Goal: Information Seeking & Learning: Compare options

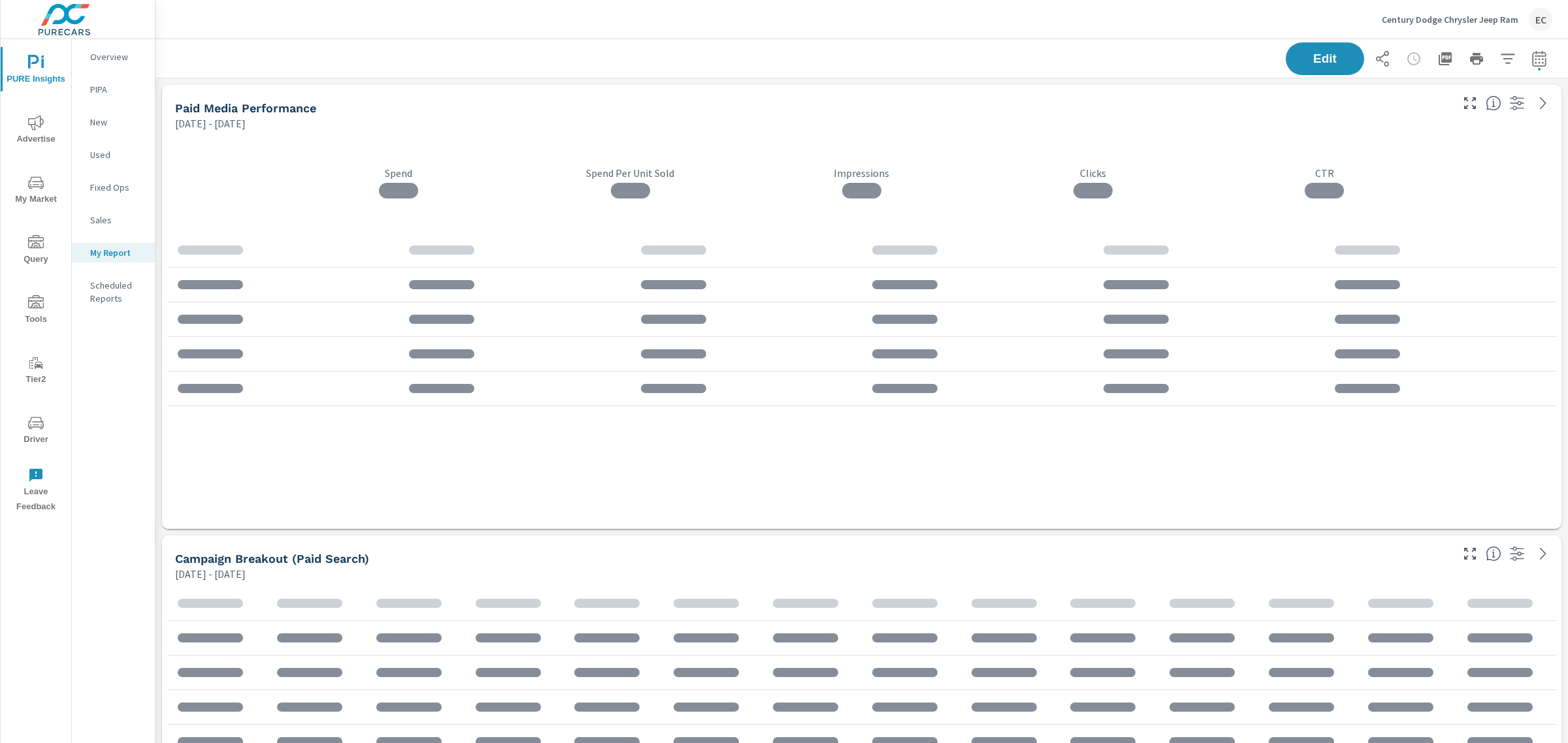
scroll to position [3637, 1425]
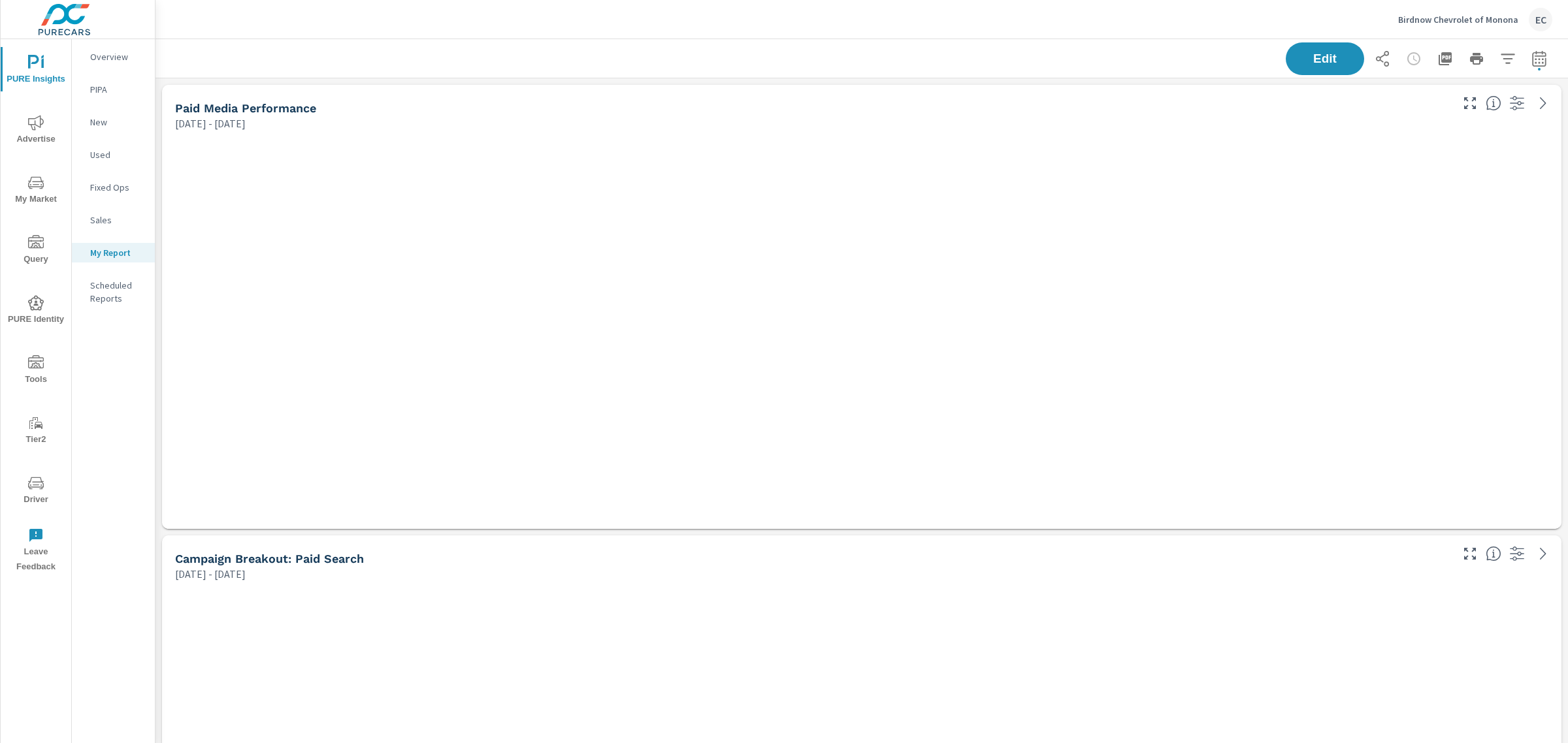
scroll to position [4087, 1425]
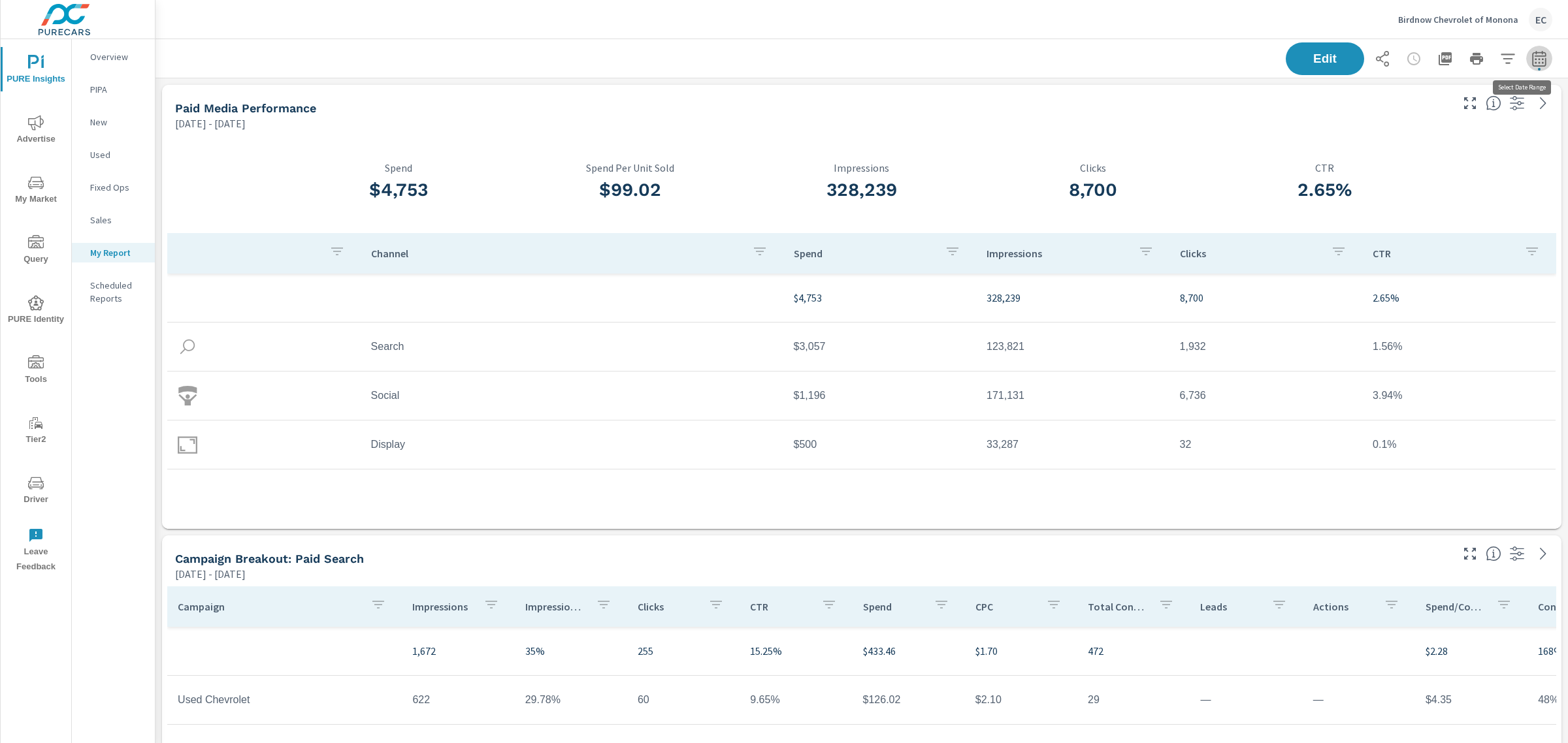
click at [1534, 62] on icon "button" at bounding box center [1538, 61] width 8 height 5
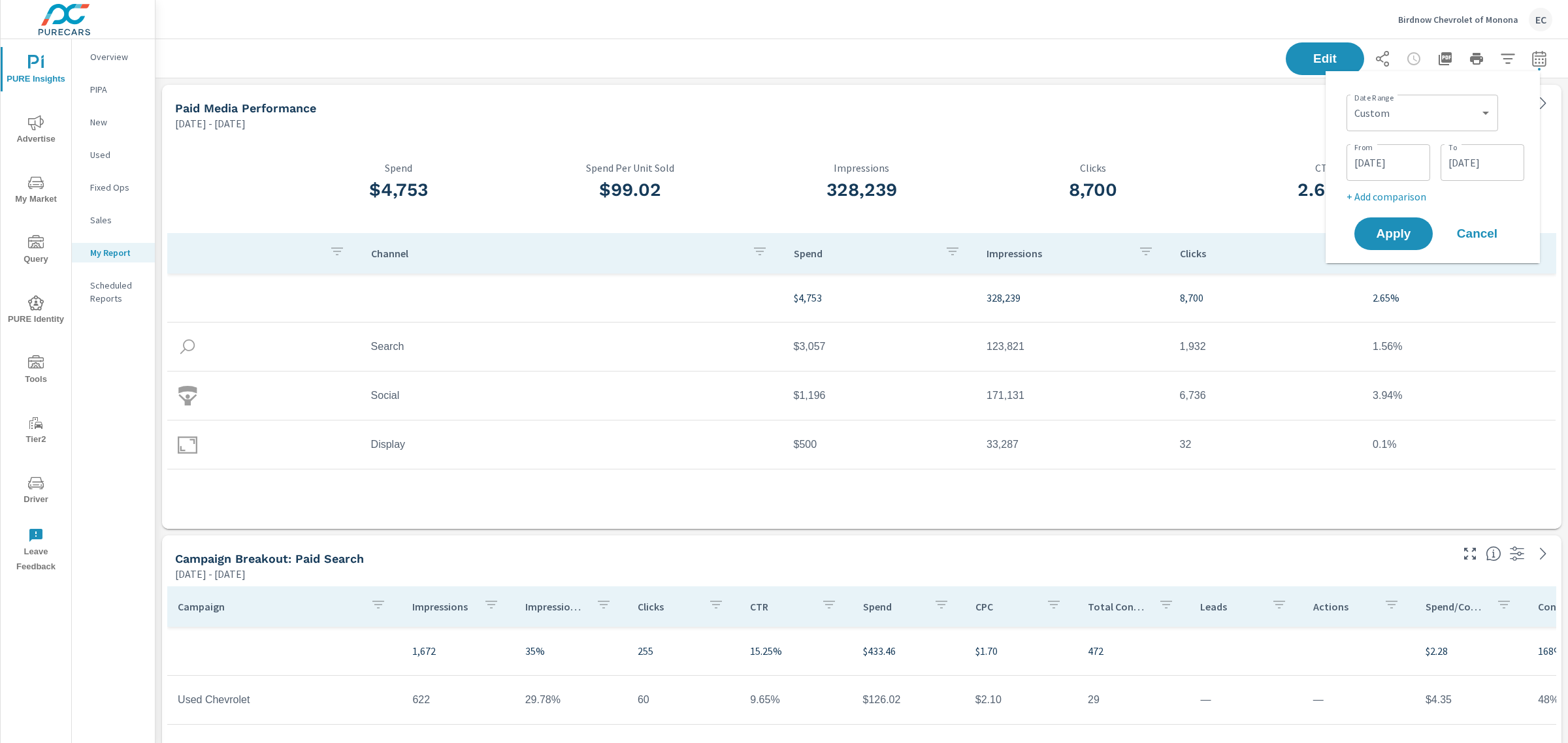
click at [1531, 56] on icon "button" at bounding box center [1538, 58] width 15 height 15
click at [1399, 116] on select "Custom Yesterday Last week Last 7 days Last 14 days Last 30 days Last 45 days L…" at bounding box center [1421, 113] width 141 height 26
click at [1351, 100] on select "Custom Yesterday Last week Last 7 days Last 14 days Last 30 days Last 45 days L…" at bounding box center [1421, 113] width 141 height 26
select select "Last month"
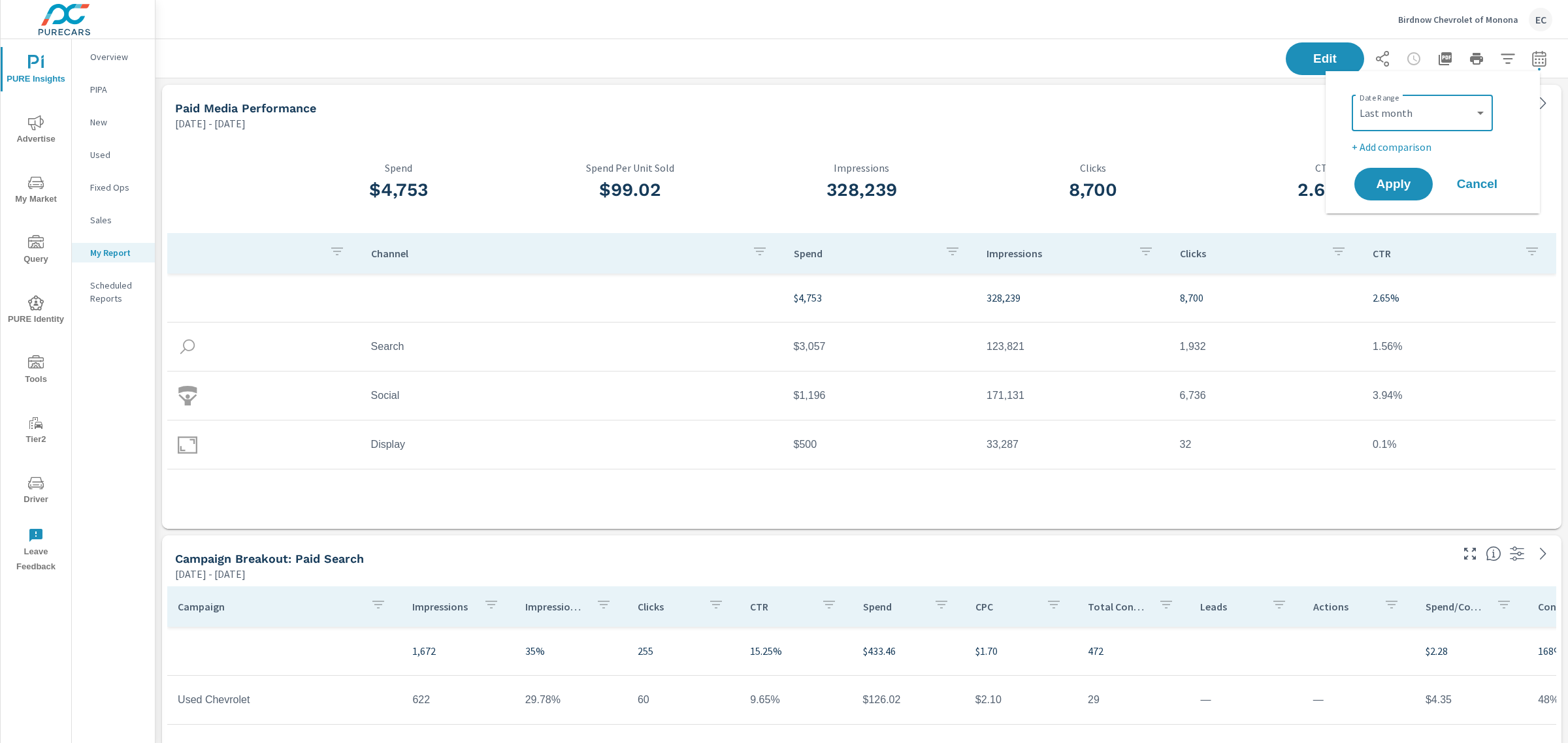
click at [1405, 151] on p "+ Add comparison" at bounding box center [1435, 147] width 168 height 15
click at [1399, 184] on div "Custom Previous period Previous month Previous year ​" at bounding box center [1421, 170] width 141 height 36
click at [1411, 175] on select "Custom Previous period Previous month Previous year" at bounding box center [1421, 170] width 130 height 26
click at [1357, 158] on select "Custom Previous period Previous month Previous year" at bounding box center [1421, 170] width 130 height 26
select select "Previous month"
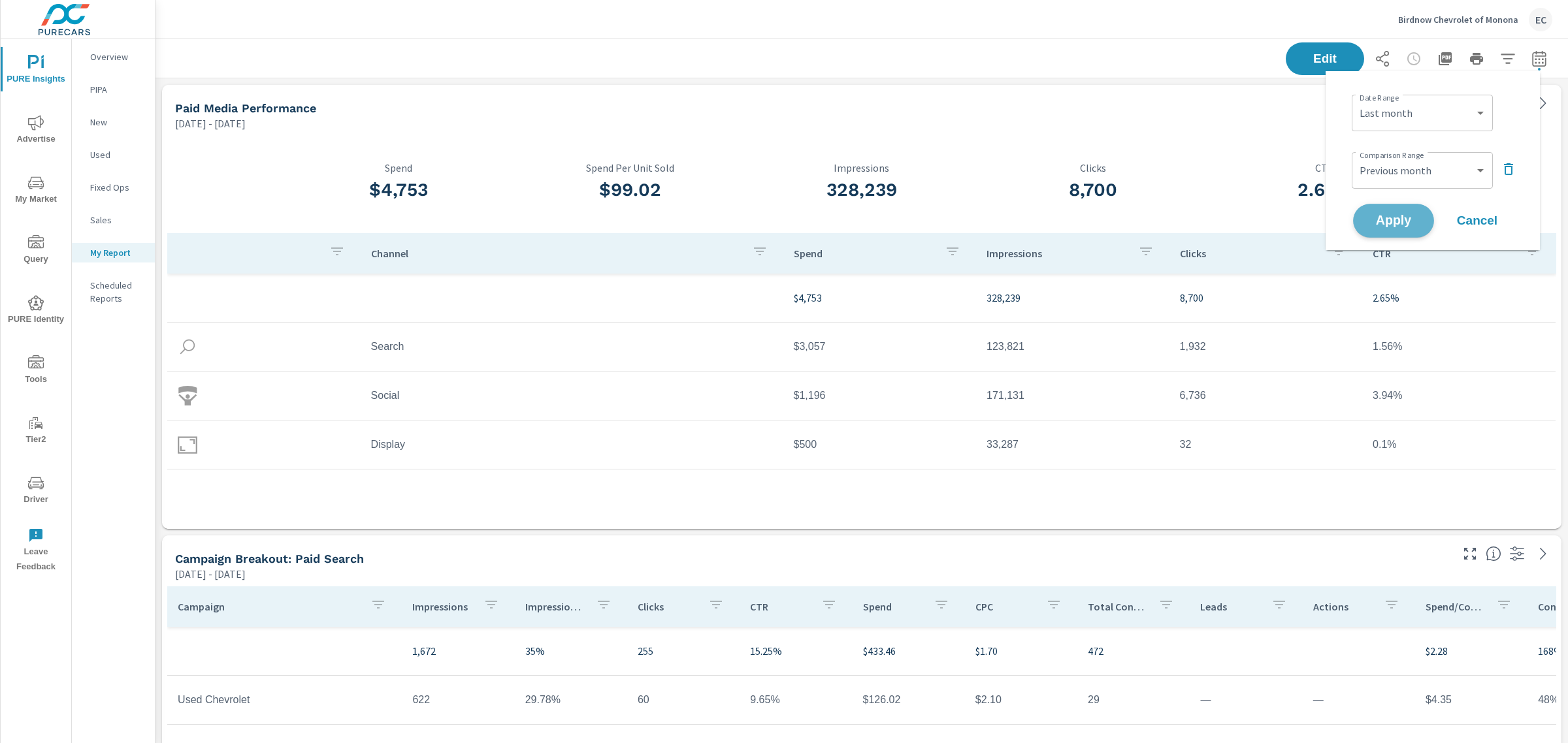
click at [1406, 220] on span "Apply" at bounding box center [1393, 221] width 54 height 13
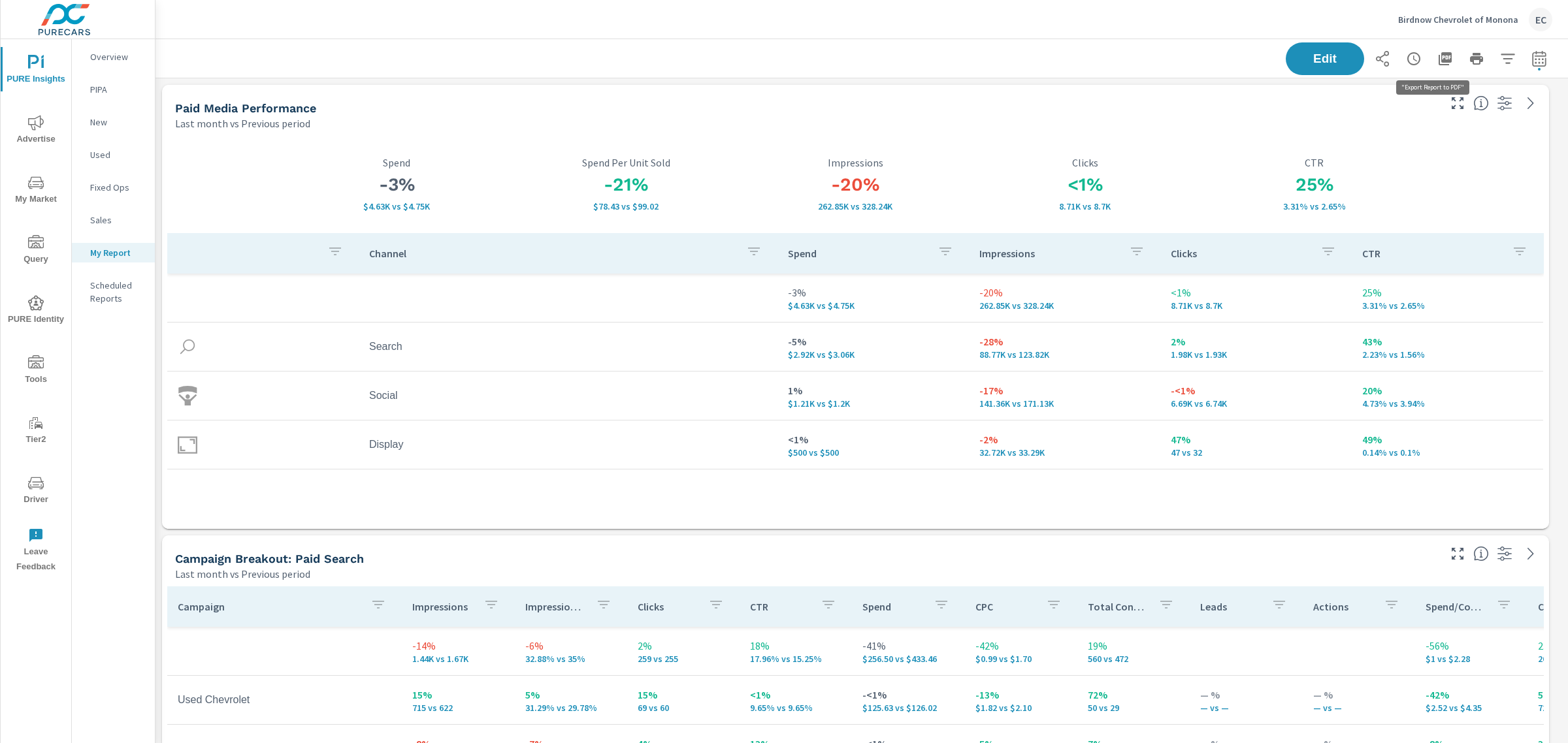
scroll to position [4087, 1425]
click at [1532, 52] on icon "button" at bounding box center [1538, 57] width 14 height 15
select select "Last month"
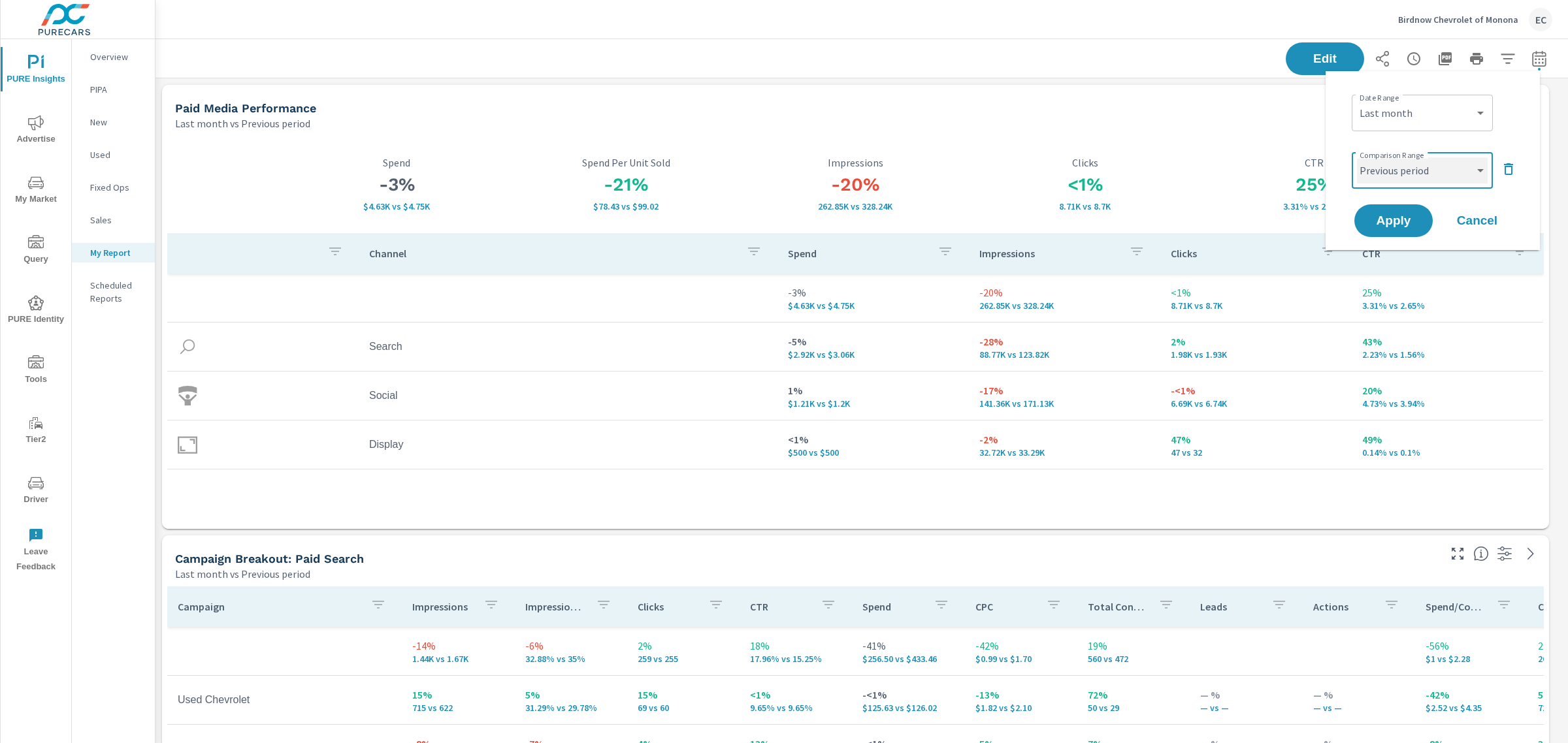
click at [1460, 170] on select "Custom Previous period Previous month Previous year" at bounding box center [1421, 170] width 130 height 26
click at [1357, 158] on select "Custom Previous period Previous month Previous year" at bounding box center [1421, 170] width 130 height 26
select select "Previous month"
click at [1414, 220] on span "Apply" at bounding box center [1393, 221] width 54 height 13
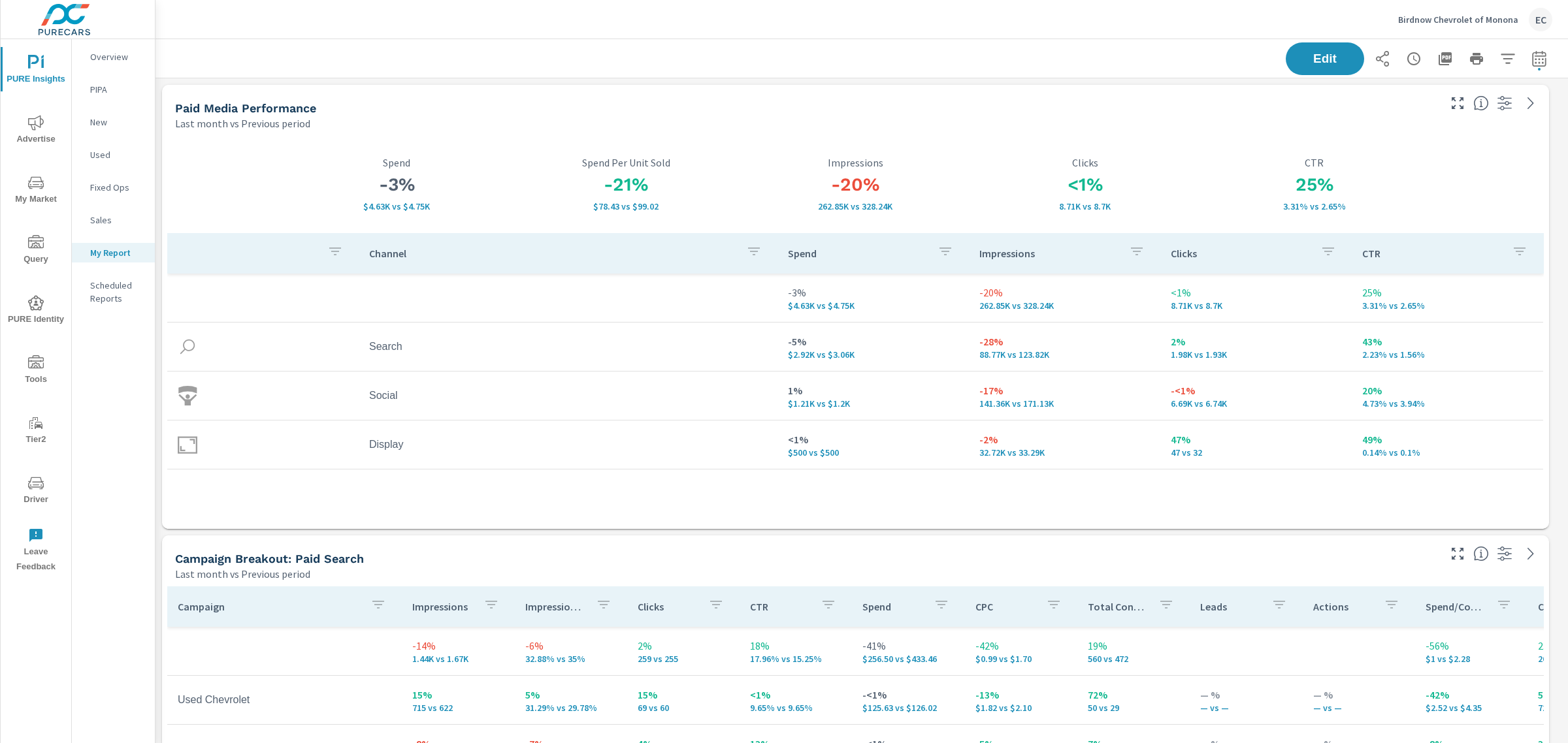
click at [1540, 57] on div "Edit" at bounding box center [861, 58] width 1412 height 38
click at [1531, 57] on icon "button" at bounding box center [1538, 58] width 15 height 15
select select "Last month"
select select "Previous period"
click at [1288, 137] on div "25% 3.31% vs 2.65% CTR" at bounding box center [1314, 184] width 229 height 97
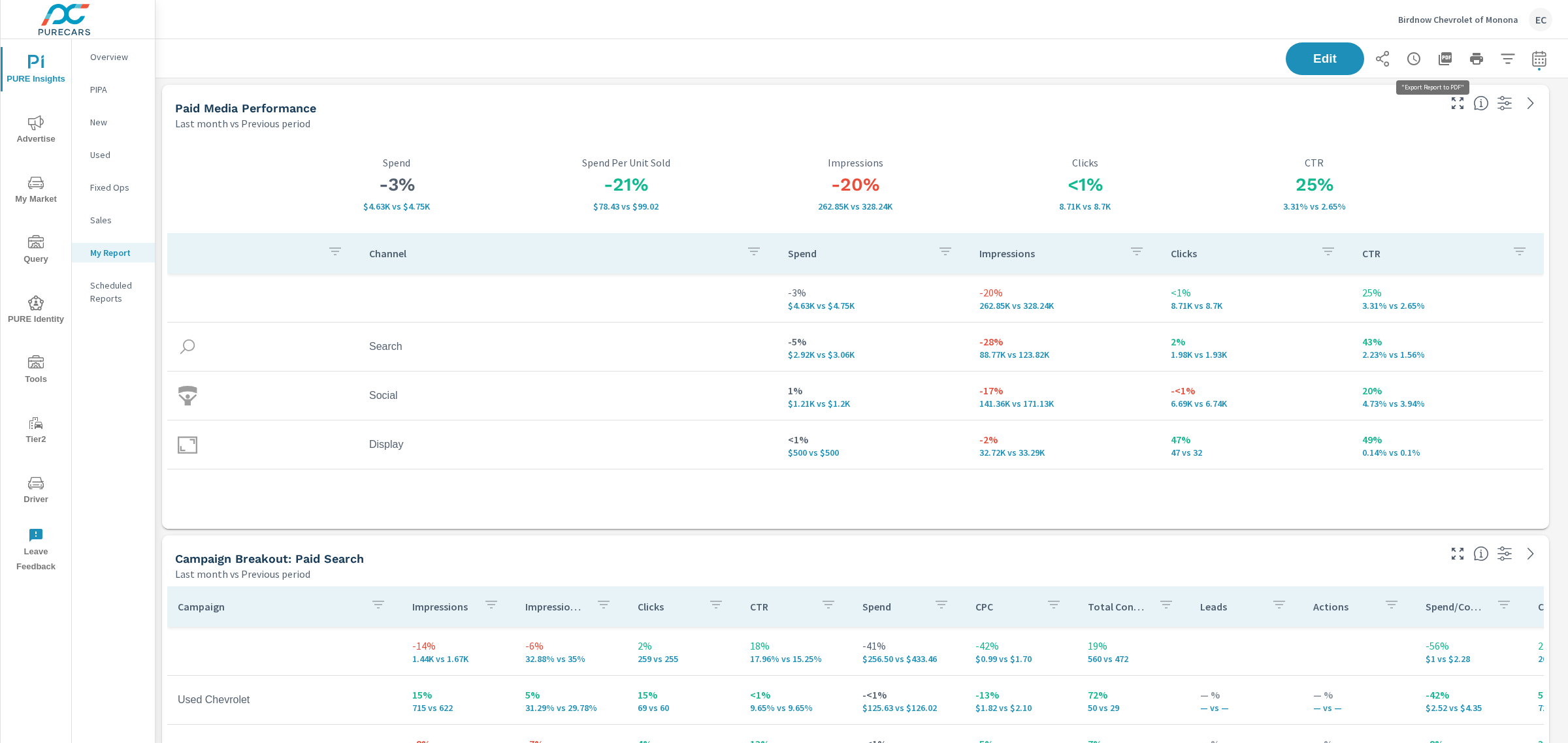
click at [1439, 53] on icon "button" at bounding box center [1445, 58] width 13 height 13
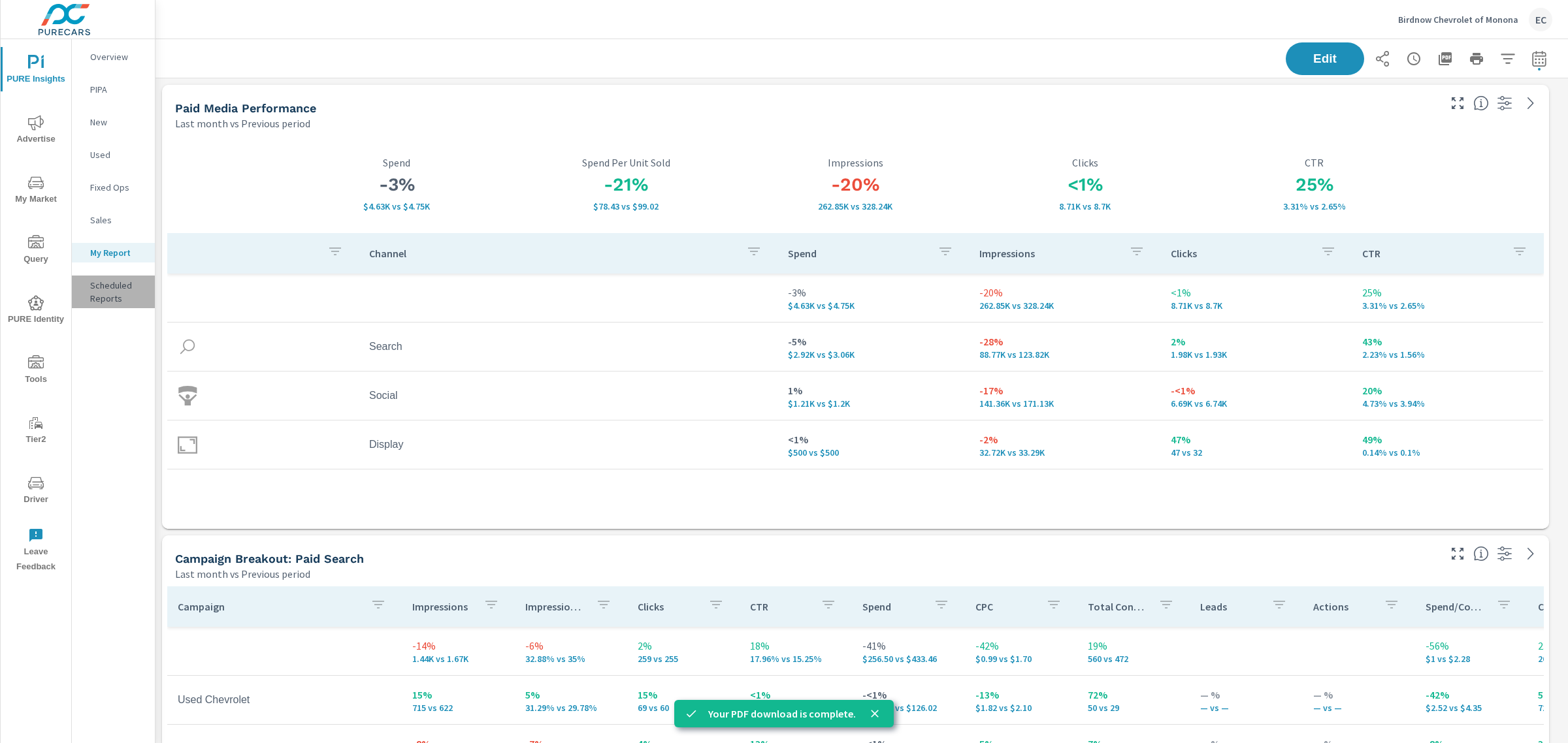
click at [99, 285] on p "Scheduled Reports" at bounding box center [117, 291] width 55 height 26
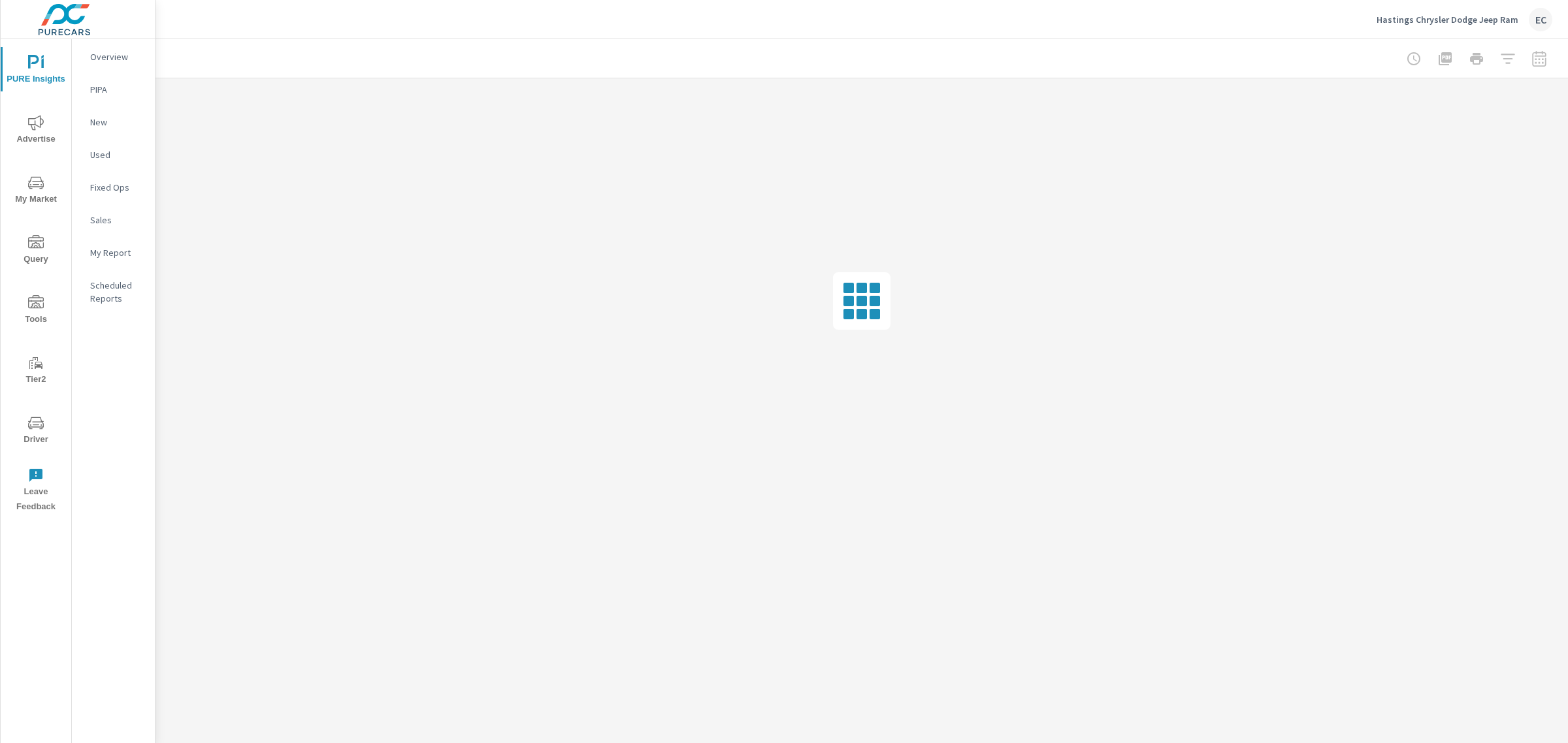
click at [112, 250] on p "My Report" at bounding box center [117, 252] width 55 height 13
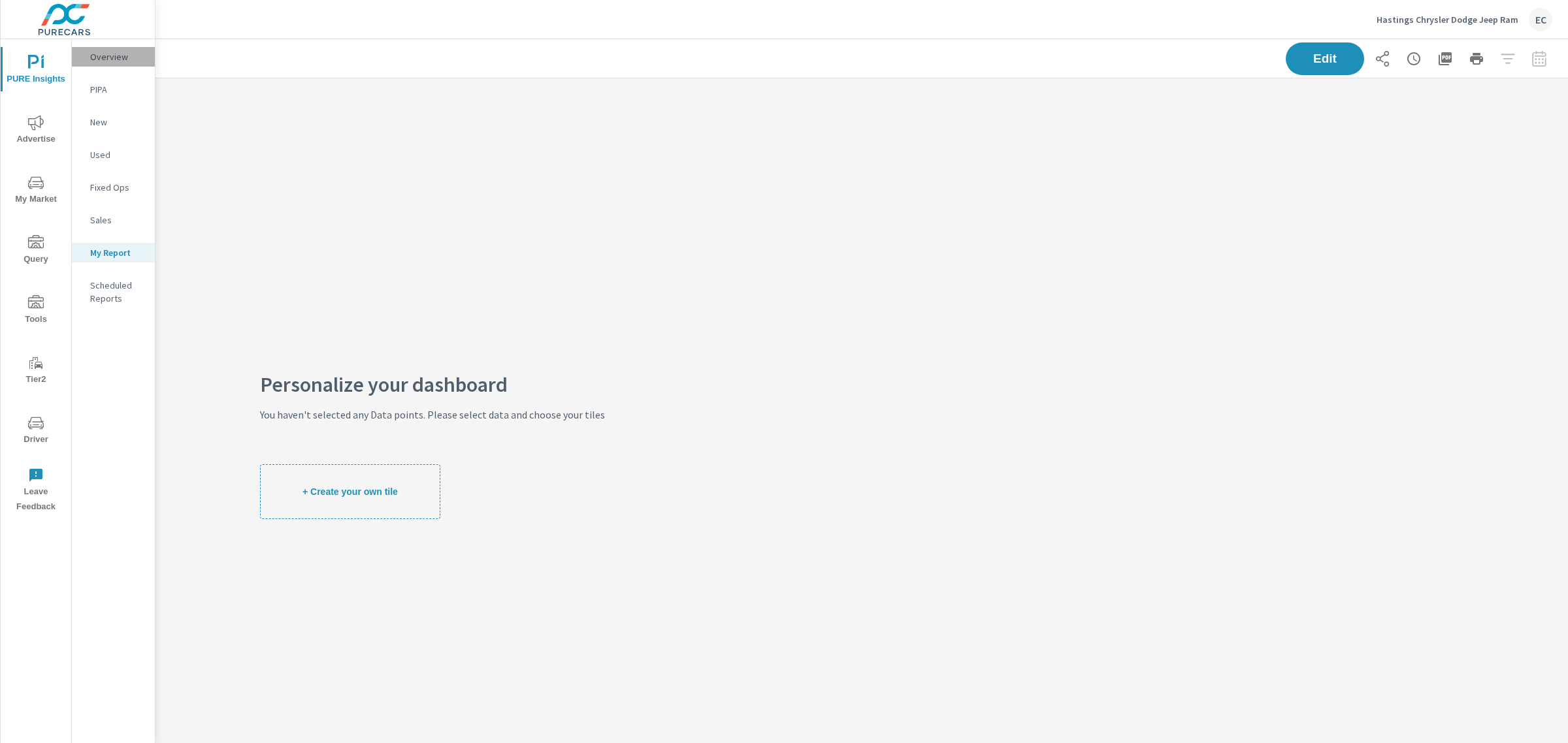
click at [122, 59] on p "Overview" at bounding box center [117, 56] width 55 height 13
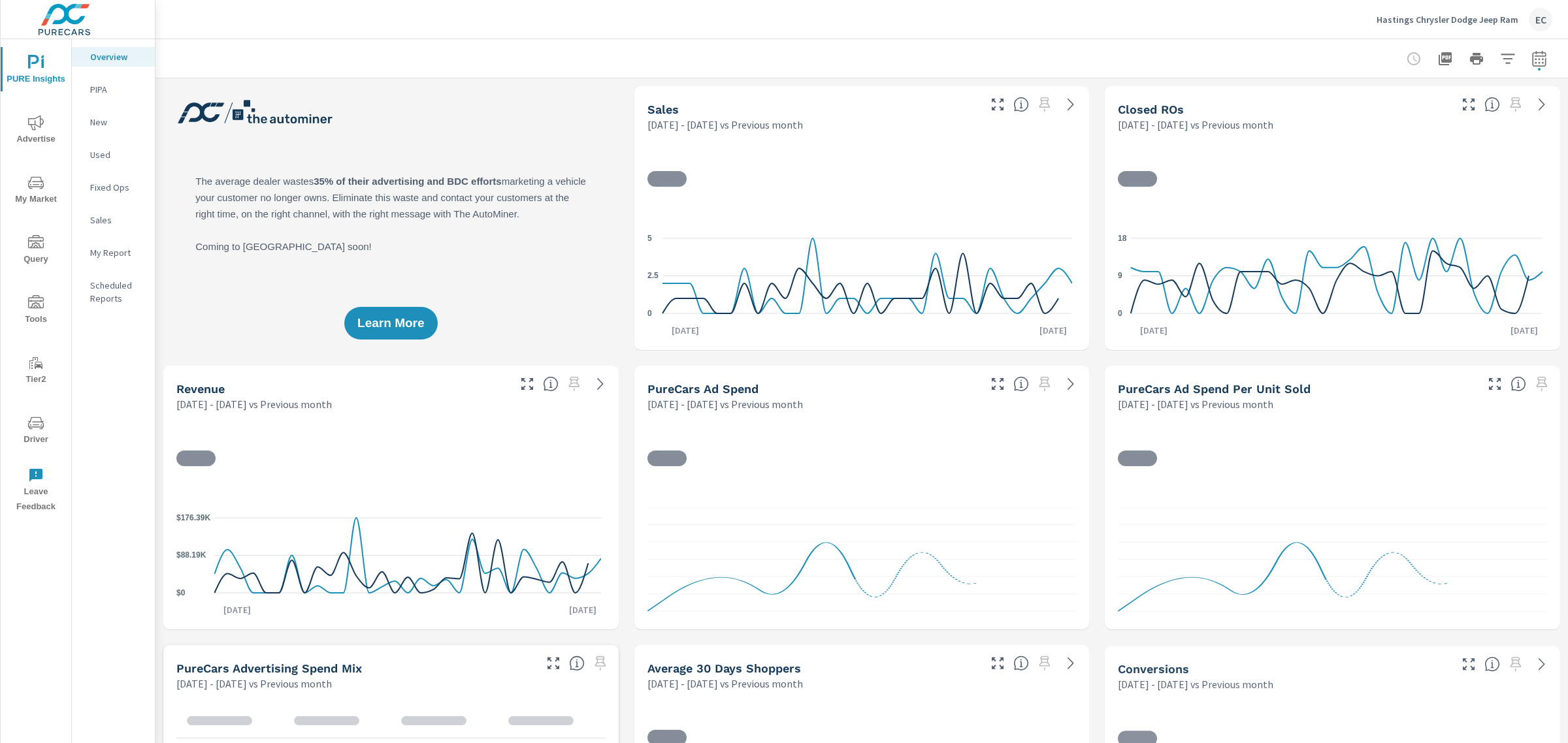
scroll to position [1, 0]
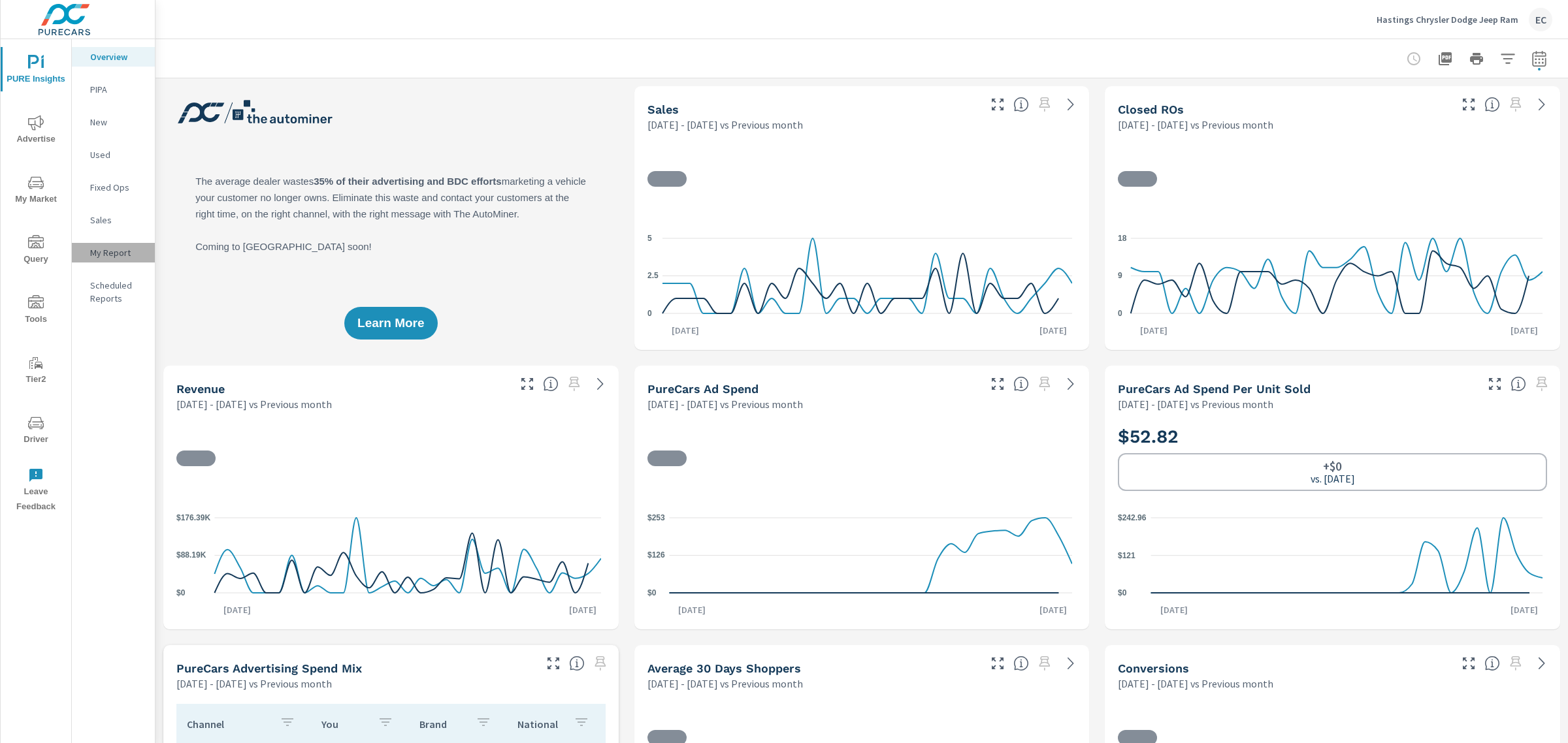
click at [115, 252] on p "My Report" at bounding box center [117, 252] width 55 height 13
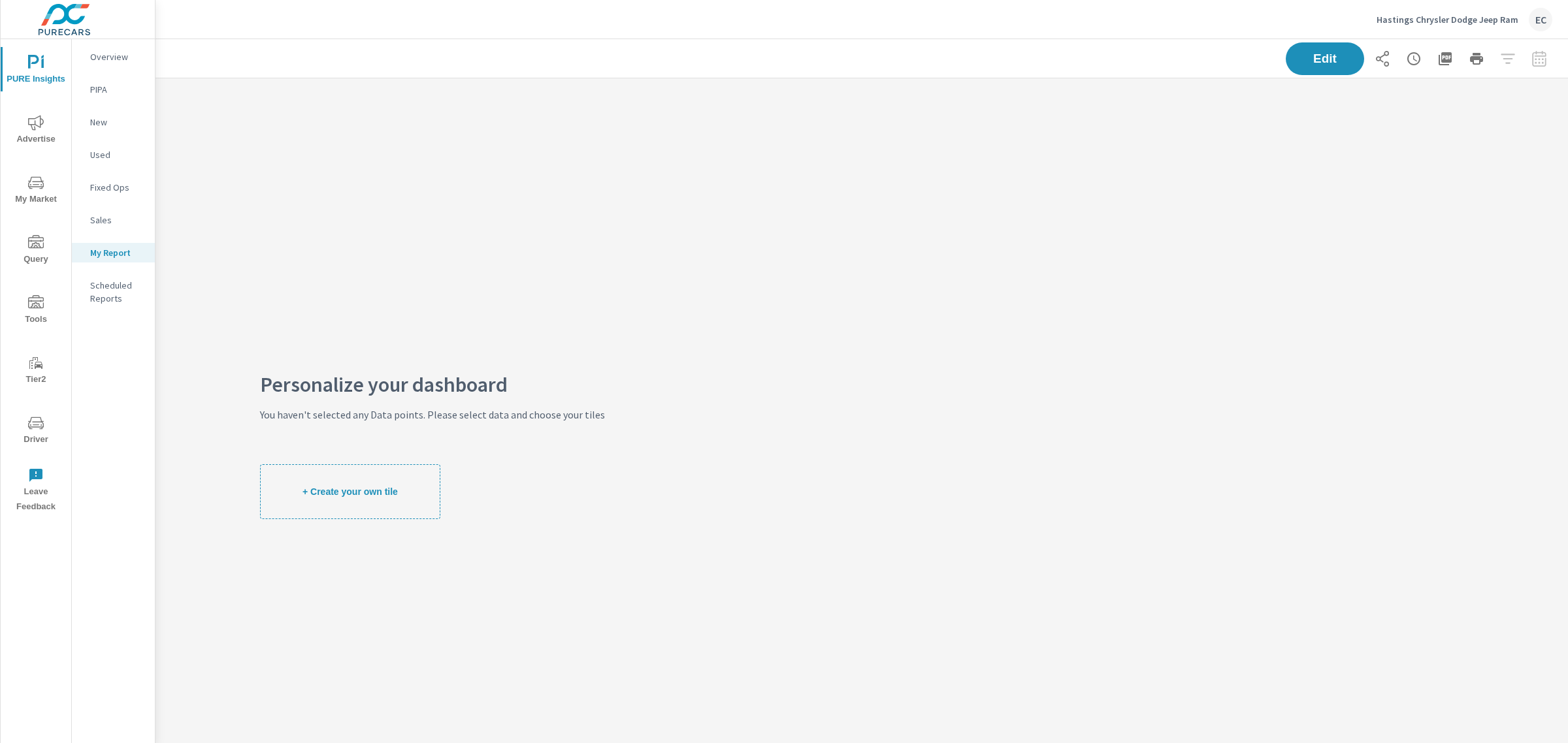
click at [1532, 59] on div "Edit" at bounding box center [1419, 59] width 267 height 33
click at [1530, 59] on div "Edit" at bounding box center [1419, 59] width 267 height 33
click at [1307, 56] on span "Edit" at bounding box center [1324, 58] width 54 height 13
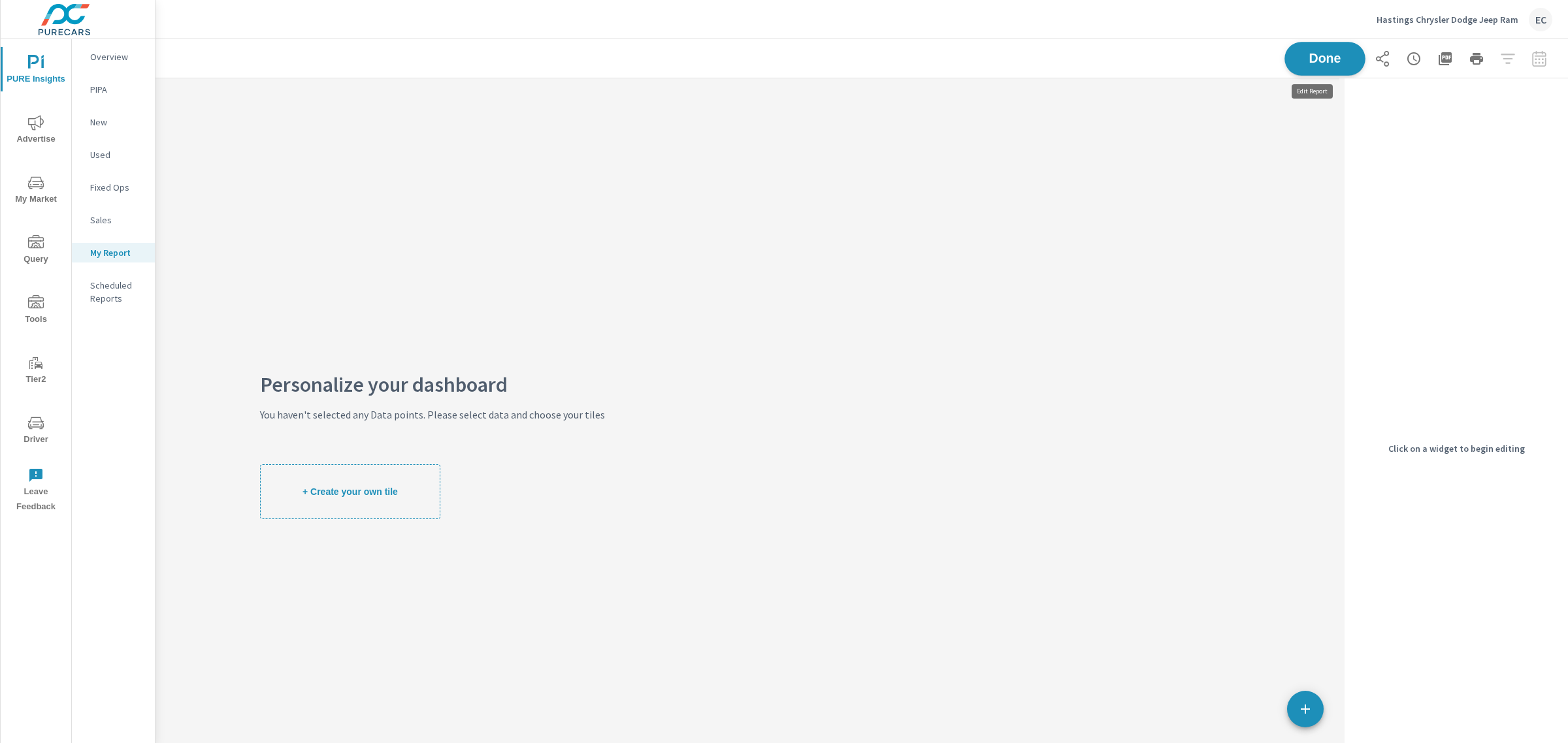
click at [1298, 68] on button "Done" at bounding box center [1324, 58] width 81 height 34
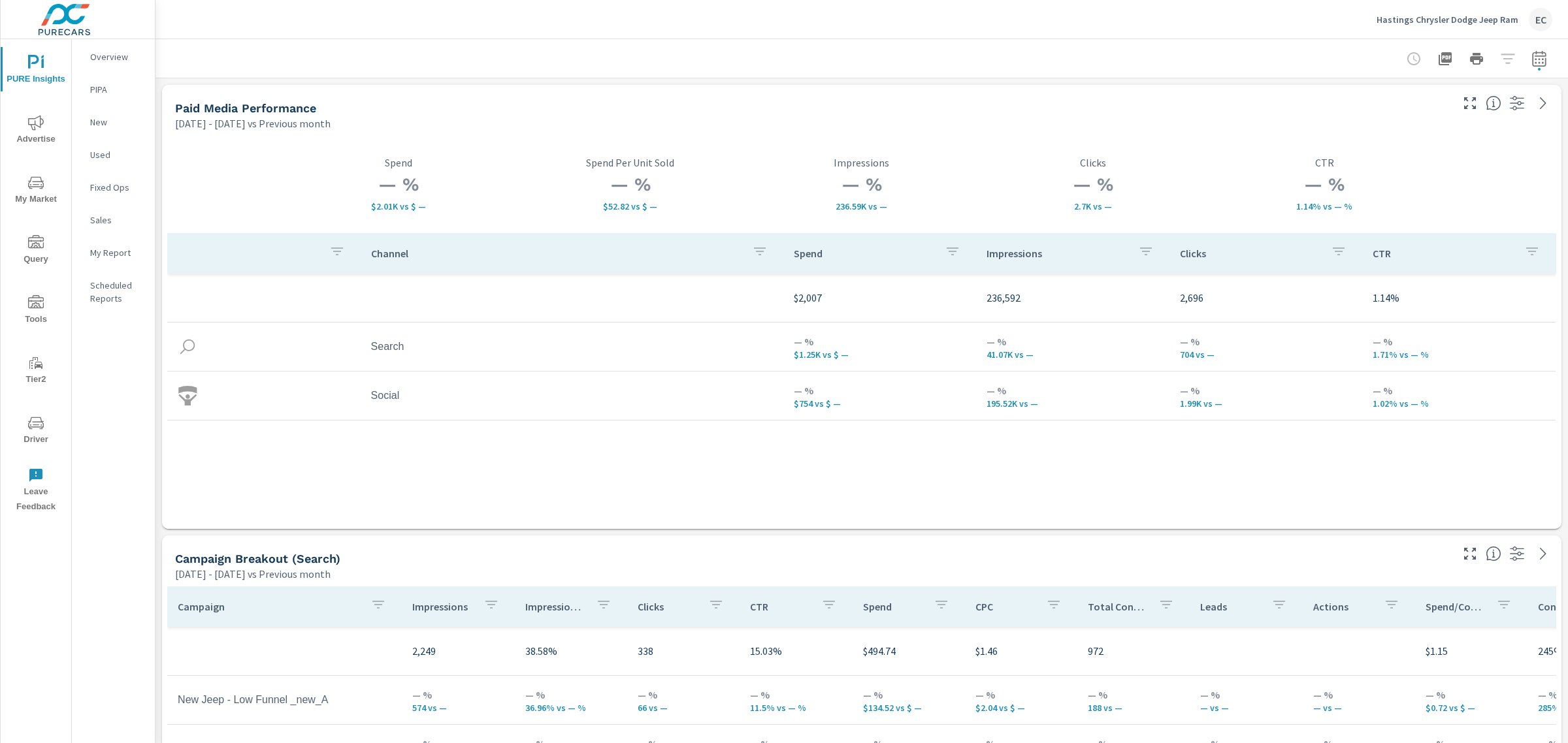
scroll to position [3036, 1425]
click at [1531, 68] on button "button" at bounding box center [1539, 58] width 26 height 26
select select "Previous month"
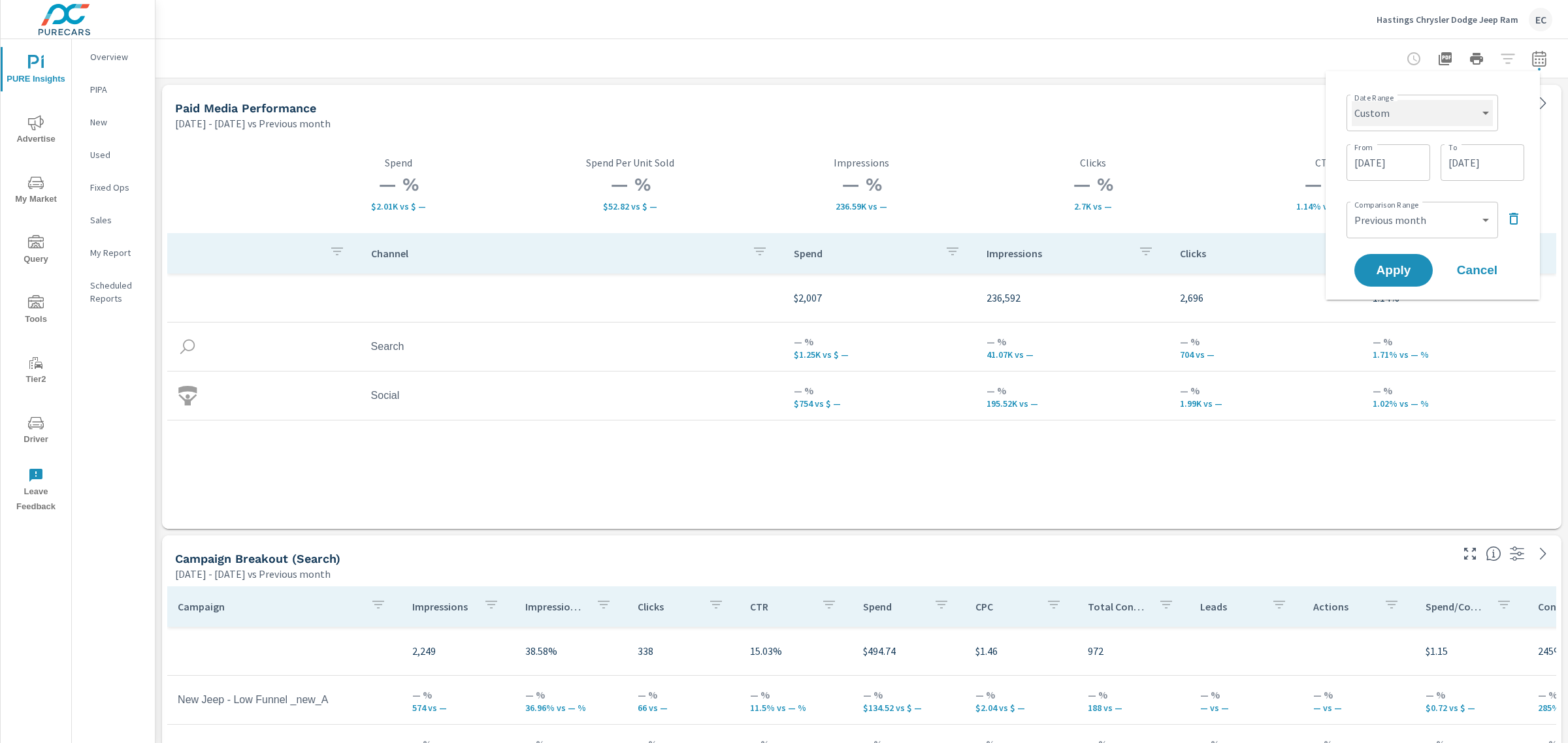
click at [1400, 117] on select "Custom Yesterday Last week Last 7 days Last 14 days Last 30 days Last 45 days L…" at bounding box center [1421, 113] width 141 height 26
click at [1351, 100] on select "Custom Yesterday Last week Last 7 days Last 14 days Last 30 days Last 45 days L…" at bounding box center [1421, 113] width 141 height 26
select select "Last month"
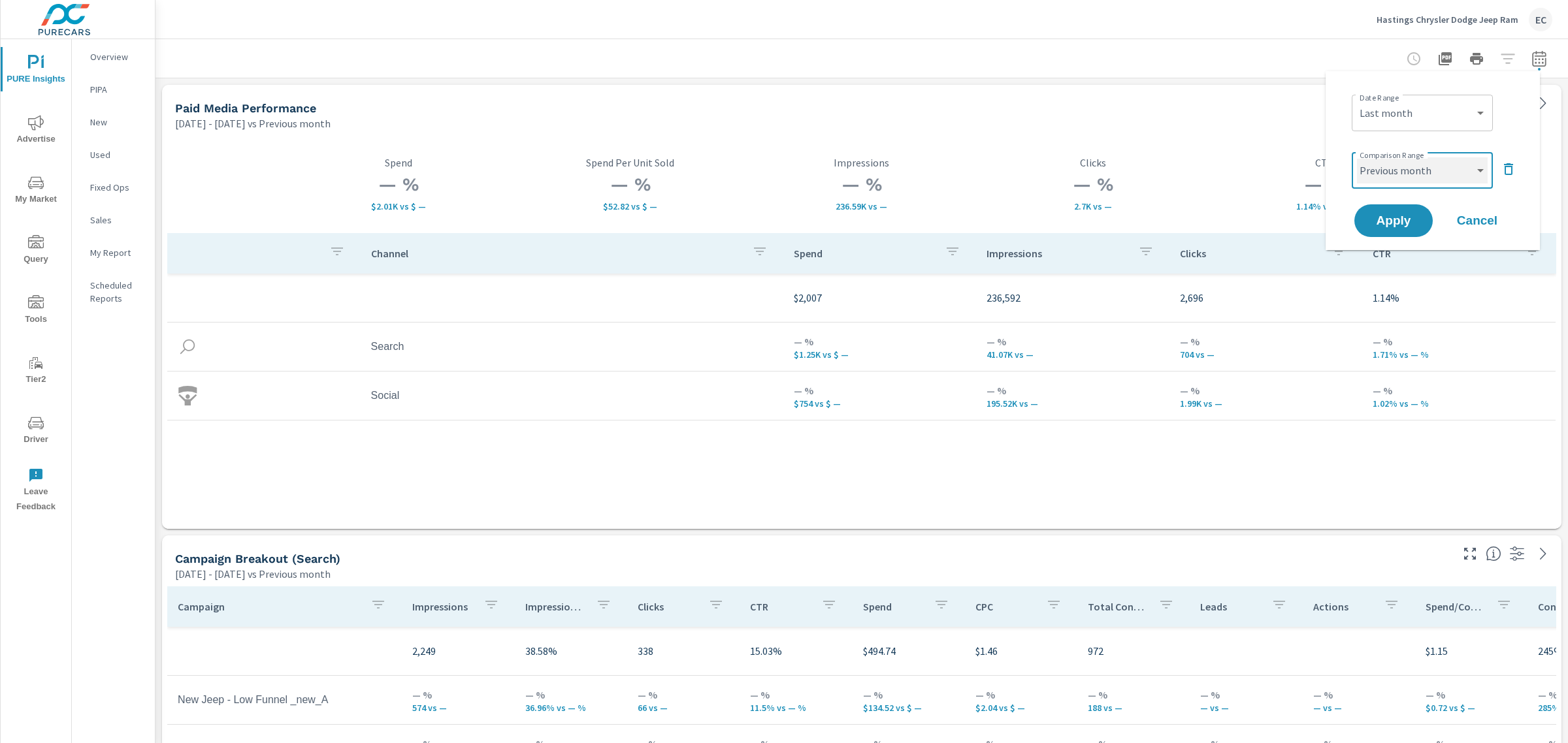
click at [1406, 170] on select "Custom Previous period Previous month Previous year" at bounding box center [1421, 170] width 130 height 26
click at [1357, 158] on select "Custom Previous period Previous month Previous year" at bounding box center [1421, 170] width 130 height 26
click at [1400, 208] on button "Apply" at bounding box center [1393, 220] width 81 height 34
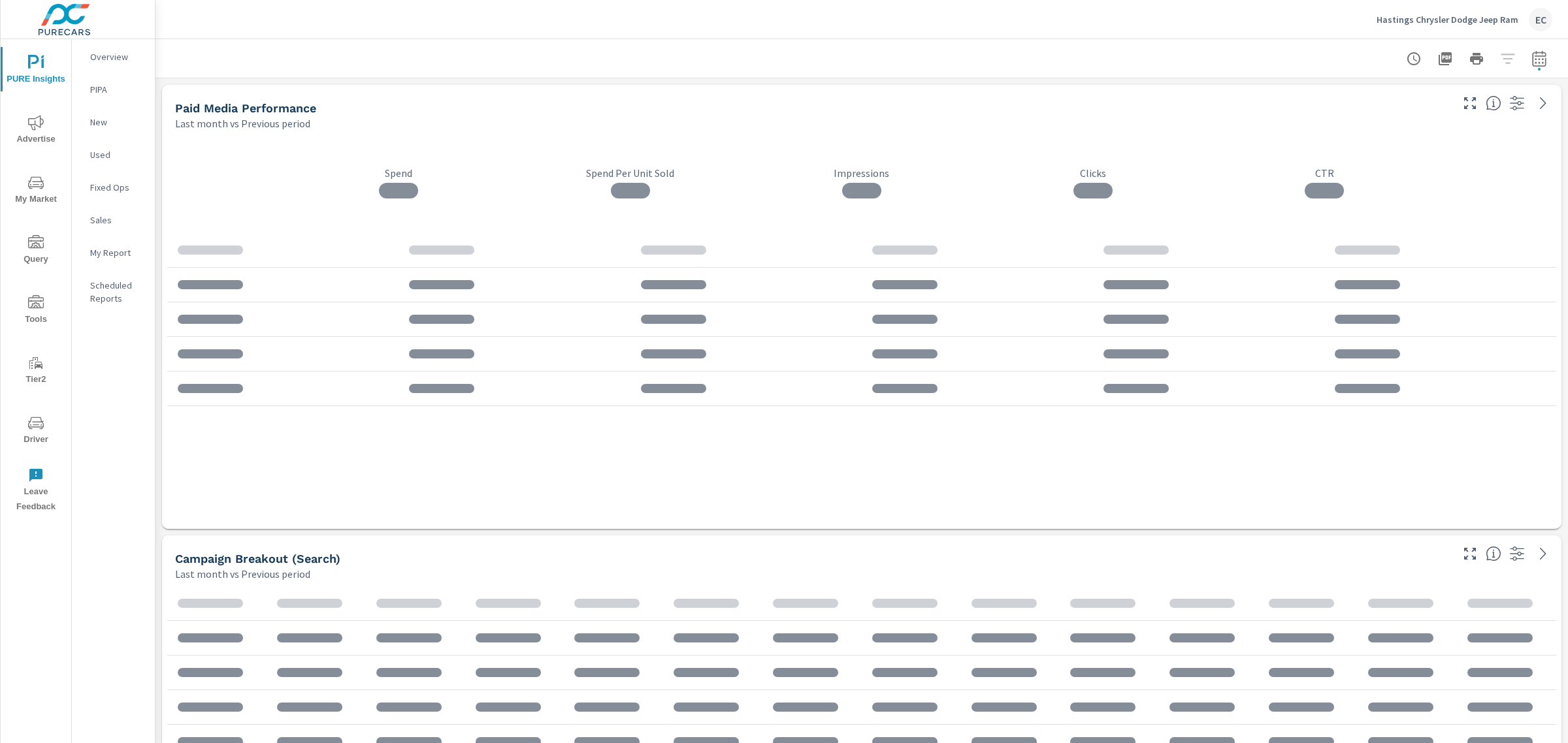
scroll to position [3036, 1425]
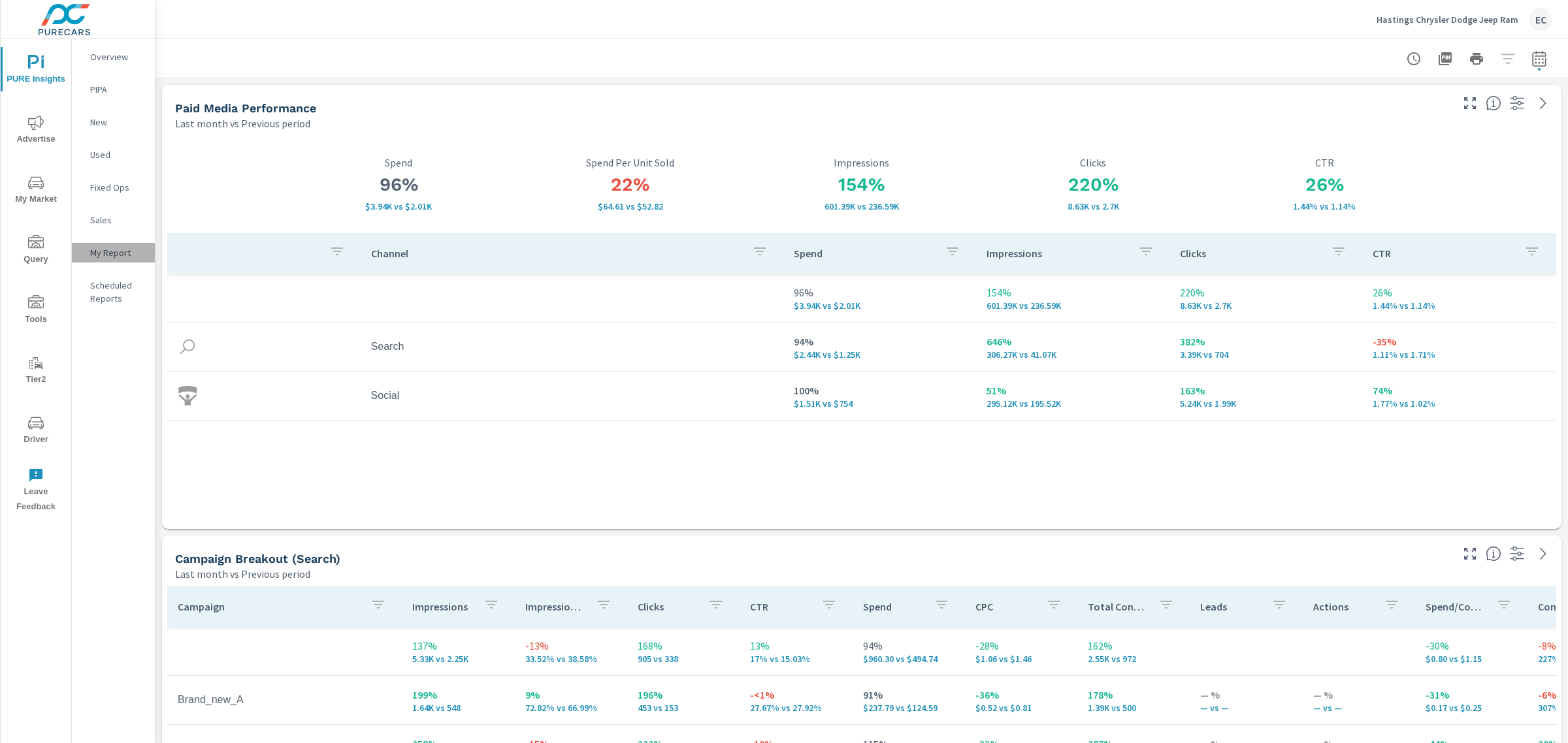
click at [98, 253] on p "My Report" at bounding box center [117, 252] width 55 height 13
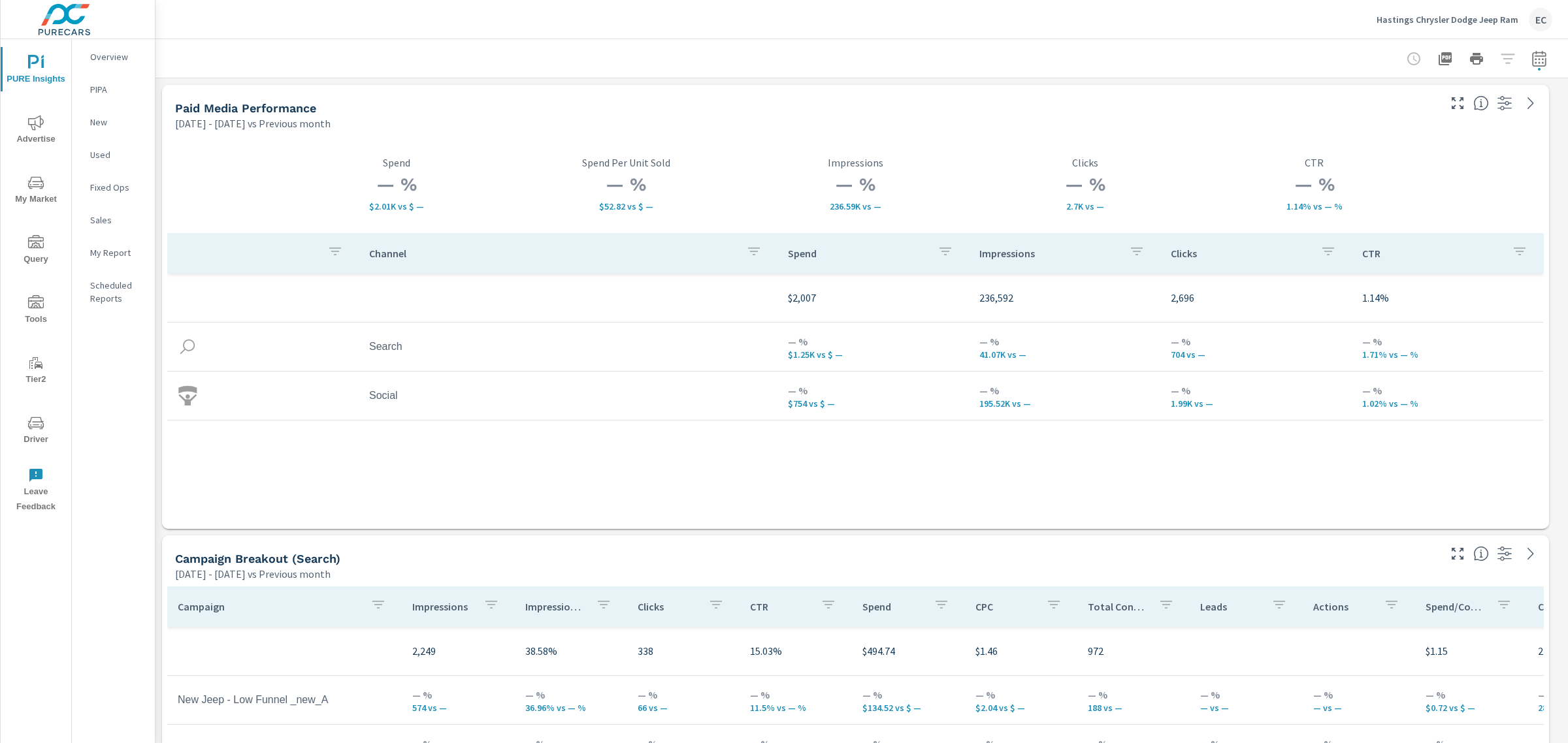
scroll to position [3036, 1425]
click at [1534, 59] on icon "button" at bounding box center [1538, 61] width 8 height 5
select select "Previous month"
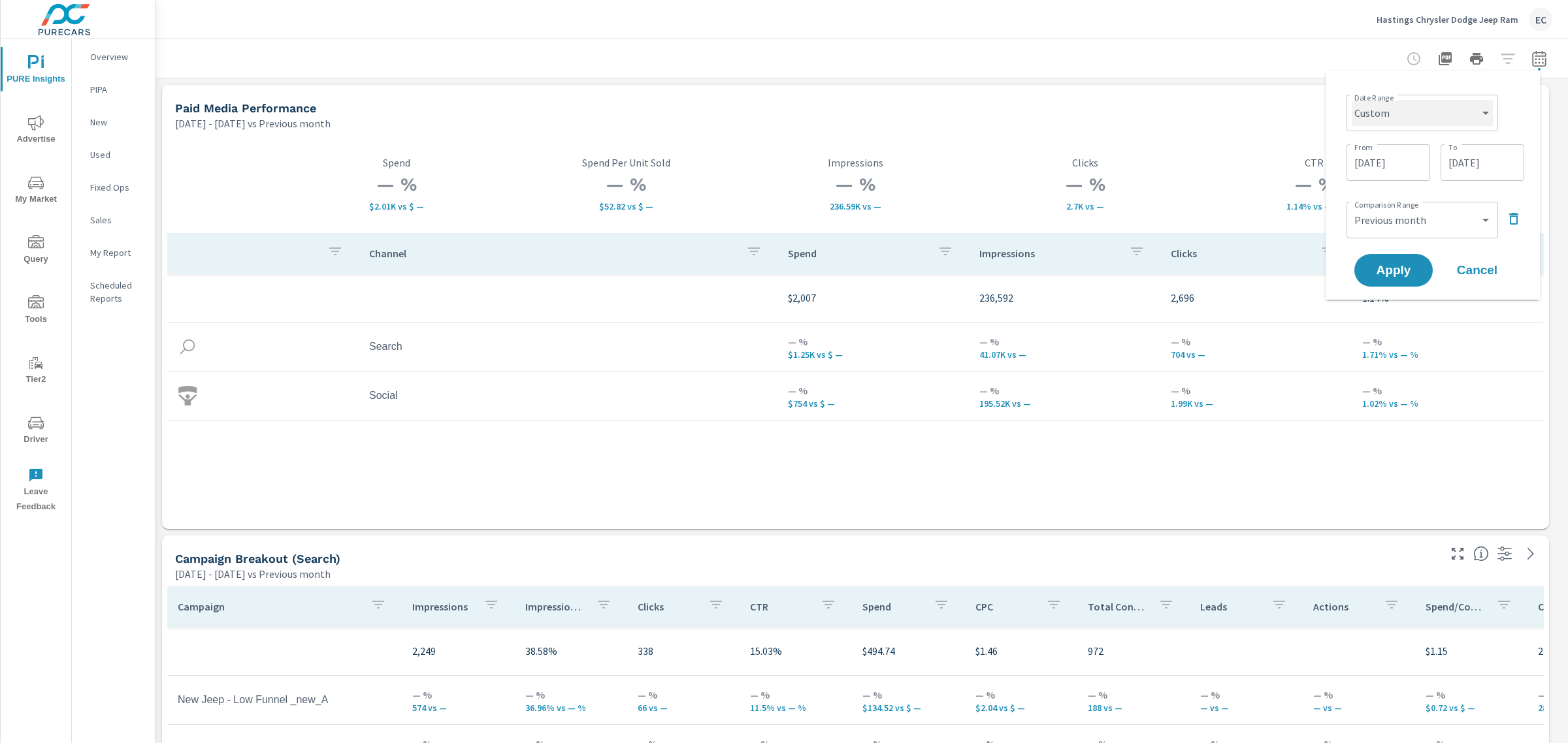
drag, startPoint x: 1403, startPoint y: 107, endPoint x: 1392, endPoint y: 108, distance: 11.0
click at [1403, 107] on select "Custom [DATE] Last week Last 7 days Last 14 days Last 30 days Last 45 days Last…" at bounding box center [1421, 113] width 141 height 26
click at [1351, 100] on select "Custom [DATE] Last week Last 7 days Last 14 days Last 30 days Last 45 days Last…" at bounding box center [1421, 113] width 141 height 26
select select "Last month"
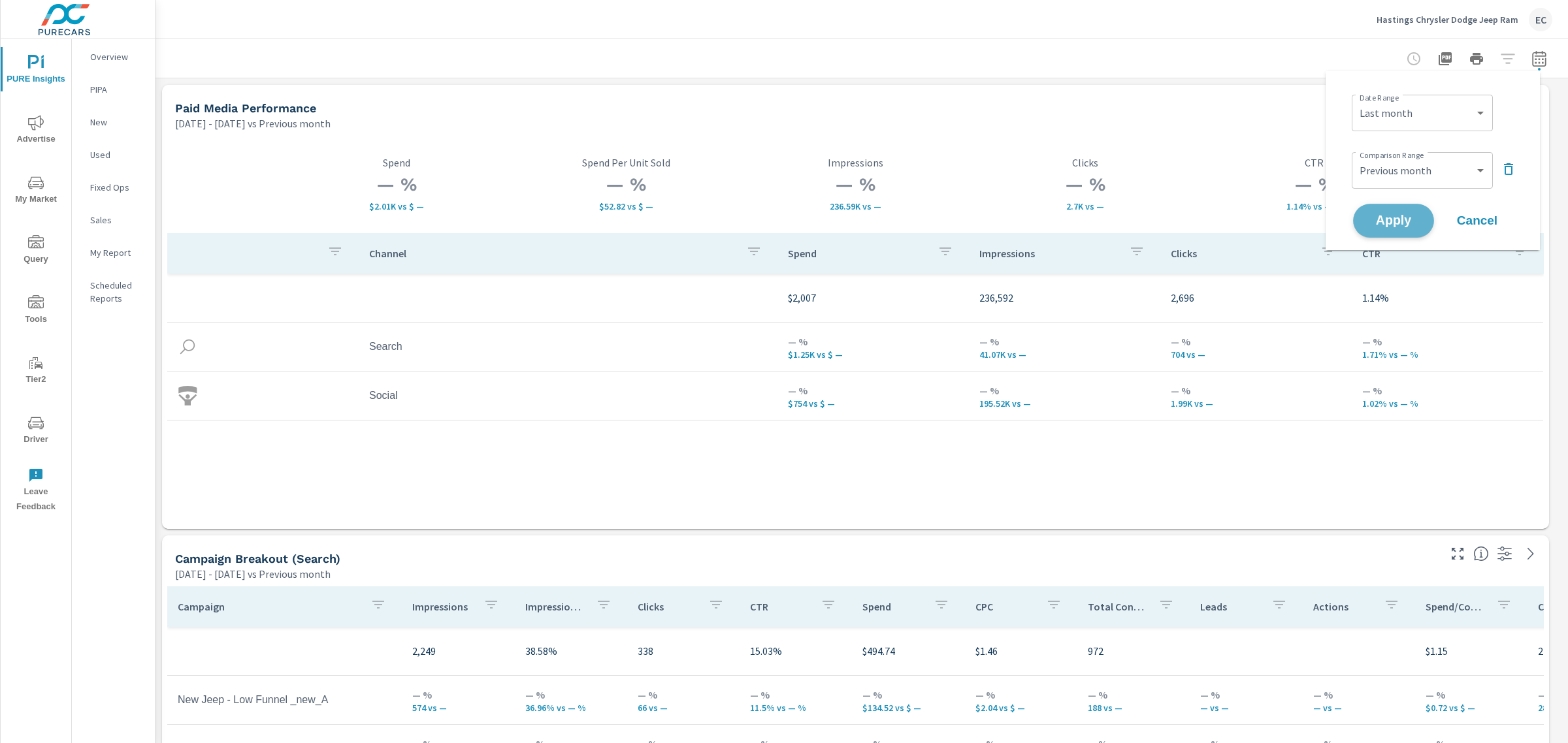
click at [1392, 215] on span "Apply" at bounding box center [1393, 221] width 54 height 13
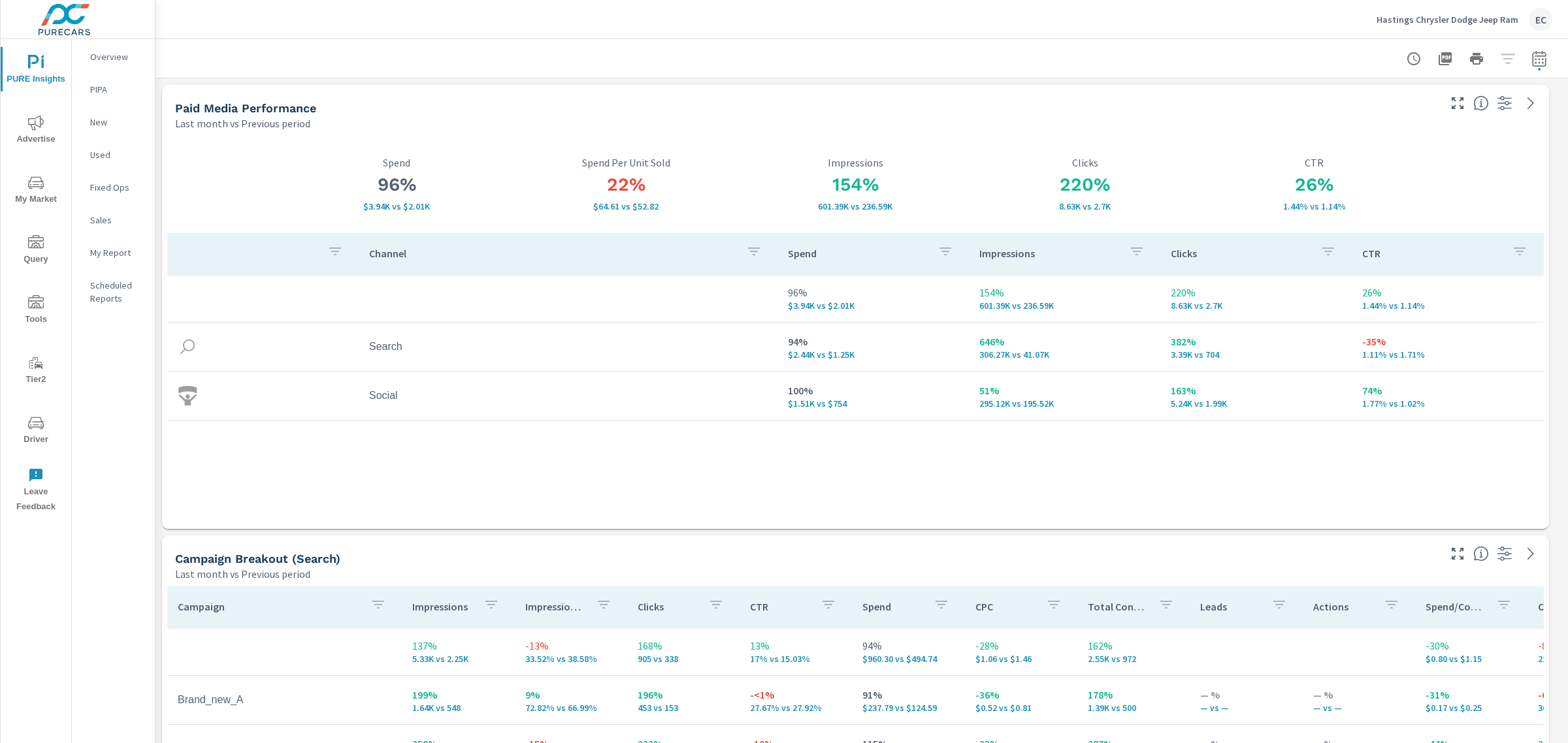
scroll to position [3036, 1425]
click at [1439, 59] on icon "button" at bounding box center [1445, 58] width 13 height 13
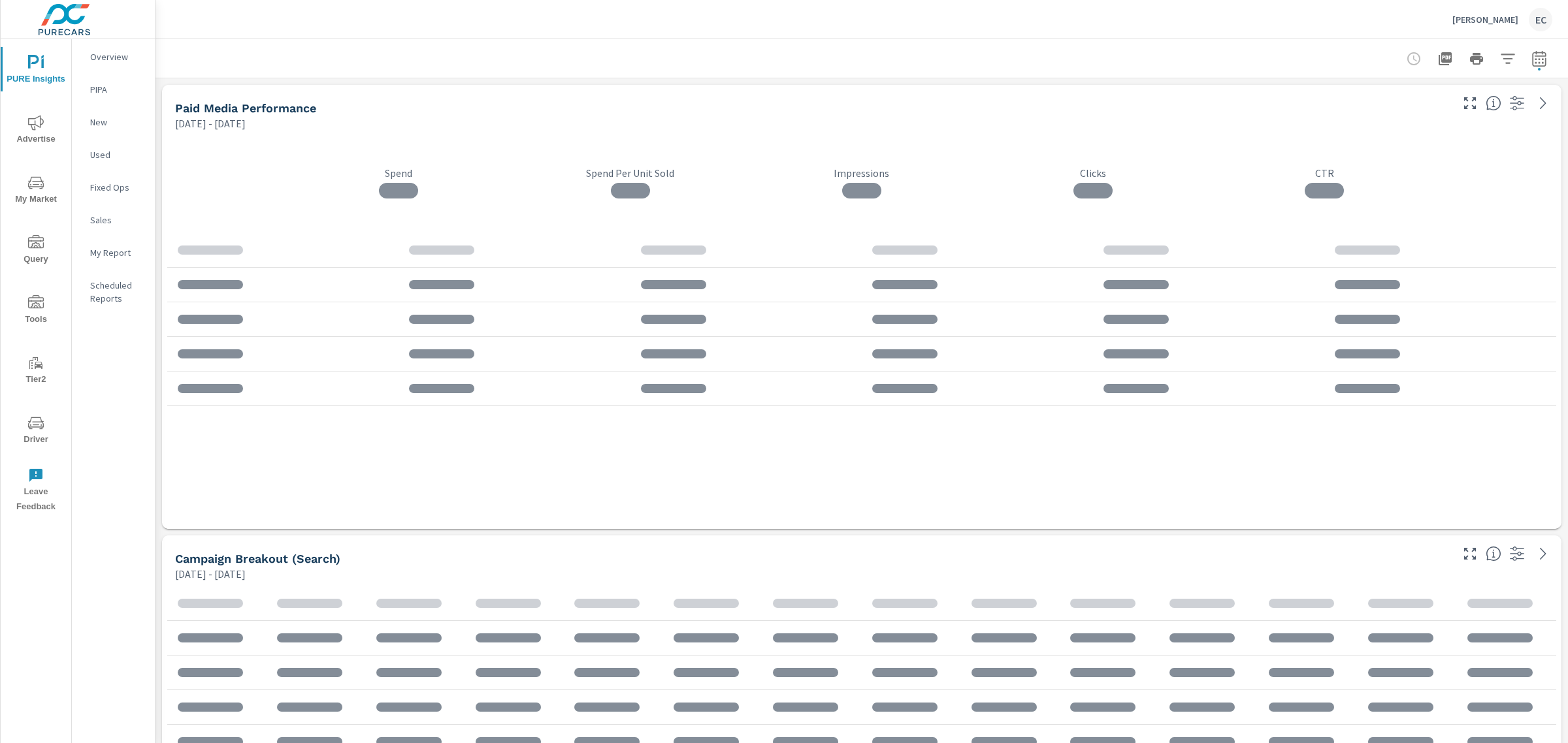
scroll to position [2885, 1425]
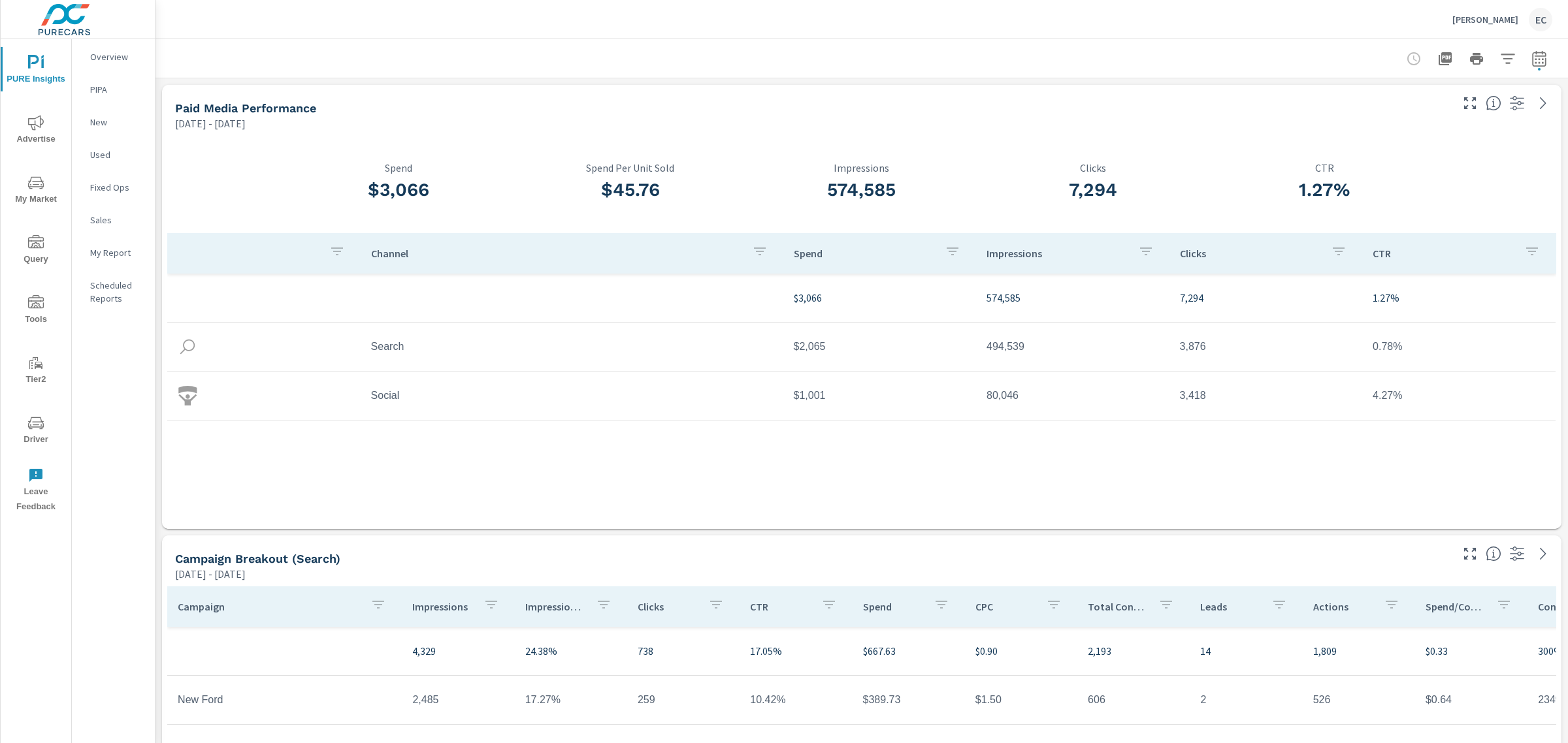
click at [1533, 49] on button "button" at bounding box center [1539, 58] width 26 height 26
click at [1415, 118] on select "Custom [DATE] Last week Last 7 days Last 14 days Last 30 days Last 45 days Last…" at bounding box center [1421, 113] width 141 height 26
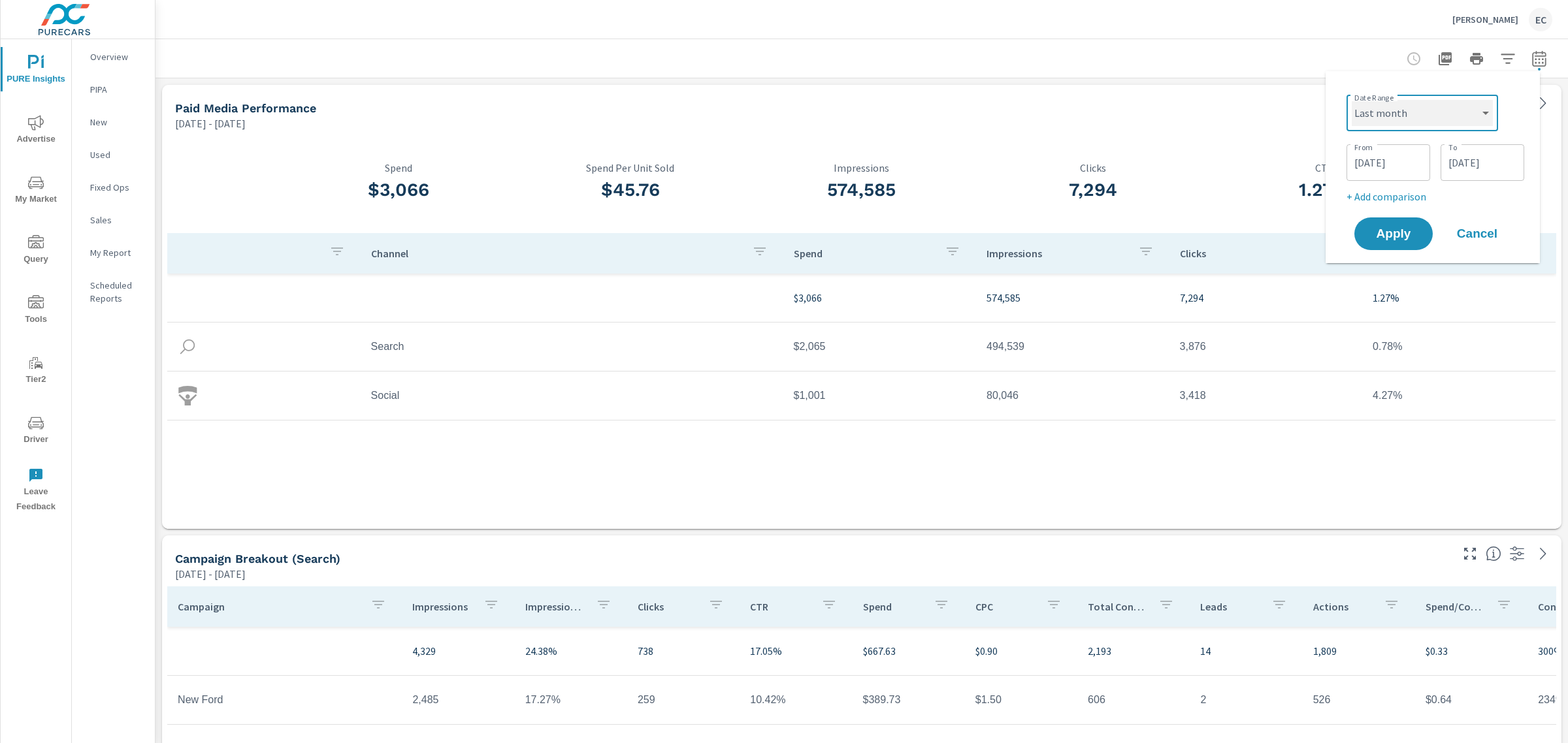
click at [1351, 100] on select "Custom [DATE] Last week Last 7 days Last 14 days Last 30 days Last 45 days Last…" at bounding box center [1421, 113] width 141 height 26
select select "Last month"
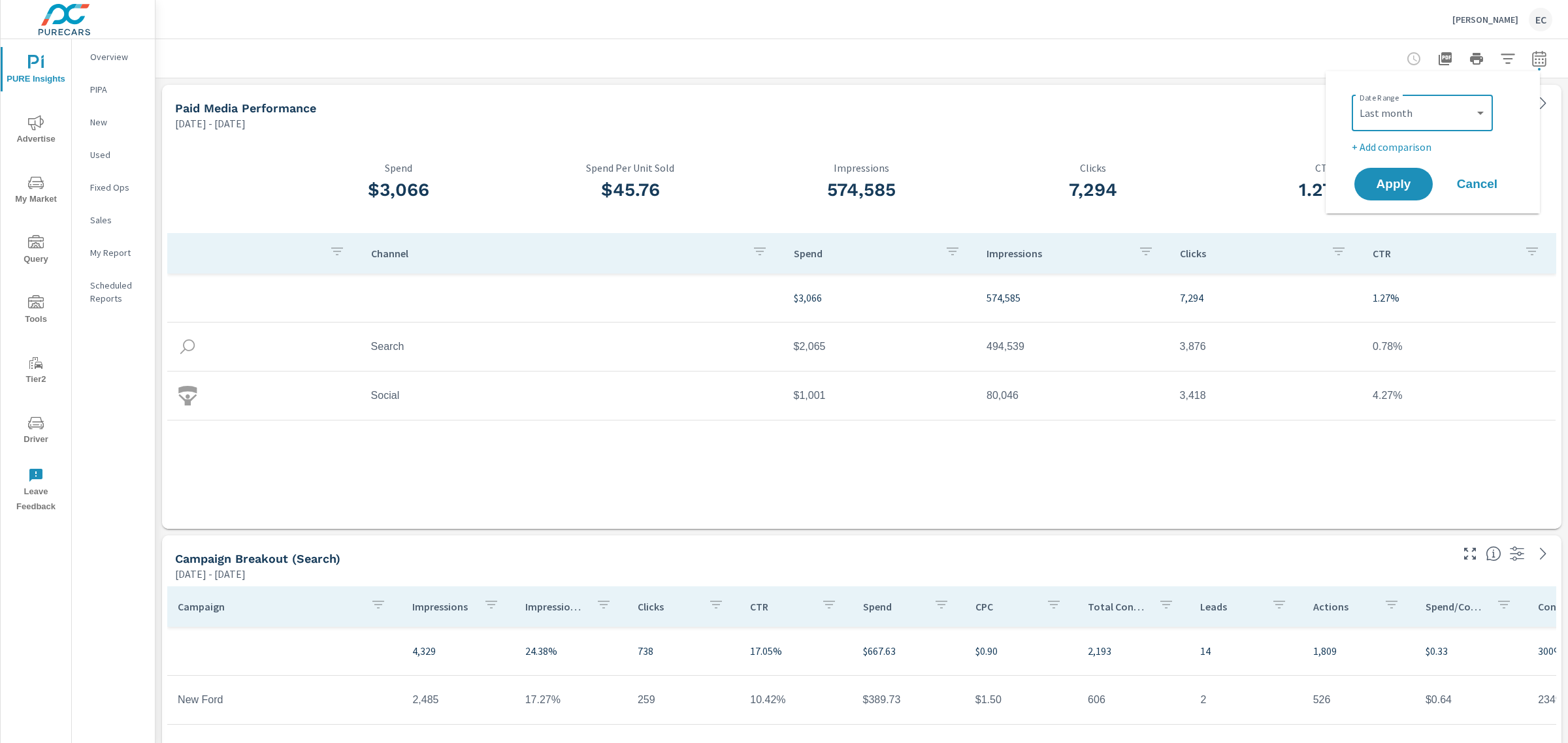
click at [1412, 148] on p "+ Add comparison" at bounding box center [1435, 147] width 168 height 15
click at [1406, 184] on div "Custom Previous period Previous month Previous year ​" at bounding box center [1421, 170] width 141 height 36
click at [1405, 170] on select "Custom Previous period Previous month Previous year" at bounding box center [1421, 170] width 130 height 26
click at [1357, 158] on select "Custom Previous period Previous month Previous year" at bounding box center [1421, 170] width 130 height 26
select select "Previous month"
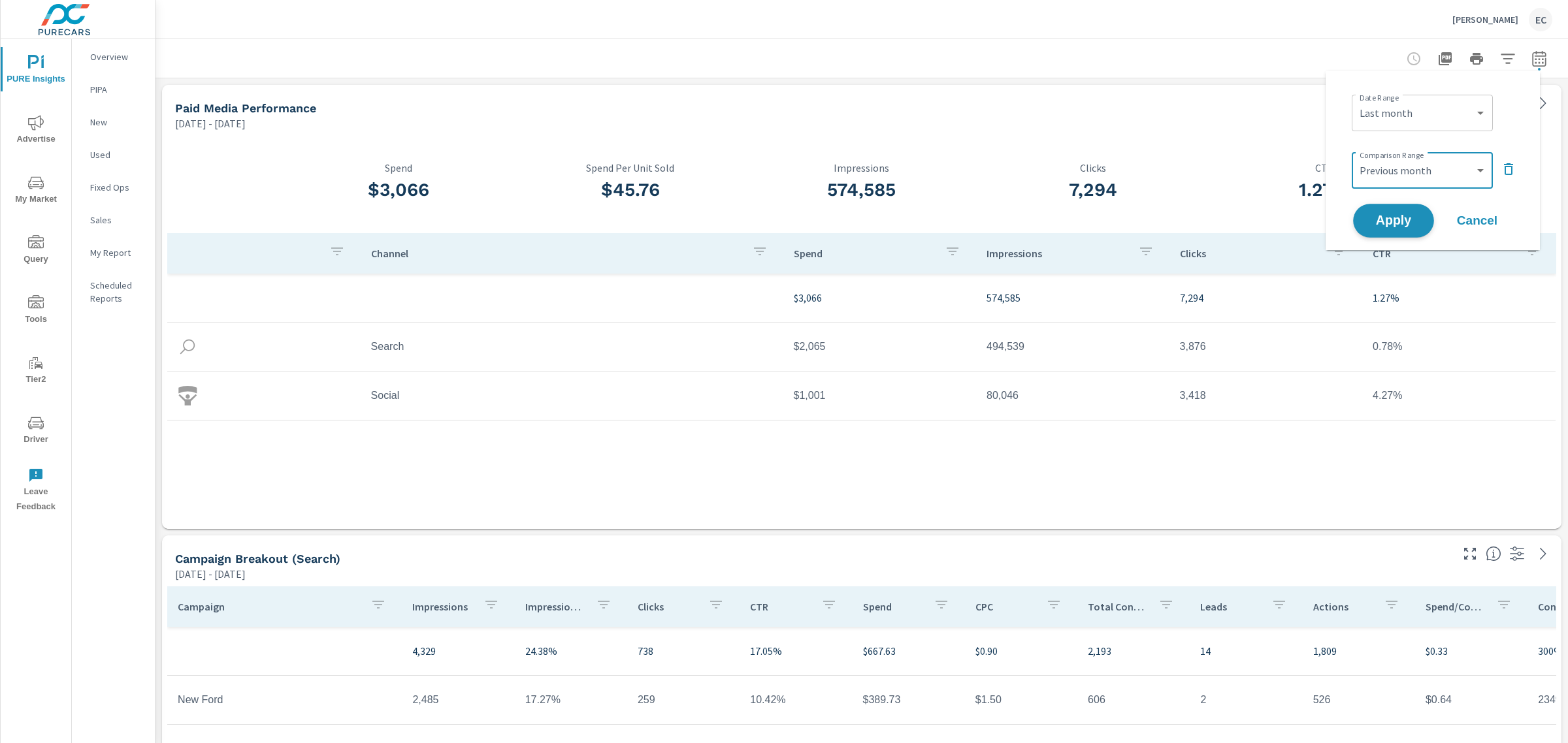
click at [1392, 217] on span "Apply" at bounding box center [1393, 221] width 54 height 13
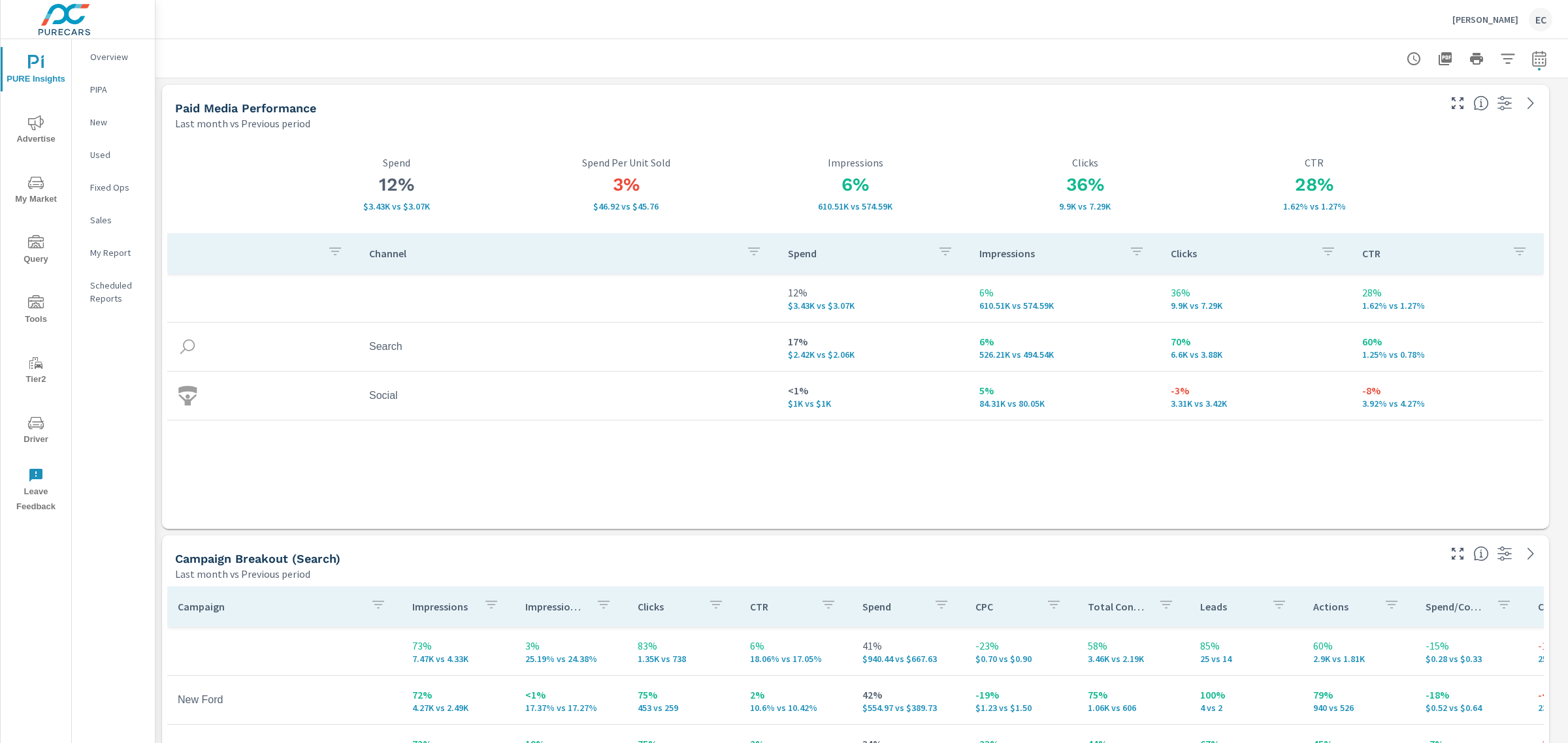
scroll to position [2885, 1425]
click at [1439, 59] on icon "button" at bounding box center [1445, 58] width 13 height 13
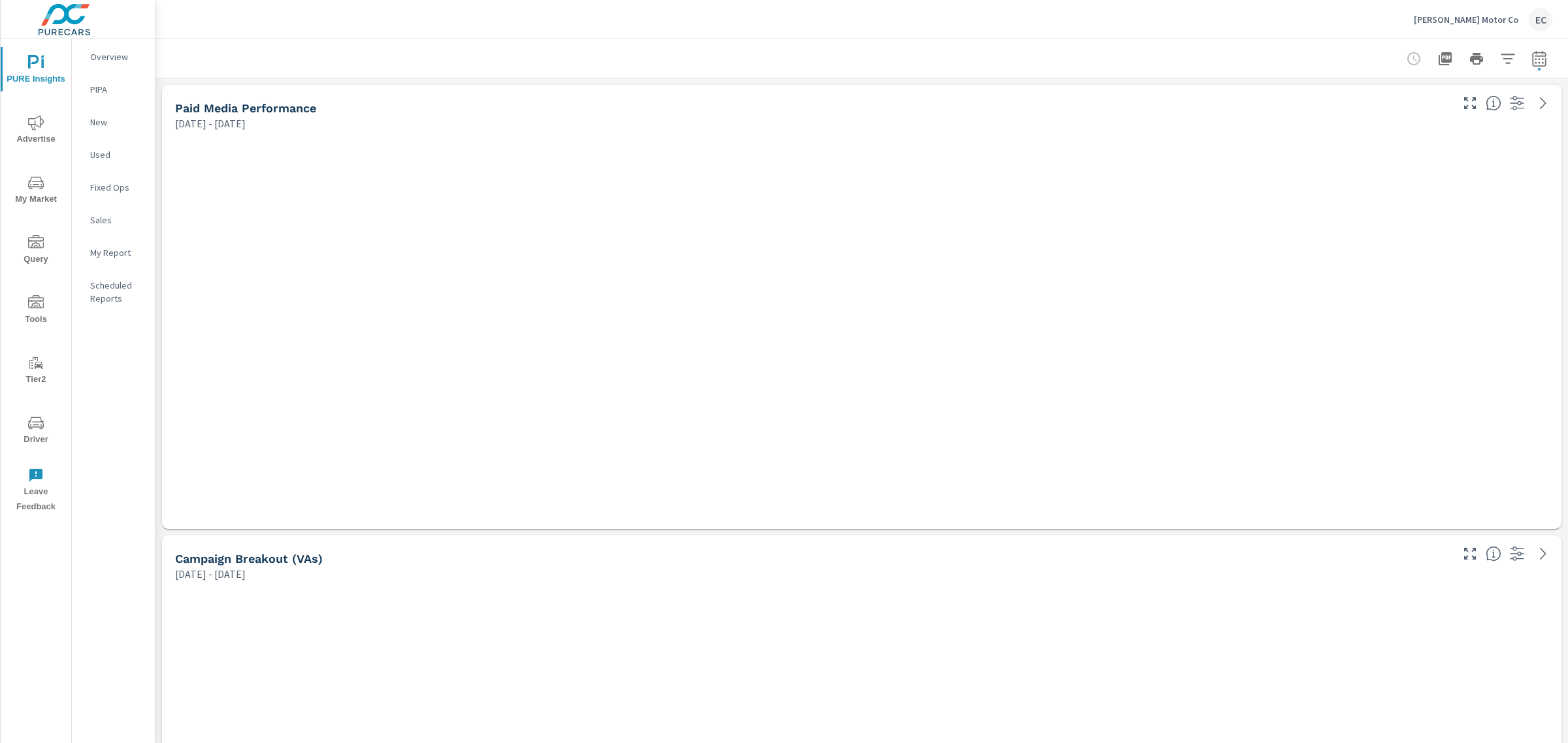
scroll to position [6, 6]
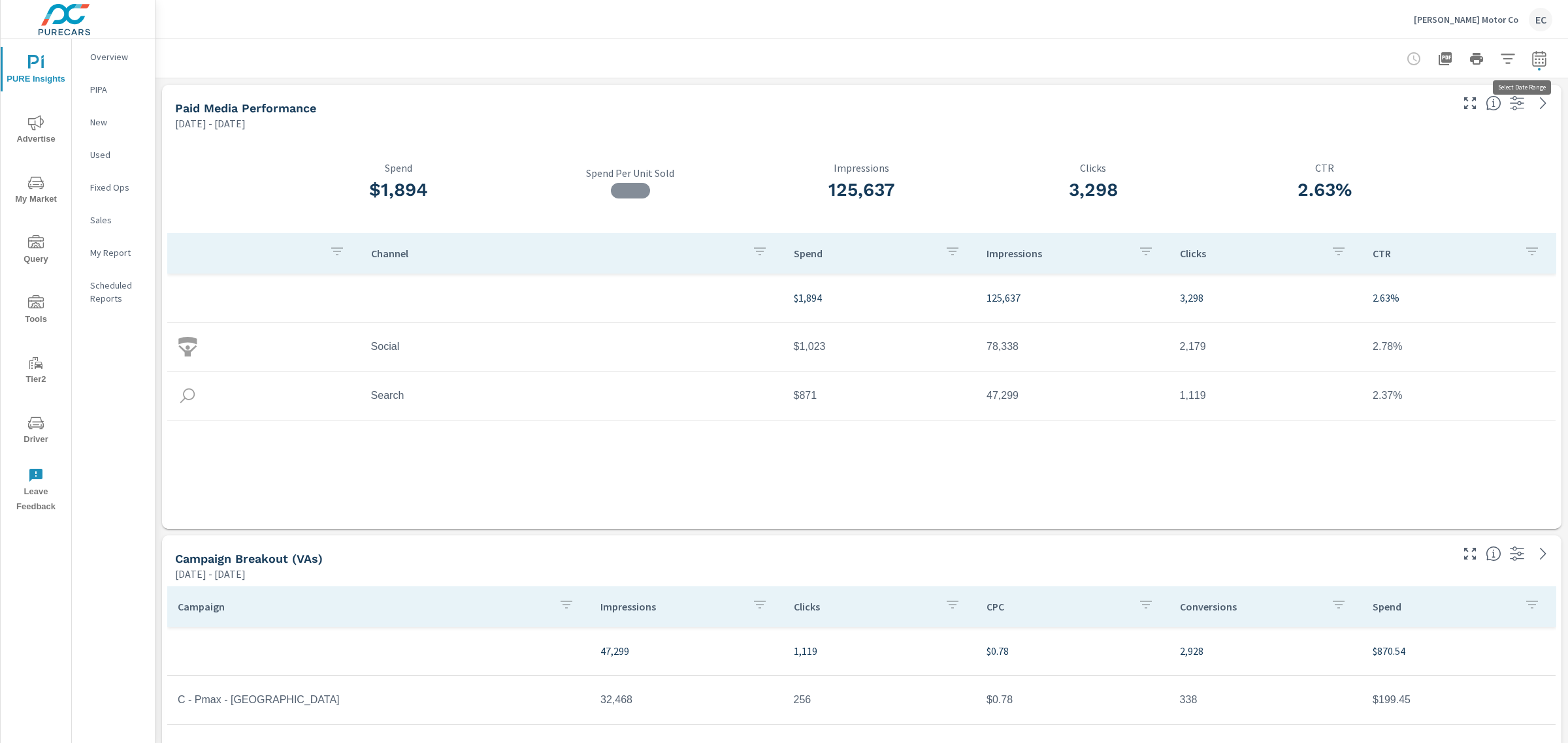
click at [1531, 56] on icon "button" at bounding box center [1538, 58] width 15 height 15
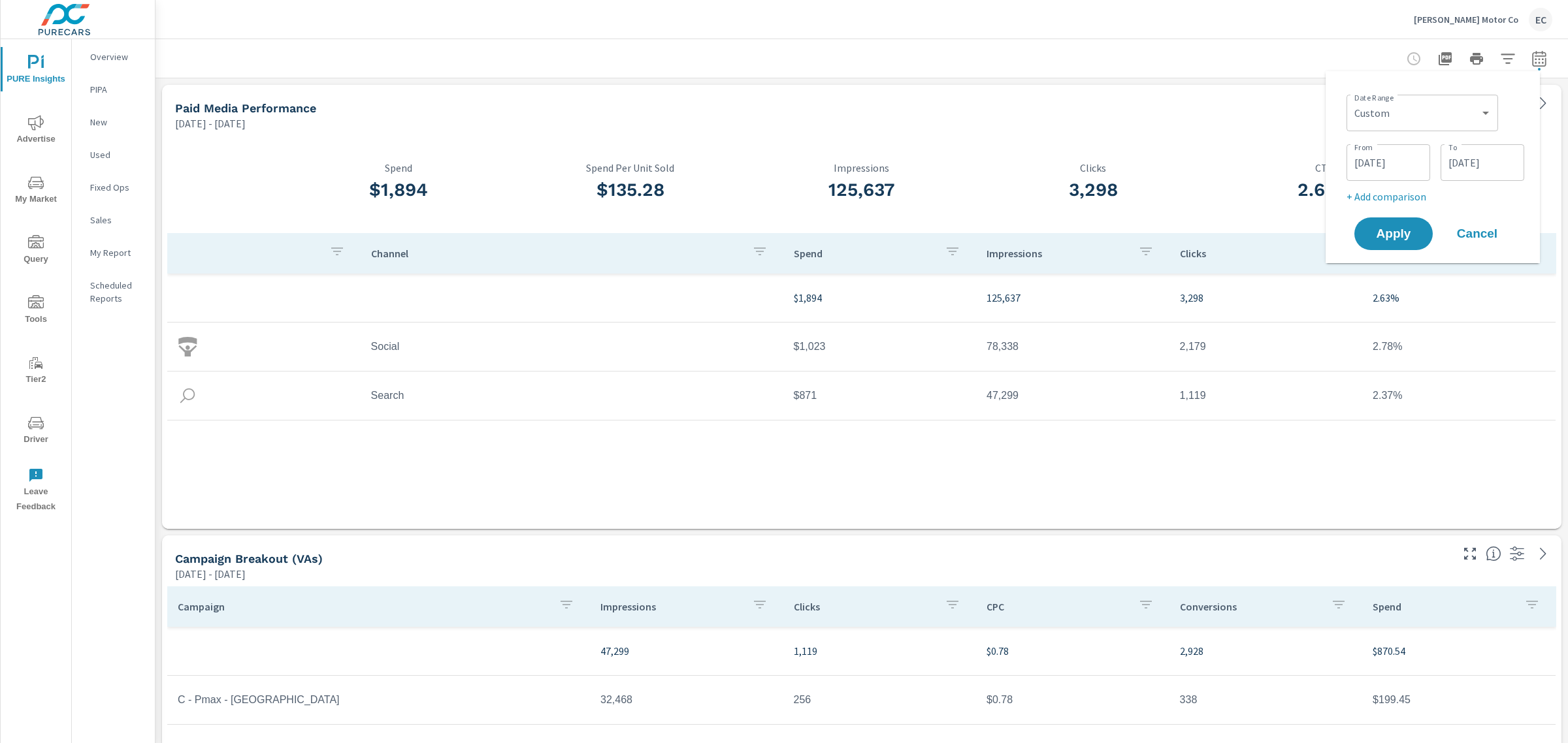
scroll to position [2435, 1425]
click at [1427, 126] on div "Custom Yesterday Last week Last 7 days Last 14 days Last 30 days Last 45 days L…" at bounding box center [1421, 113] width 151 height 36
click at [1426, 119] on select "Custom [DATE] Last week Last 7 days Last 14 days Last 30 days Last 45 days Last…" at bounding box center [1421, 113] width 141 height 26
click at [1351, 100] on select "Custom [DATE] Last week Last 7 days Last 14 days Last 30 days Last 45 days Last…" at bounding box center [1421, 113] width 141 height 26
select select "Last month"
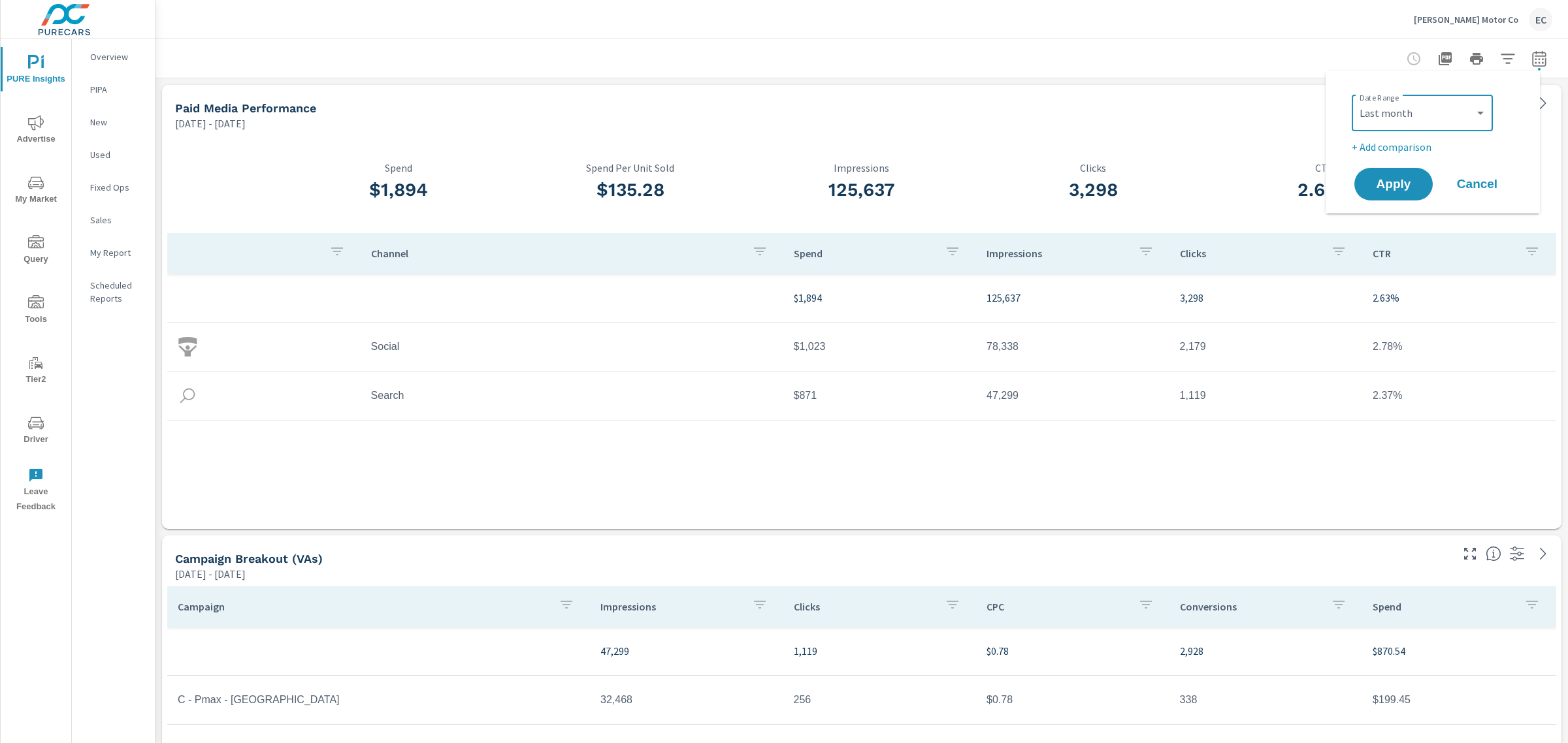
click at [1459, 141] on p "+ Add comparison" at bounding box center [1435, 147] width 168 height 15
click at [1406, 163] on select "Custom Previous period Previous month Previous year" at bounding box center [1421, 170] width 130 height 26
click at [1357, 158] on select "Custom Previous period Previous month Previous year" at bounding box center [1421, 170] width 130 height 26
select select "Previous month"
click at [1398, 226] on span "Apply" at bounding box center [1393, 221] width 54 height 13
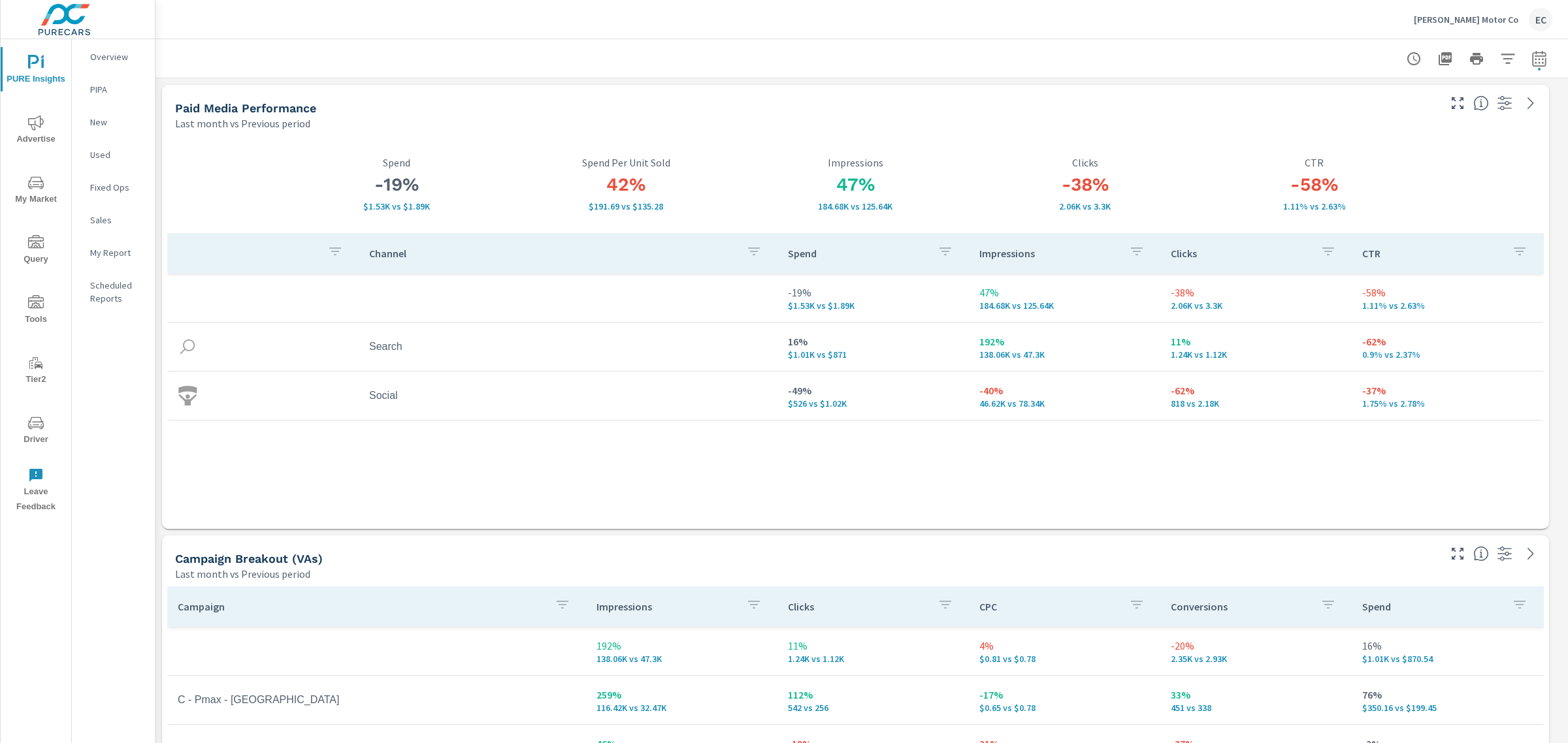
scroll to position [2435, 1425]
click at [1439, 52] on icon "button" at bounding box center [1445, 58] width 13 height 13
click at [1437, 60] on icon "button" at bounding box center [1444, 58] width 15 height 15
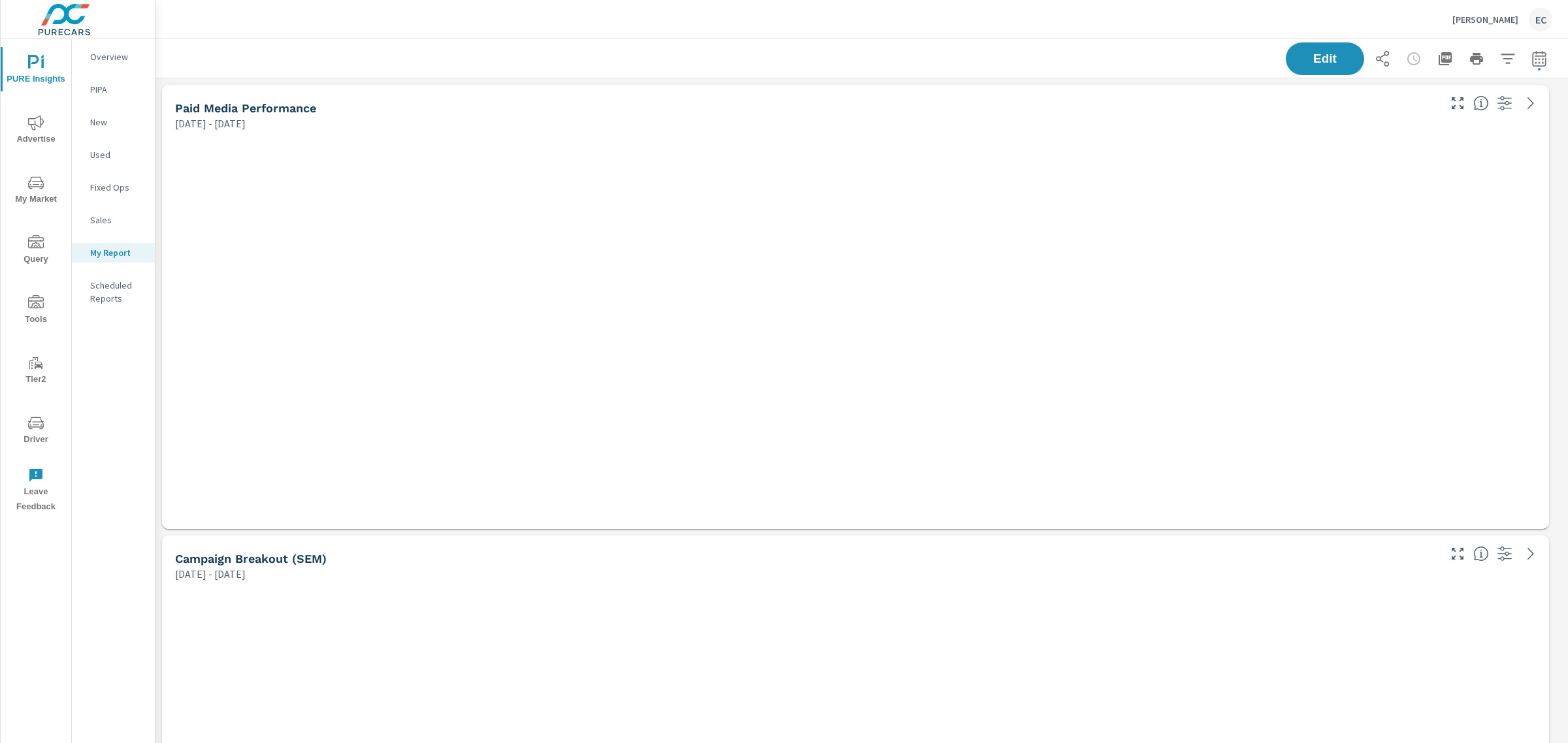
scroll to position [2885, 1425]
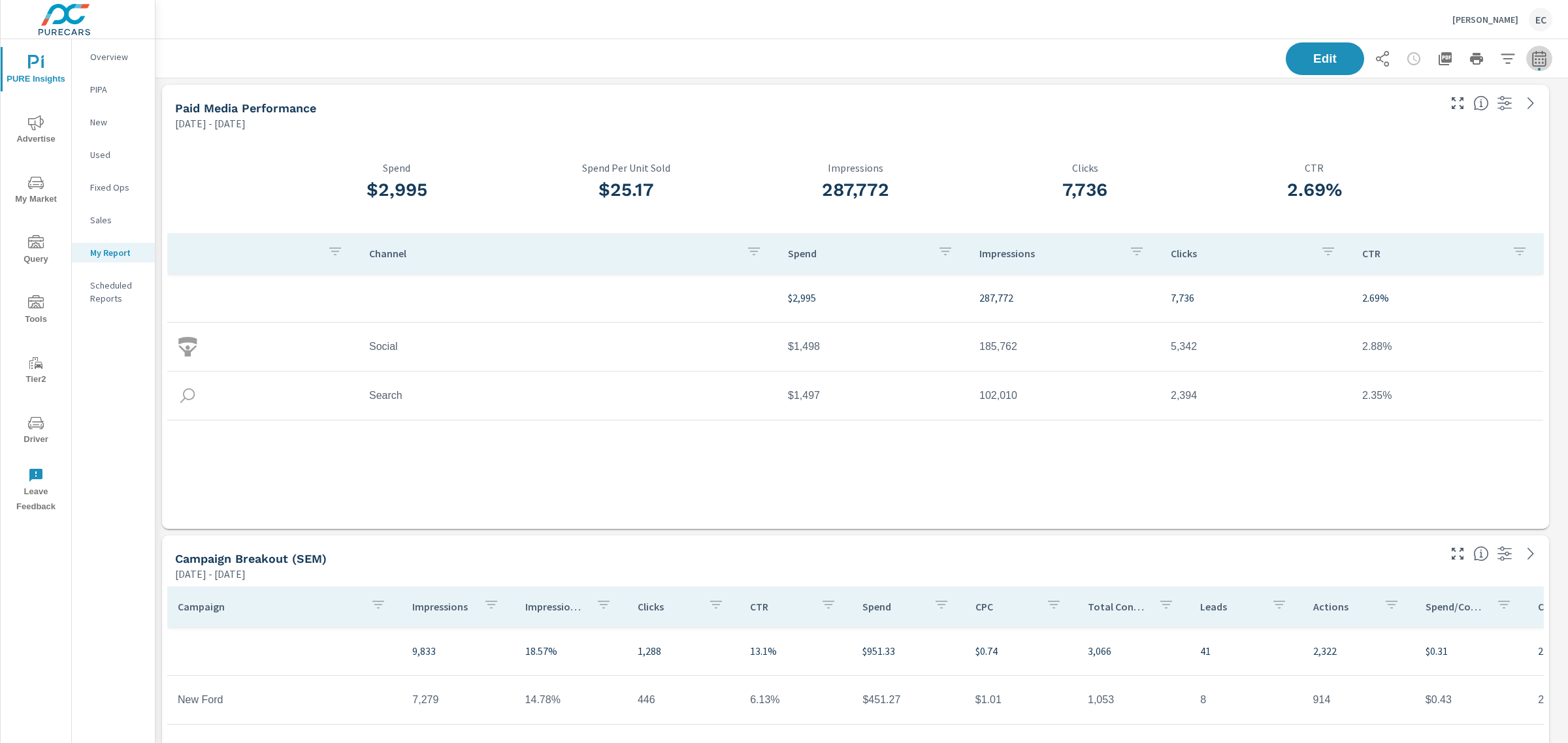
click at [1531, 51] on icon "button" at bounding box center [1538, 58] width 15 height 15
drag, startPoint x: 1458, startPoint y: 116, endPoint x: 1452, endPoint y: 119, distance: 6.7
click at [1458, 116] on select "Custom [DATE] Last week Last 7 days Last 14 days Last 30 days Last 45 days Last…" at bounding box center [1421, 113] width 141 height 26
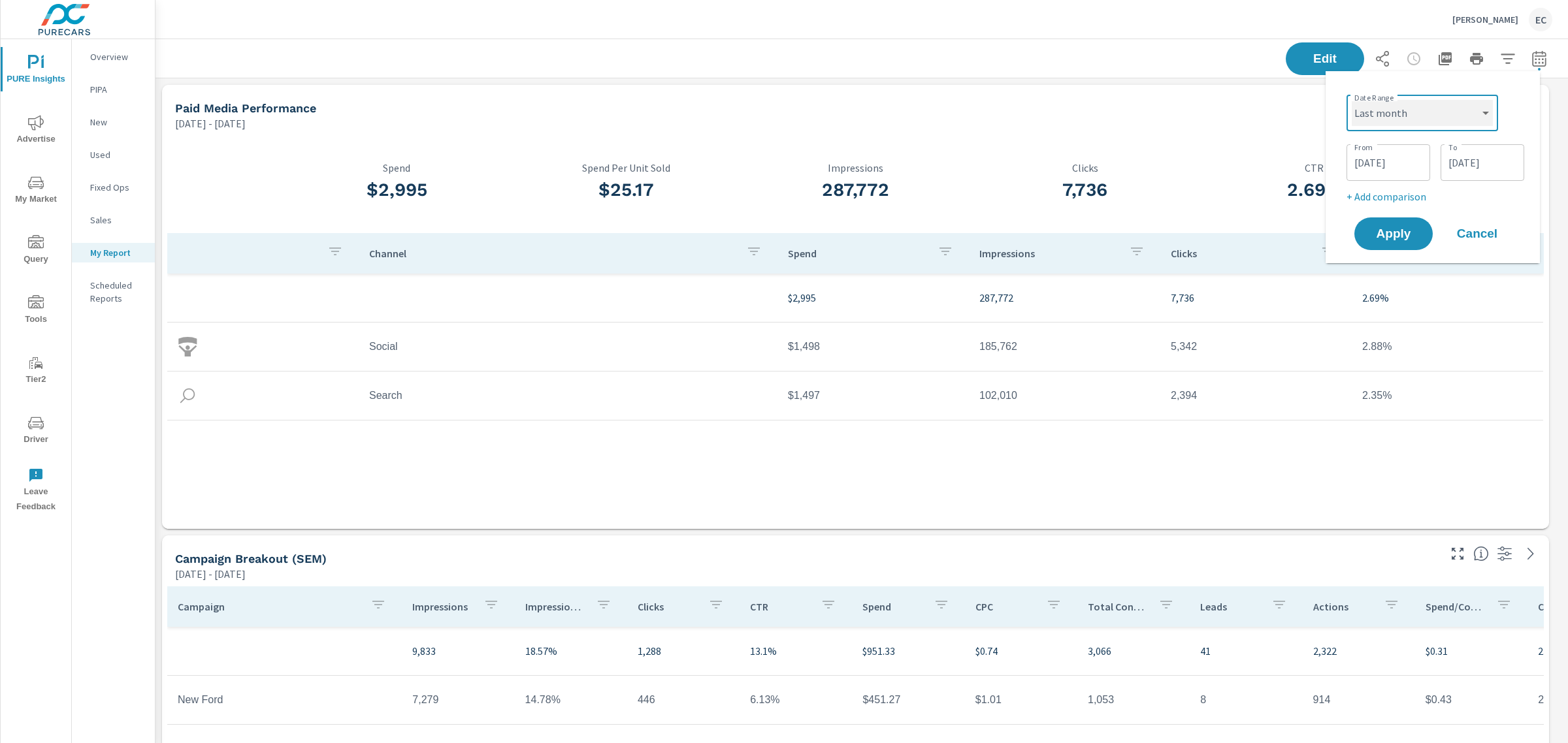
click at [1351, 100] on select "Custom [DATE] Last week Last 7 days Last 14 days Last 30 days Last 45 days Last…" at bounding box center [1421, 113] width 141 height 26
select select "Last month"
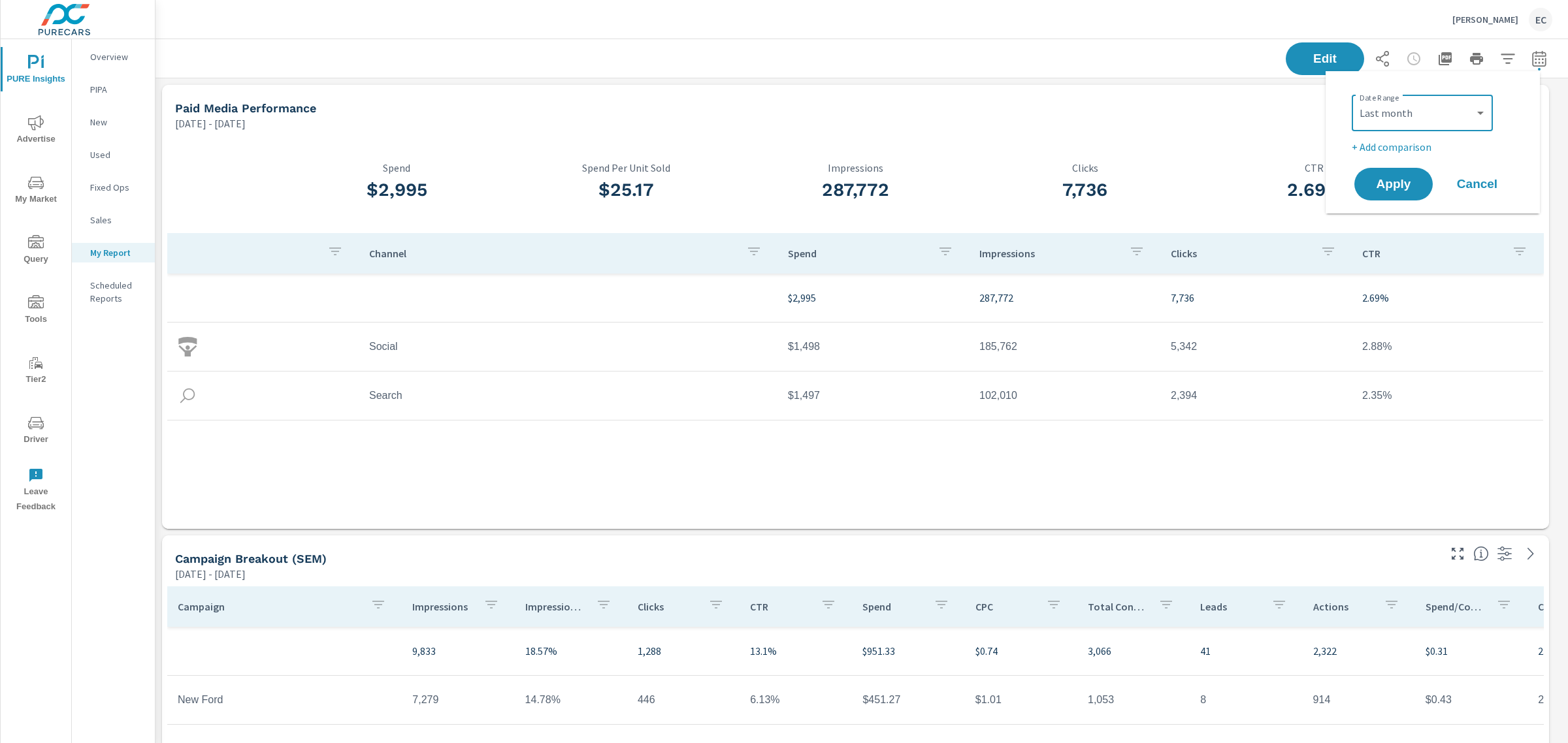
click at [1395, 150] on p "+ Add comparison" at bounding box center [1435, 147] width 168 height 15
click at [1388, 178] on select "Custom Previous period Previous month Previous year" at bounding box center [1421, 170] width 130 height 26
click at [1357, 158] on select "Custom Previous period Previous month Previous year" at bounding box center [1421, 170] width 130 height 26
select select "Previous month"
click at [1428, 226] on button "Apply" at bounding box center [1393, 220] width 81 height 34
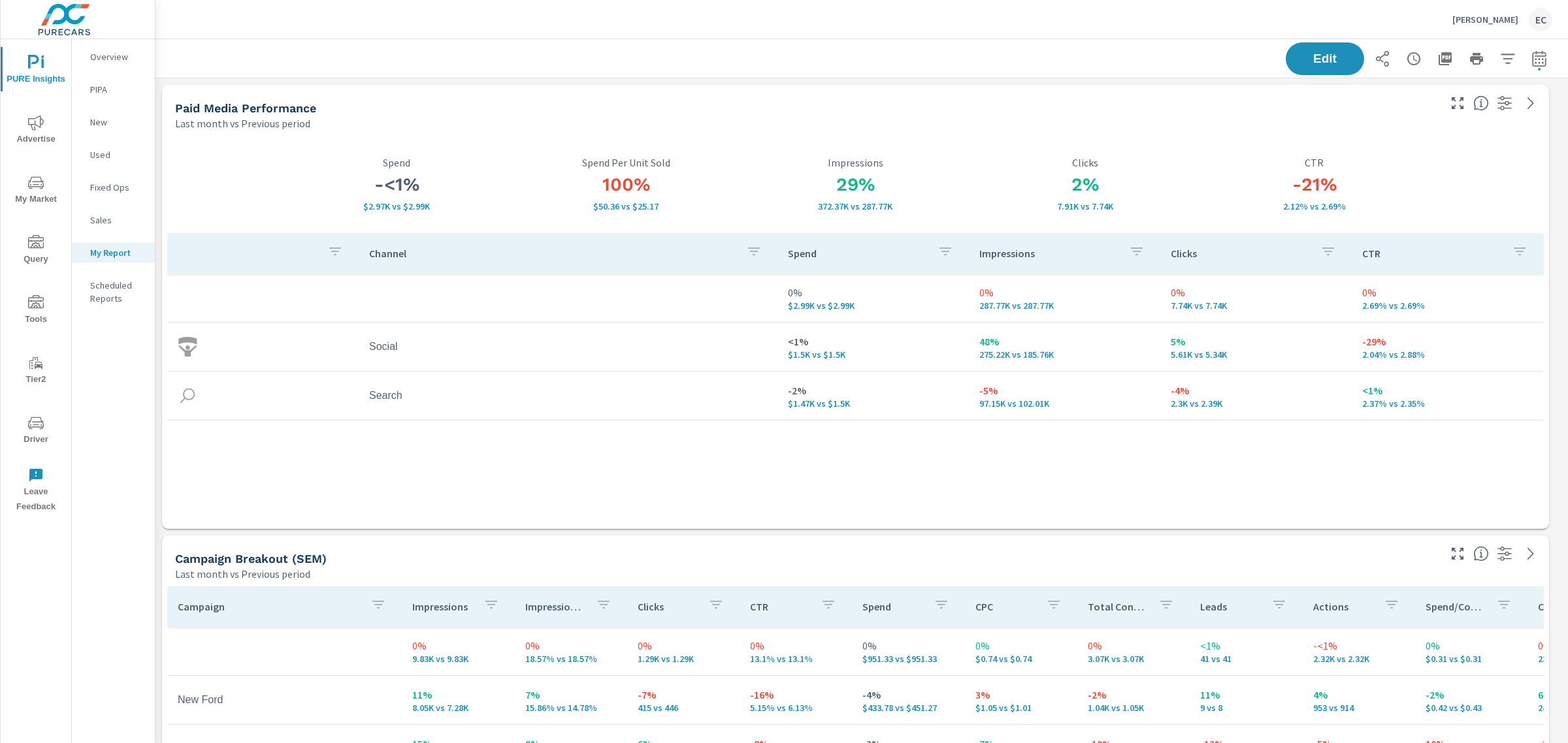
click at [1437, 59] on icon "button" at bounding box center [1444, 58] width 15 height 15
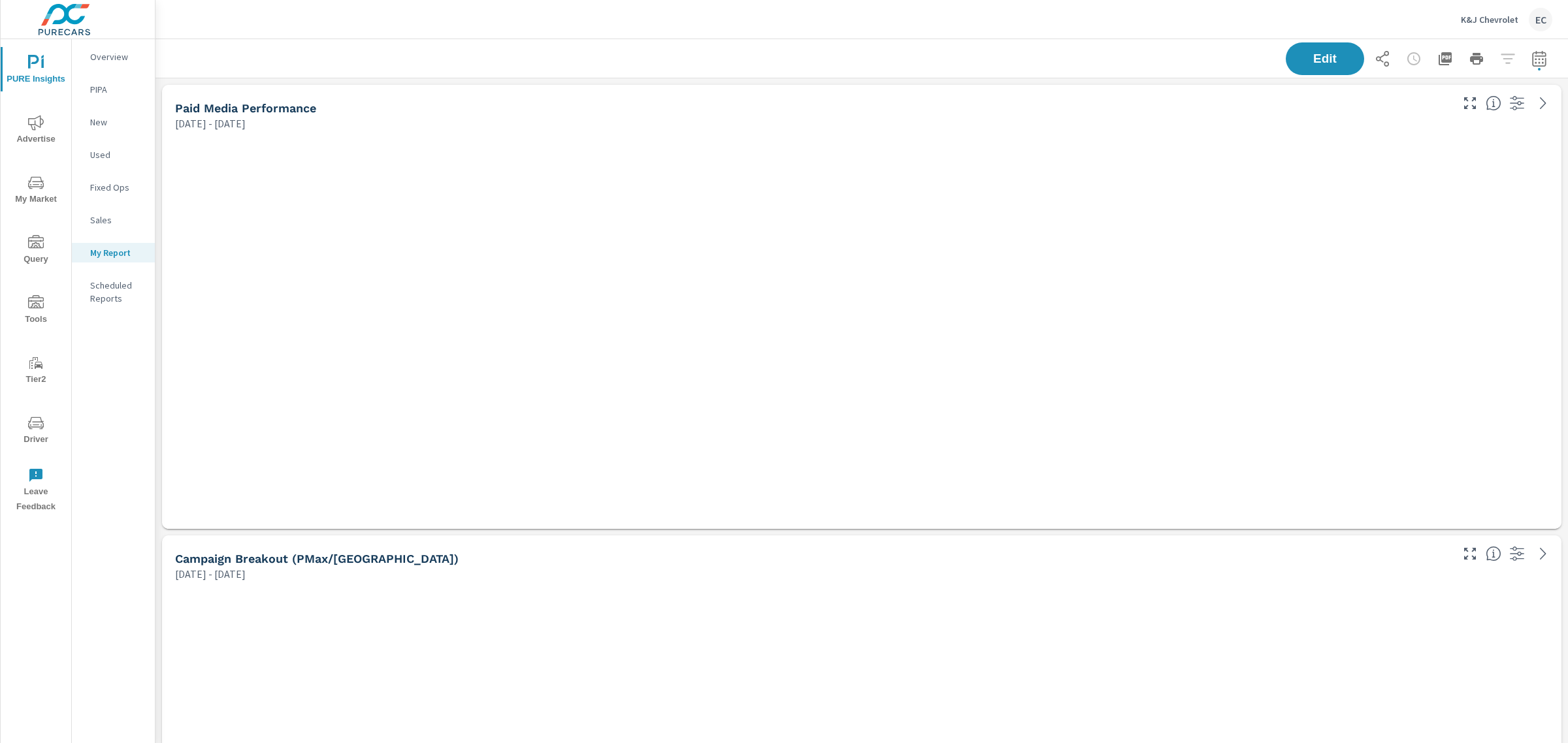
scroll to position [1984, 1425]
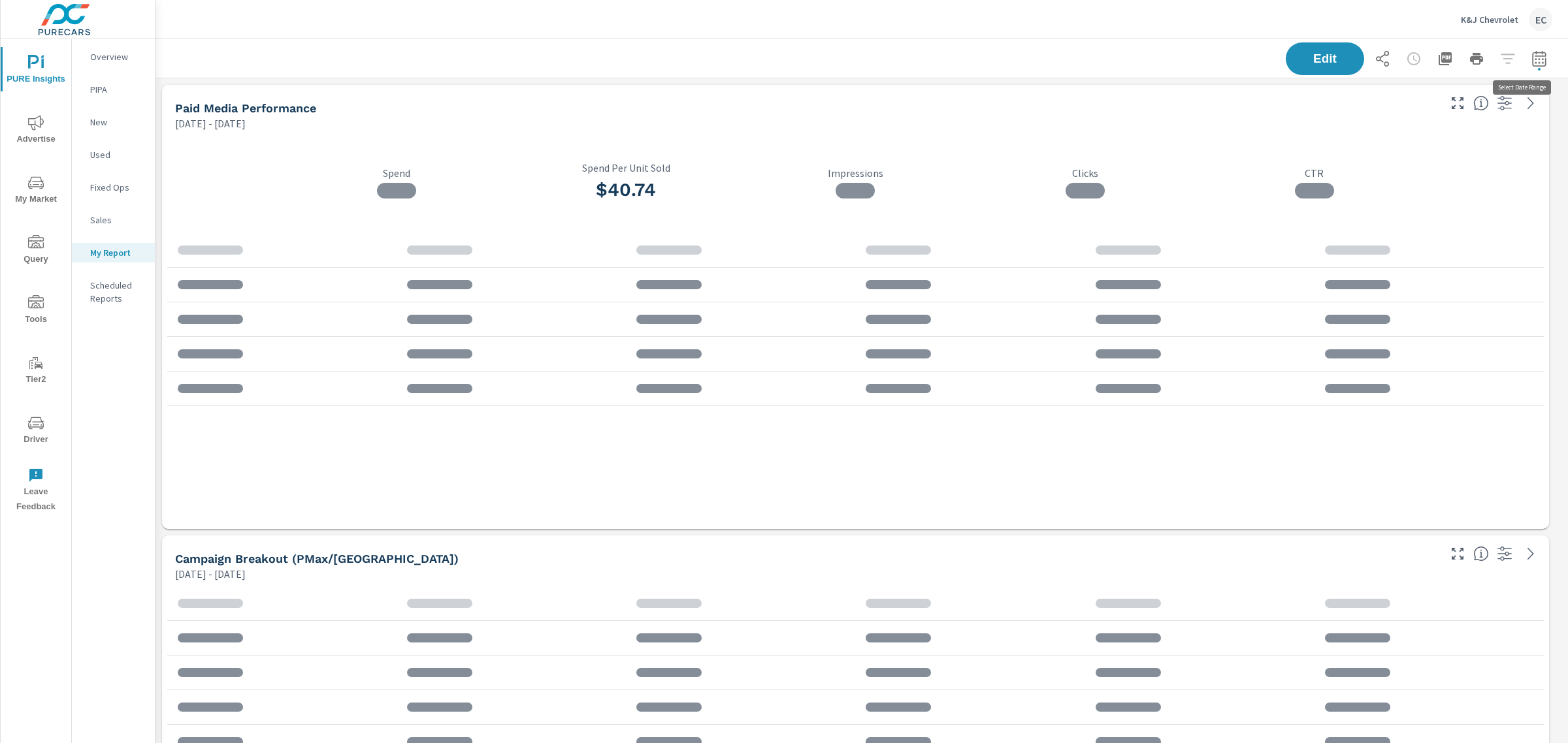
click at [1531, 56] on icon "button" at bounding box center [1538, 58] width 15 height 15
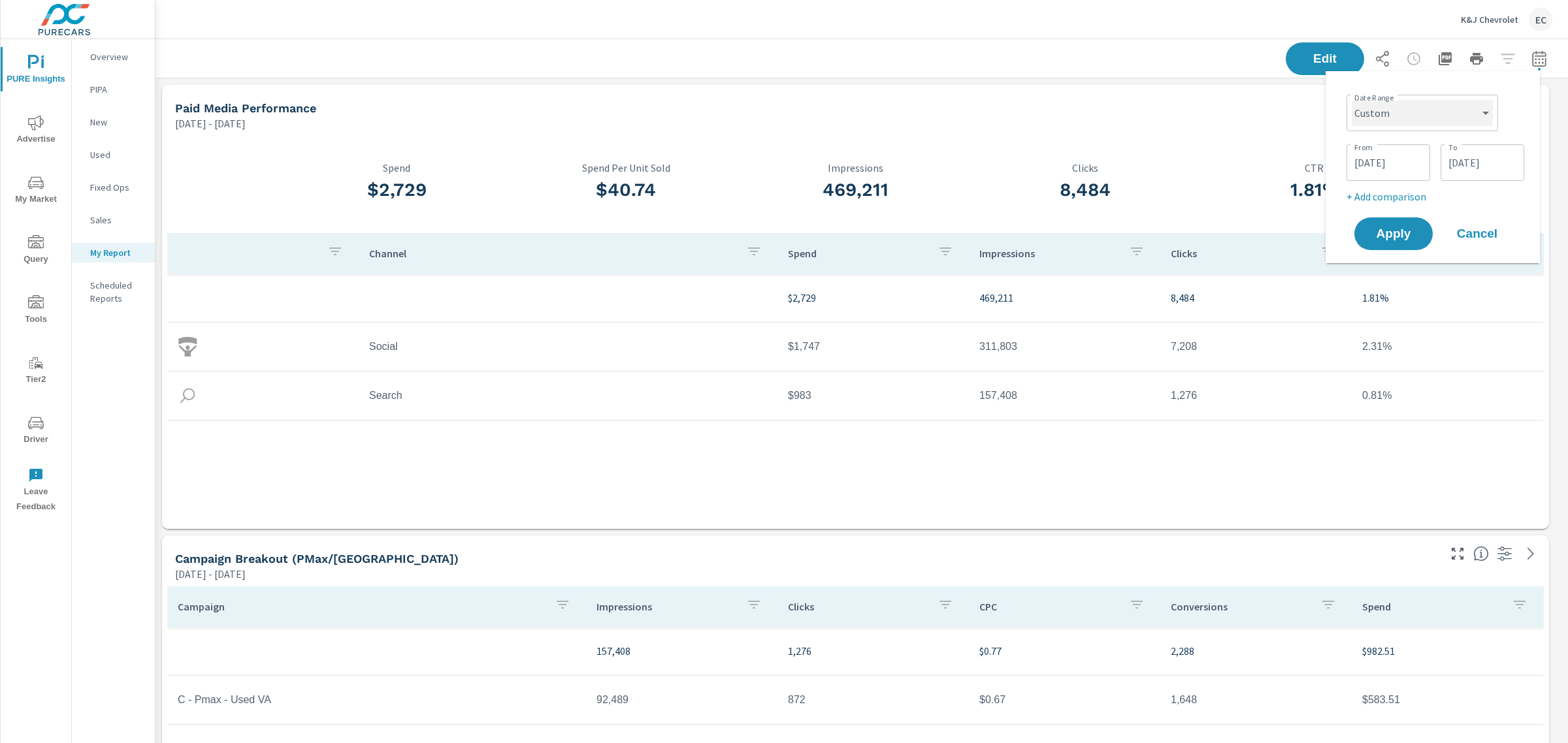
click at [1444, 119] on select "Custom [DATE] Last week Last 7 days Last 14 days Last 30 days Last 45 days Last…" at bounding box center [1421, 113] width 141 height 26
click at [1351, 100] on select "Custom [DATE] Last week Last 7 days Last 14 days Last 30 days Last 45 days Last…" at bounding box center [1421, 113] width 141 height 26
select select "Last month"
click at [1393, 145] on p "+ Add comparison" at bounding box center [1435, 147] width 168 height 15
click at [1380, 175] on select "Custom Previous period Previous month Previous year" at bounding box center [1421, 170] width 130 height 26
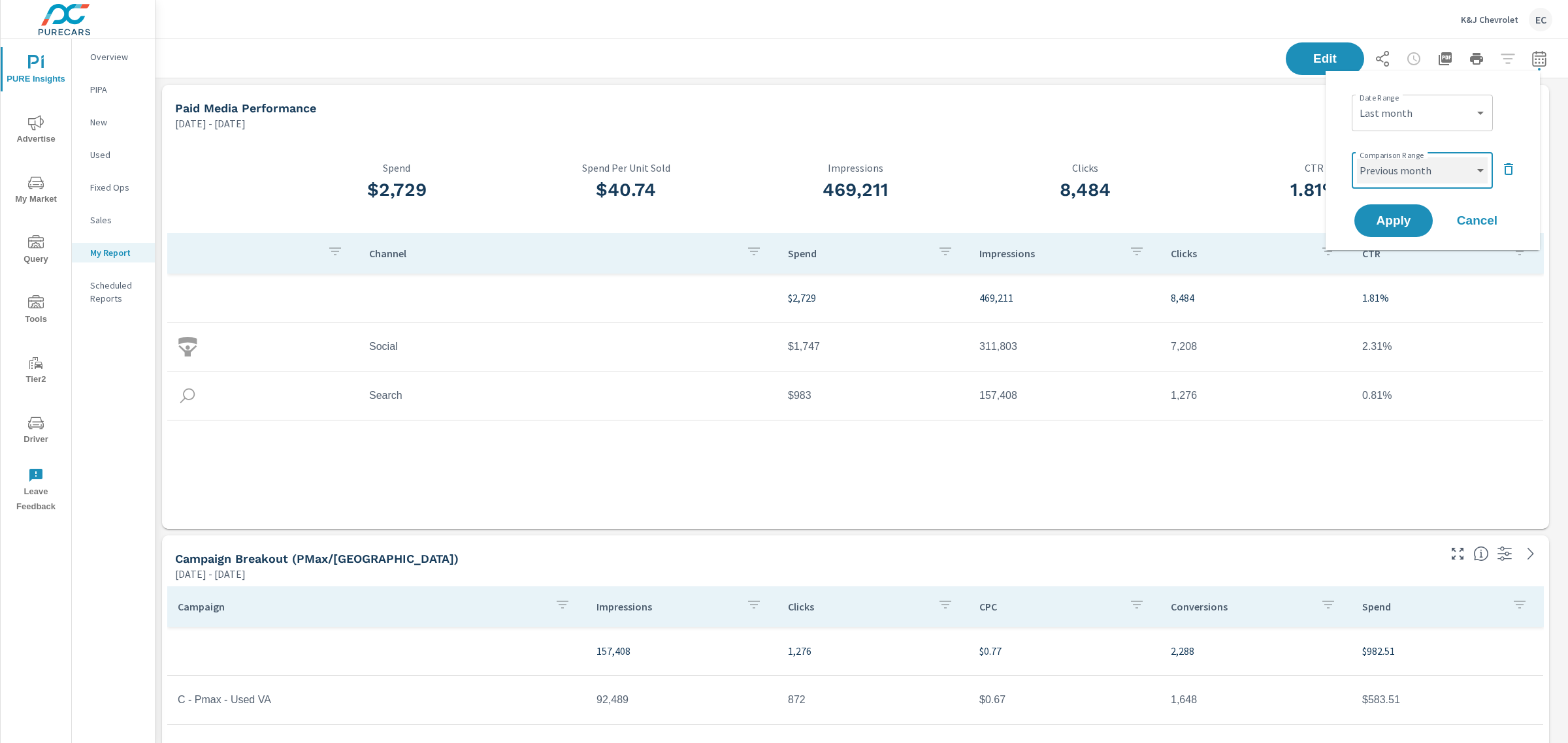
click at [1357, 158] on select "Custom Previous period Previous month Previous year" at bounding box center [1421, 170] width 130 height 26
select select "Previous month"
click at [1385, 219] on span "Apply" at bounding box center [1393, 221] width 54 height 13
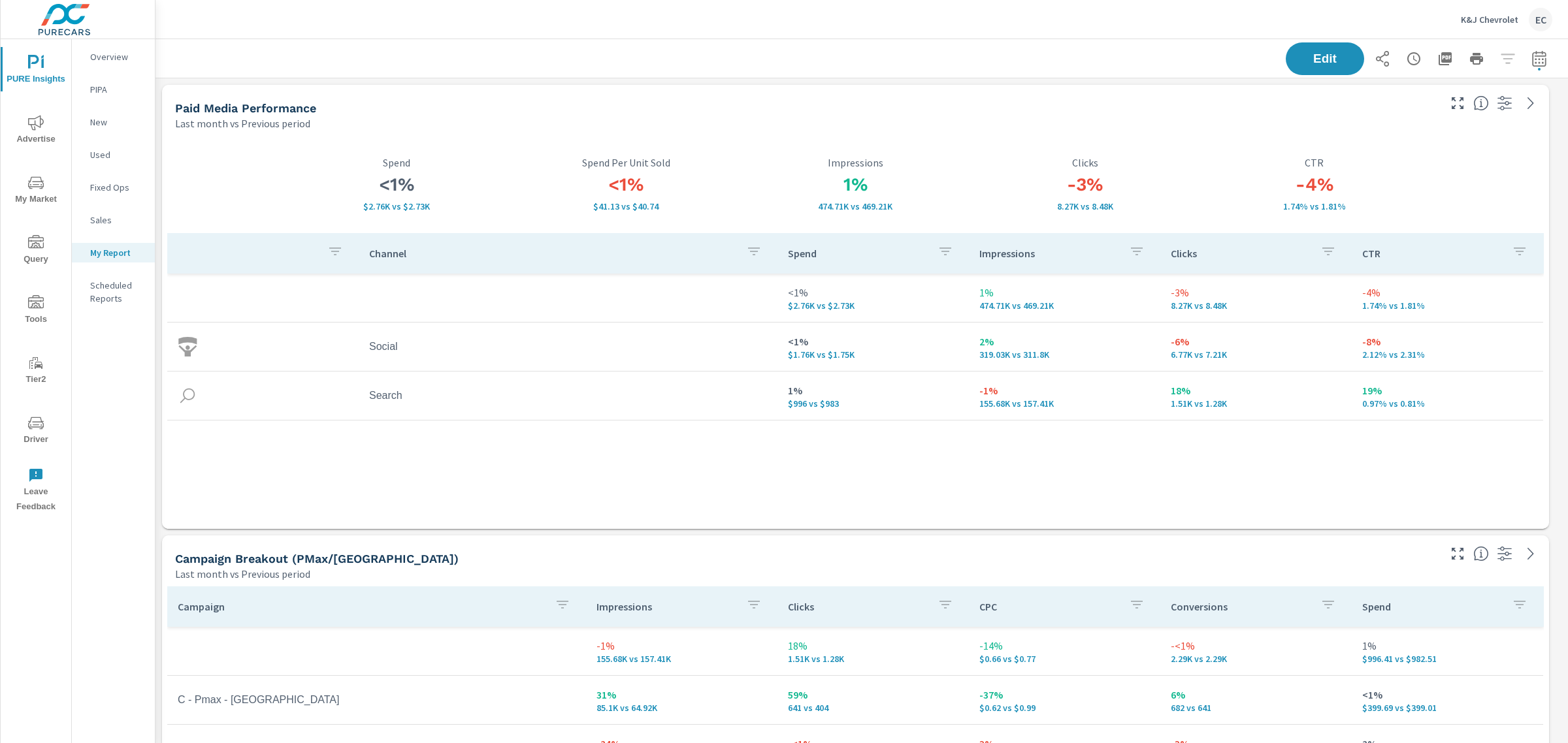
scroll to position [1984, 1425]
click at [1439, 64] on icon "button" at bounding box center [1445, 58] width 13 height 13
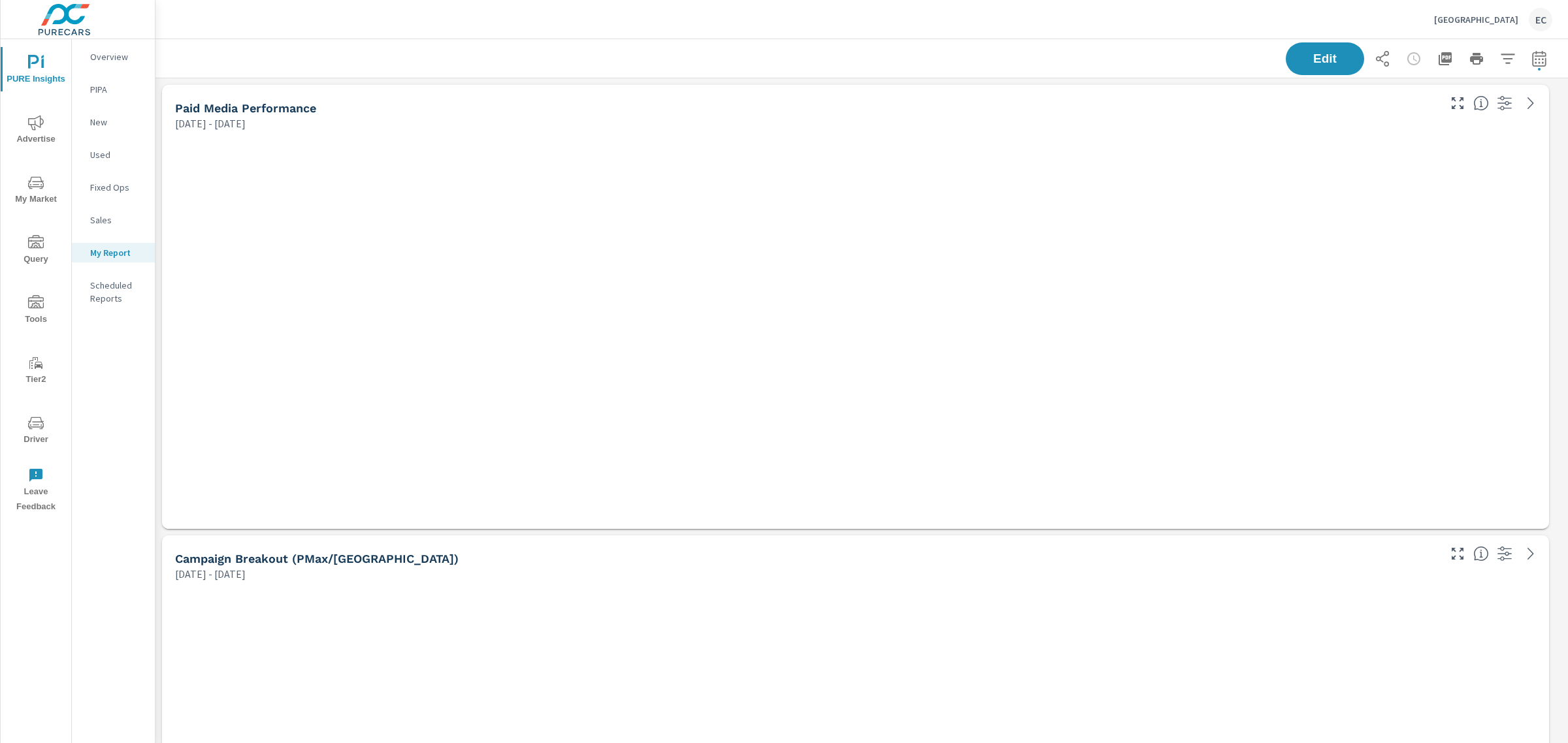
scroll to position [3486, 1425]
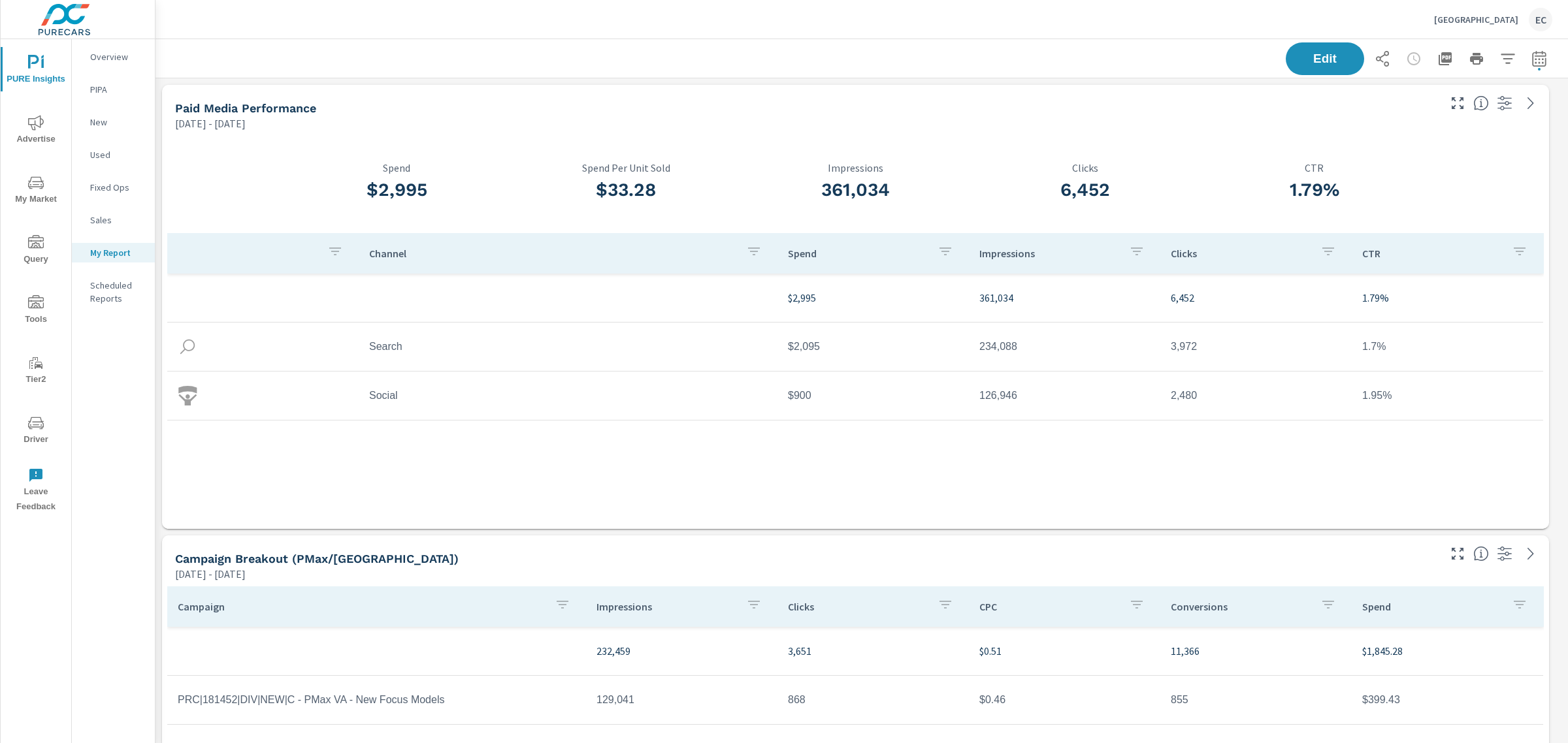
click at [1520, 45] on div "Edit" at bounding box center [1419, 59] width 267 height 33
click at [1526, 50] on button "button" at bounding box center [1539, 58] width 26 height 26
click at [1420, 121] on select "Custom [DATE] Last week Last 7 days Last 14 days Last 30 days Last 45 days Last…" at bounding box center [1421, 113] width 141 height 26
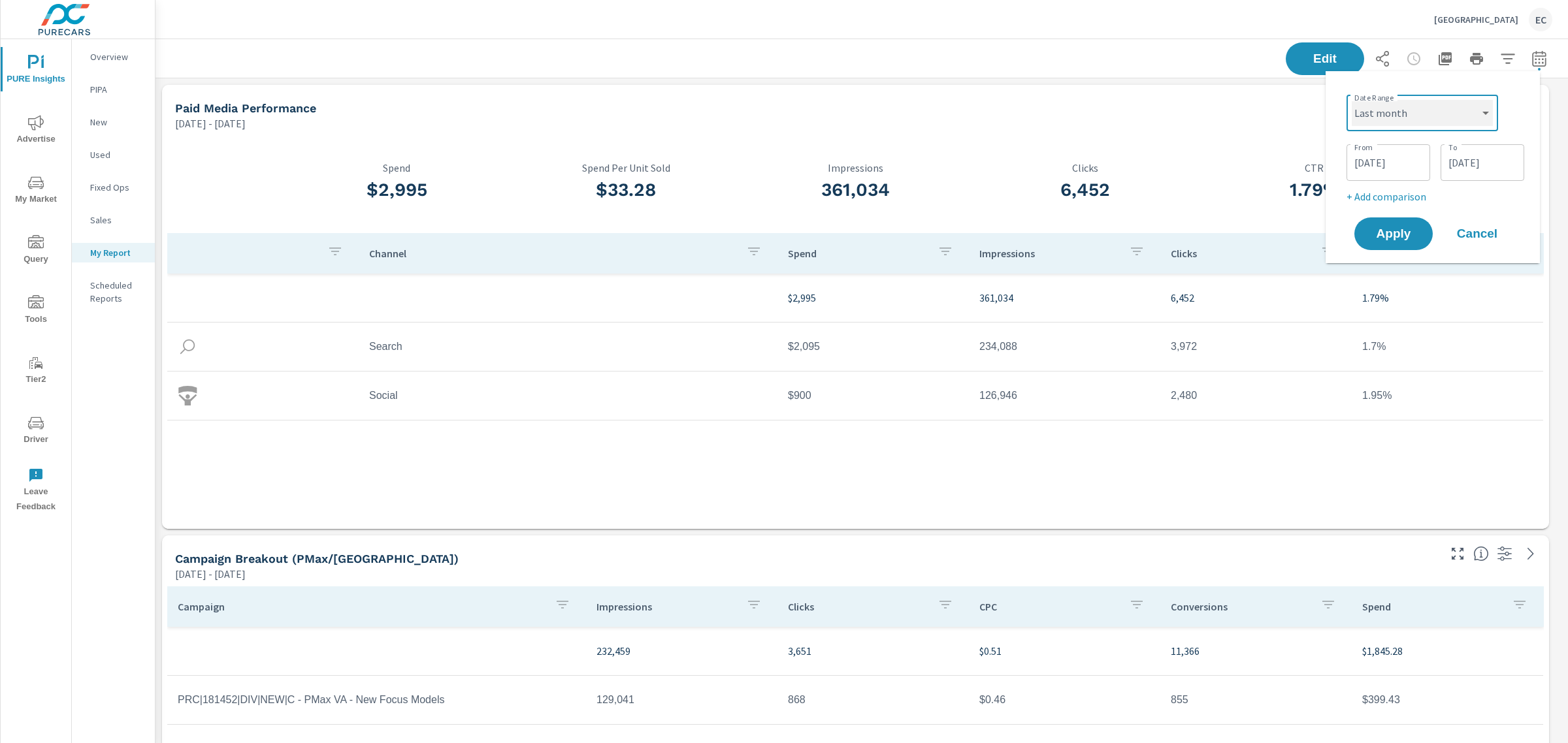
click at [1351, 100] on select "Custom [DATE] Last week Last 7 days Last 14 days Last 30 days Last 45 days Last…" at bounding box center [1421, 113] width 141 height 26
select select "Last month"
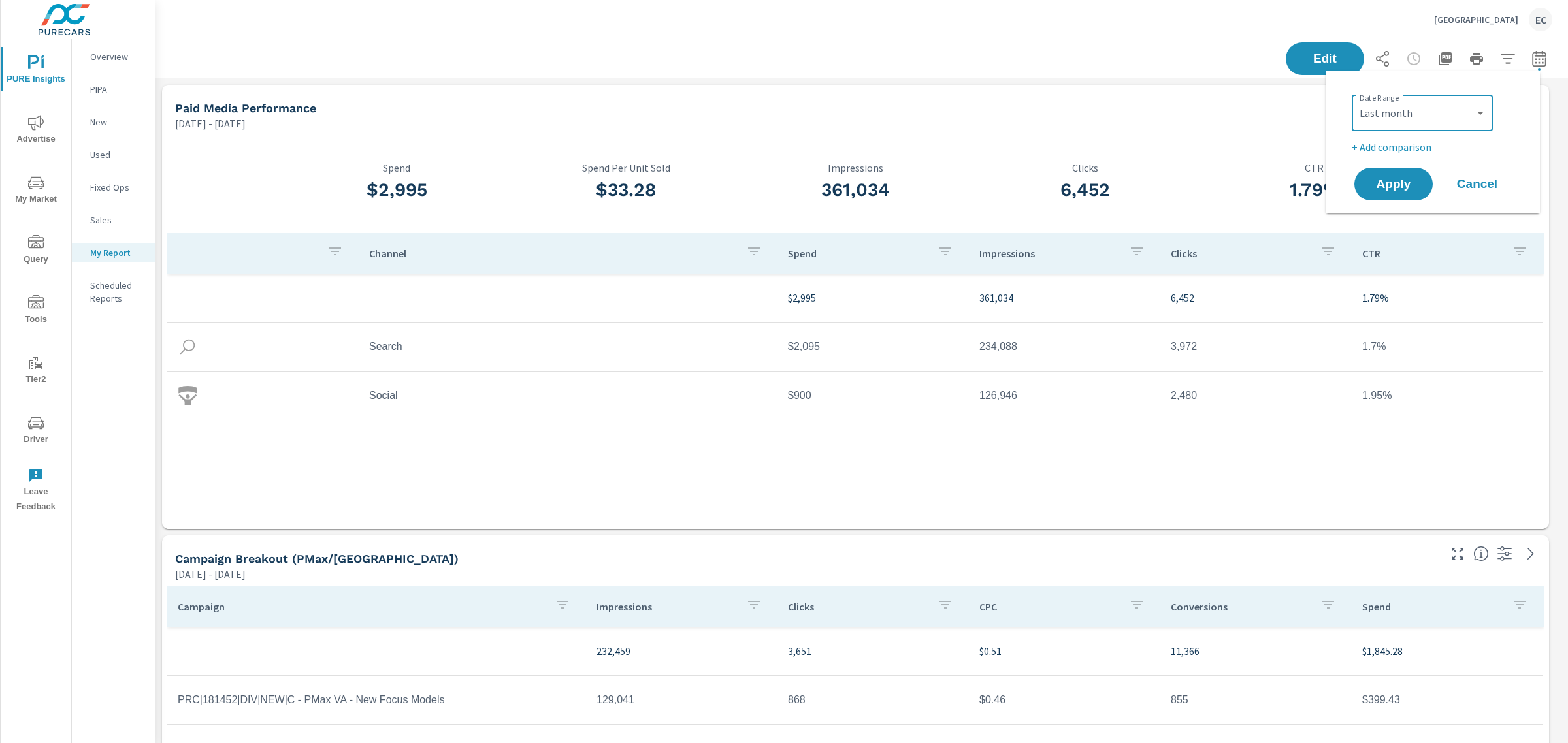
click at [1389, 148] on p "+ Add comparison" at bounding box center [1435, 147] width 168 height 15
click at [1389, 180] on select "Custom Previous period Previous month Previous year" at bounding box center [1421, 170] width 130 height 26
click at [1357, 158] on select "Custom Previous period Previous month Previous year" at bounding box center [1421, 170] width 130 height 26
select select "Previous month"
click at [1388, 215] on span "Apply" at bounding box center [1393, 221] width 54 height 13
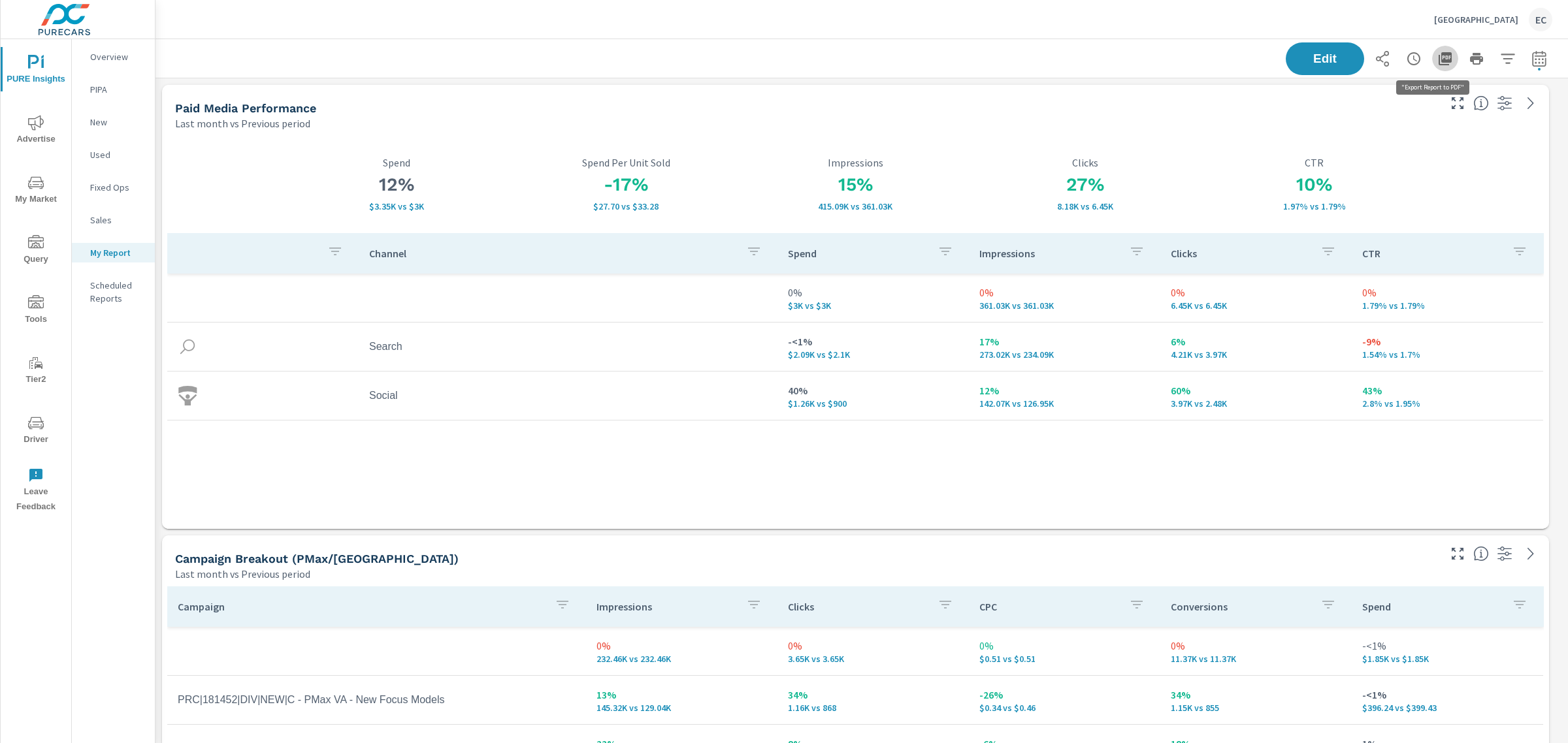
scroll to position [3486, 1425]
click at [1439, 64] on icon "button" at bounding box center [1445, 58] width 13 height 13
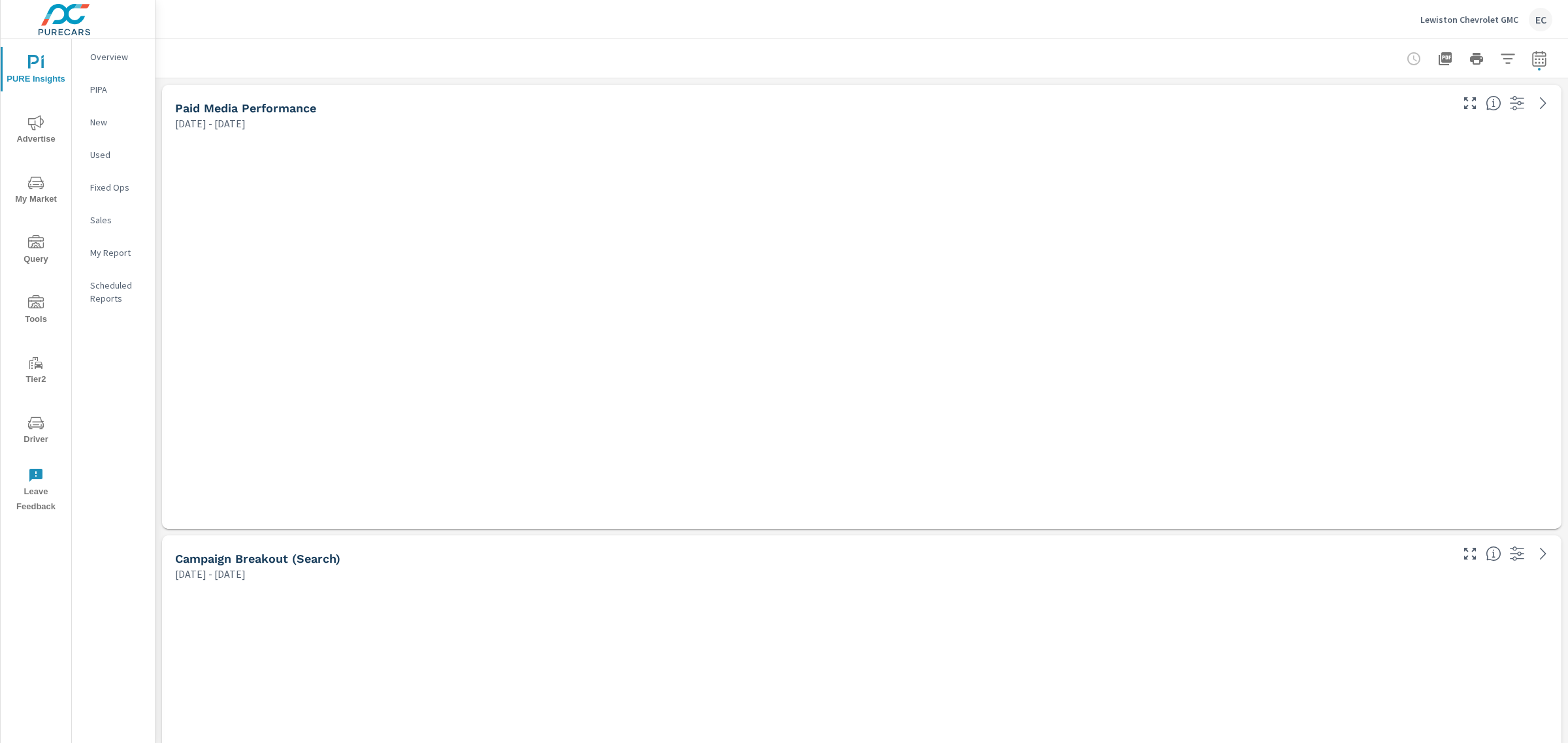
scroll to position [4087, 1425]
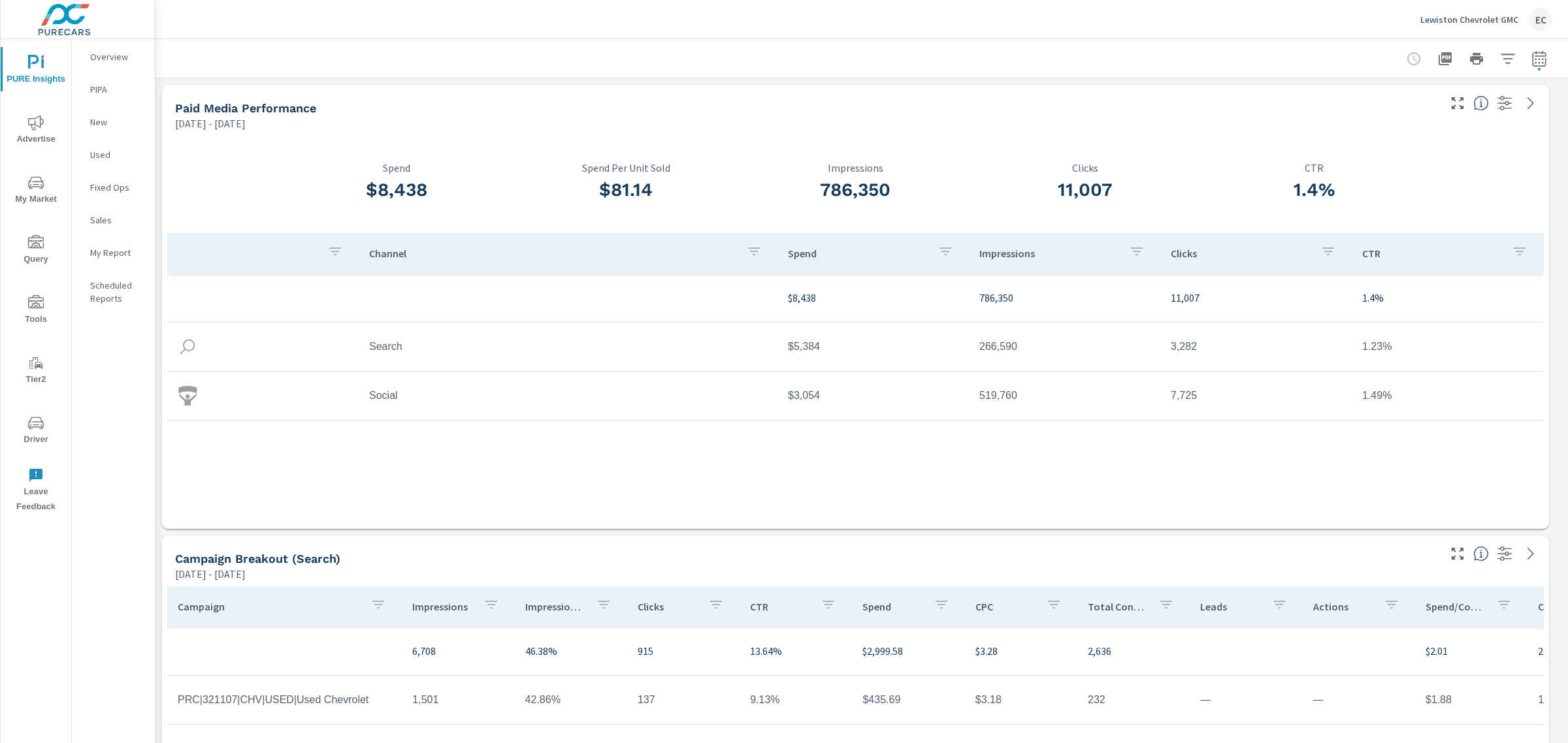
click at [1532, 51] on icon "button" at bounding box center [1538, 57] width 14 height 15
click at [1448, 109] on select "Custom [DATE] Last week Last 7 days Last 14 days Last 30 days Last 45 days Last…" at bounding box center [1421, 113] width 141 height 26
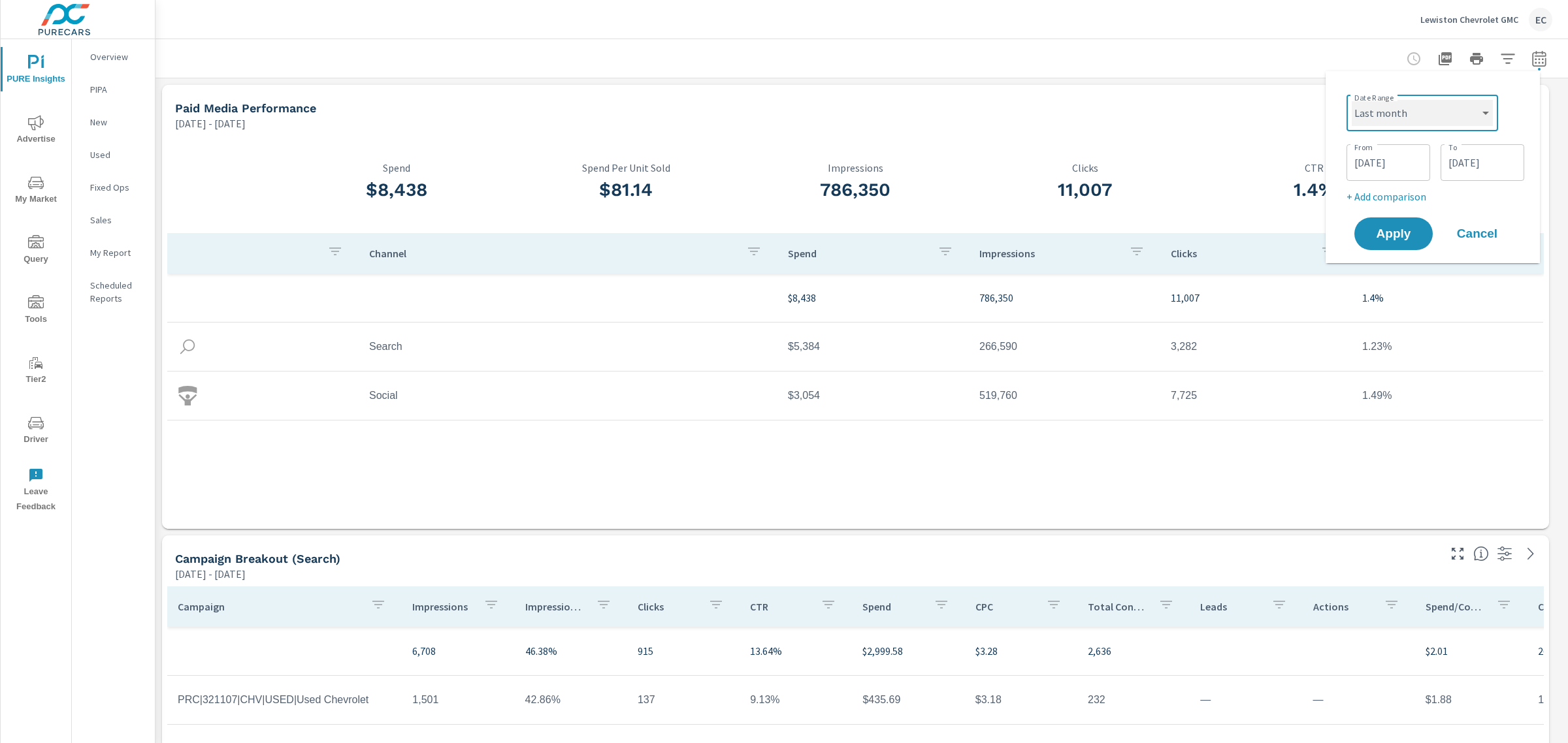
click at [1351, 100] on select "Custom [DATE] Last week Last 7 days Last 14 days Last 30 days Last 45 days Last…" at bounding box center [1421, 113] width 141 height 26
select select "Last month"
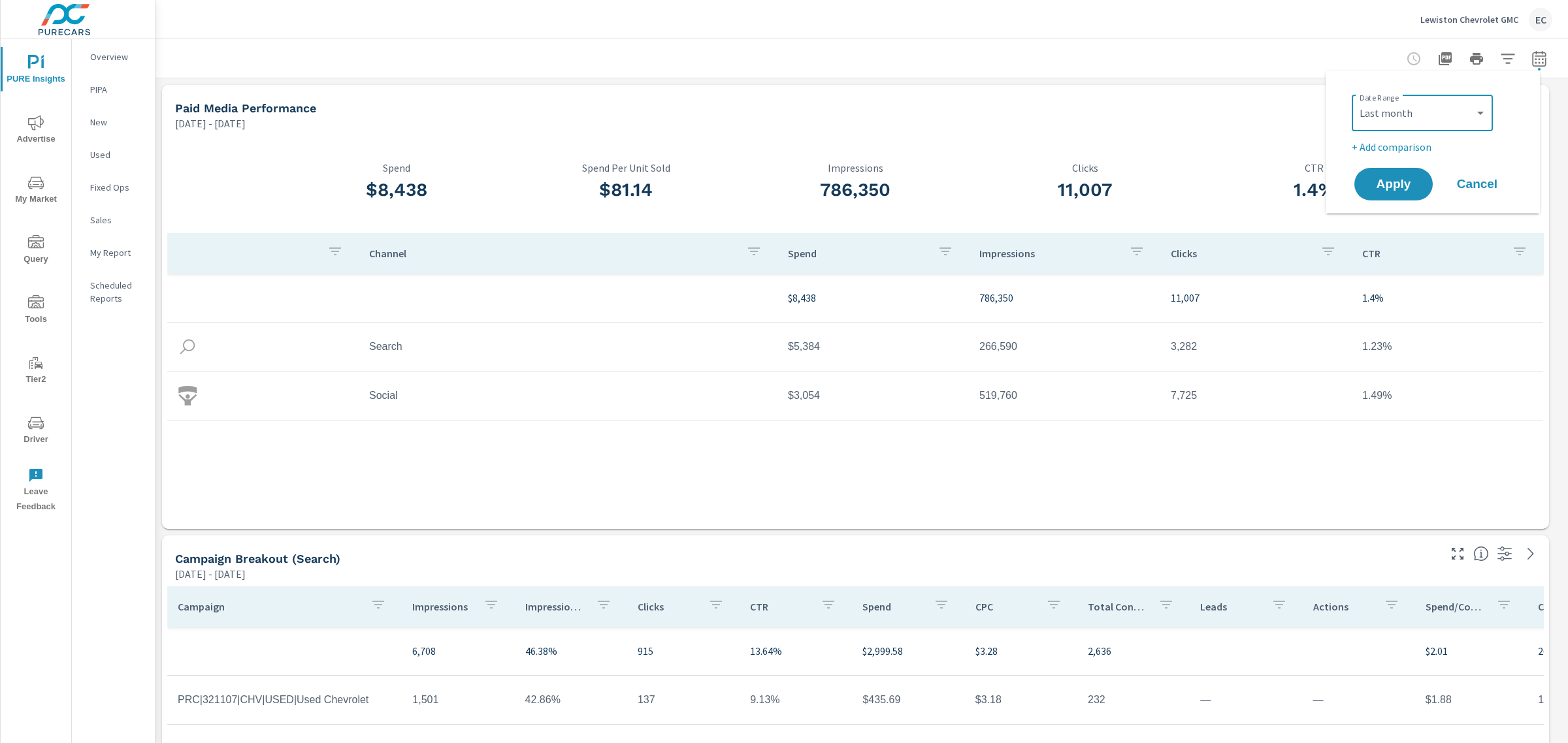
click at [1390, 140] on p "+ Add comparison" at bounding box center [1435, 147] width 168 height 15
drag, startPoint x: 1389, startPoint y: 175, endPoint x: 1388, endPoint y: 181, distance: 6.1
click at [1389, 175] on select "Custom Previous period Previous month Previous year" at bounding box center [1421, 170] width 130 height 26
click at [1357, 158] on select "Custom Previous period Previous month Previous year" at bounding box center [1421, 170] width 130 height 26
select select "Previous month"
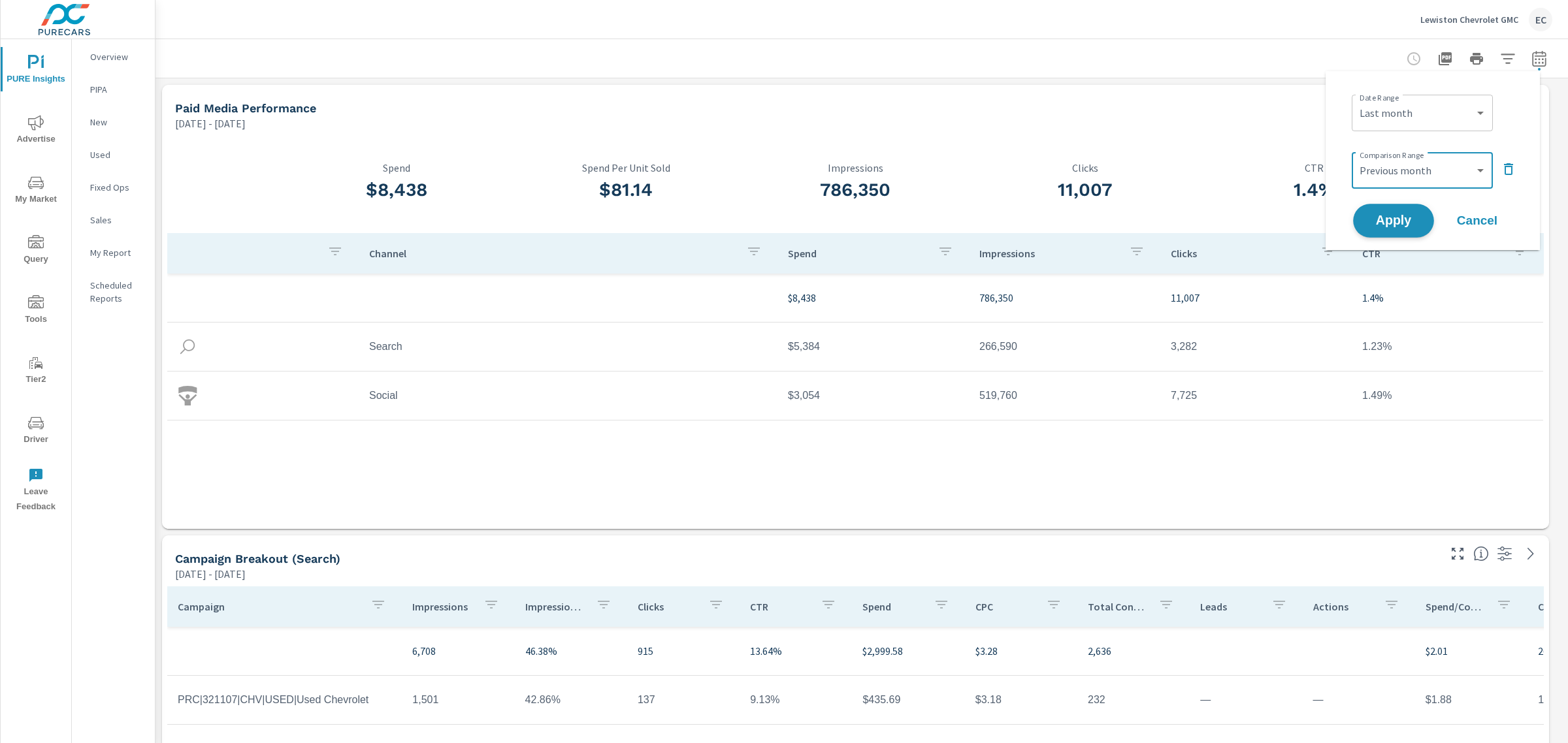
click at [1387, 217] on span "Apply" at bounding box center [1393, 221] width 54 height 13
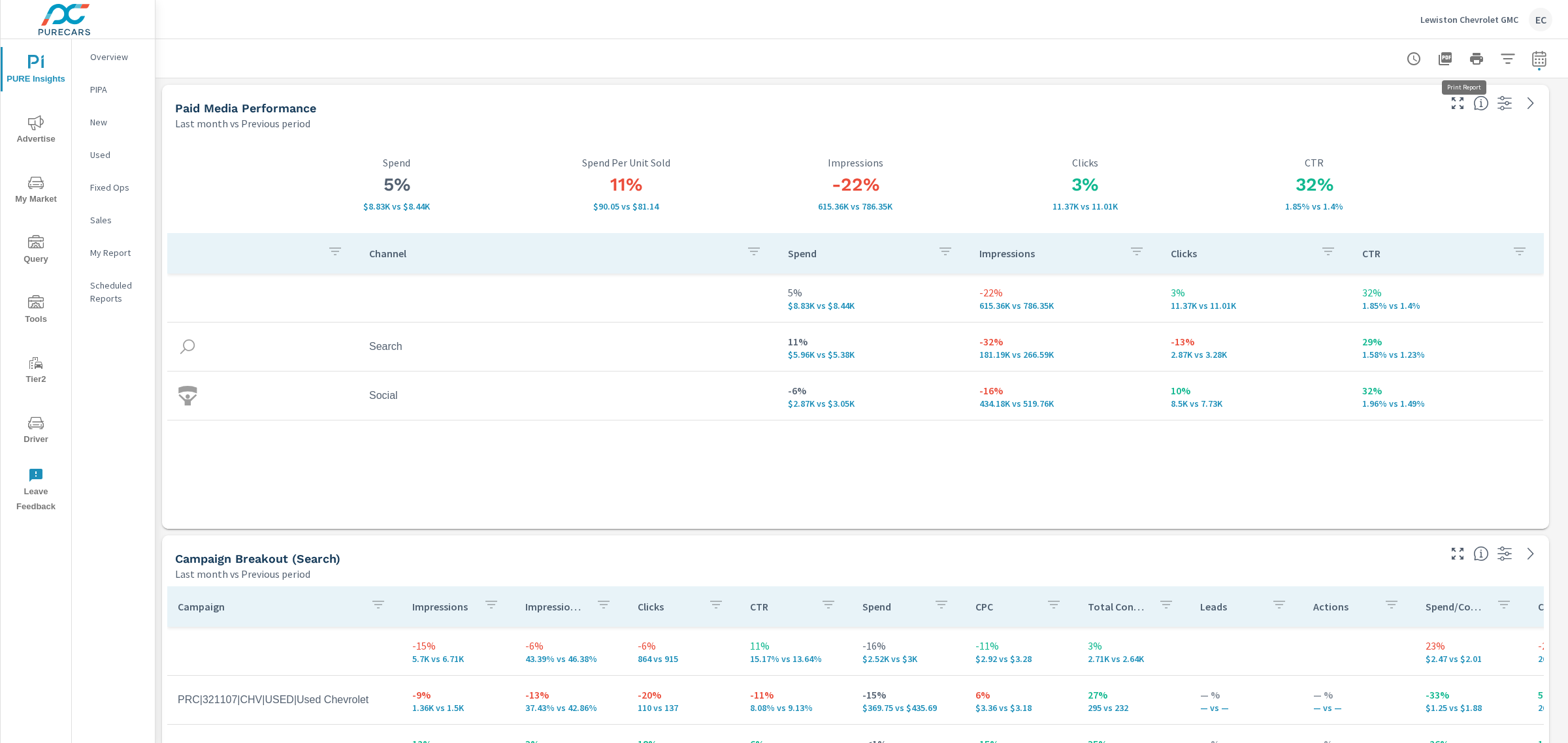
scroll to position [4087, 1425]
click at [1437, 63] on icon "button" at bounding box center [1444, 58] width 15 height 15
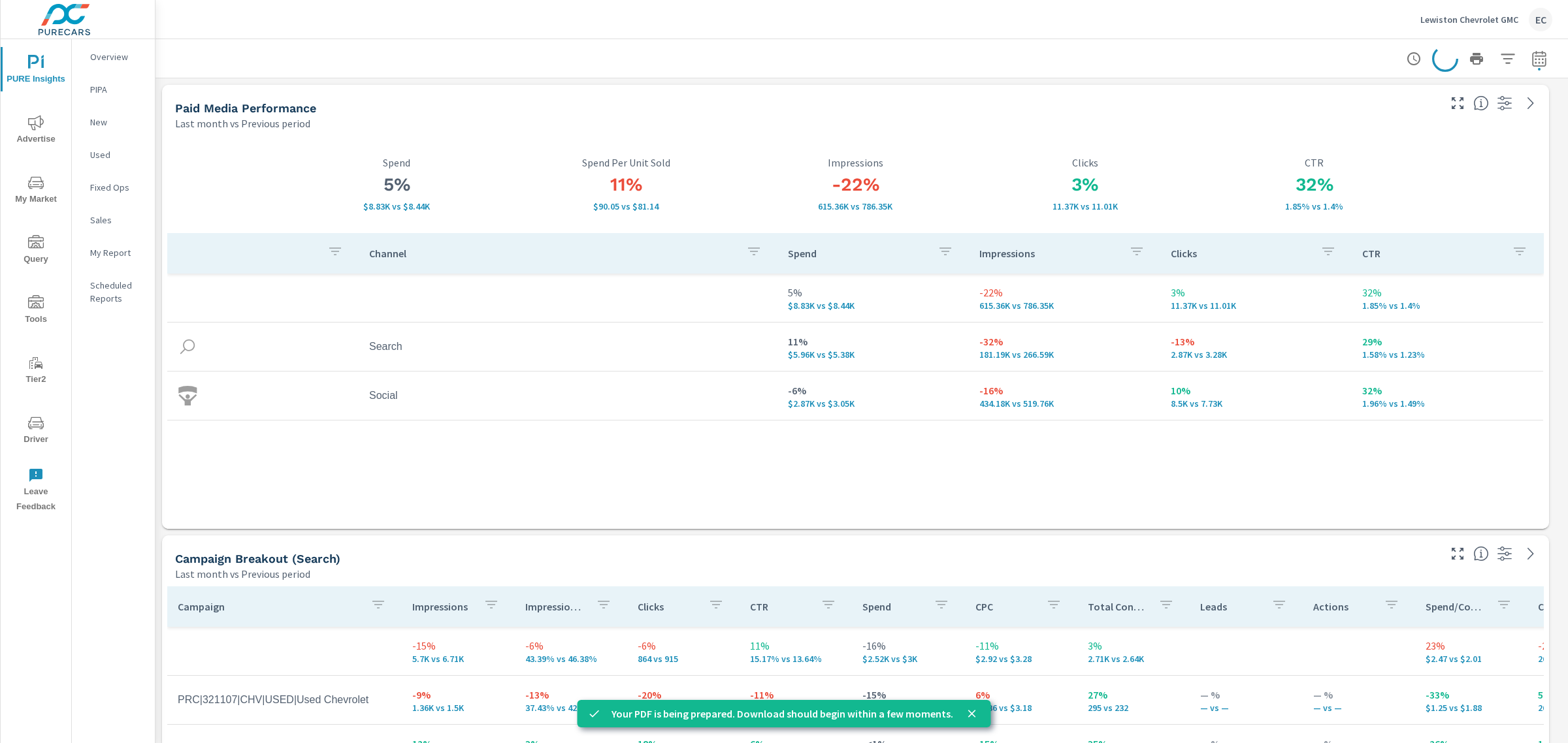
click at [1260, 105] on div "Paid Media Performance" at bounding box center [805, 107] width 1261 height 15
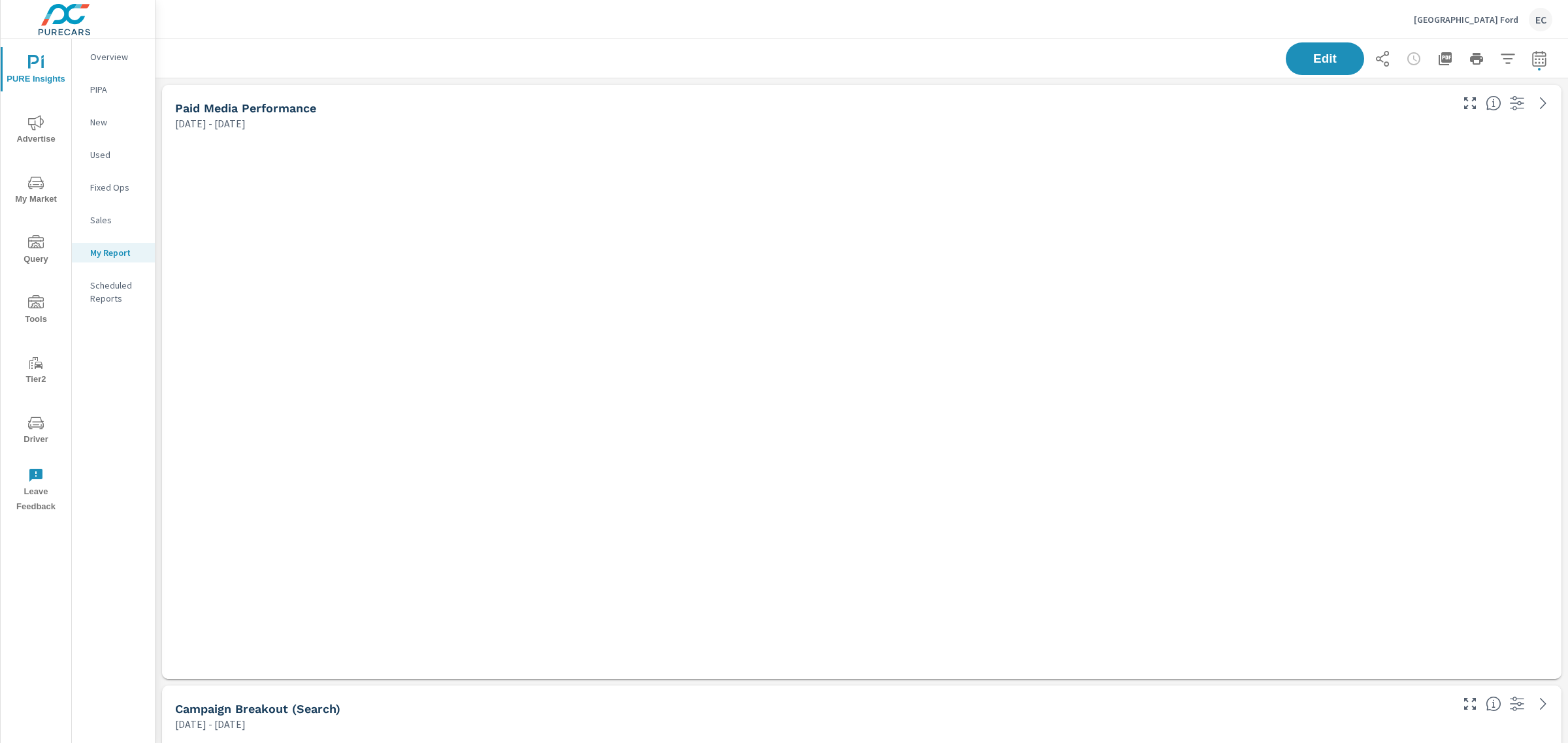
scroll to position [4087, 1425]
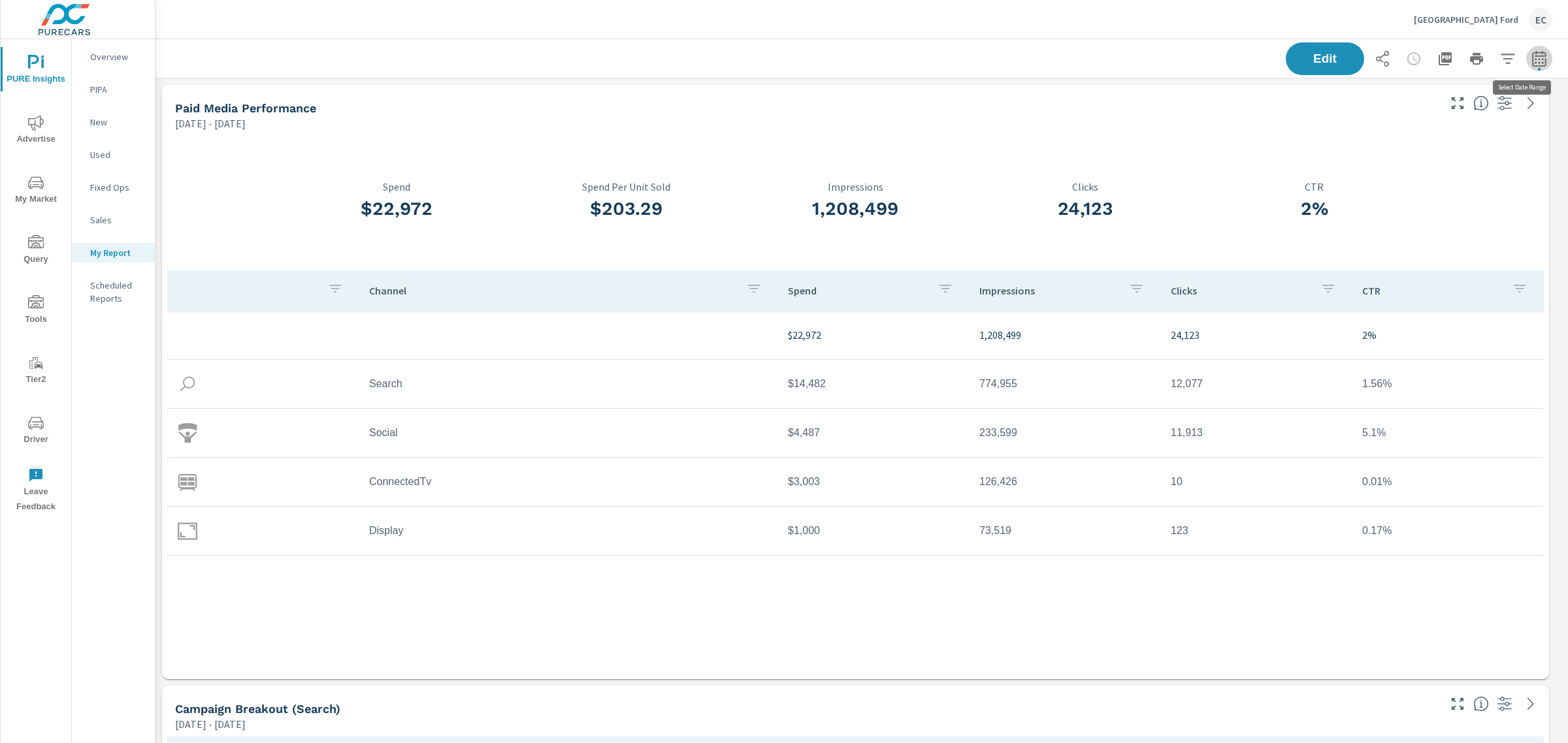
click at [1534, 63] on icon "button" at bounding box center [1538, 61] width 8 height 5
click at [1431, 116] on select "Custom [DATE] Last week Last 7 days Last 14 days Last 30 days Last 45 days Last…" at bounding box center [1421, 113] width 141 height 26
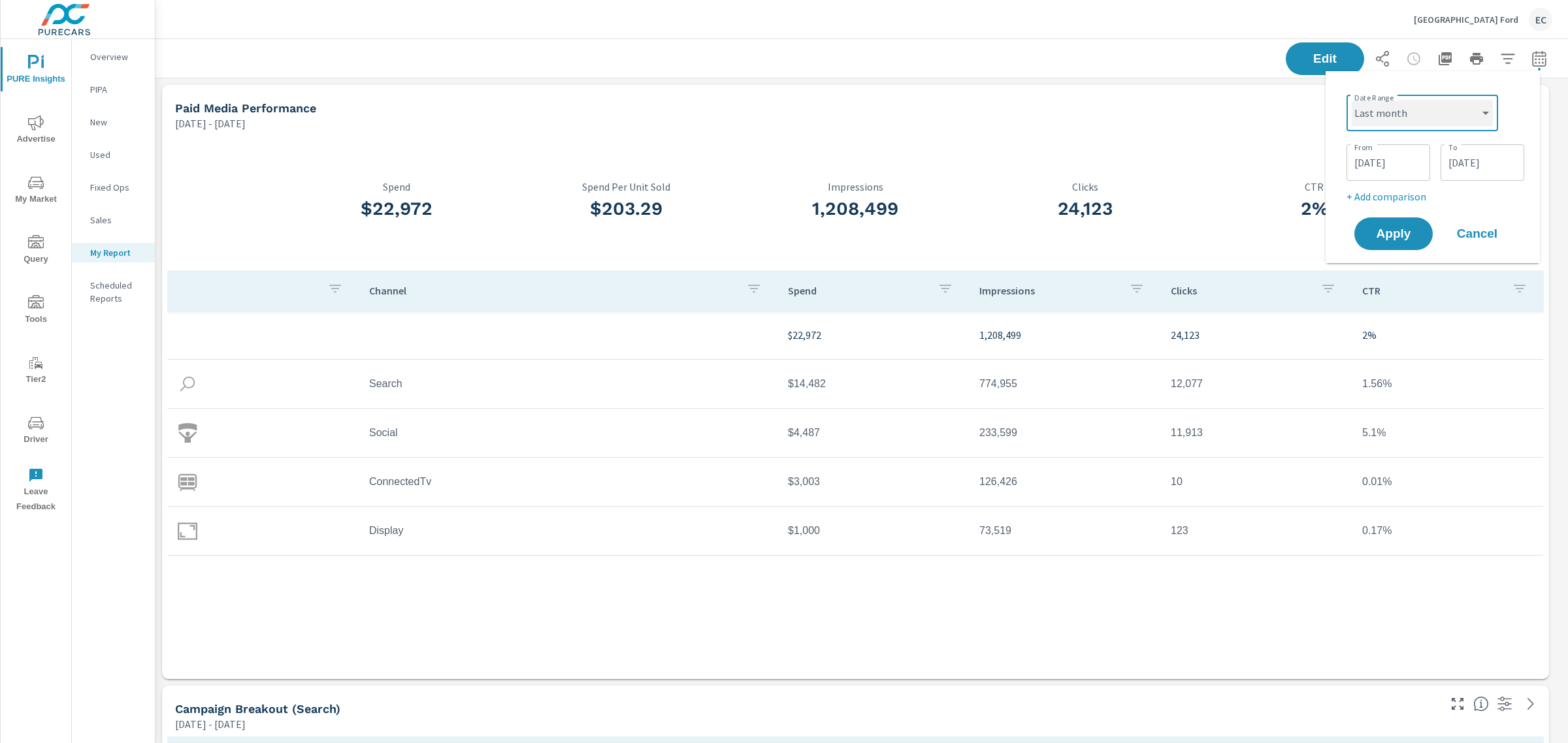
click at [1351, 100] on select "Custom [DATE] Last week Last 7 days Last 14 days Last 30 days Last 45 days Last…" at bounding box center [1421, 113] width 141 height 26
select select "Last month"
click at [1403, 150] on p "+ Add comparison" at bounding box center [1435, 147] width 168 height 15
click at [1392, 185] on div "Custom Previous period Previous month Previous year ​" at bounding box center [1421, 170] width 141 height 36
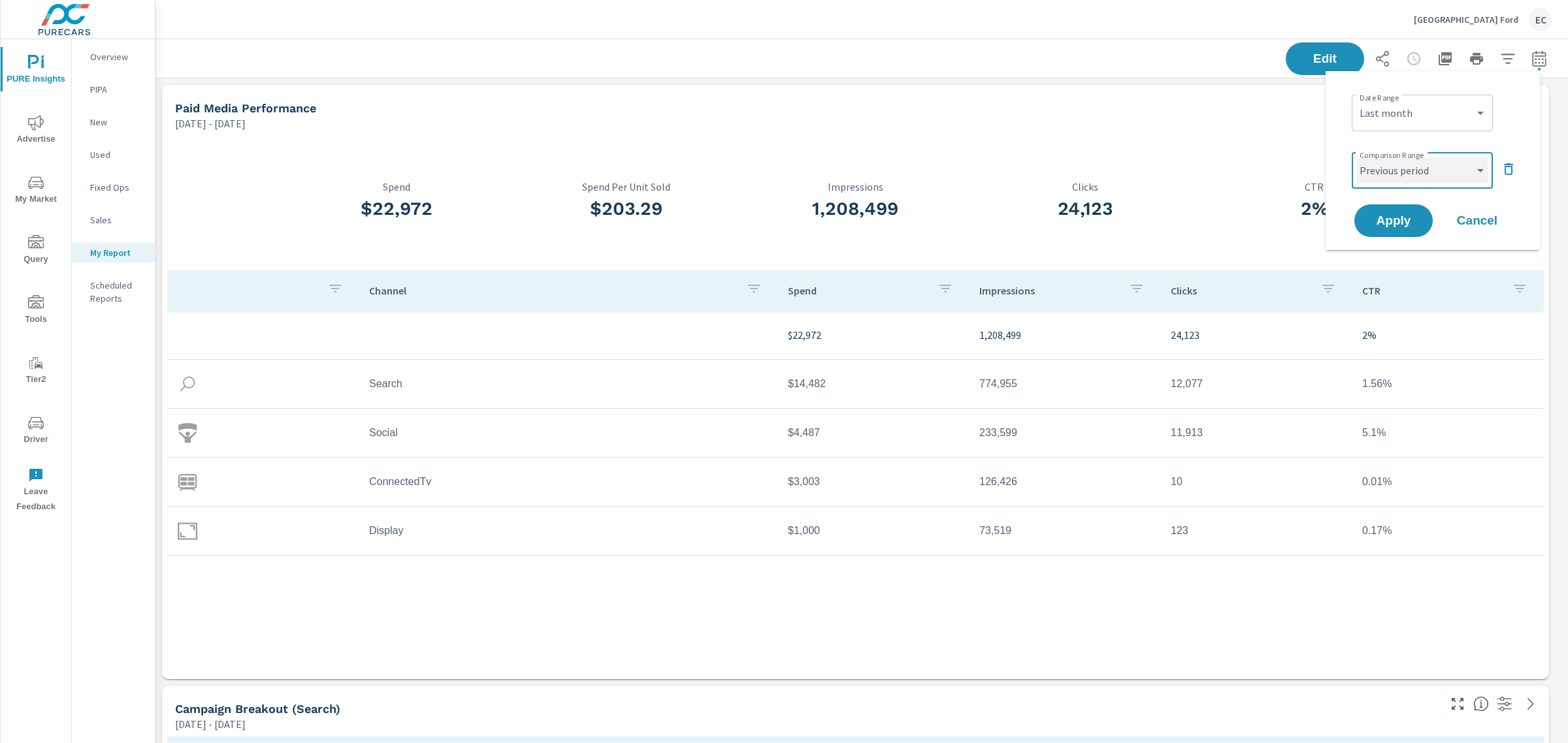
click at [1397, 181] on select "Custom Previous period Previous month Previous year" at bounding box center [1421, 170] width 130 height 26
click at [1357, 158] on select "Custom Previous period Previous month Previous year" at bounding box center [1421, 170] width 130 height 26
select select "Previous month"
click at [1389, 217] on span "Apply" at bounding box center [1393, 221] width 54 height 13
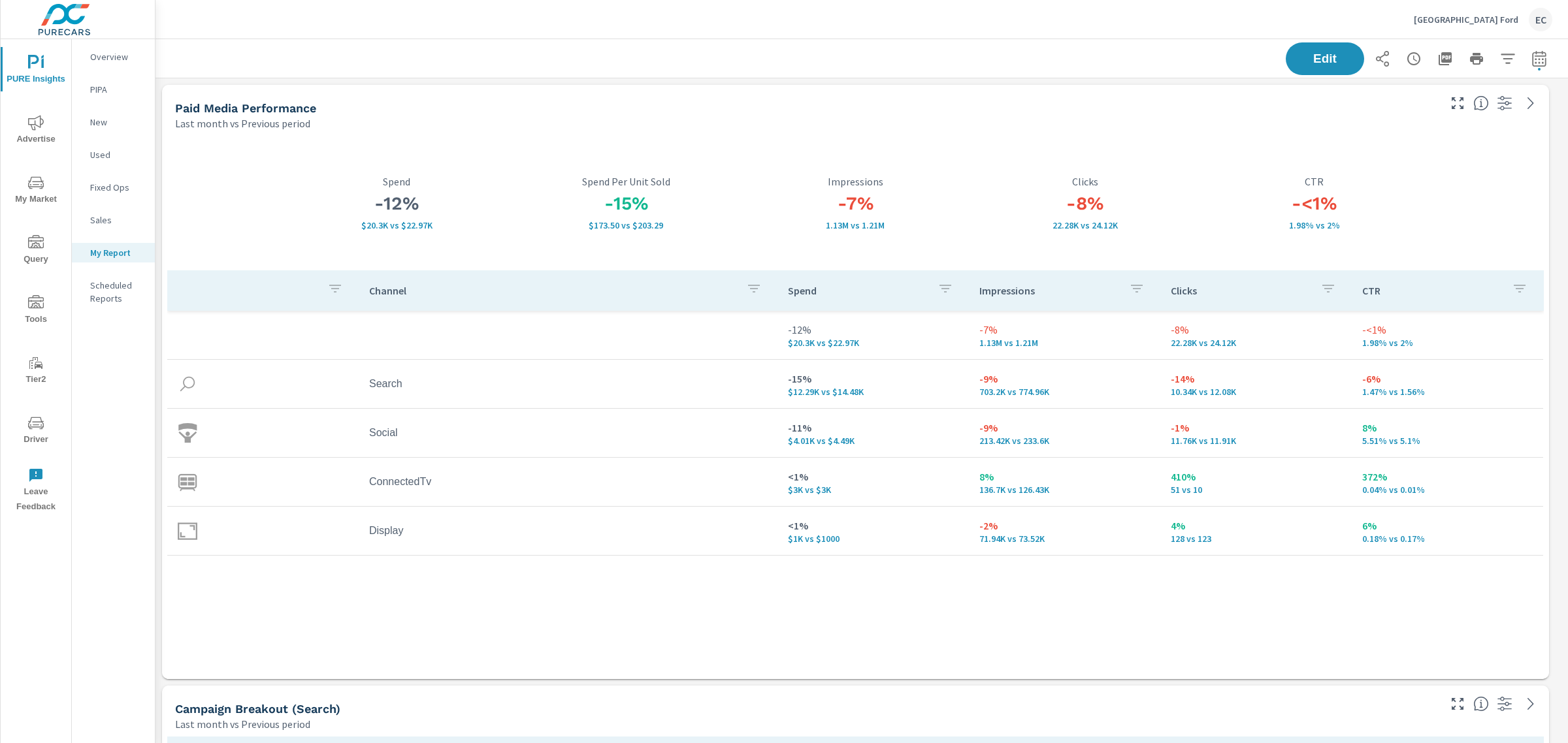
scroll to position [4087, 1425]
click at [1439, 57] on icon "button" at bounding box center [1445, 58] width 13 height 13
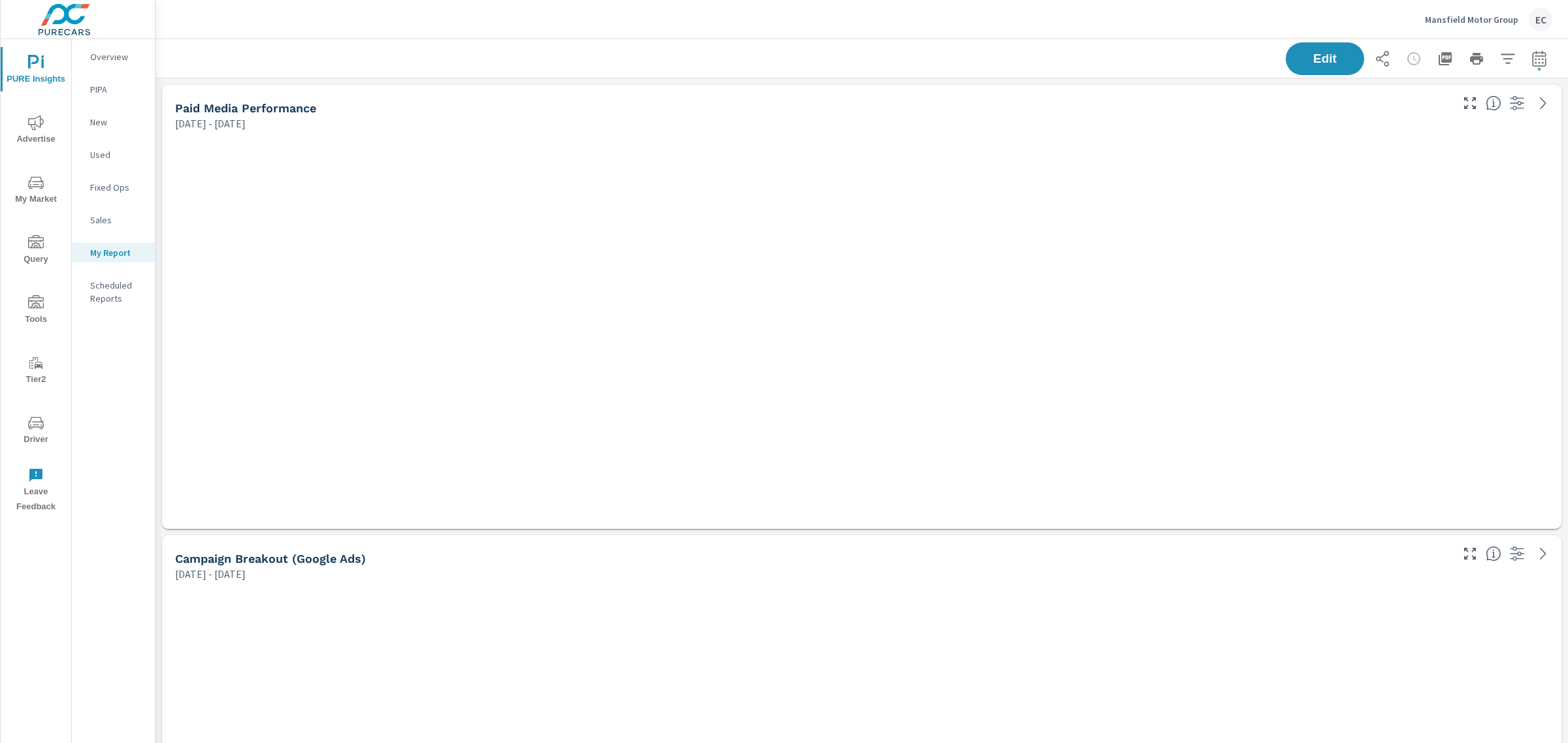
scroll to position [3186, 1425]
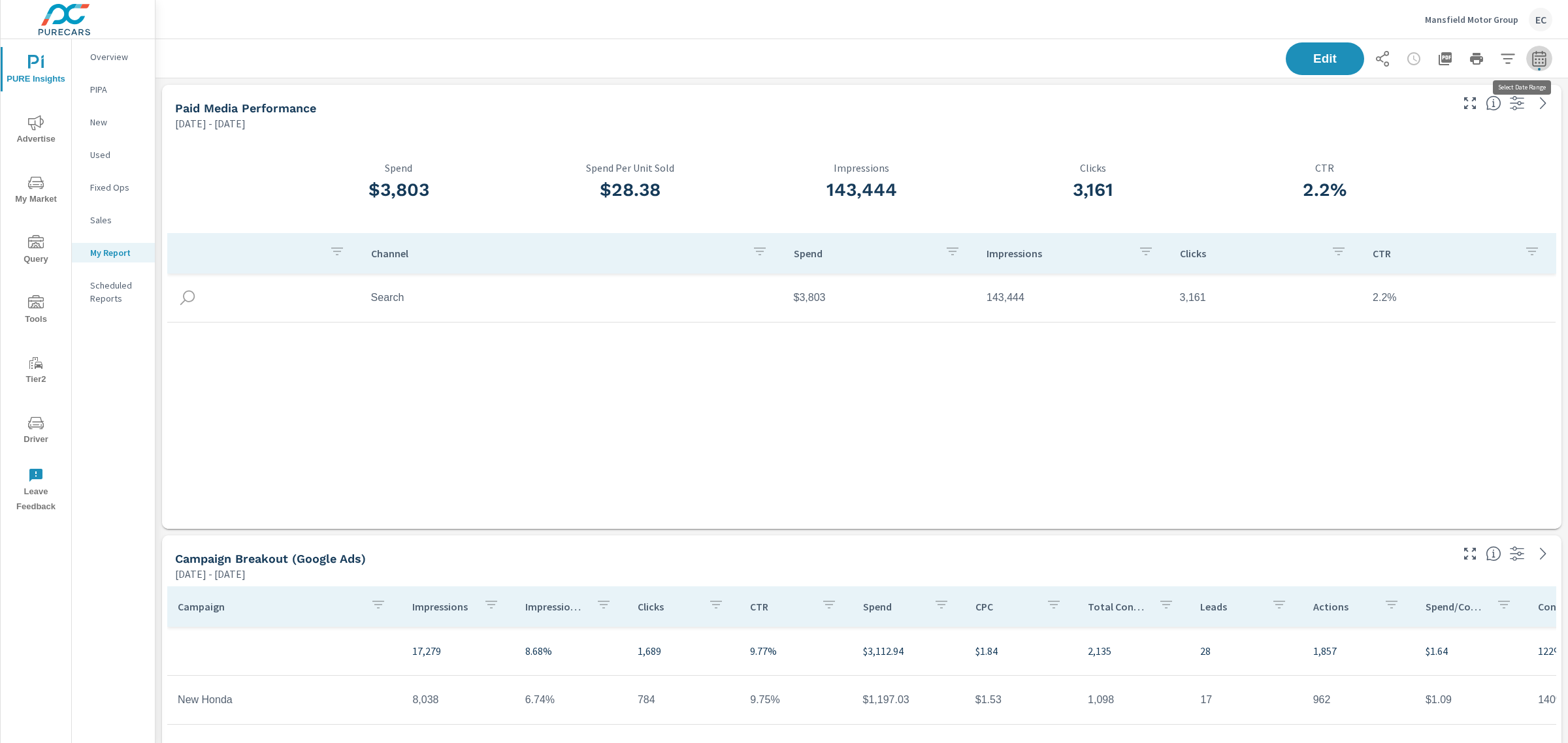
click at [1532, 66] on icon "button" at bounding box center [1538, 57] width 14 height 15
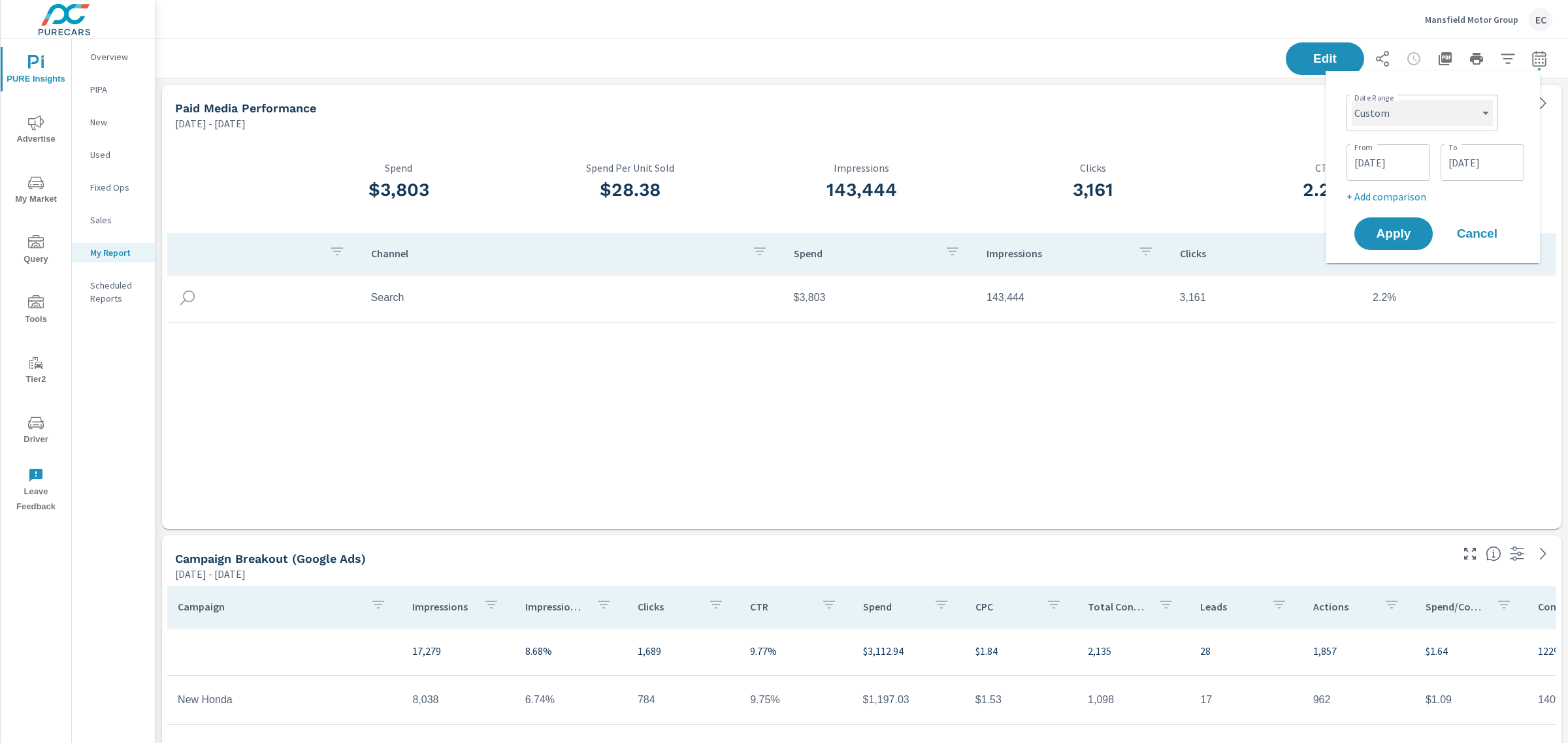
click at [1434, 115] on select "Custom [DATE] Last week Last 7 days Last 14 days Last 30 days Last 45 days Last…" at bounding box center [1421, 113] width 141 height 26
click at [1351, 100] on select "Custom [DATE] Last week Last 7 days Last 14 days Last 30 days Last 45 days Last…" at bounding box center [1421, 113] width 141 height 26
select select "Last month"
click at [1401, 137] on div "Date Range Custom [DATE] Last week Last 7 days Last 14 days Last 30 days Last 4…" at bounding box center [1435, 122] width 168 height 66
click at [1400, 147] on p "+ Add comparison" at bounding box center [1435, 147] width 168 height 15
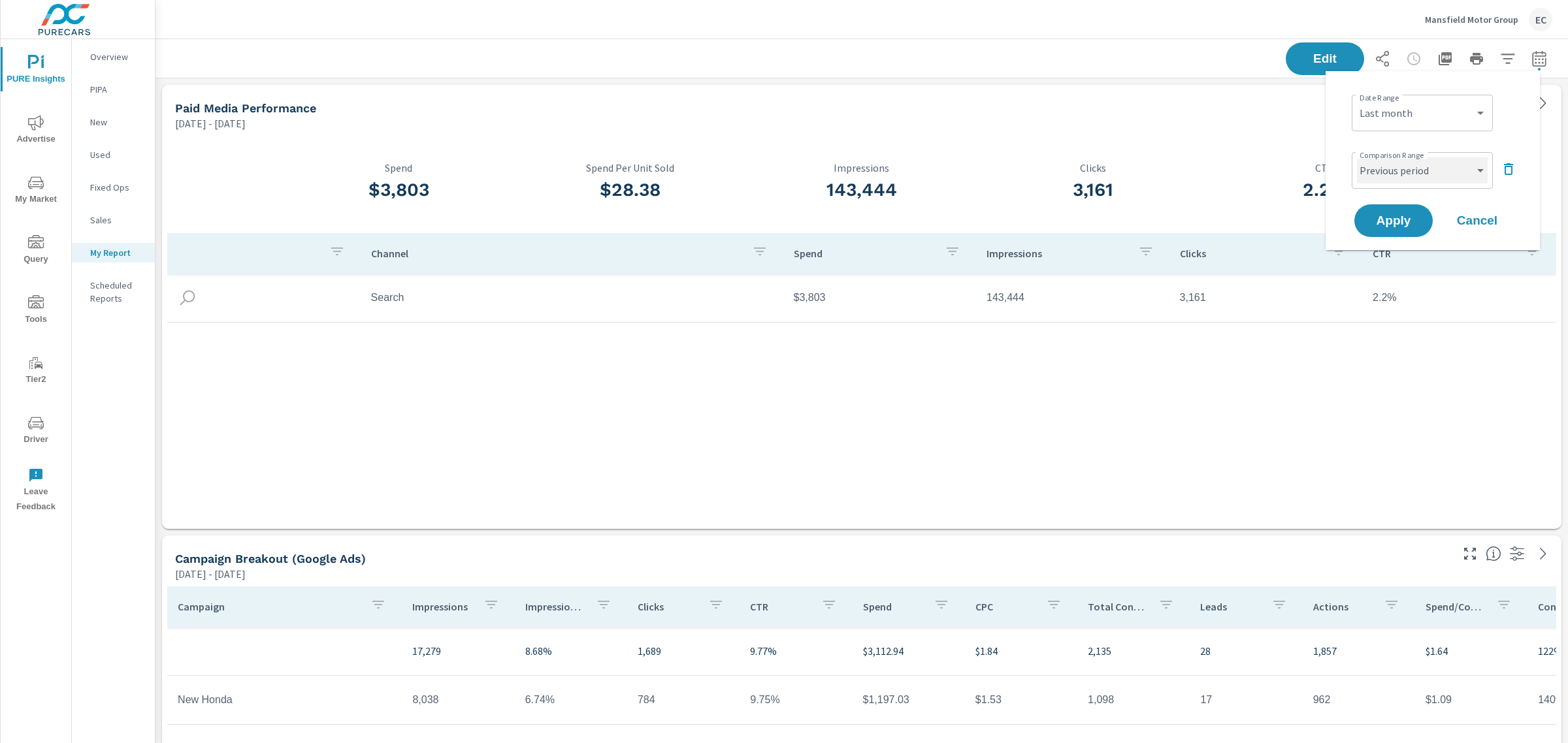
click at [1380, 183] on select "Custom Previous period Previous month Previous year" at bounding box center [1421, 170] width 130 height 26
click at [1357, 158] on select "Custom Previous period Previous month Previous year" at bounding box center [1421, 170] width 130 height 26
select select "Previous month"
click at [1375, 218] on span "Apply" at bounding box center [1393, 221] width 54 height 13
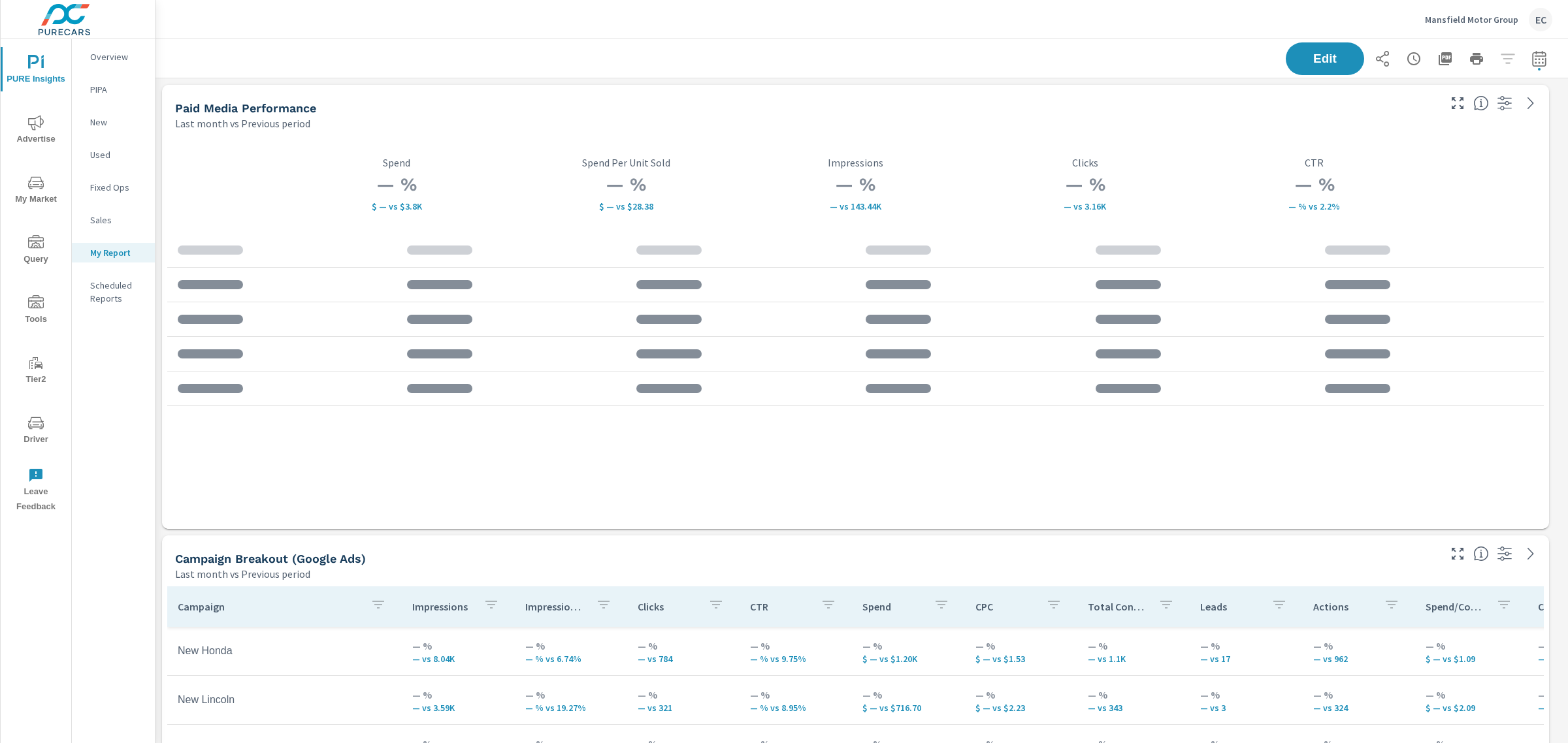
scroll to position [3186, 1425]
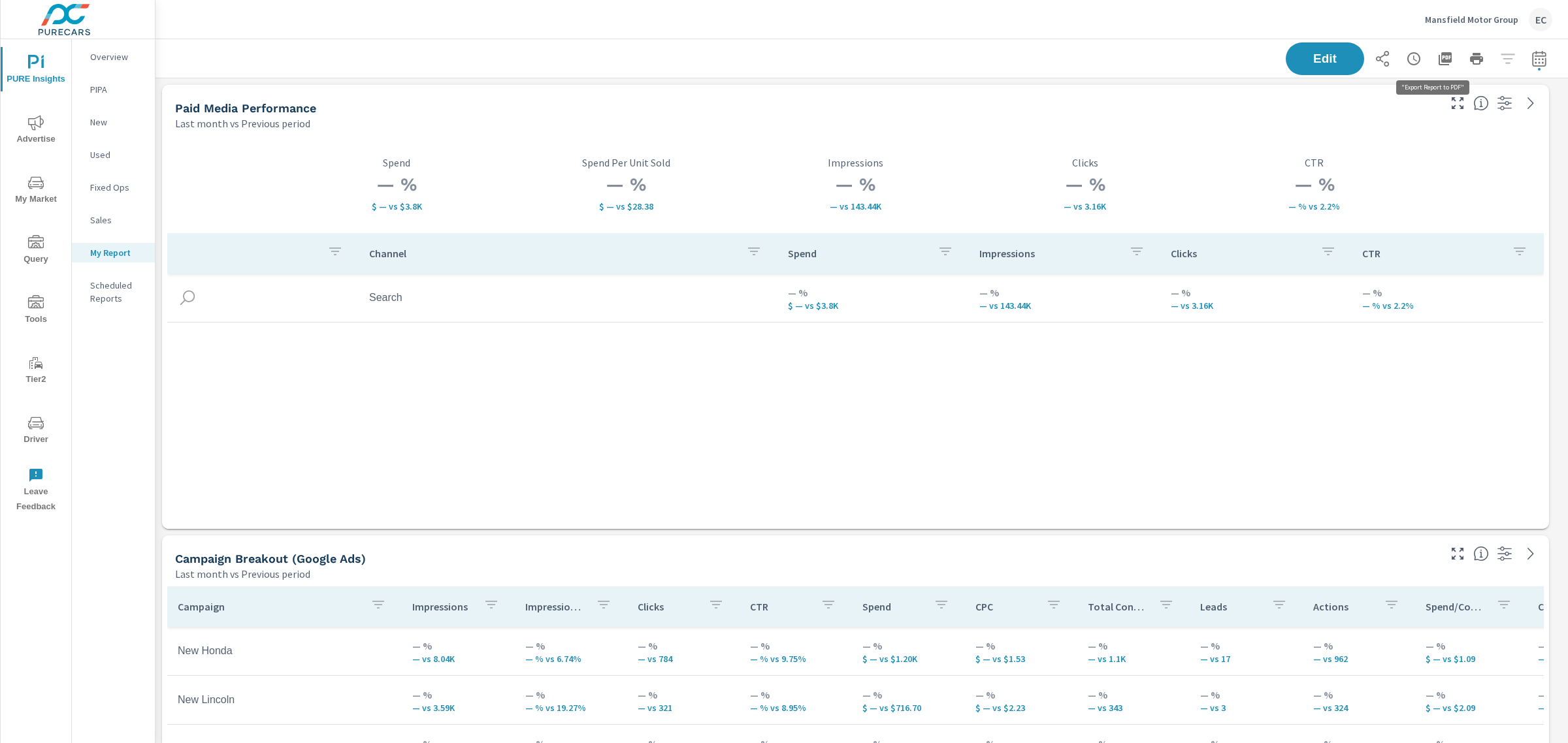
click at [1439, 57] on icon "button" at bounding box center [1445, 58] width 13 height 13
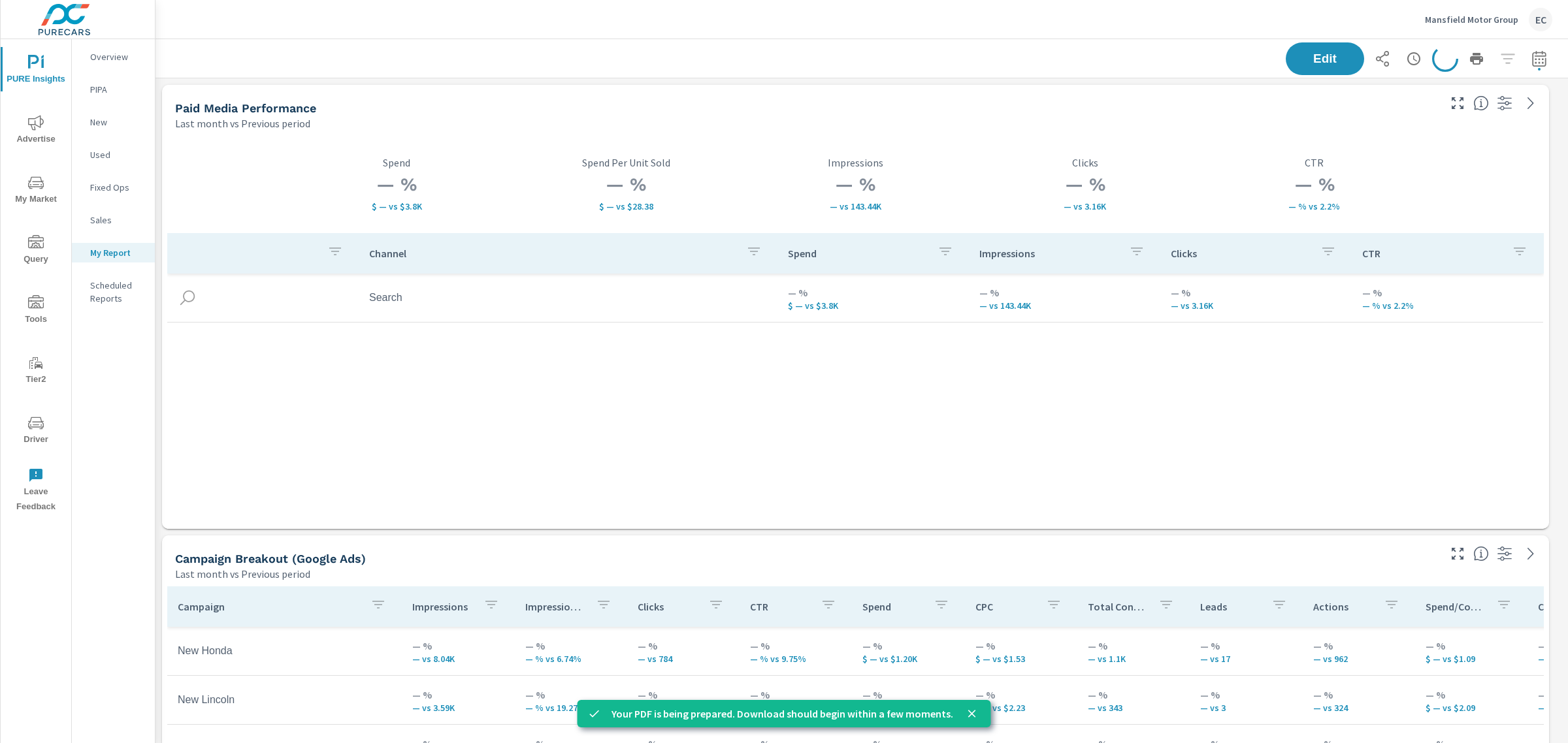
click at [967, 718] on icon "close" at bounding box center [972, 714] width 13 height 13
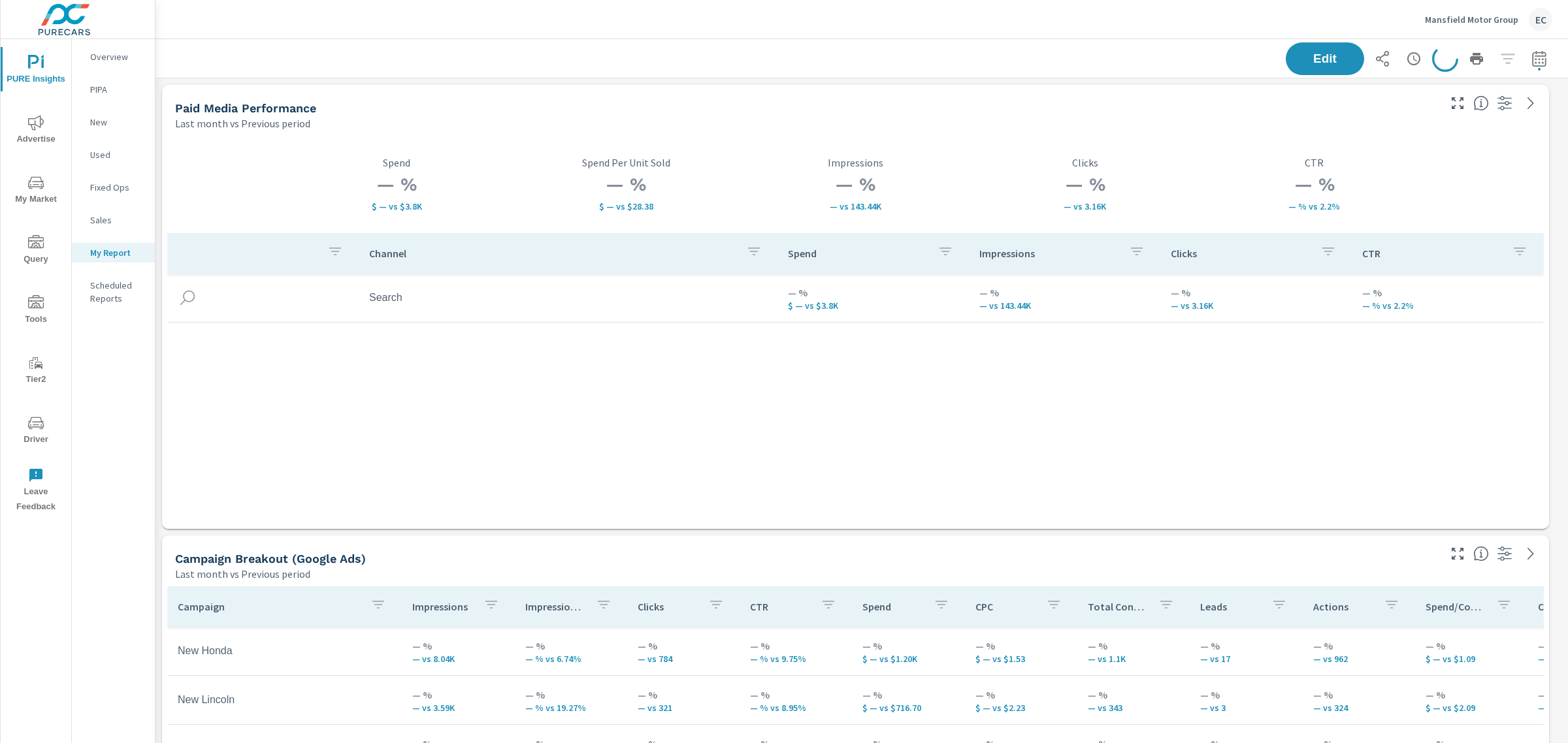
click at [1134, 377] on div "Channel Spend Impressions Clicks CTR Search — % $ — vs $3.8K — % — vs 143.44K —…" at bounding box center [855, 369] width 1376 height 271
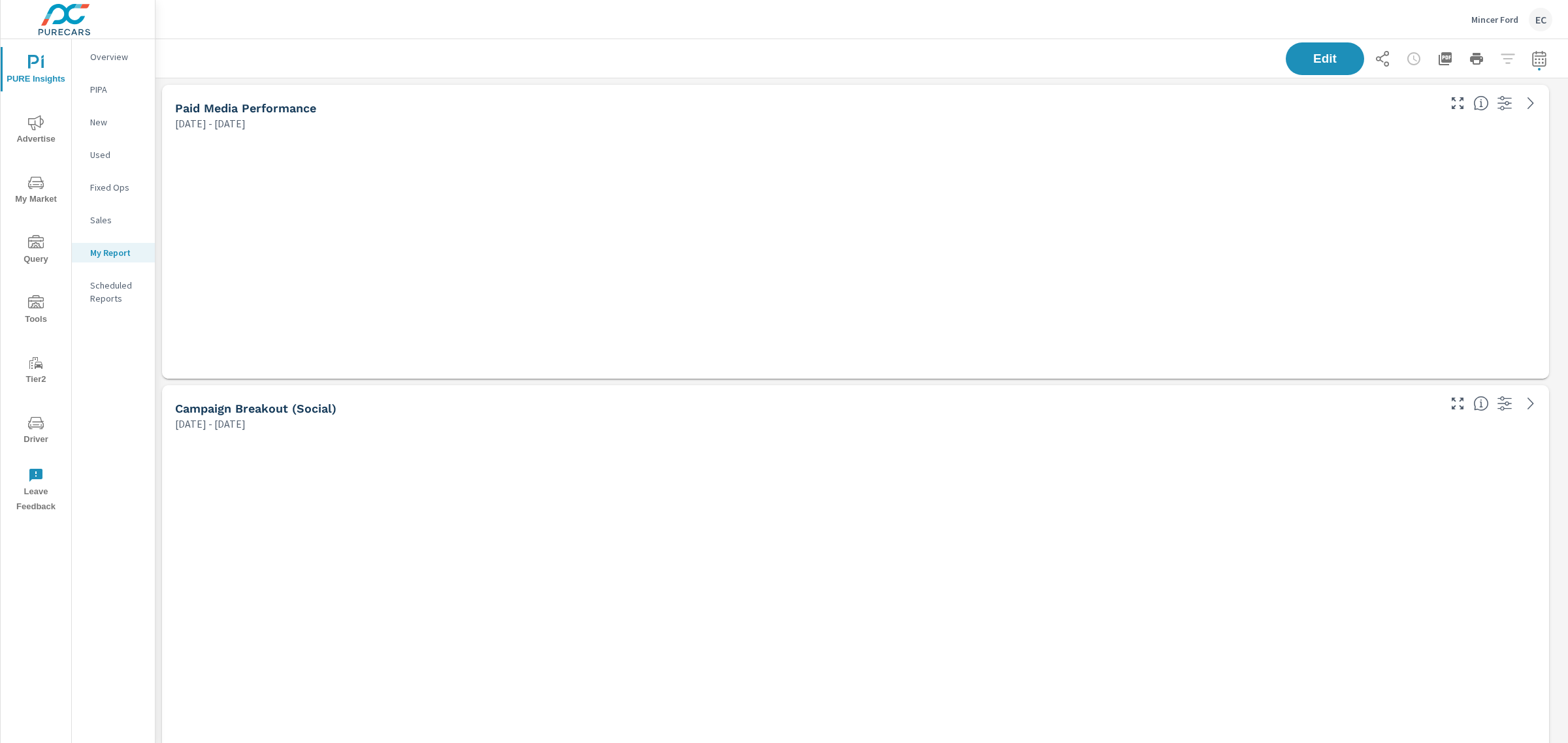
scroll to position [1083, 1425]
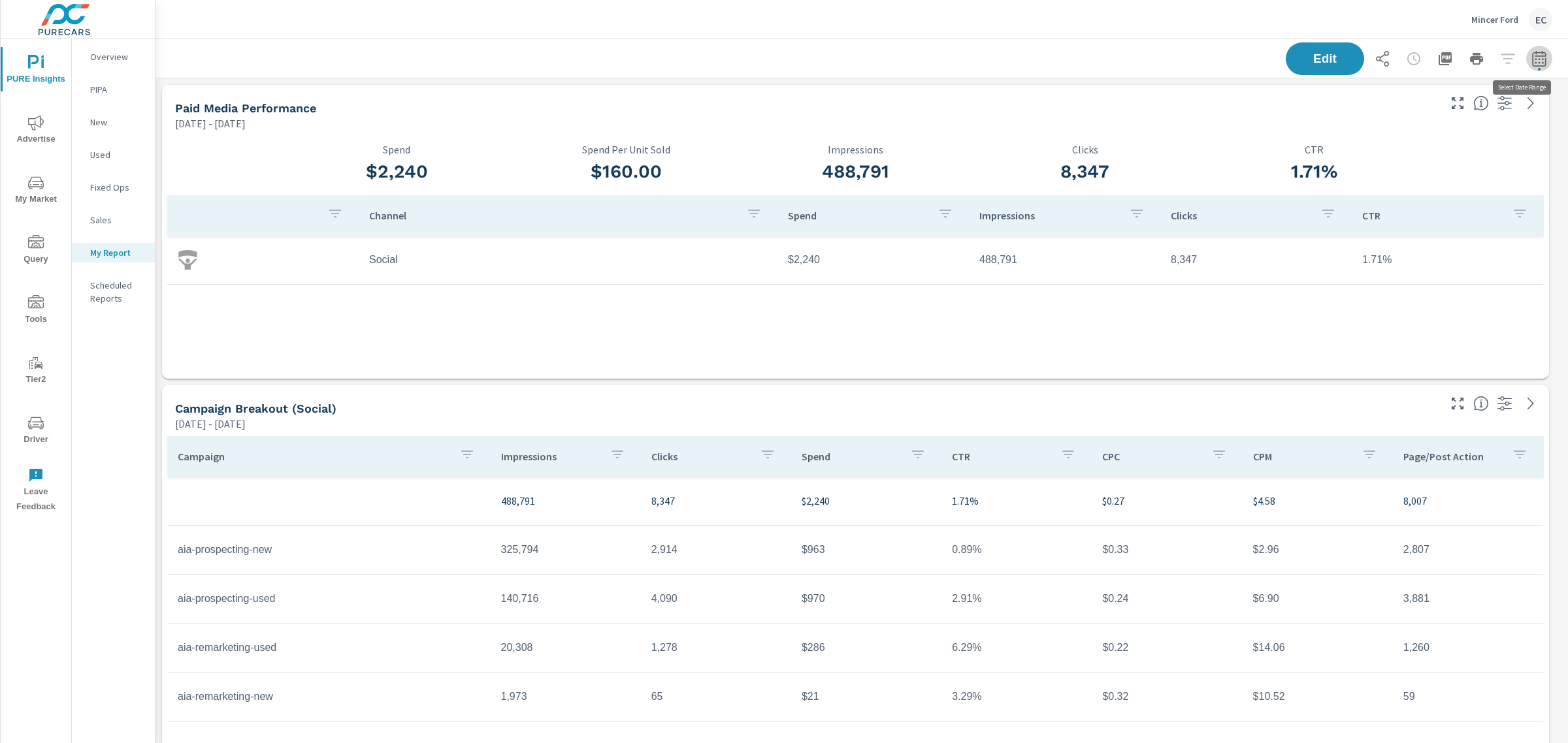
click at [1531, 61] on icon "button" at bounding box center [1538, 58] width 15 height 15
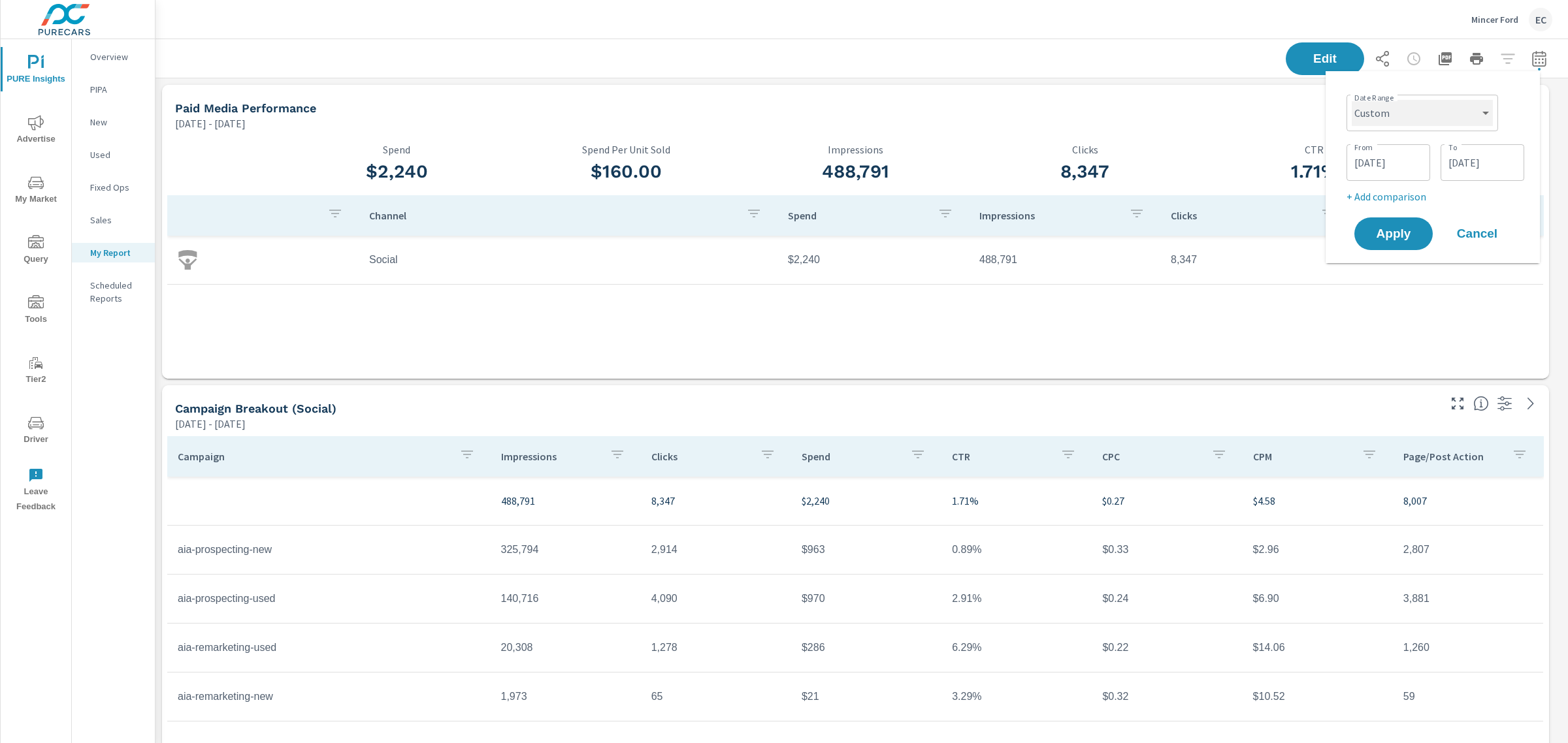
click at [1455, 107] on select "Custom [DATE] Last week Last 7 days Last 14 days Last 30 days Last 45 days Last…" at bounding box center [1421, 113] width 141 height 26
click at [1351, 100] on select "Custom [DATE] Last week Last 7 days Last 14 days Last 30 days Last 45 days Last…" at bounding box center [1421, 113] width 141 height 26
select select "Last month"
click at [1397, 144] on p "+ Add comparison" at bounding box center [1435, 147] width 168 height 15
drag, startPoint x: 1389, startPoint y: 168, endPoint x: 1385, endPoint y: 175, distance: 8.1
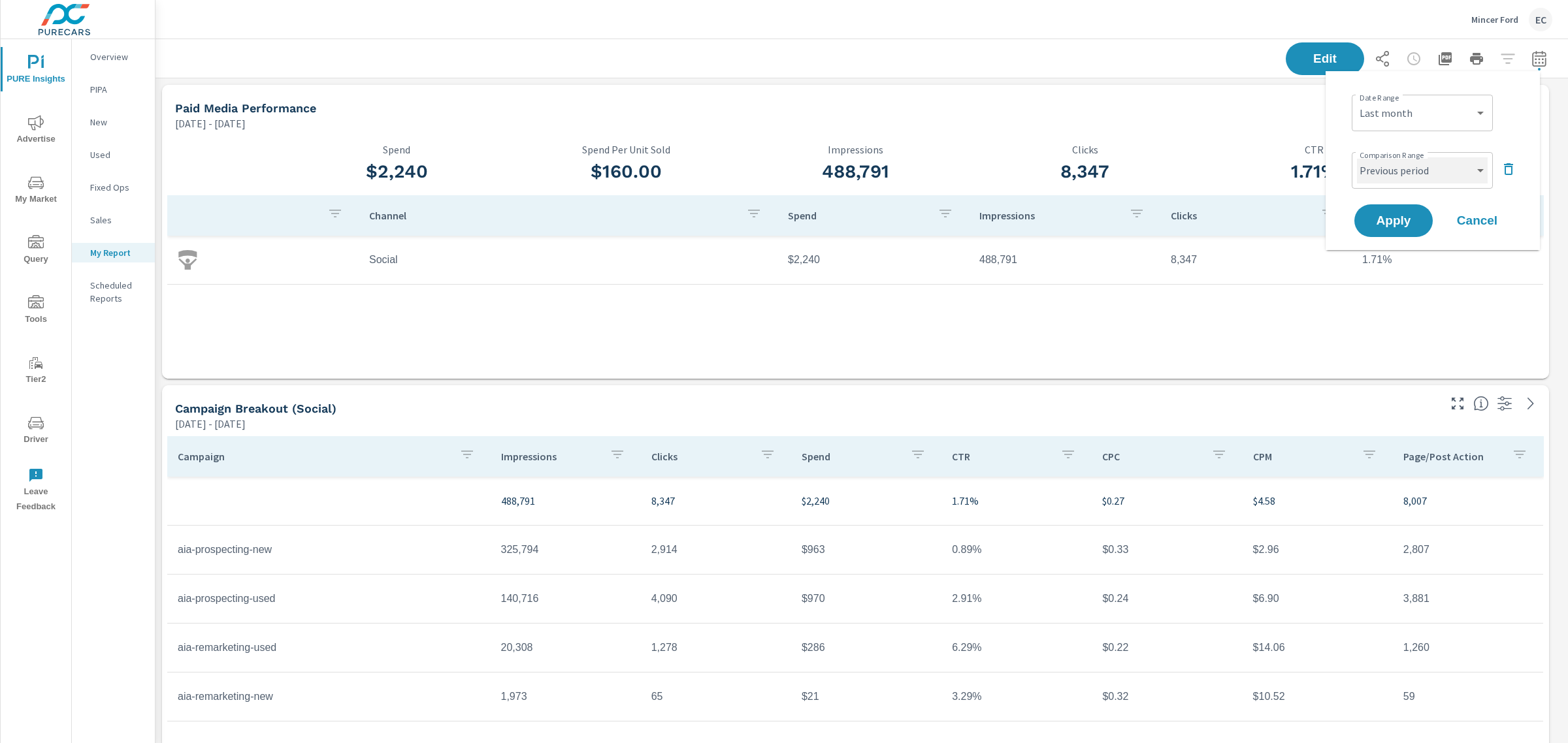
click at [1389, 168] on select "Custom Previous period Previous month Previous year" at bounding box center [1421, 170] width 130 height 26
click at [1357, 158] on select "Custom Previous period Previous month Previous year" at bounding box center [1421, 170] width 130 height 26
select select "Previous month"
click at [1390, 207] on button "Apply" at bounding box center [1393, 220] width 81 height 34
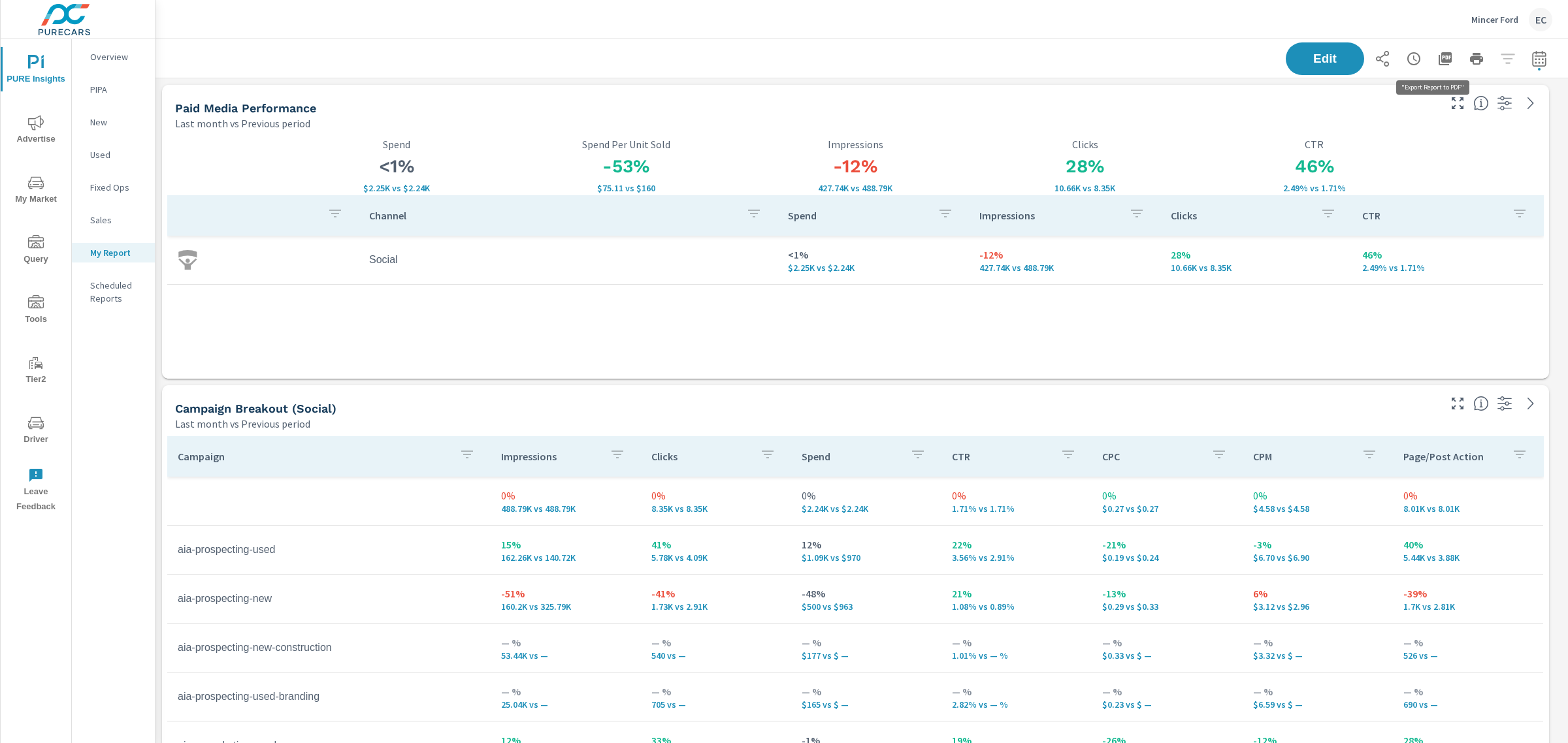
scroll to position [1083, 1425]
click at [1431, 59] on button "button" at bounding box center [1444, 58] width 26 height 26
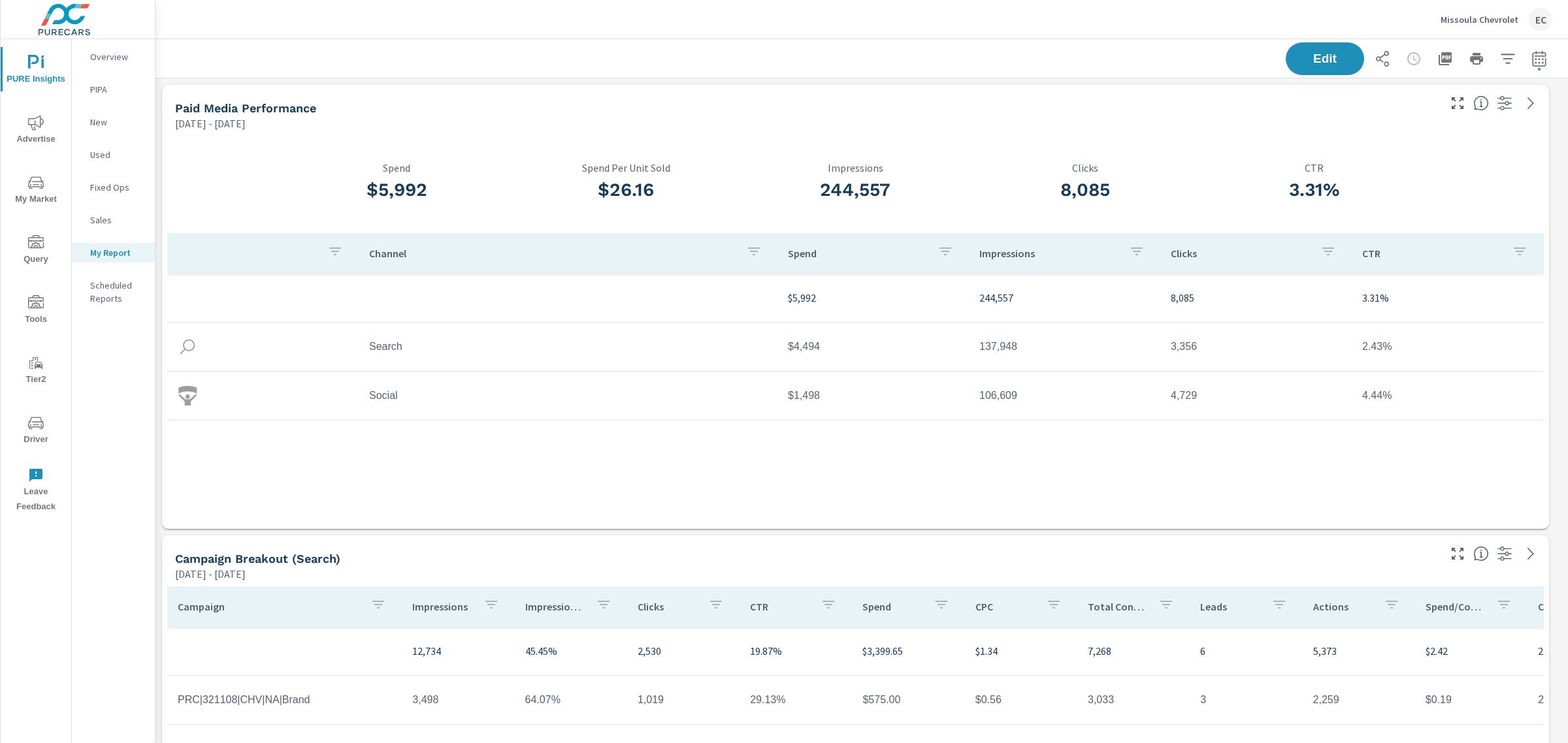
scroll to position [3336, 1425]
click at [1526, 50] on button "button" at bounding box center [1539, 58] width 26 height 26
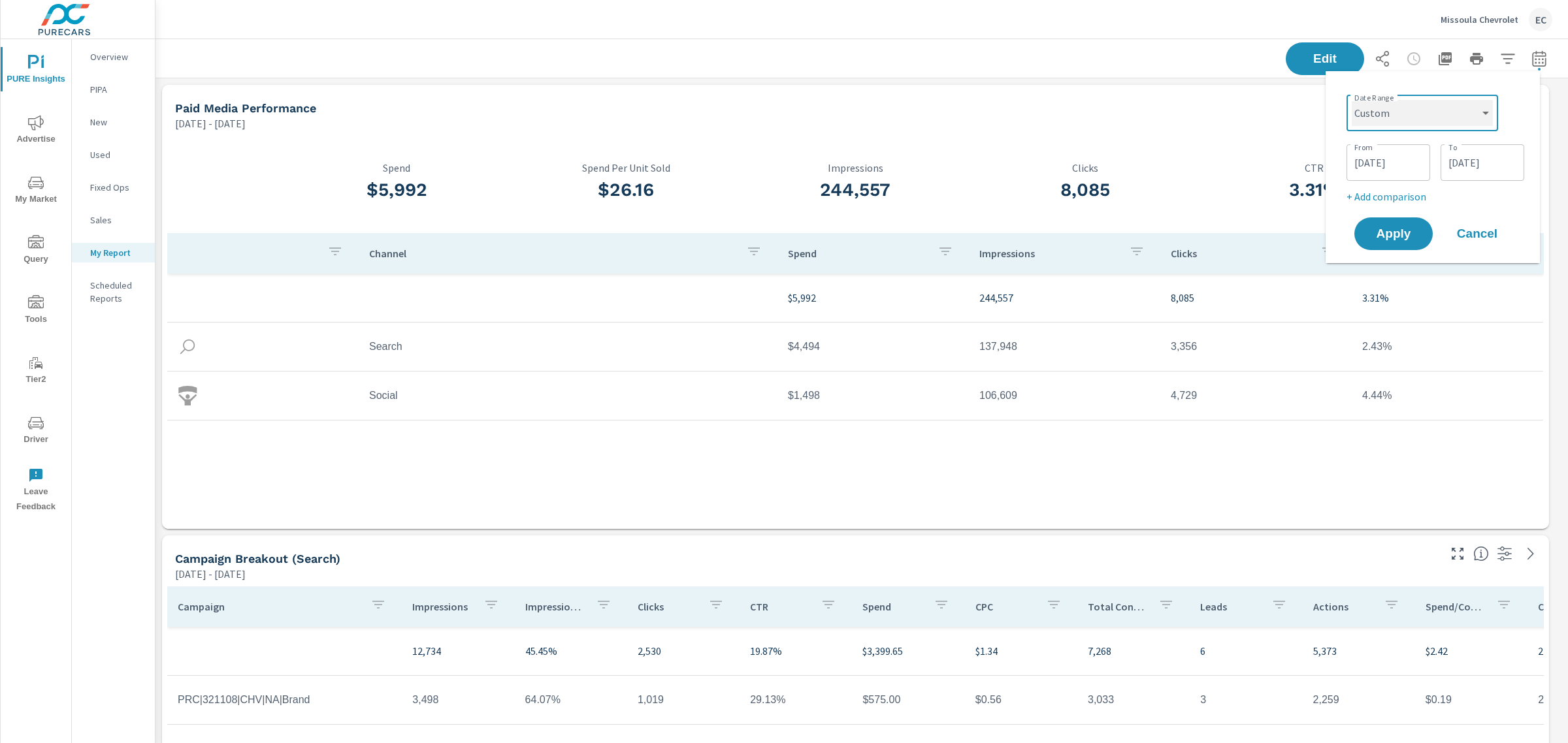
click at [1420, 112] on select "Custom [DATE] Last week Last 7 days Last 14 days Last 30 days Last 45 days Last…" at bounding box center [1421, 113] width 141 height 26
click at [1351, 100] on select "Custom [DATE] Last week Last 7 days Last 14 days Last 30 days Last 45 days Last…" at bounding box center [1421, 113] width 141 height 26
select select "Last month"
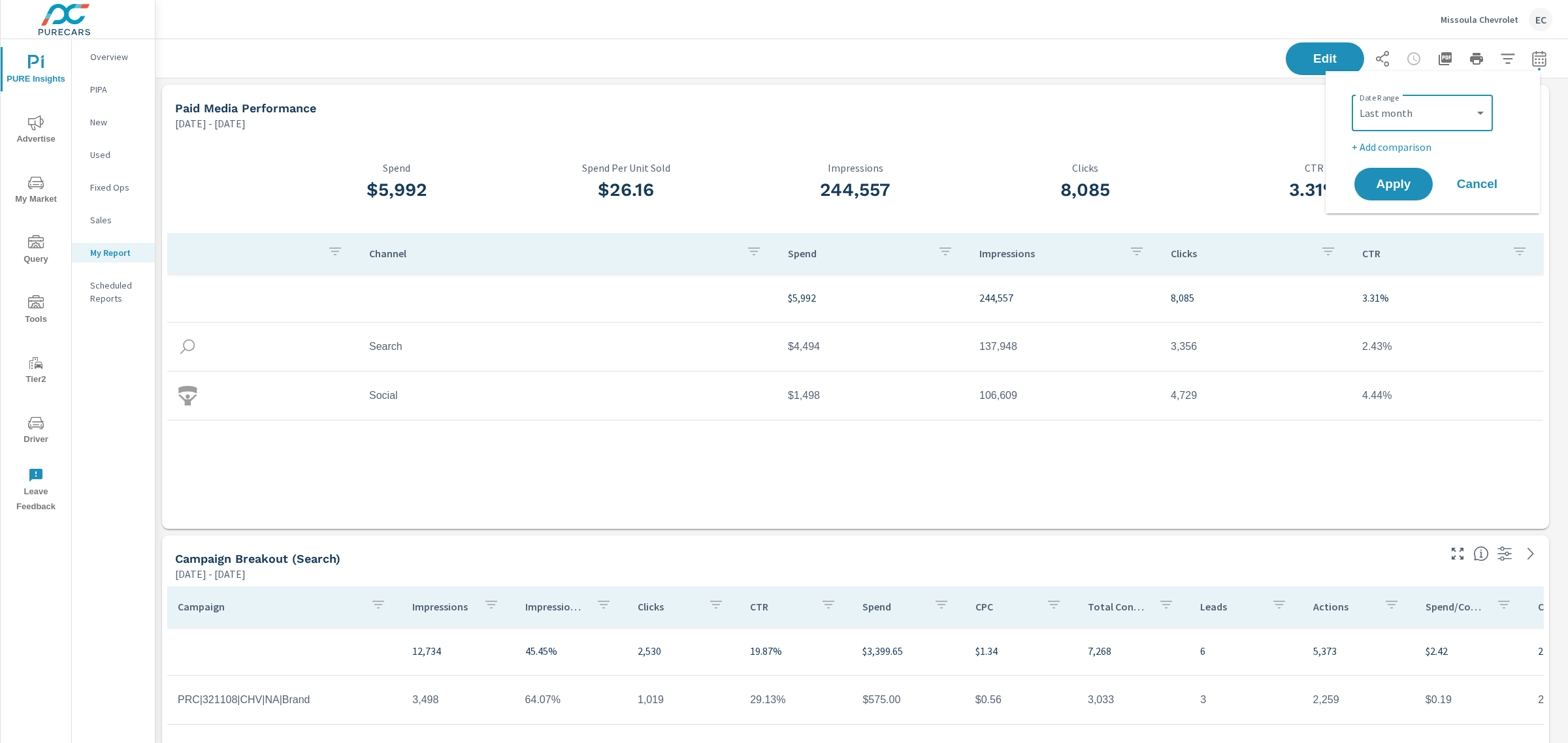
click at [1424, 150] on p "+ Add comparison" at bounding box center [1435, 147] width 168 height 15
click at [1411, 174] on select "Custom Previous period Previous month Previous year" at bounding box center [1421, 170] width 130 height 26
click at [1357, 158] on select "Custom Previous period Previous month Previous year" at bounding box center [1421, 170] width 130 height 26
select select "Previous month"
click at [1383, 218] on span "Apply" at bounding box center [1393, 221] width 54 height 13
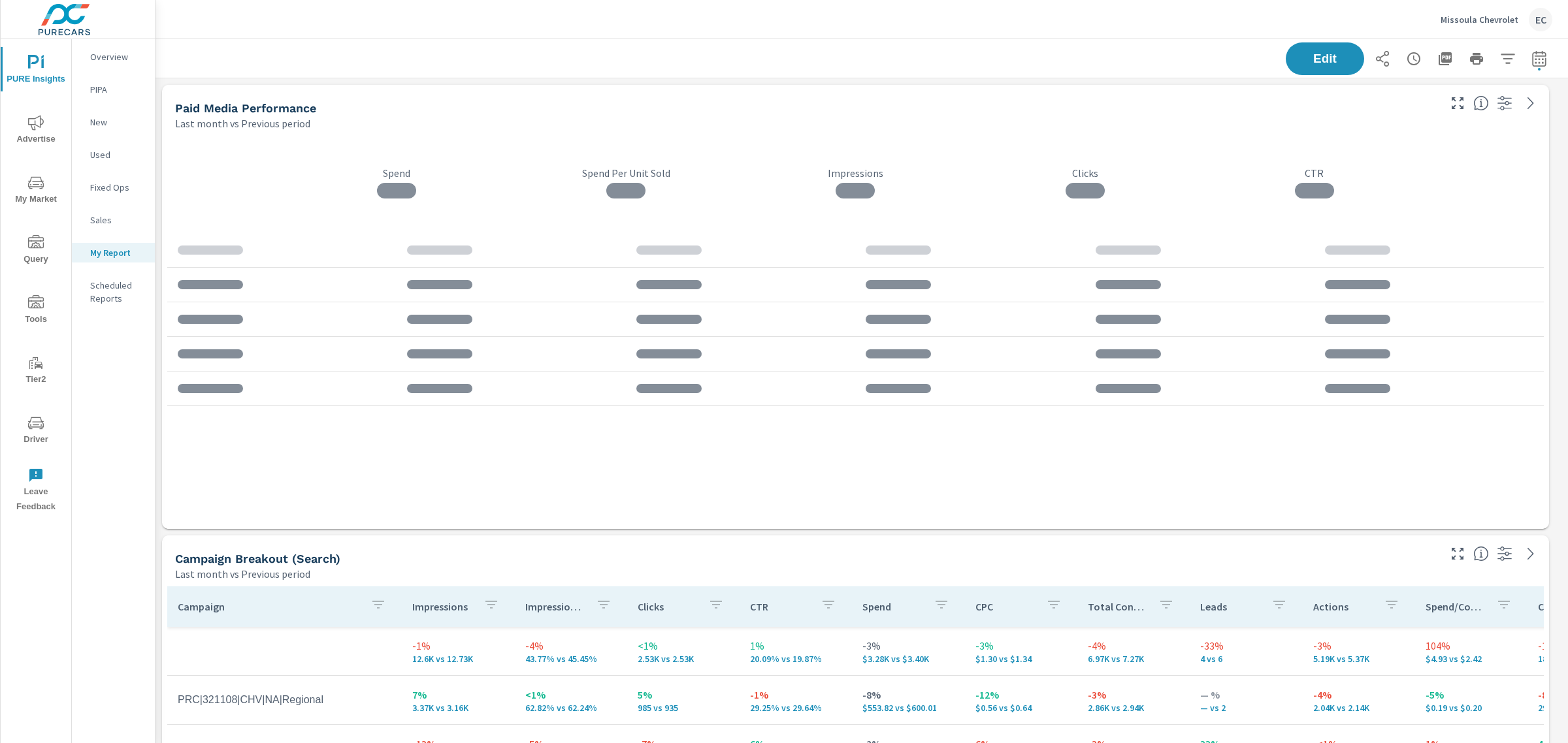
scroll to position [3336, 1425]
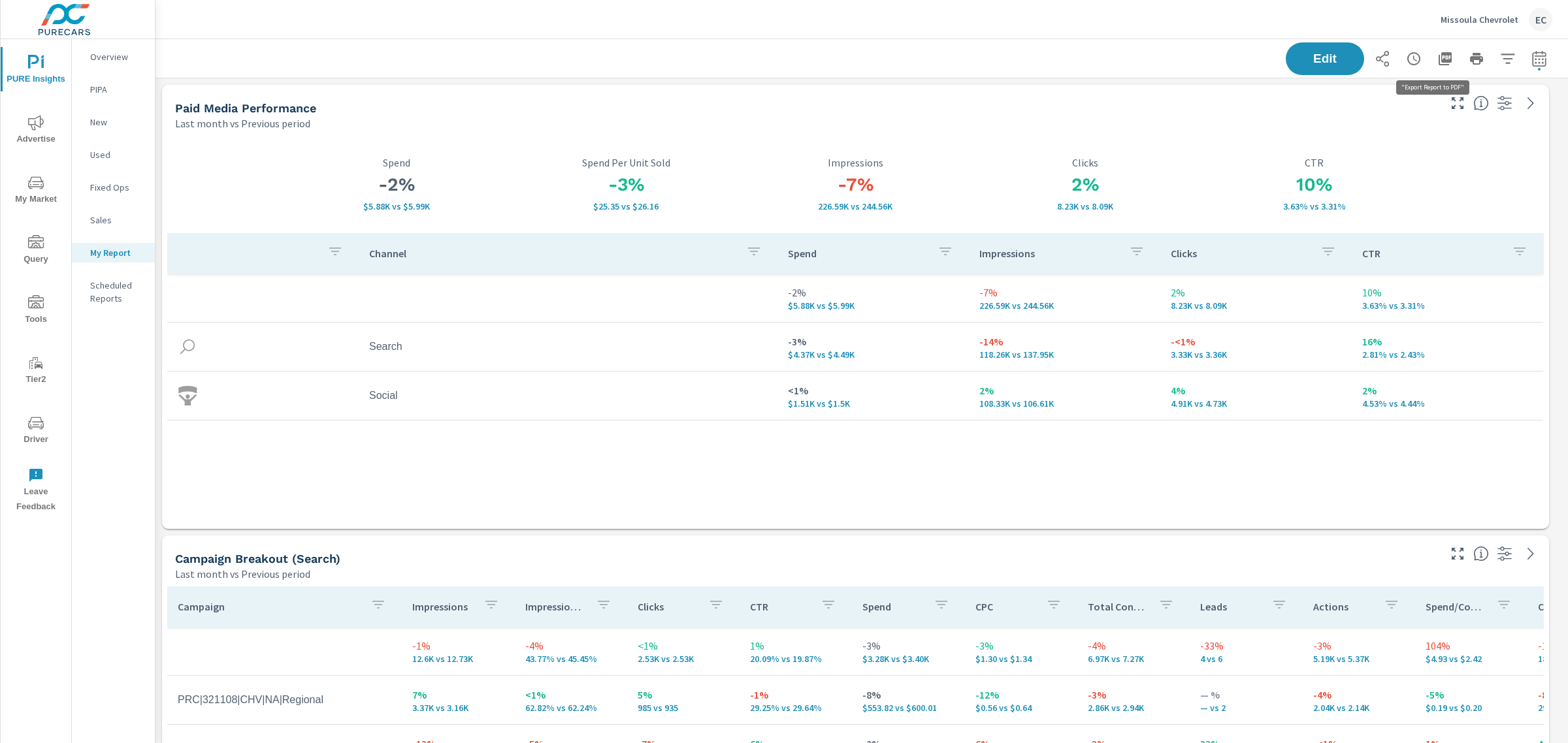
click at [1441, 59] on button "button" at bounding box center [1444, 58] width 26 height 26
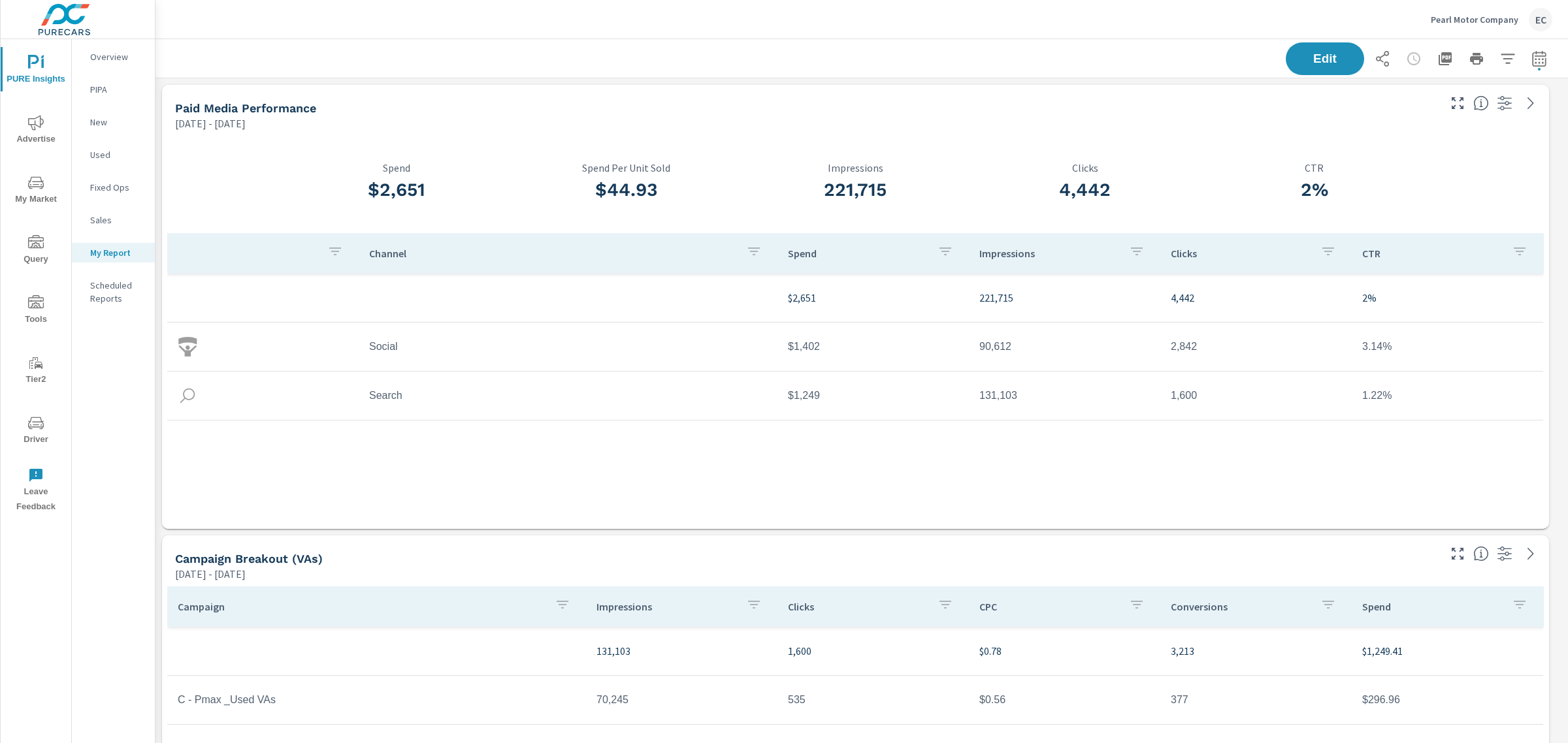
scroll to position [2285, 1425]
click at [1532, 56] on icon "button" at bounding box center [1538, 57] width 14 height 15
click at [1455, 115] on select "Custom [DATE] Last week Last 7 days Last 14 days Last 30 days Last 45 days Last…" at bounding box center [1421, 113] width 141 height 26
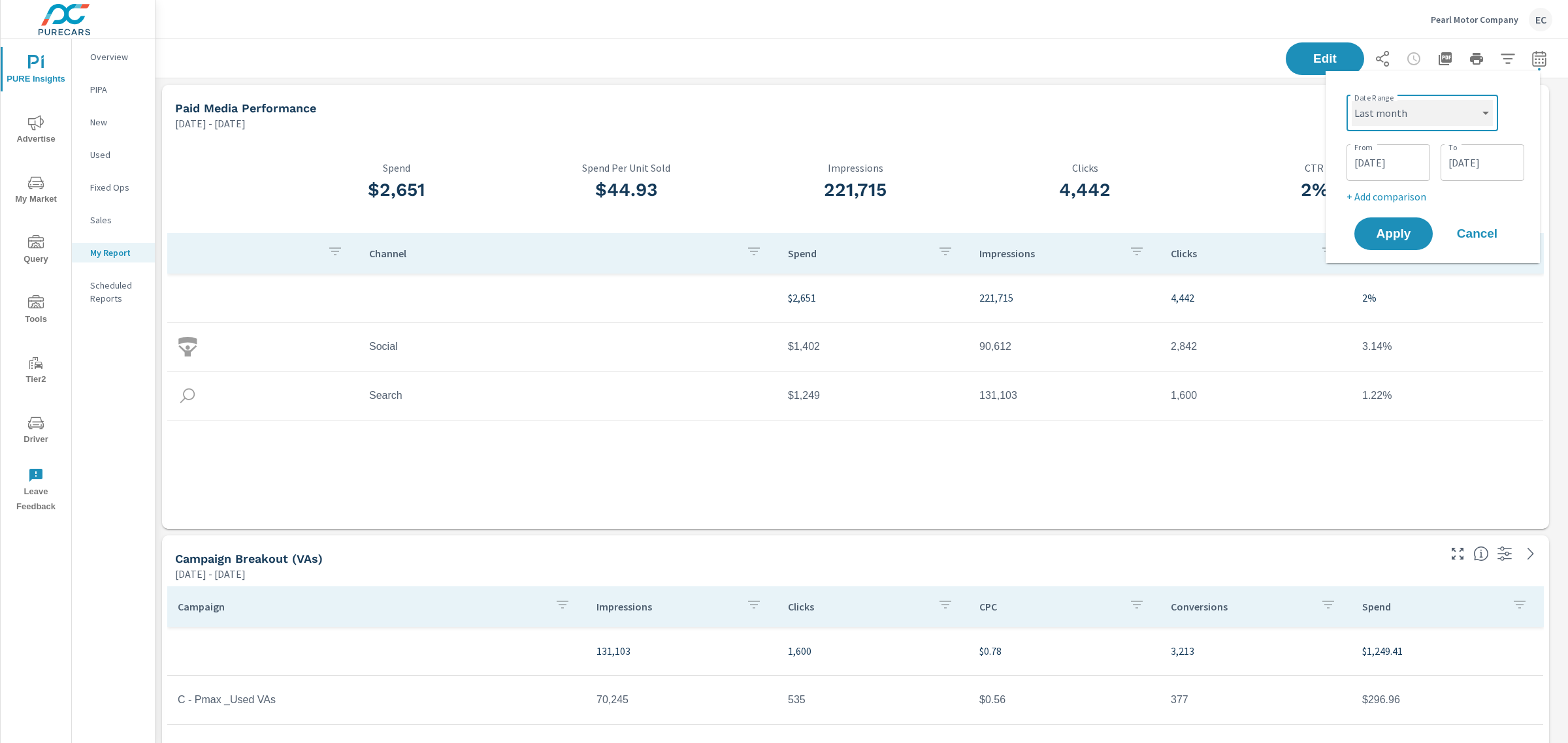
click at [1351, 100] on select "Custom [DATE] Last week Last 7 days Last 14 days Last 30 days Last 45 days Last…" at bounding box center [1421, 113] width 141 height 26
select select "Last month"
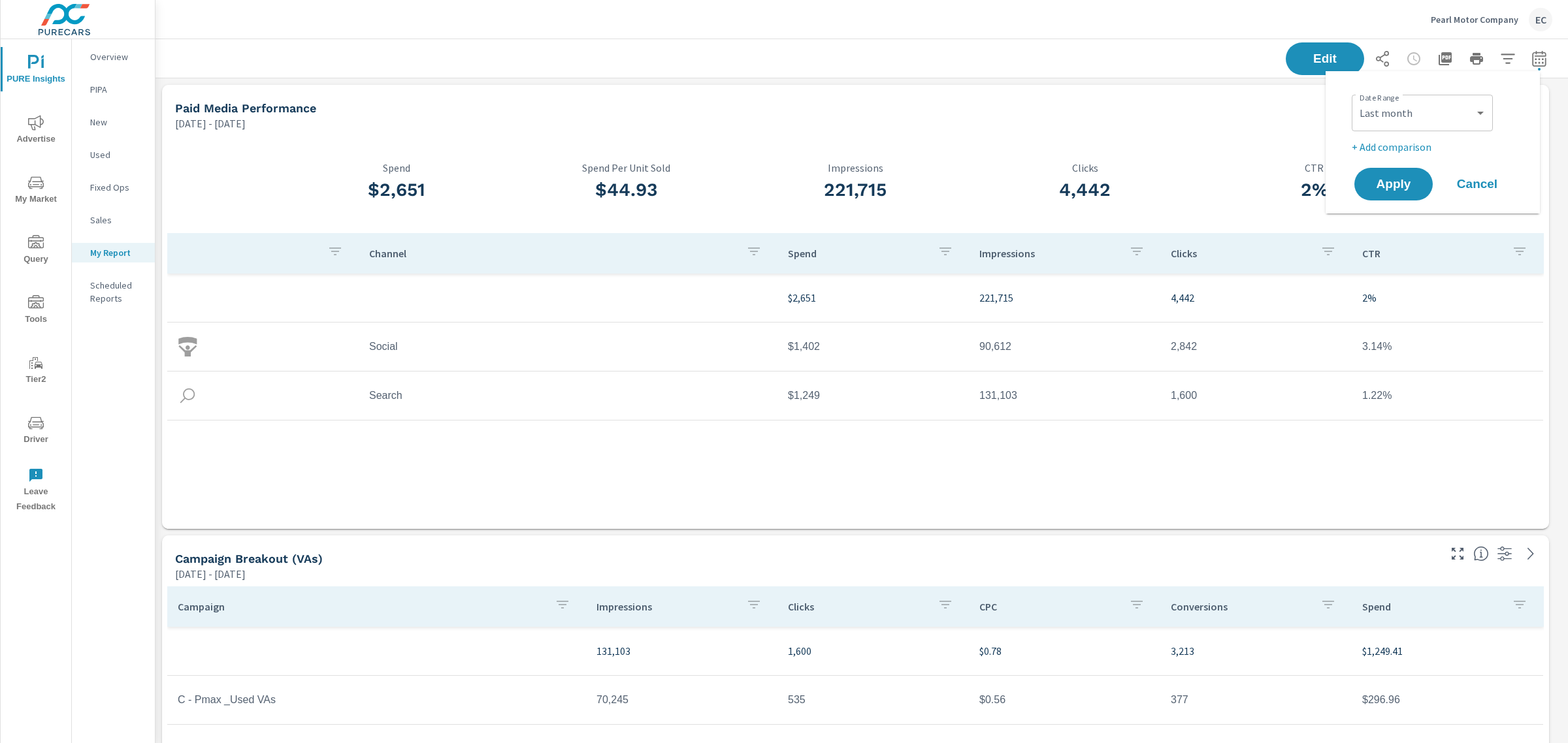
click at [1397, 145] on p "+ Add comparison" at bounding box center [1435, 147] width 168 height 15
click at [1401, 181] on select "Custom Previous period Previous month Previous year" at bounding box center [1421, 170] width 130 height 26
click at [1357, 158] on select "Custom Previous period Previous month Previous year" at bounding box center [1421, 170] width 130 height 26
select select "Previous month"
click at [1389, 216] on span "Apply" at bounding box center [1393, 221] width 54 height 13
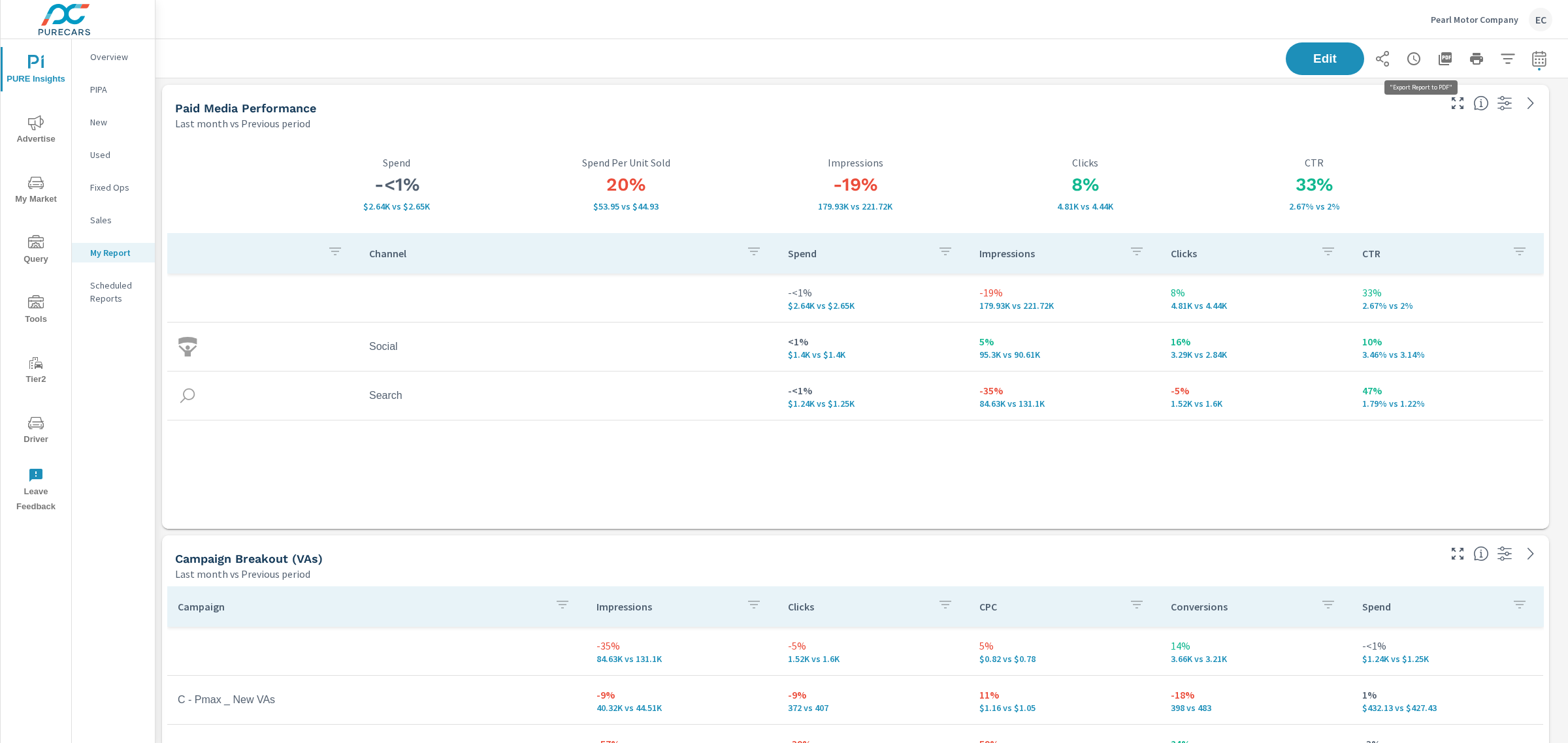
scroll to position [2285, 1425]
click at [1439, 57] on icon "button" at bounding box center [1445, 58] width 13 height 13
click at [996, 41] on div "Edit" at bounding box center [861, 58] width 1380 height 38
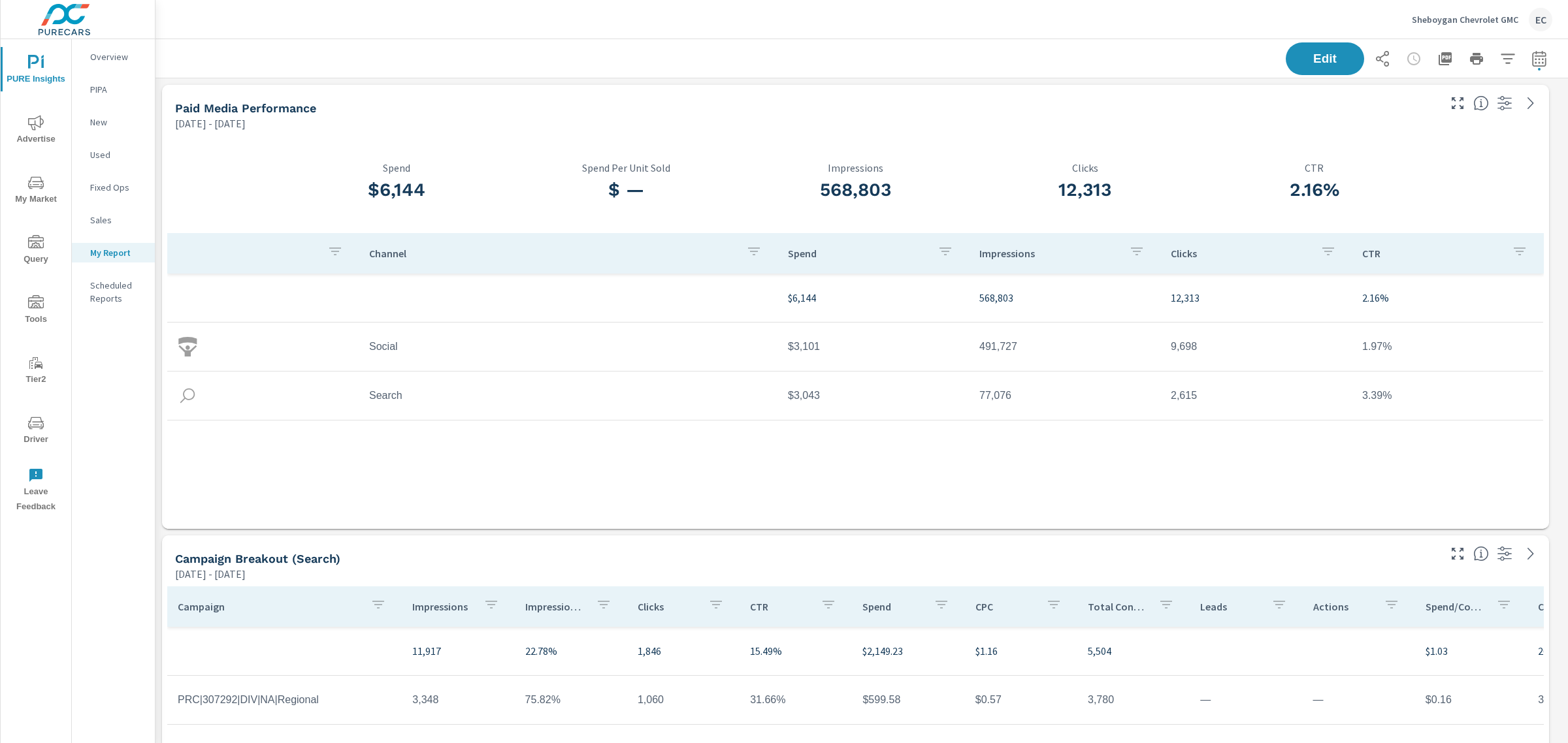
scroll to position [3637, 1425]
click at [1531, 56] on icon "button" at bounding box center [1538, 58] width 15 height 15
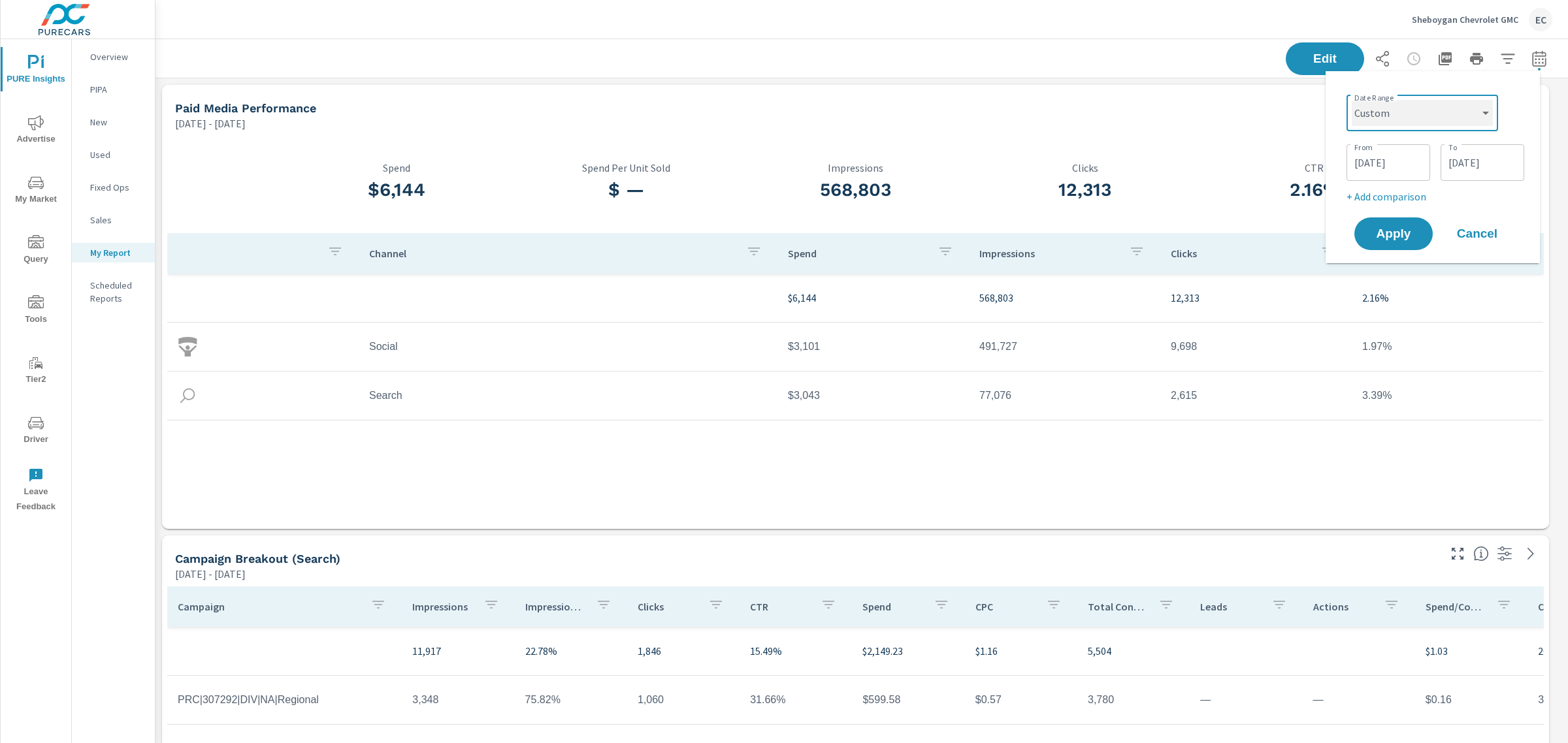
click at [1449, 111] on select "Custom [DATE] Last week Last 7 days Last 14 days Last 30 days Last 45 days Last…" at bounding box center [1421, 113] width 141 height 26
click at [1351, 100] on select "Custom [DATE] Last week Last 7 days Last 14 days Last 30 days Last 45 days Last…" at bounding box center [1421, 113] width 141 height 26
select select "Last month"
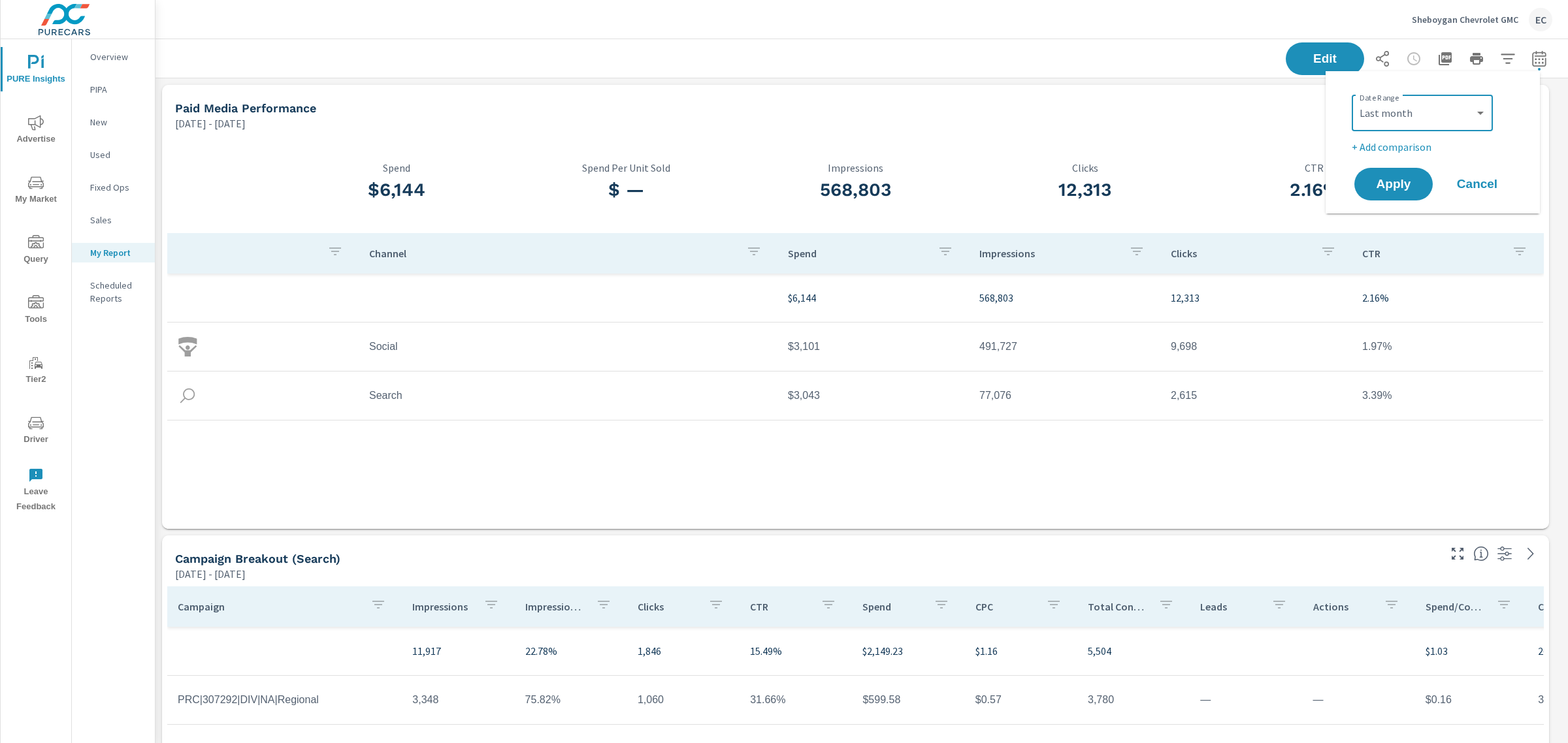
click at [1390, 147] on p "+ Add comparison" at bounding box center [1435, 147] width 168 height 15
drag, startPoint x: 1405, startPoint y: 173, endPoint x: 1404, endPoint y: 179, distance: 6.1
click at [1405, 173] on select "Custom Previous period Previous month Previous year" at bounding box center [1421, 170] width 130 height 26
click at [1357, 158] on select "Custom Previous period Previous month Previous year" at bounding box center [1421, 170] width 130 height 26
select select "Previous month"
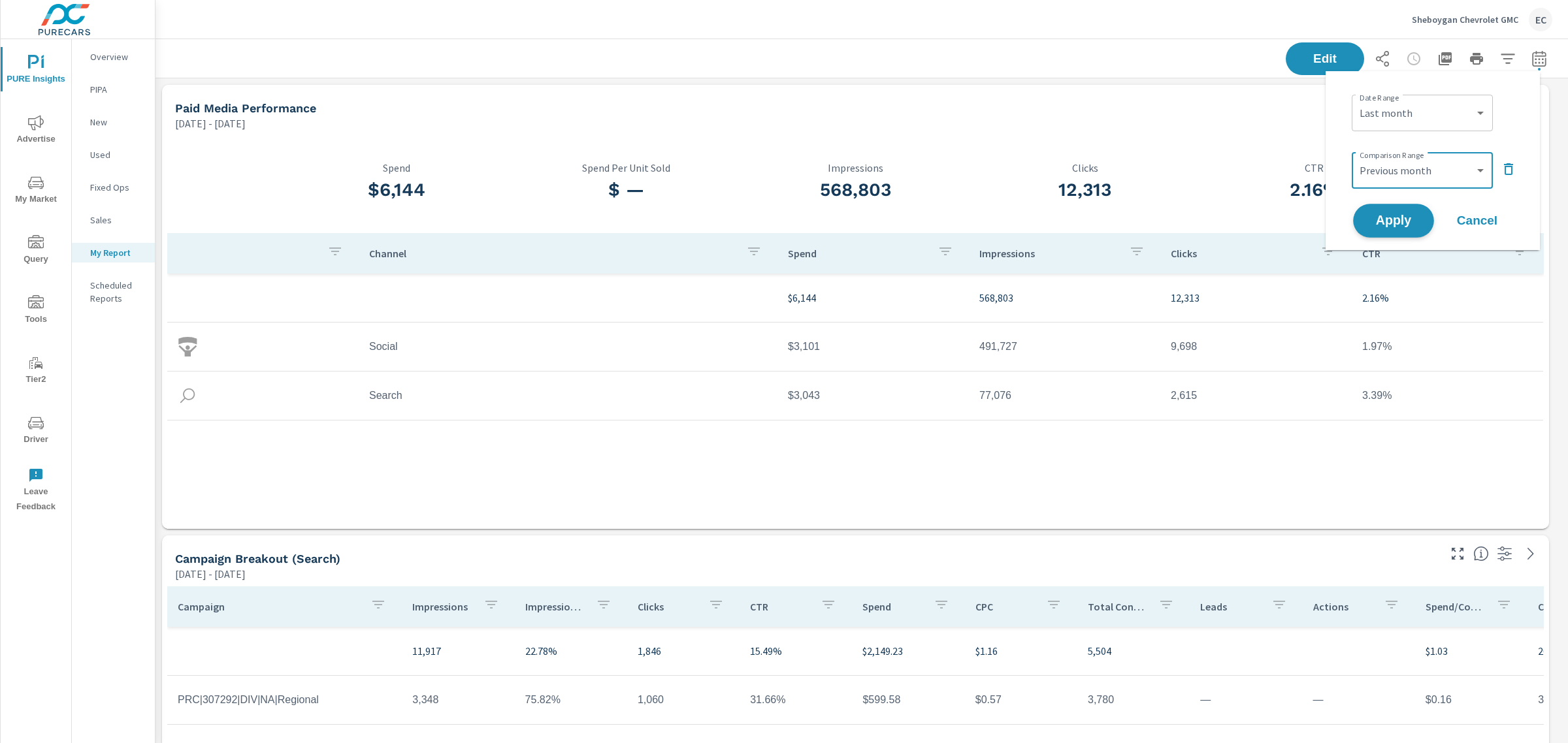
click at [1396, 207] on button "Apply" at bounding box center [1393, 220] width 81 height 34
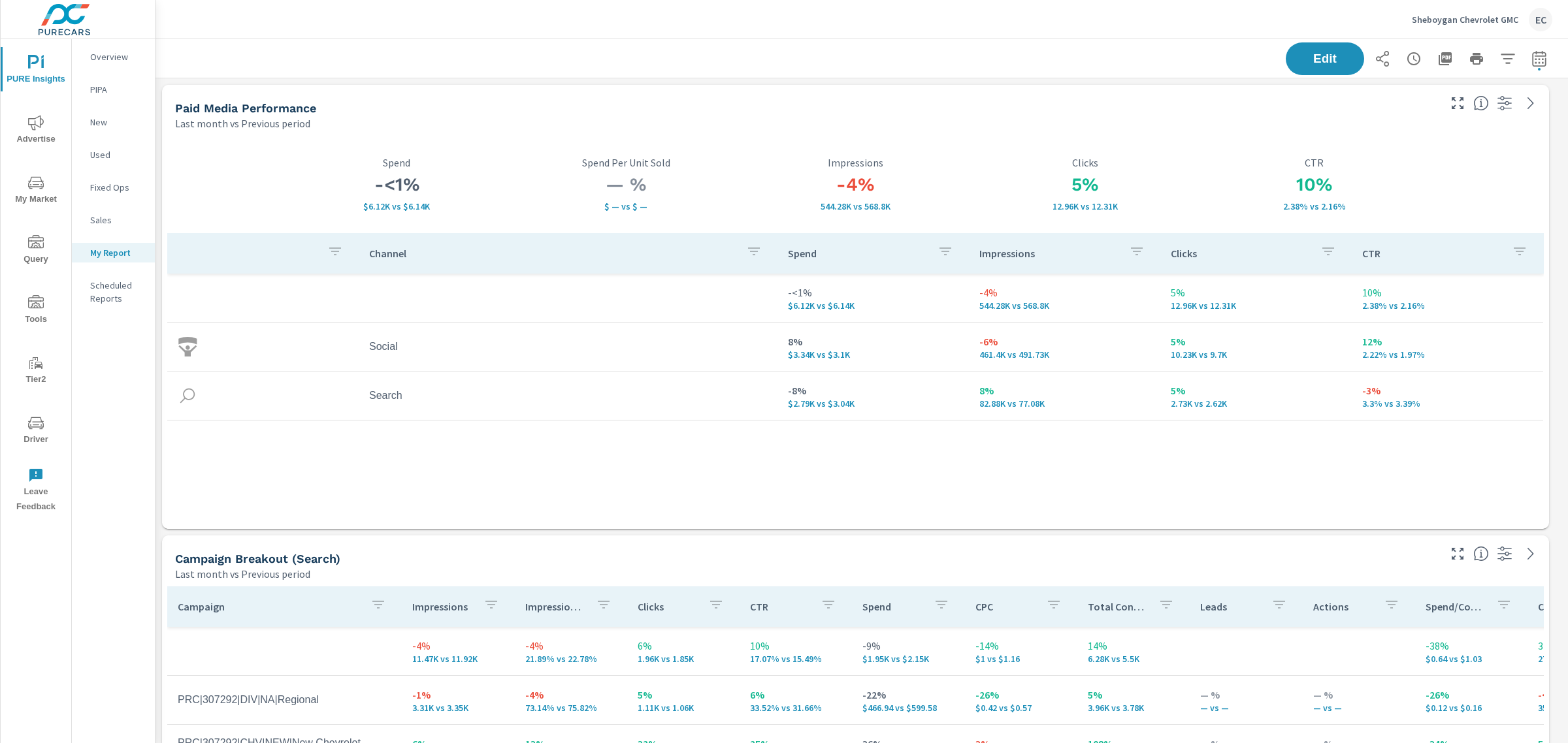
scroll to position [3637, 1425]
click at [1438, 56] on icon "button" at bounding box center [1444, 58] width 15 height 15
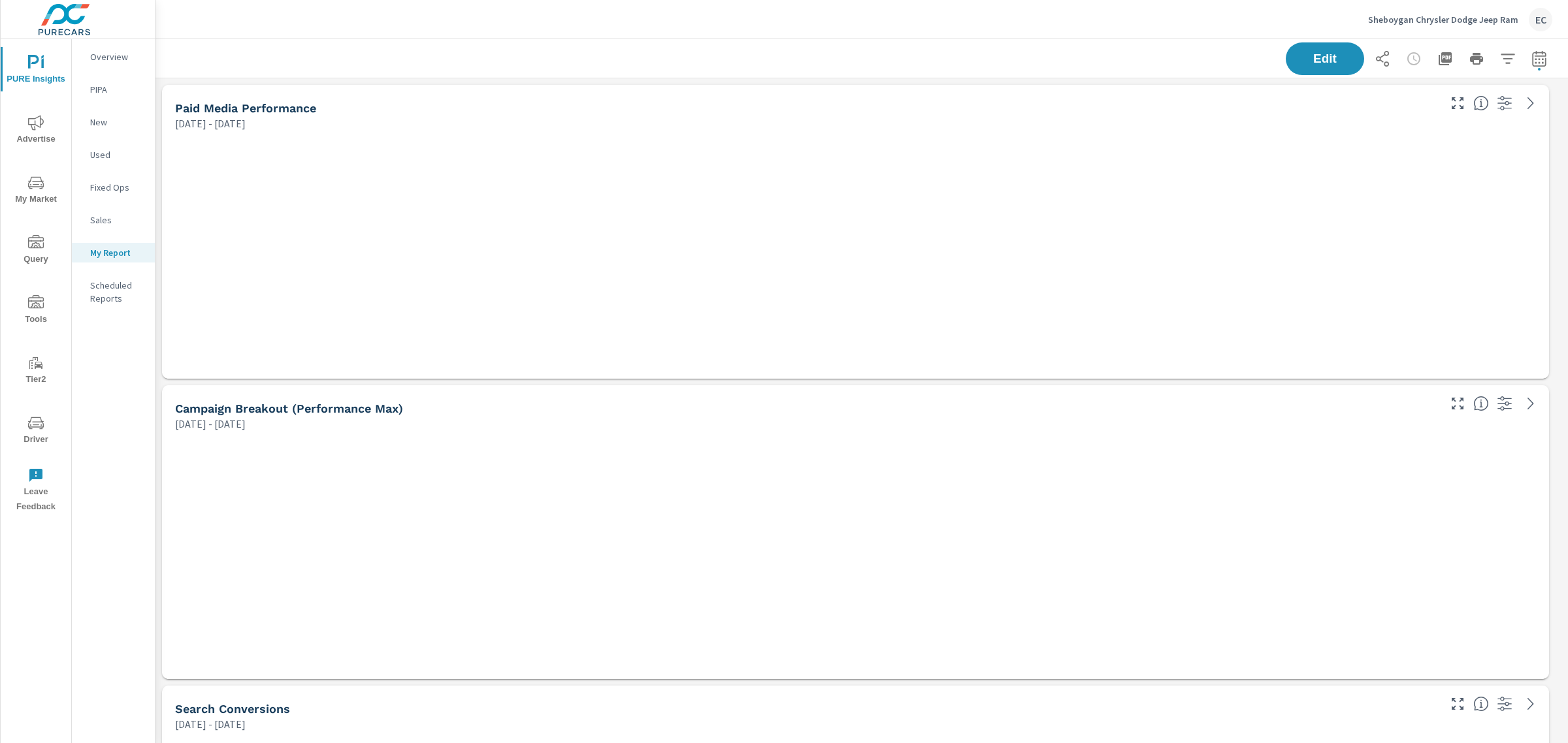
scroll to position [1383, 1425]
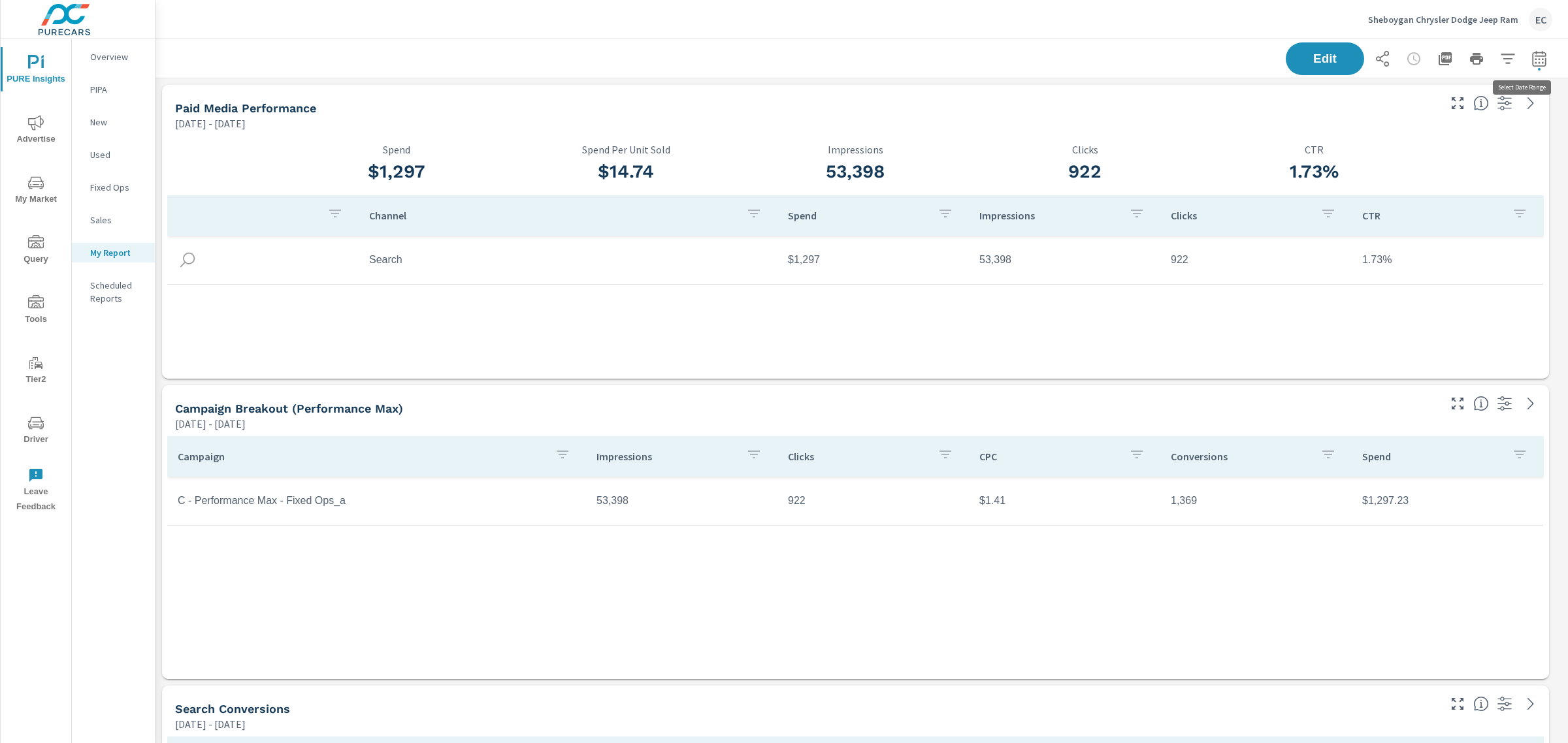
click at [1533, 55] on icon "button" at bounding box center [1538, 58] width 15 height 15
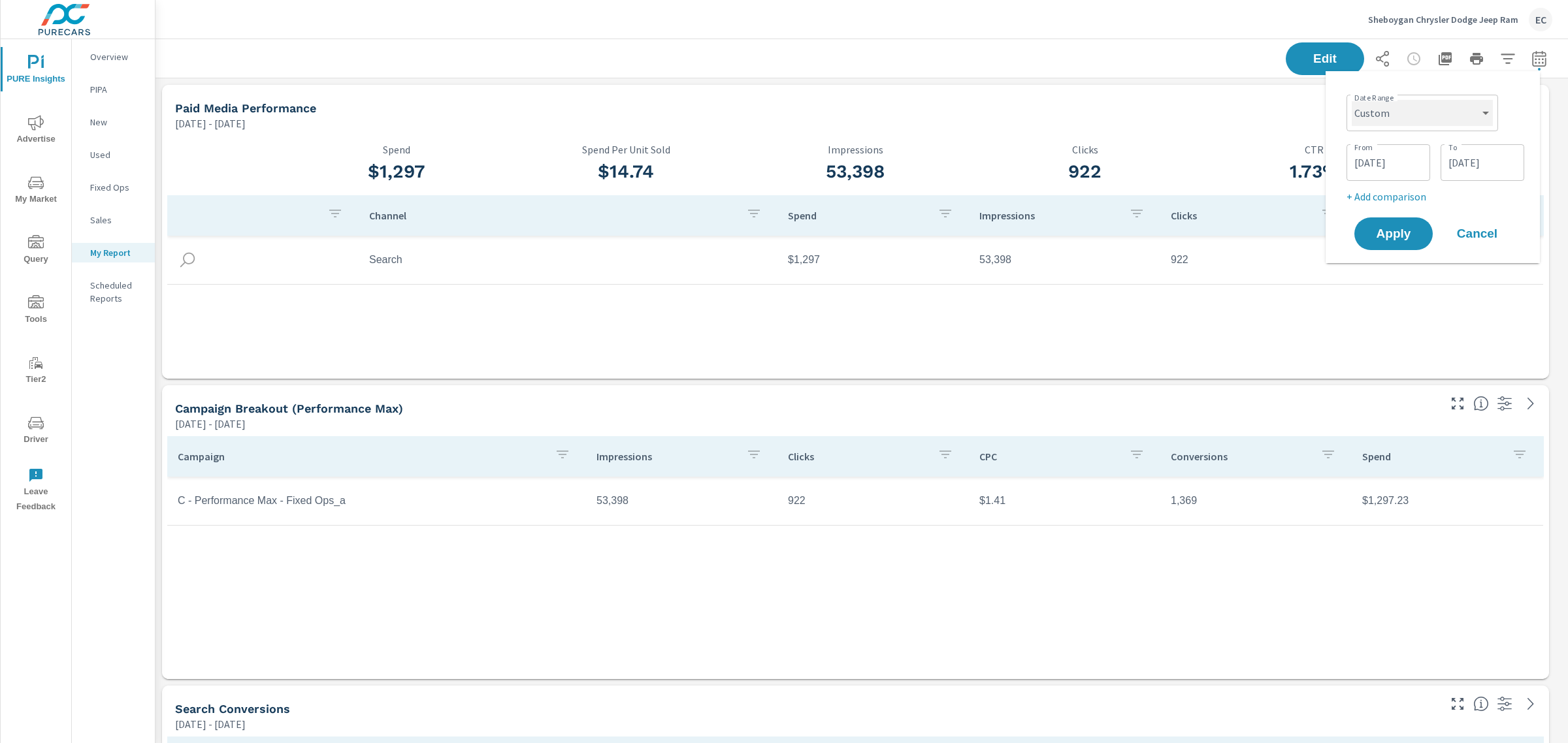
click at [1420, 121] on select "Custom [DATE] Last week Last 7 days Last 14 days Last 30 days Last 45 days Last…" at bounding box center [1421, 113] width 141 height 26
click at [1351, 100] on select "Custom [DATE] Last week Last 7 days Last 14 days Last 30 days Last 45 days Last…" at bounding box center [1421, 113] width 141 height 26
select select "Last month"
click at [1400, 147] on p "+ Add comparison" at bounding box center [1435, 147] width 168 height 15
click at [1396, 177] on select "Custom Previous period Previous month Previous year" at bounding box center [1421, 170] width 130 height 26
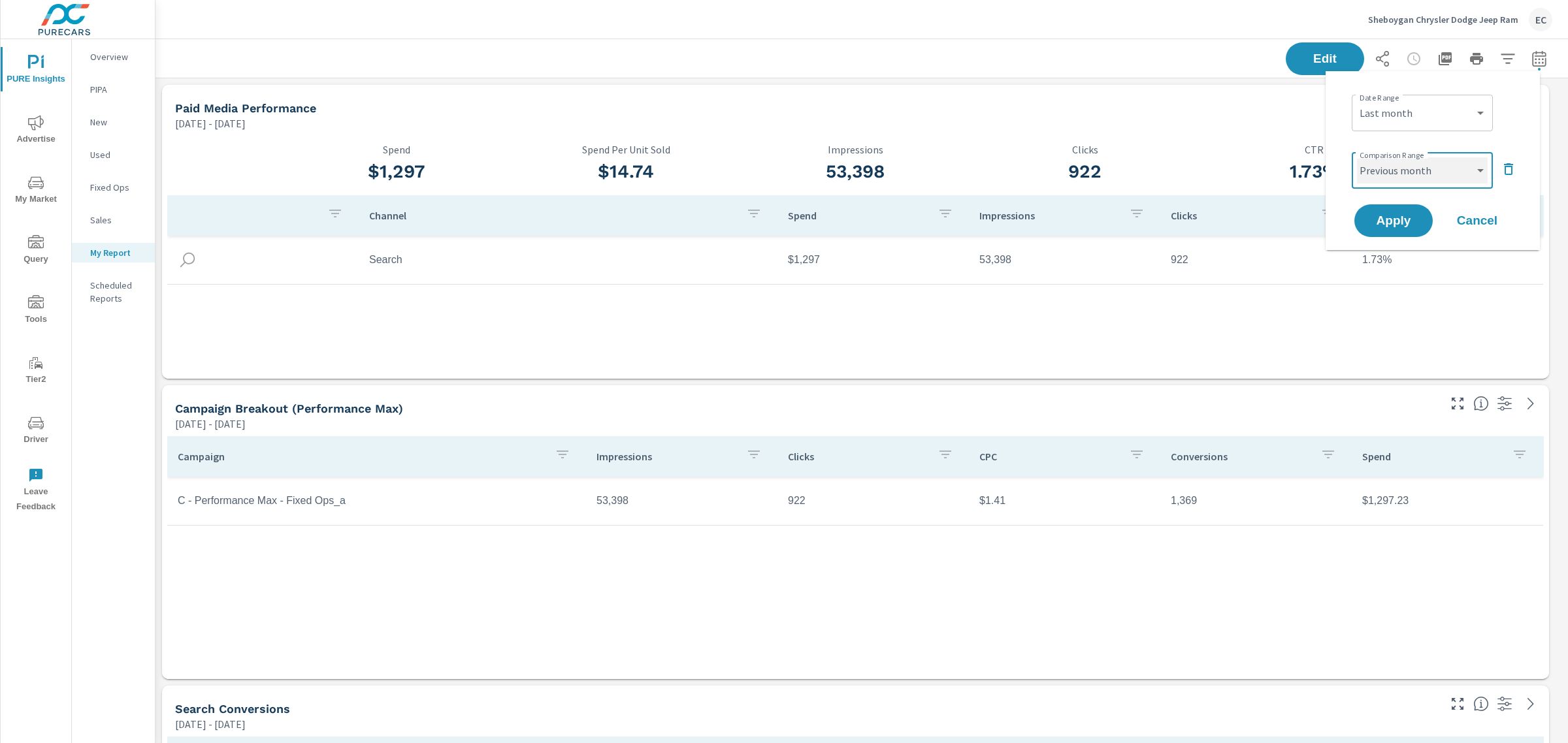
click at [1357, 158] on select "Custom Previous period Previous month Previous year" at bounding box center [1421, 170] width 130 height 26
select select "Previous month"
click at [1390, 207] on button "Apply" at bounding box center [1393, 220] width 81 height 34
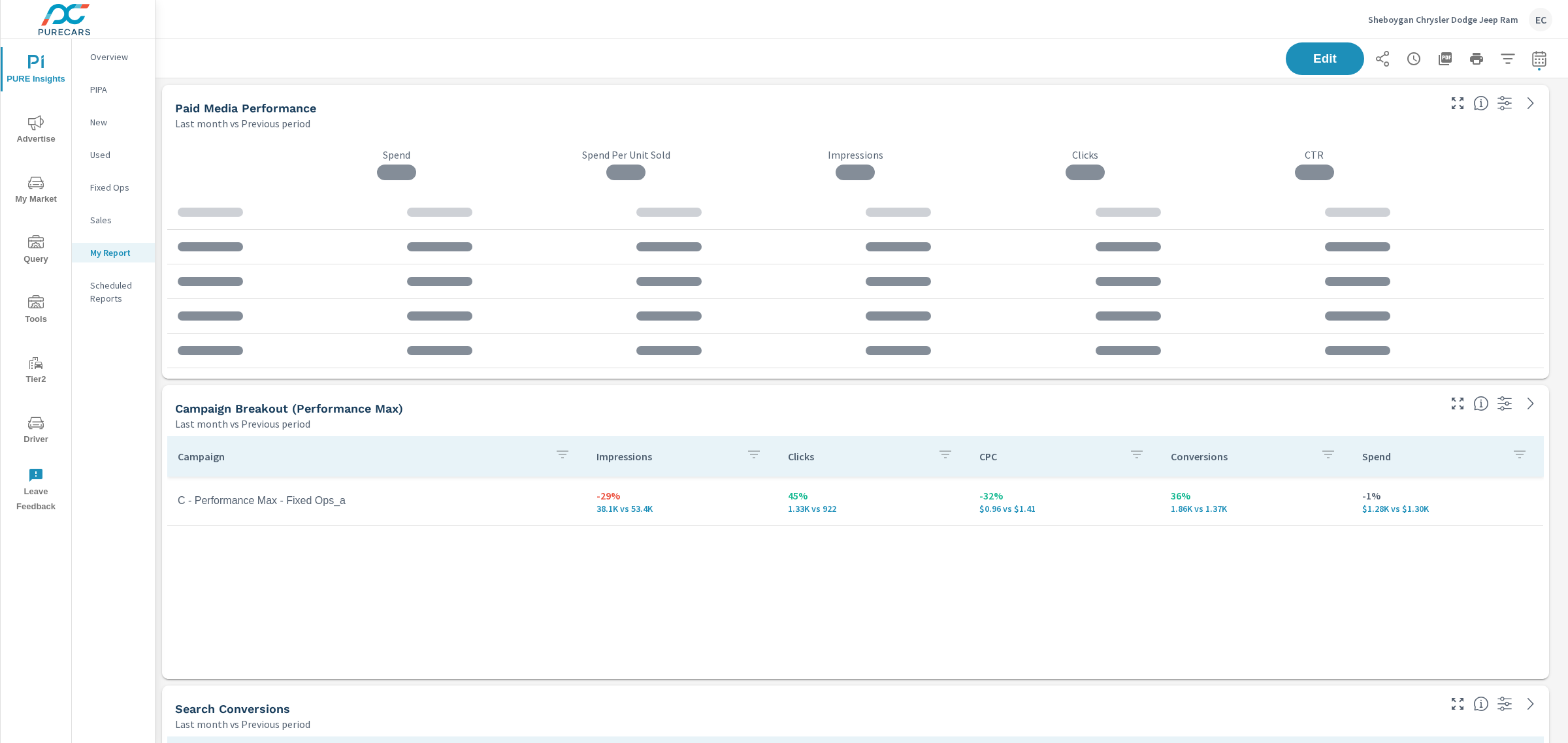
scroll to position [1383, 1425]
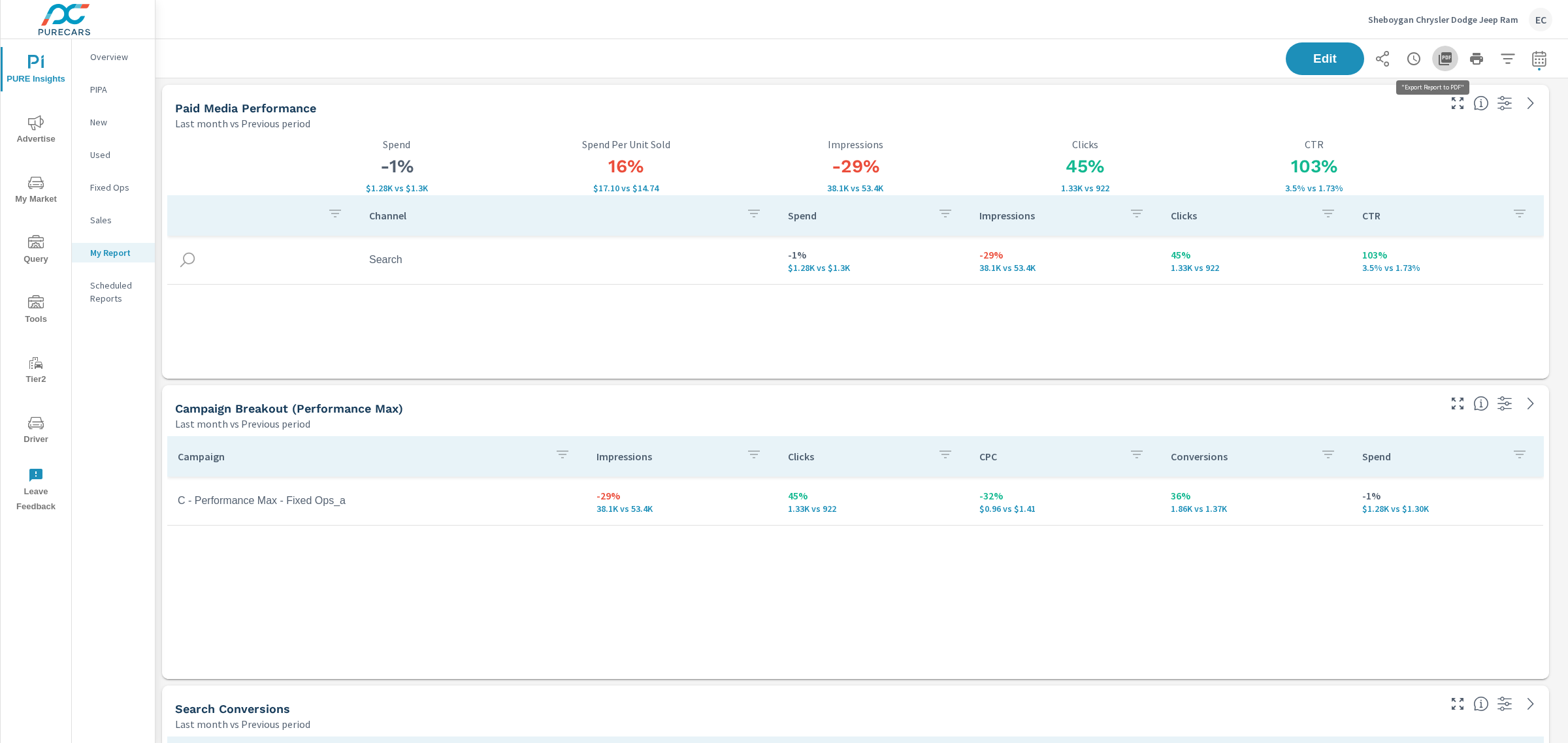
click at [1439, 59] on icon "button" at bounding box center [1445, 58] width 13 height 13
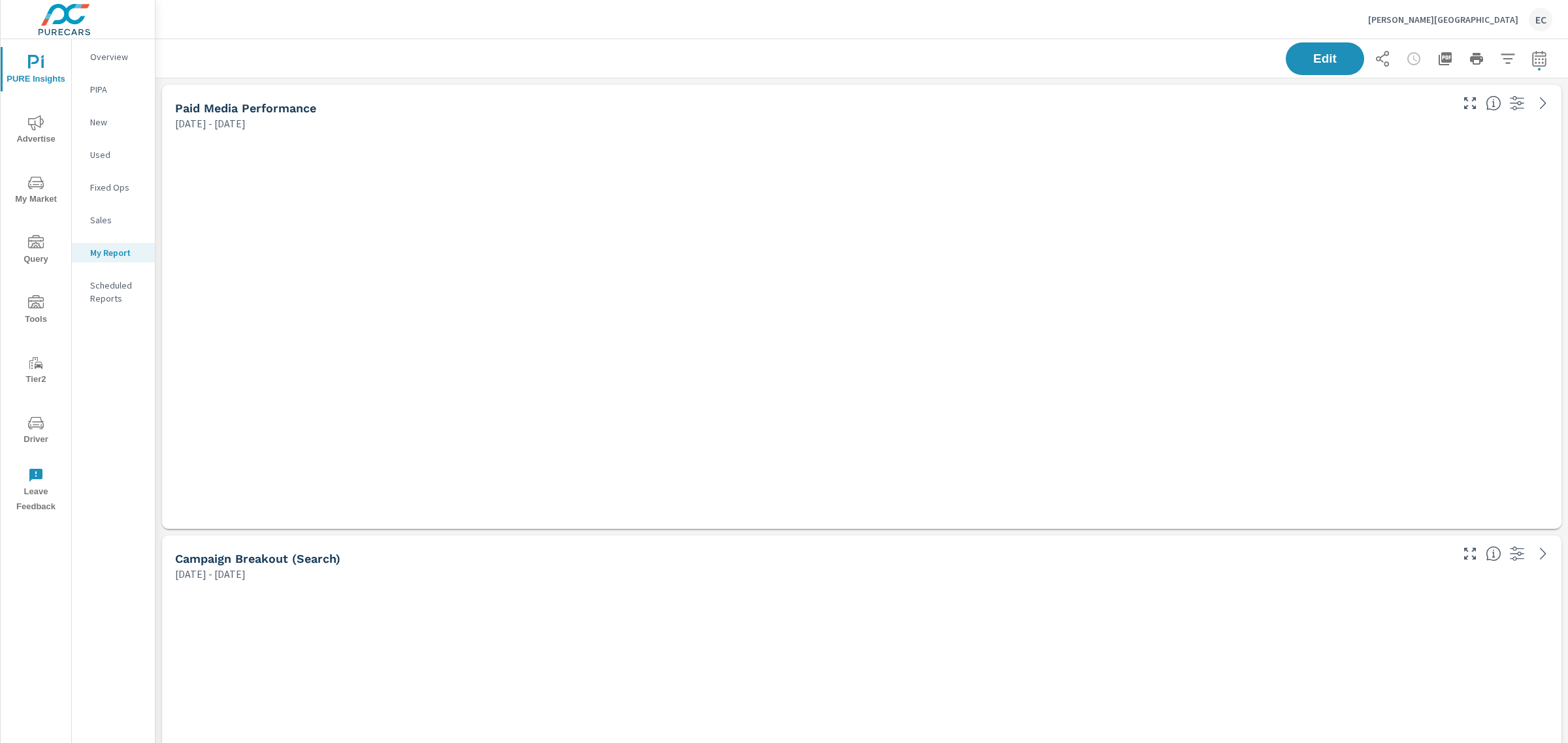
scroll to position [3637, 1425]
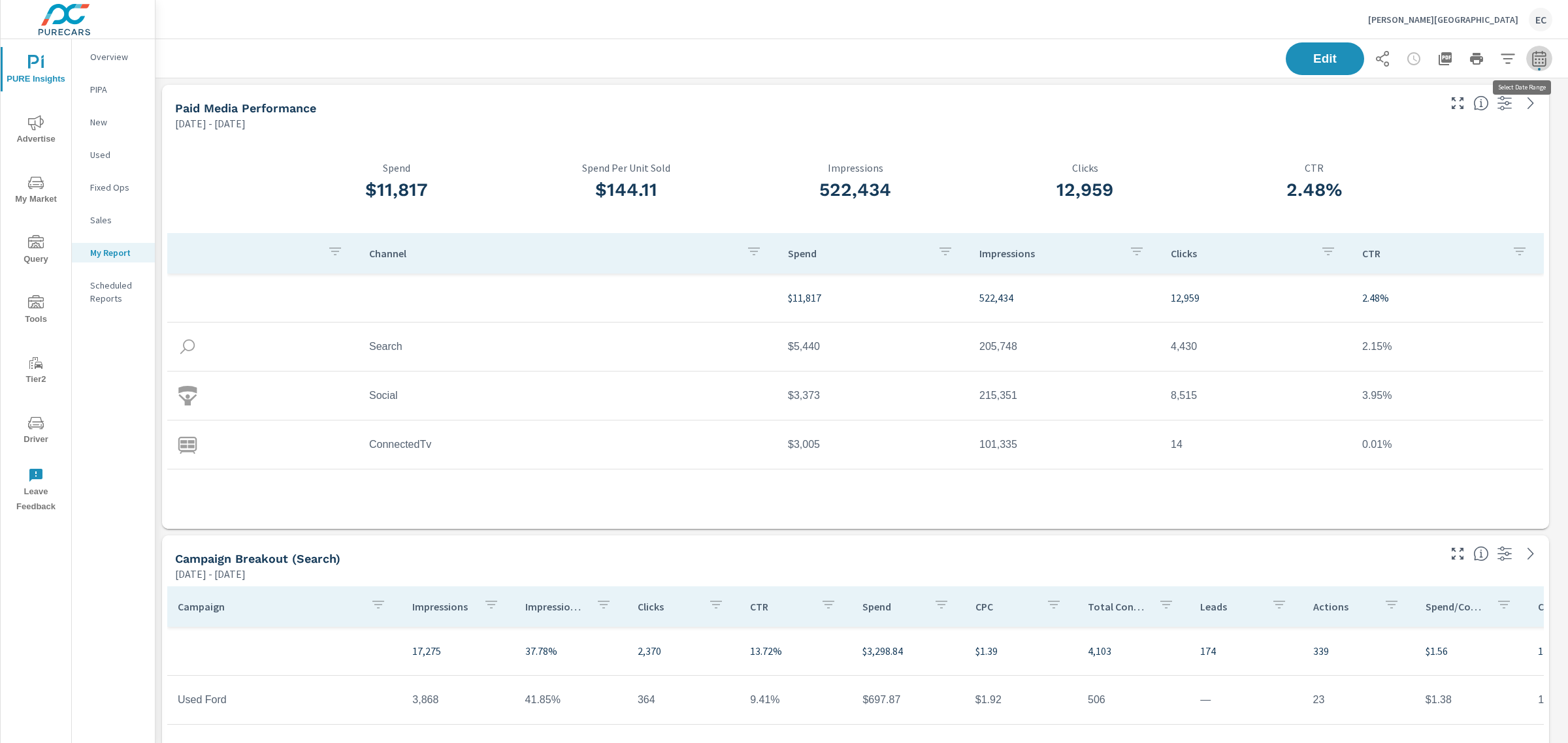
click at [1532, 55] on icon "button" at bounding box center [1538, 57] width 14 height 15
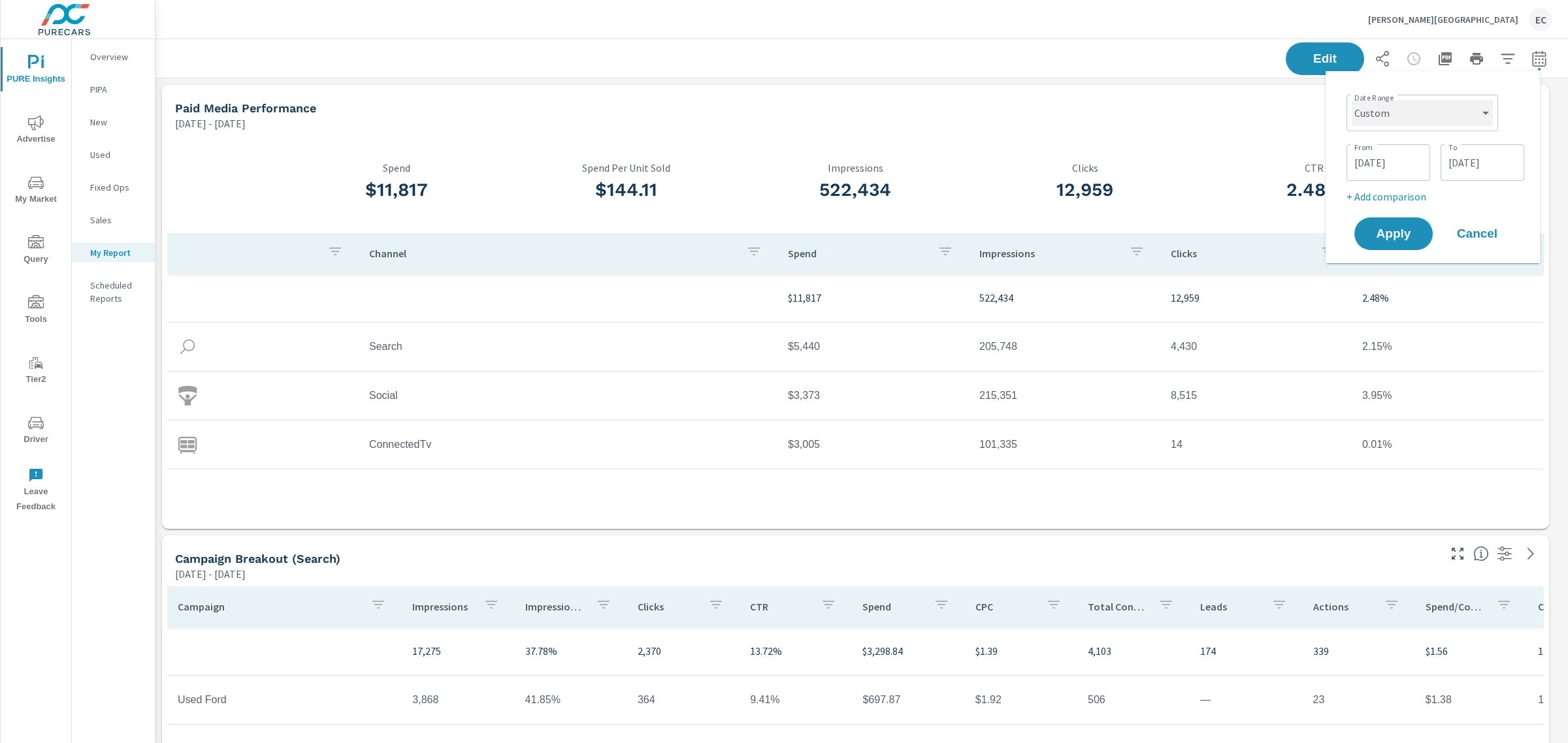
drag, startPoint x: 1441, startPoint y: 103, endPoint x: 1424, endPoint y: 111, distance: 18.8
click at [1441, 103] on select "Custom [DATE] Last week Last 7 days Last 14 days Last 30 days Last 45 days Last…" at bounding box center [1421, 113] width 141 height 26
click at [1351, 100] on select "Custom [DATE] Last week Last 7 days Last 14 days Last 30 days Last 45 days Last…" at bounding box center [1421, 113] width 141 height 26
select select "Last month"
click at [1416, 141] on p "+ Add comparison" at bounding box center [1435, 147] width 168 height 15
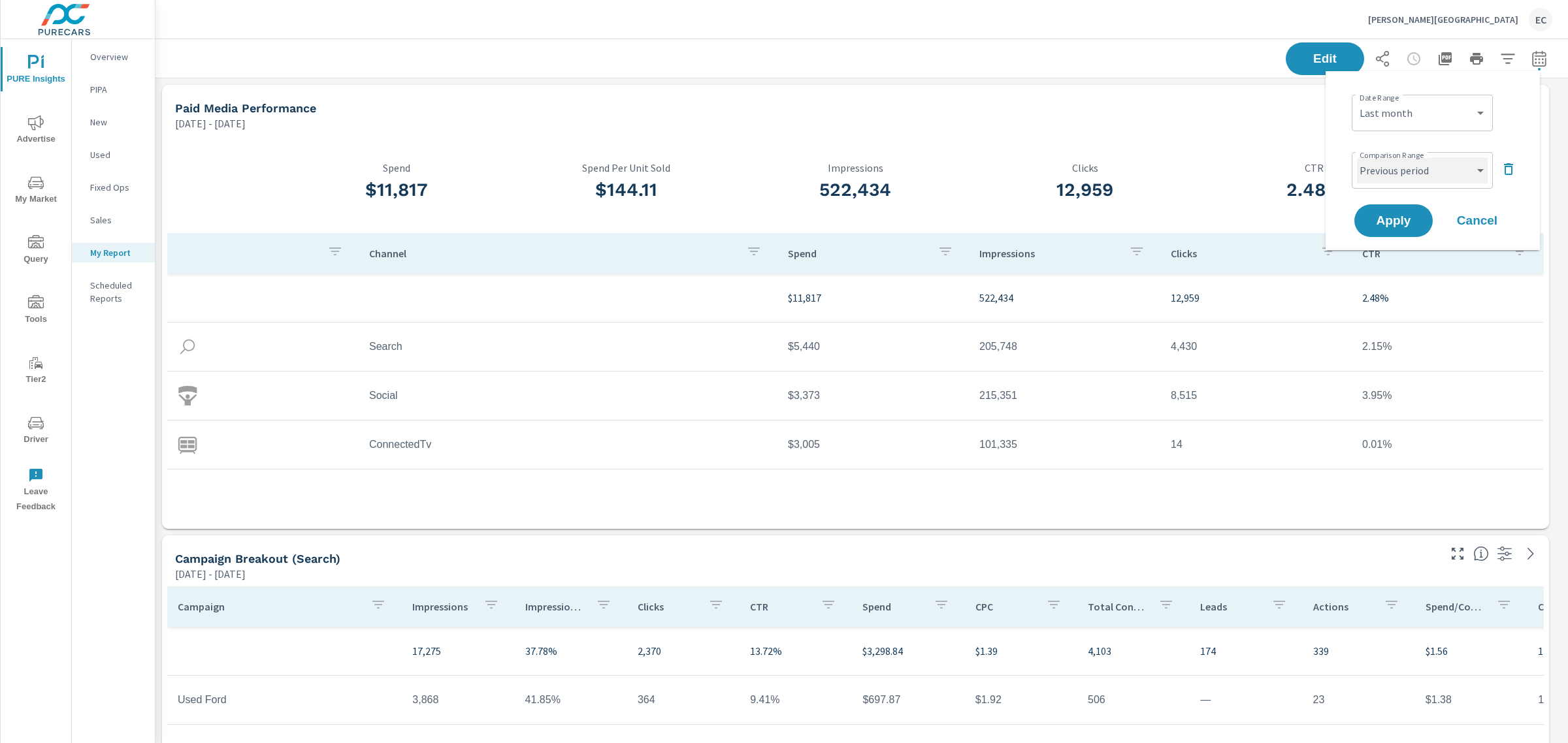
click at [1400, 175] on select "Custom Previous period Previous month Previous year" at bounding box center [1421, 170] width 130 height 26
click at [1357, 158] on select "Custom Previous period Previous month Previous year" at bounding box center [1421, 170] width 130 height 26
select select "Previous month"
click at [1390, 208] on button "Apply" at bounding box center [1393, 220] width 81 height 34
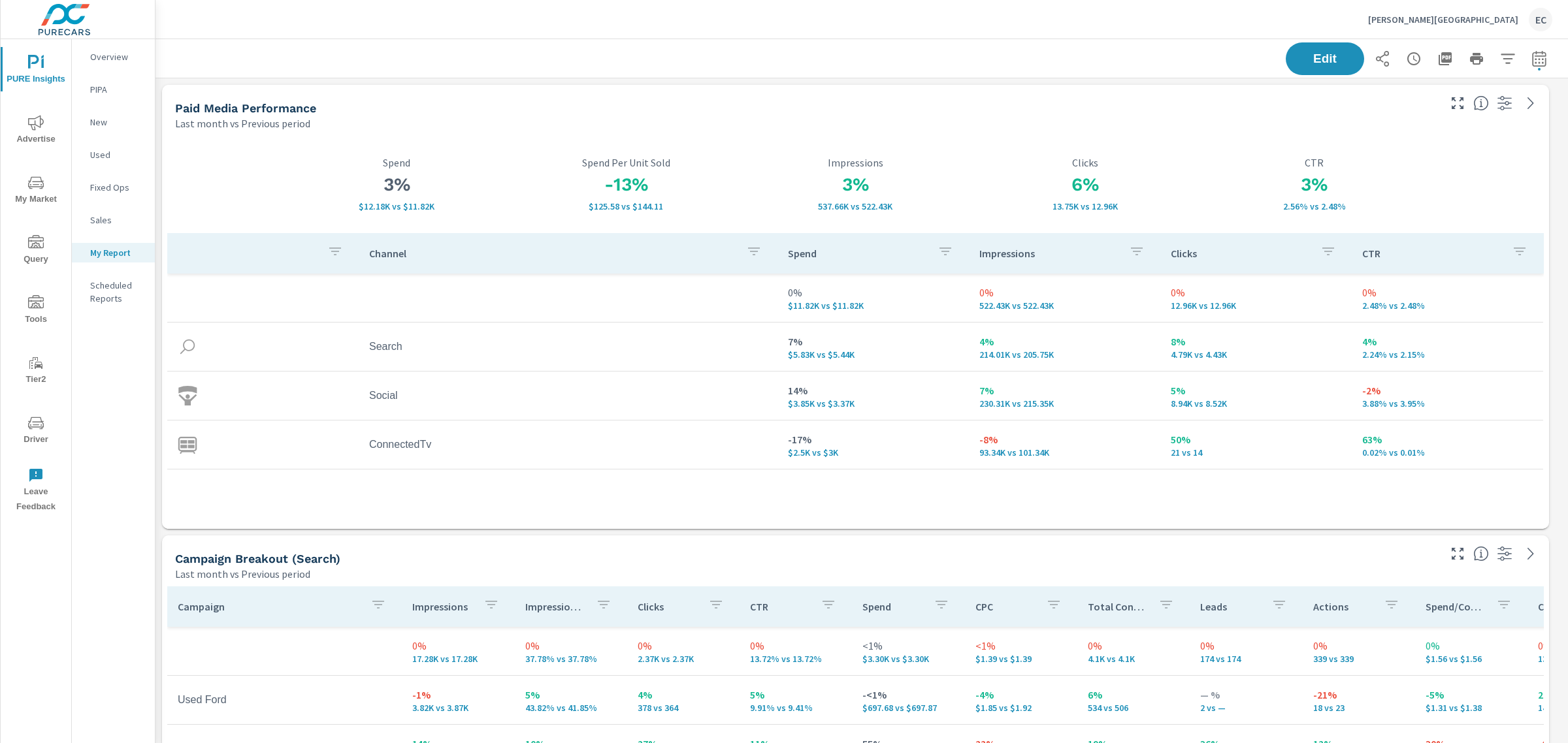
scroll to position [3637, 1425]
click at [1437, 56] on icon "button" at bounding box center [1444, 58] width 15 height 15
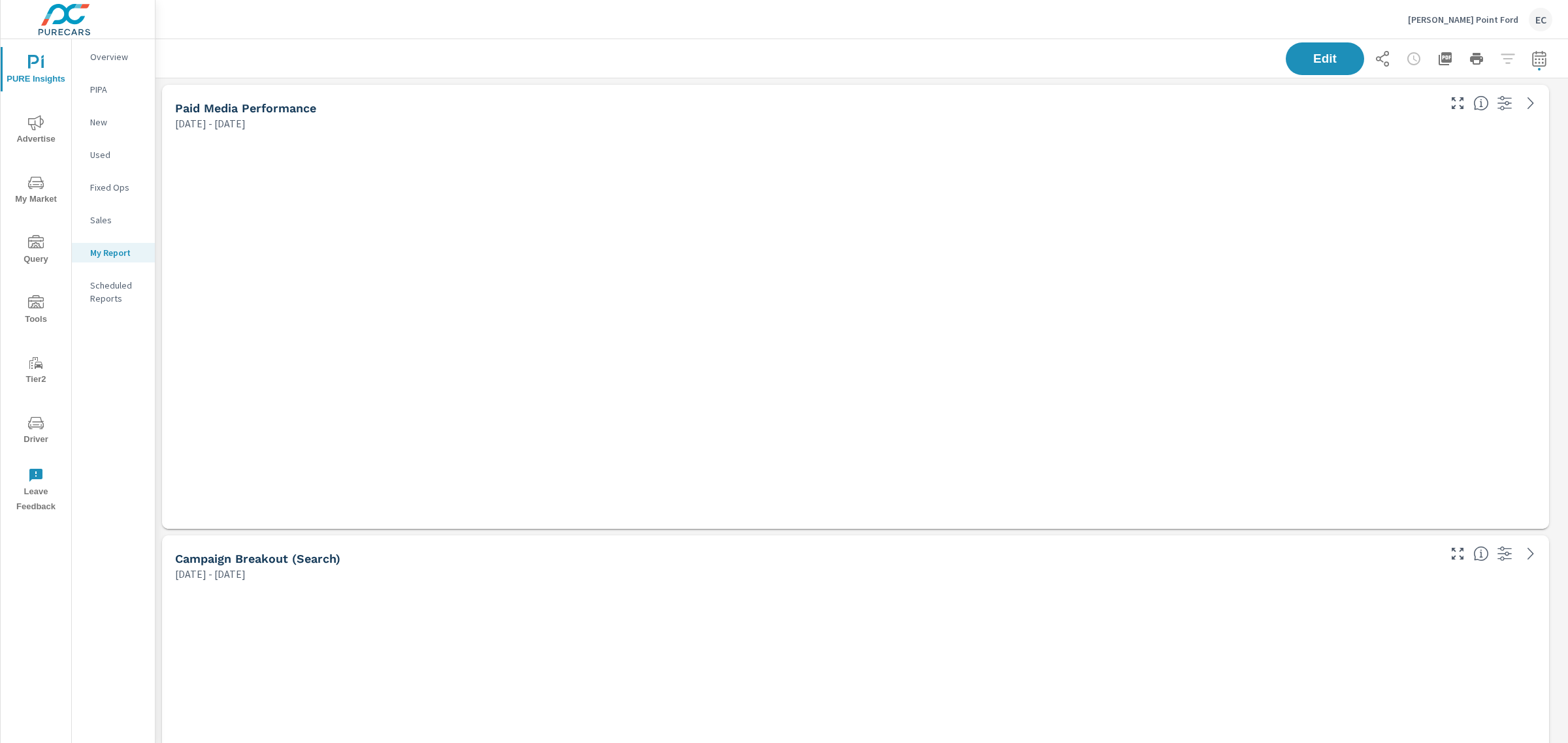
scroll to position [2735, 1425]
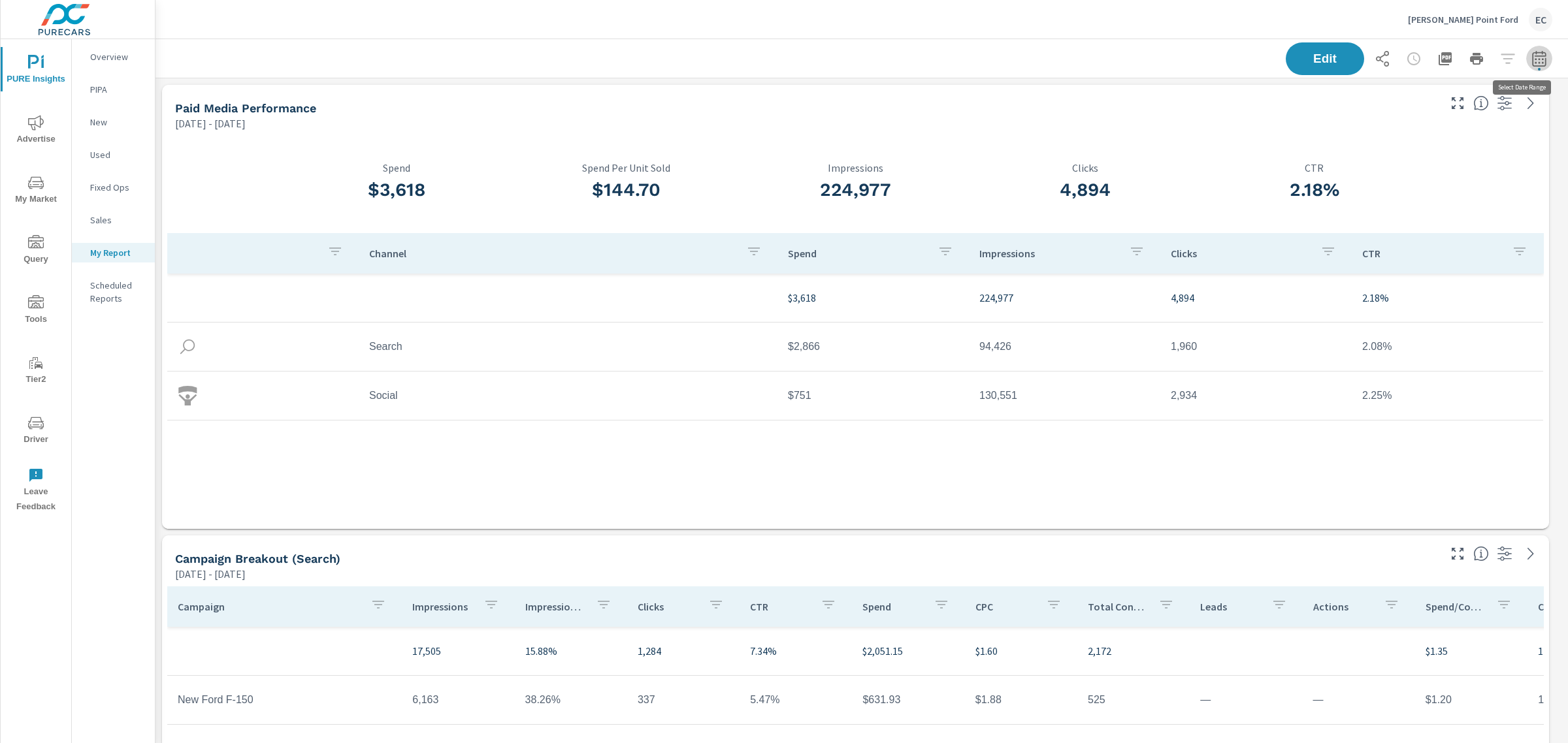
click at [1526, 67] on button "button" at bounding box center [1539, 58] width 26 height 26
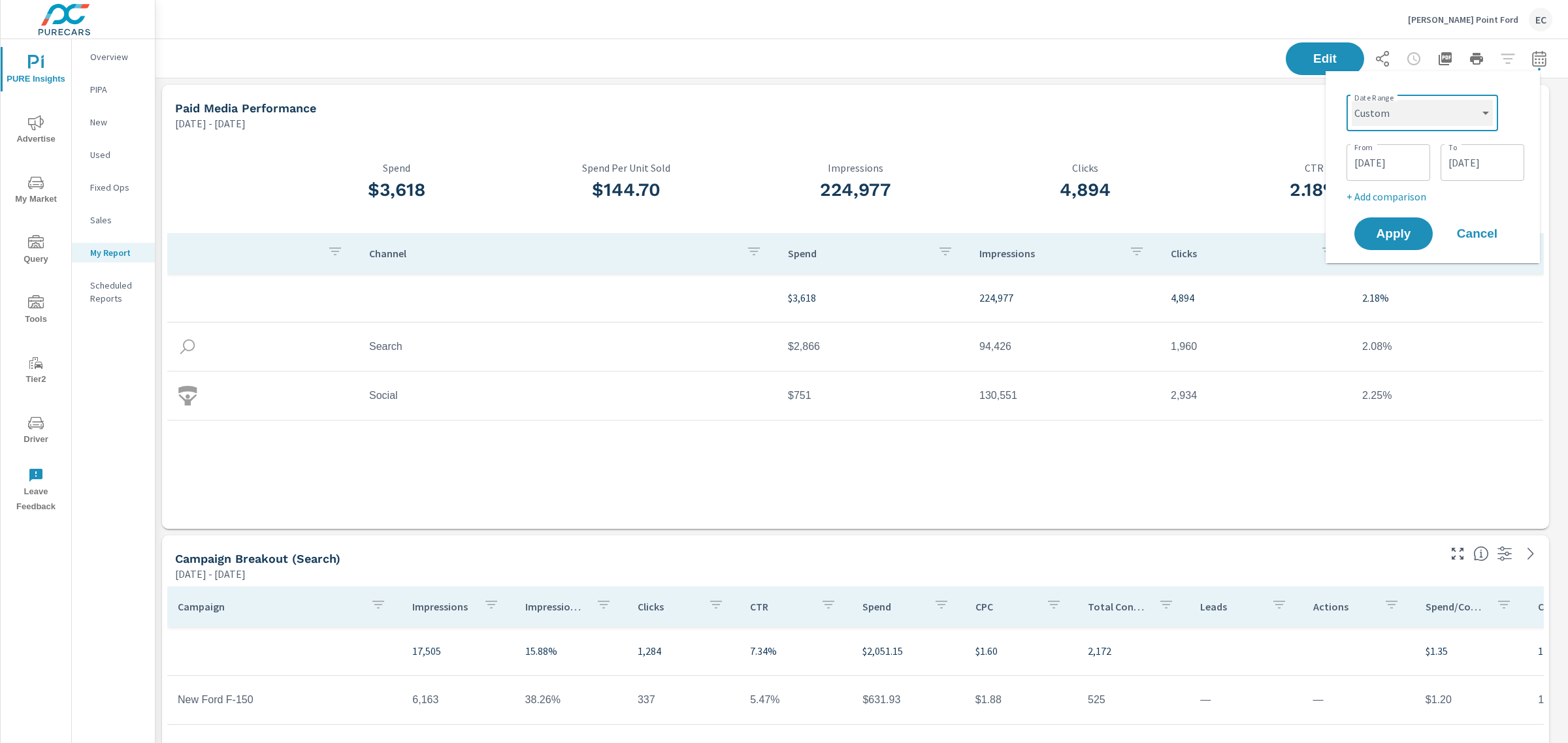
click at [1391, 108] on select "Custom [DATE] Last week Last 7 days Last 14 days Last 30 days Last 45 days Last…" at bounding box center [1421, 113] width 141 height 26
click at [1351, 100] on select "Custom [DATE] Last week Last 7 days Last 14 days Last 30 days Last 45 days Last…" at bounding box center [1421, 113] width 141 height 26
select select "Last month"
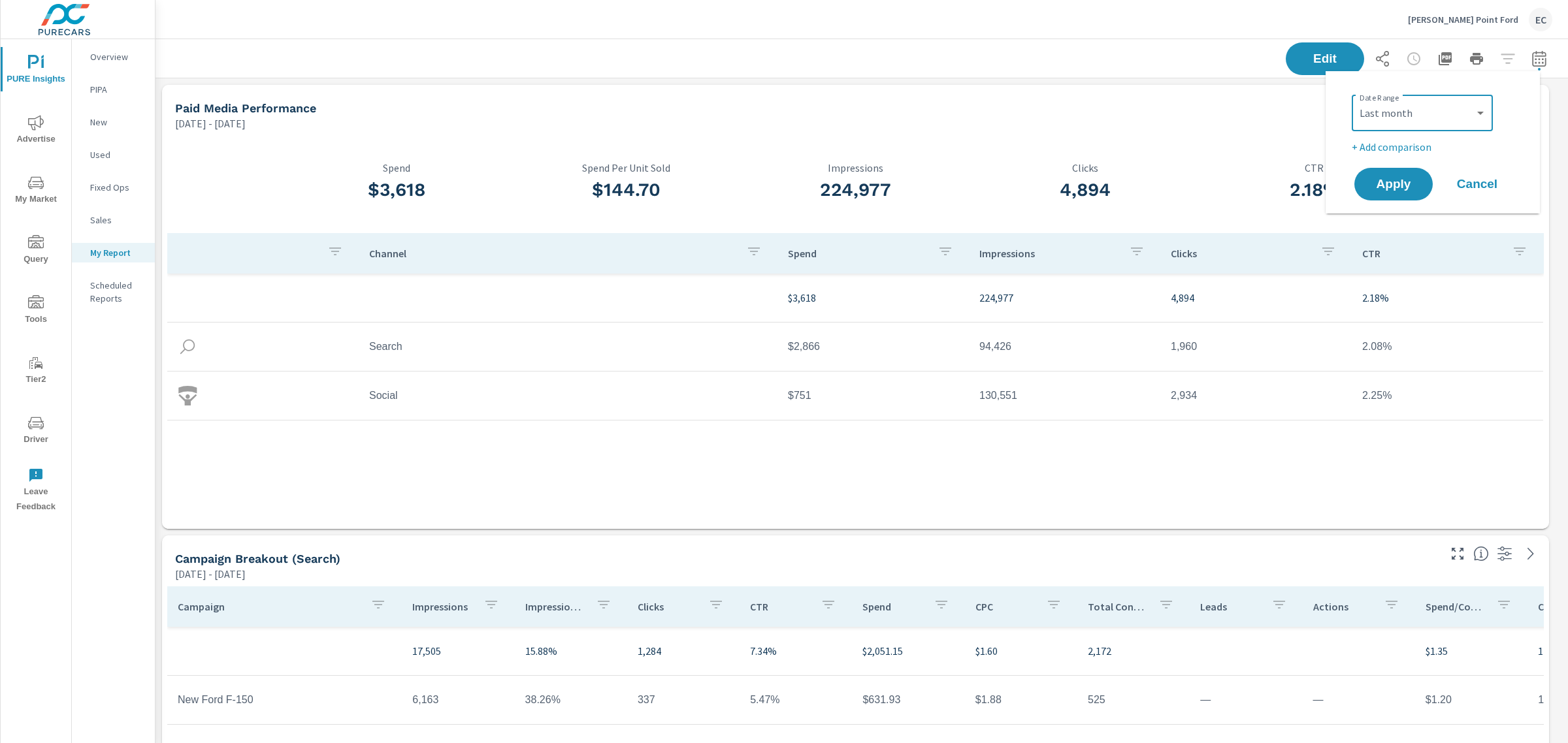
click at [1401, 134] on div "Date Range Custom [DATE] Last week Last 7 days Last 14 days Last 30 days Last 4…" at bounding box center [1435, 122] width 168 height 66
click at [1401, 141] on p "+ Add comparison" at bounding box center [1435, 147] width 168 height 15
click at [1395, 174] on select "Custom Previous period Previous month Previous year" at bounding box center [1421, 170] width 130 height 26
click at [1357, 158] on select "Custom Previous period Previous month Previous year" at bounding box center [1421, 170] width 130 height 26
select select "Previous month"
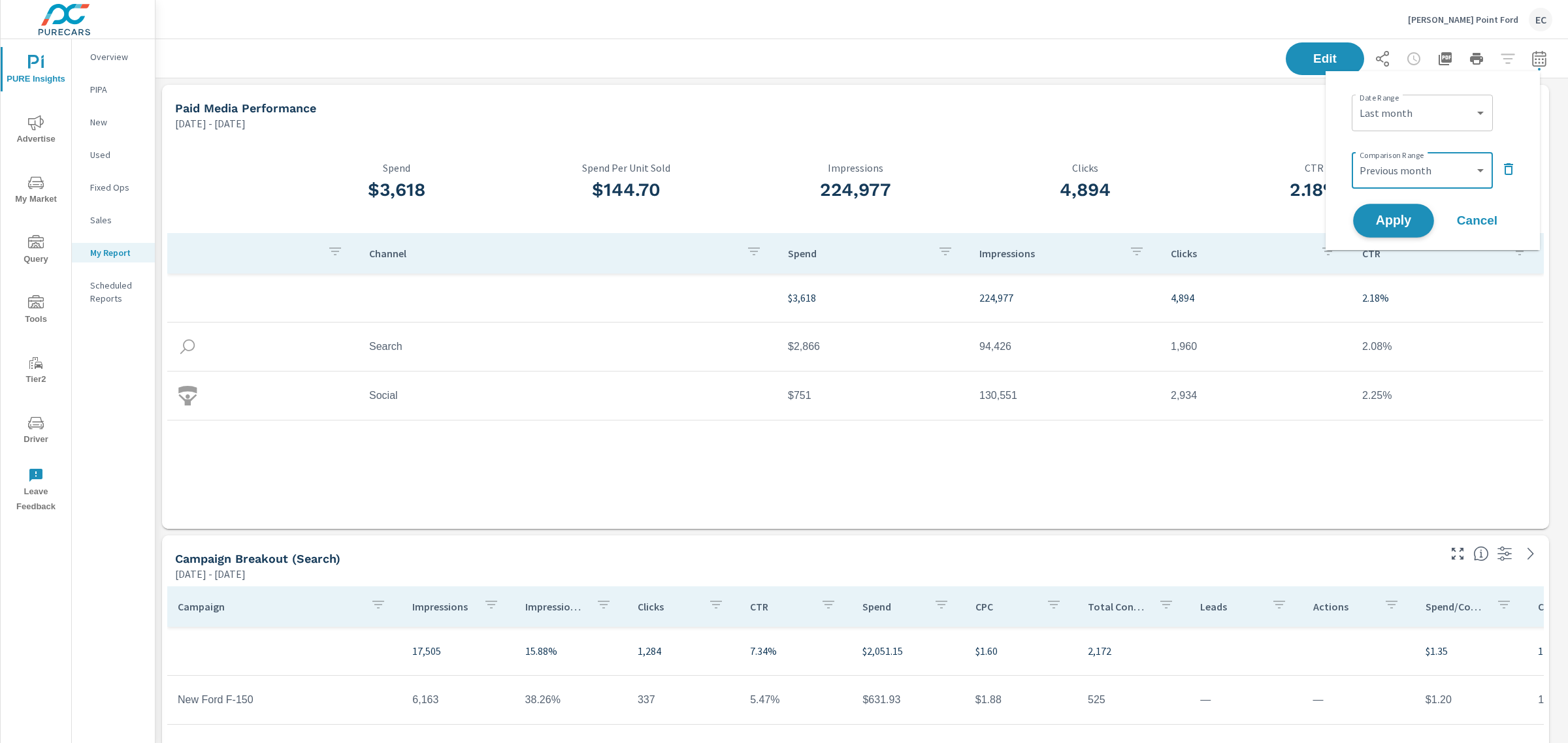
click at [1390, 216] on span "Apply" at bounding box center [1393, 221] width 54 height 13
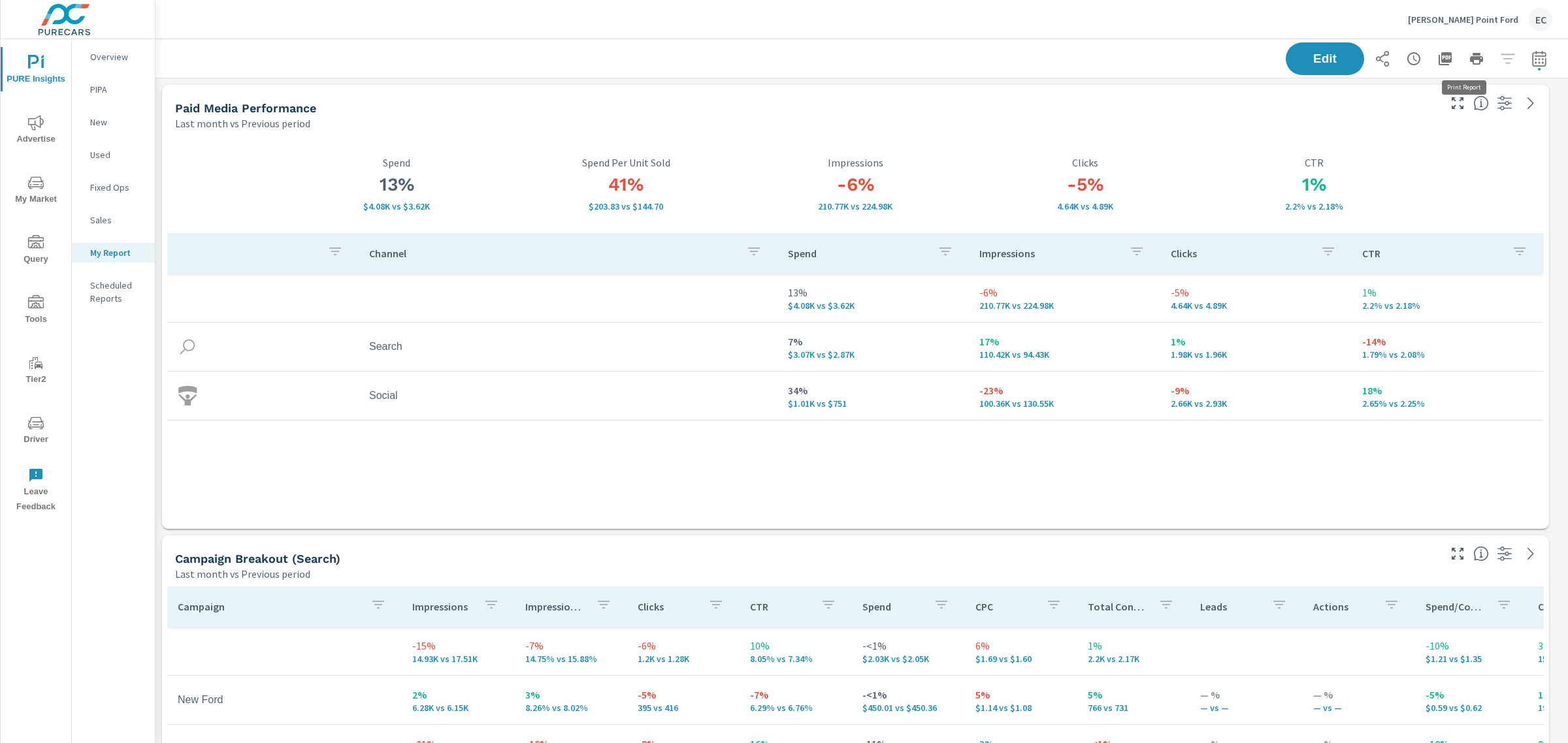
scroll to position [2735, 1425]
click at [1431, 55] on button "button" at bounding box center [1444, 58] width 26 height 26
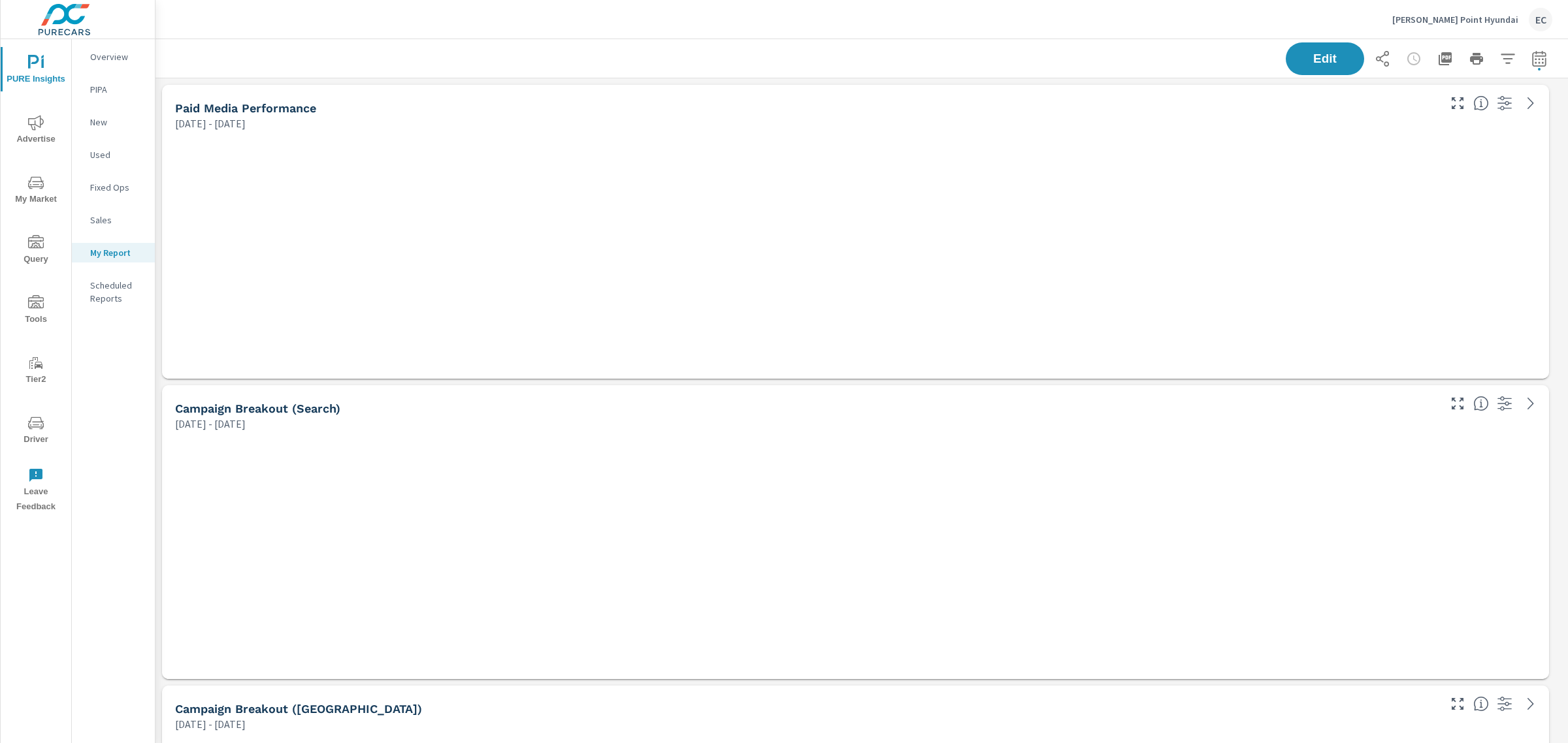
scroll to position [2134, 1425]
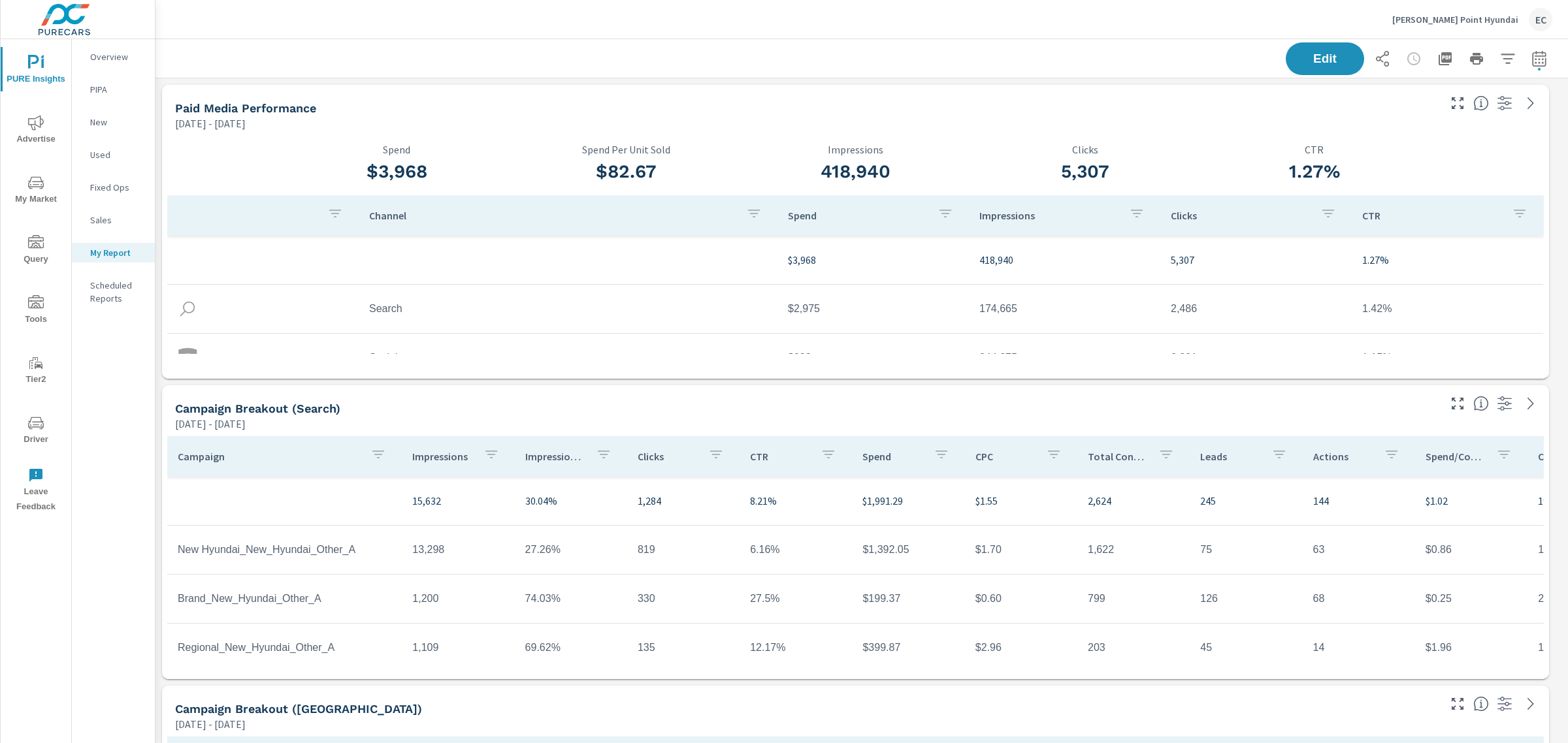
click at [1534, 59] on icon "button" at bounding box center [1538, 61] width 8 height 5
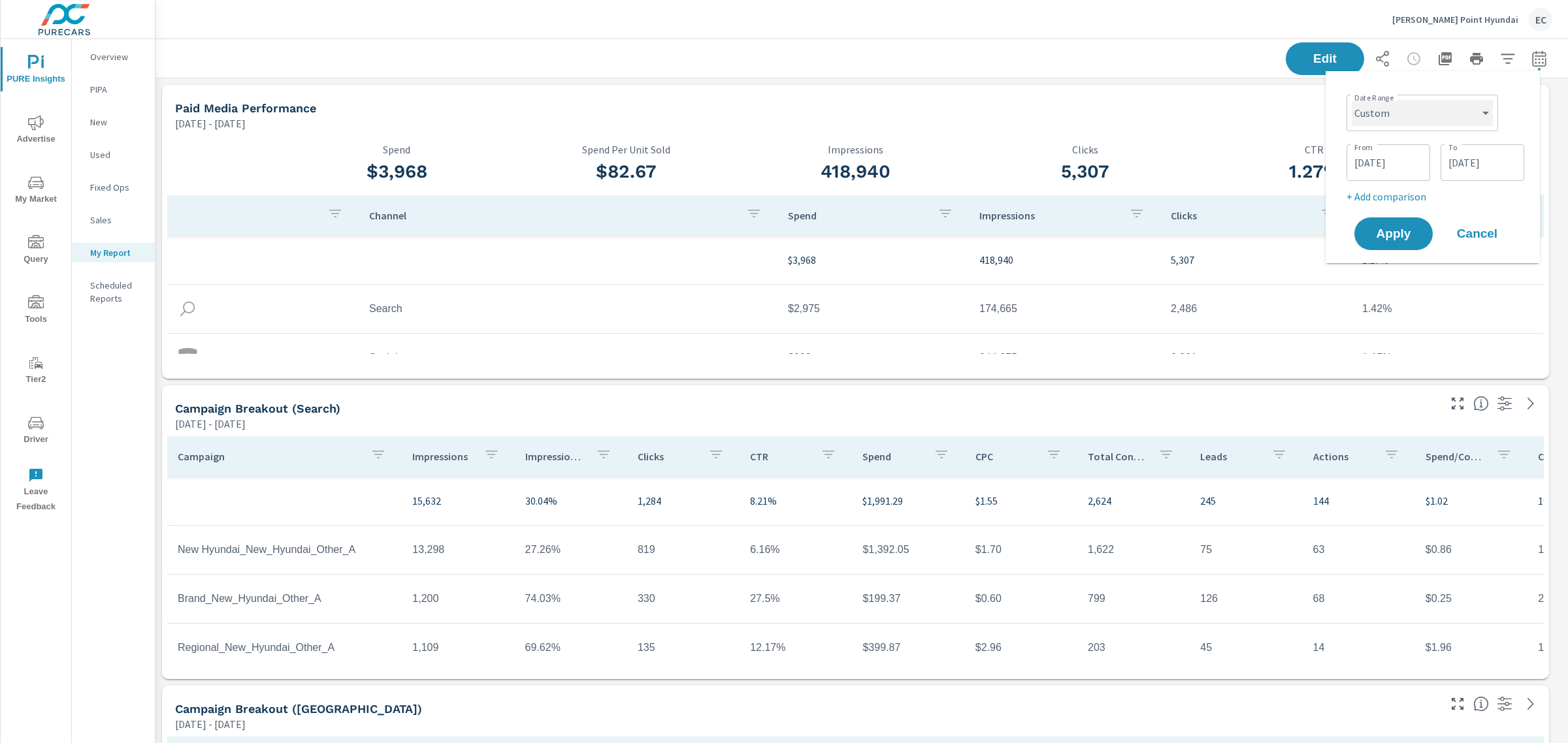
click at [1379, 124] on select "Custom [DATE] Last week Last 7 days Last 14 days Last 30 days Last 45 days Last…" at bounding box center [1421, 113] width 141 height 26
click at [1351, 100] on select "Custom [DATE] Last week Last 7 days Last 14 days Last 30 days Last 45 days Last…" at bounding box center [1421, 113] width 141 height 26
select select "Last month"
click at [1379, 146] on p "+ Add comparison" at bounding box center [1435, 147] width 168 height 15
click at [1376, 163] on select "Custom Previous period Previous month Previous year" at bounding box center [1421, 170] width 130 height 26
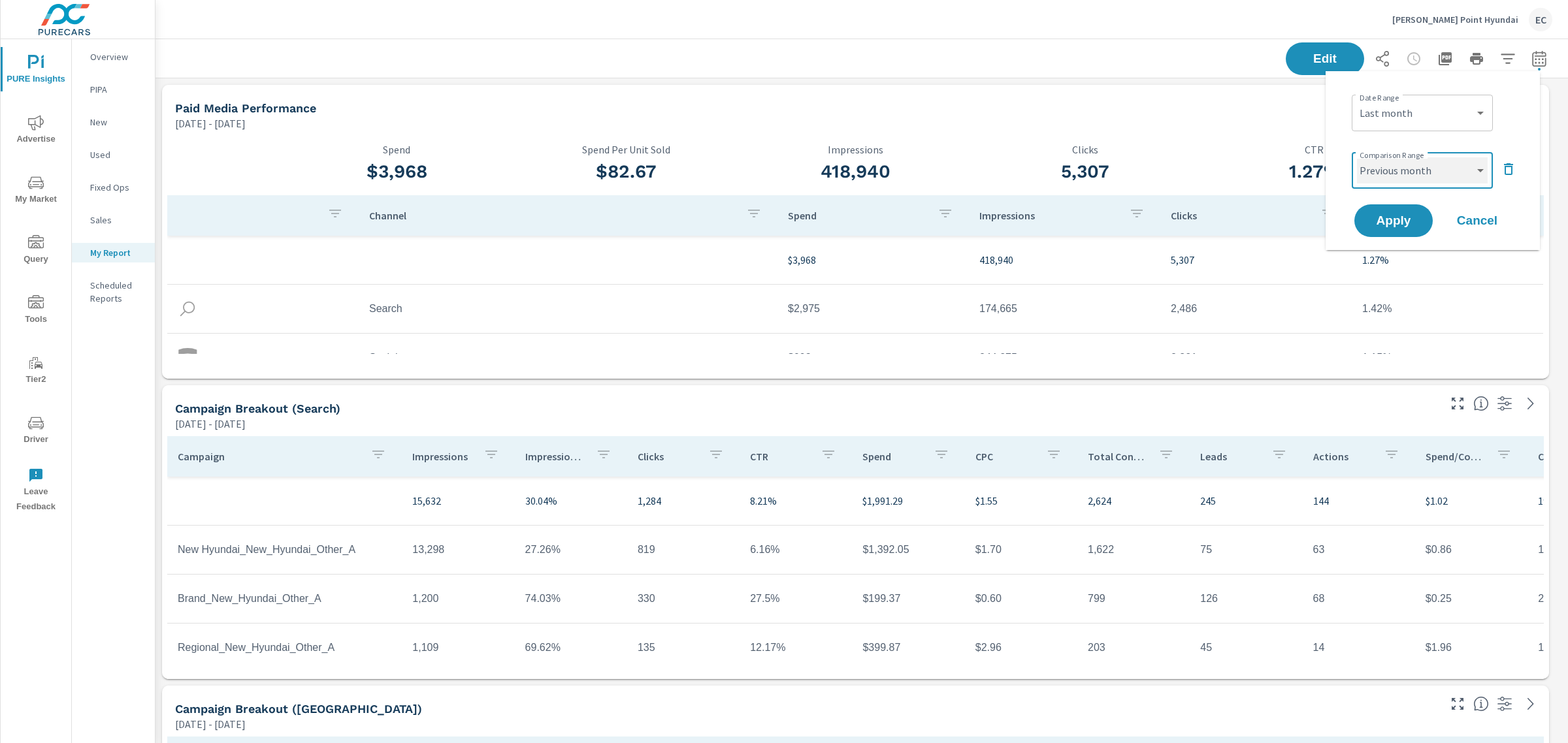
click at [1357, 158] on select "Custom Previous period Previous month Previous year" at bounding box center [1421, 170] width 130 height 26
select select "Previous month"
click at [1386, 220] on span "Apply" at bounding box center [1393, 221] width 54 height 13
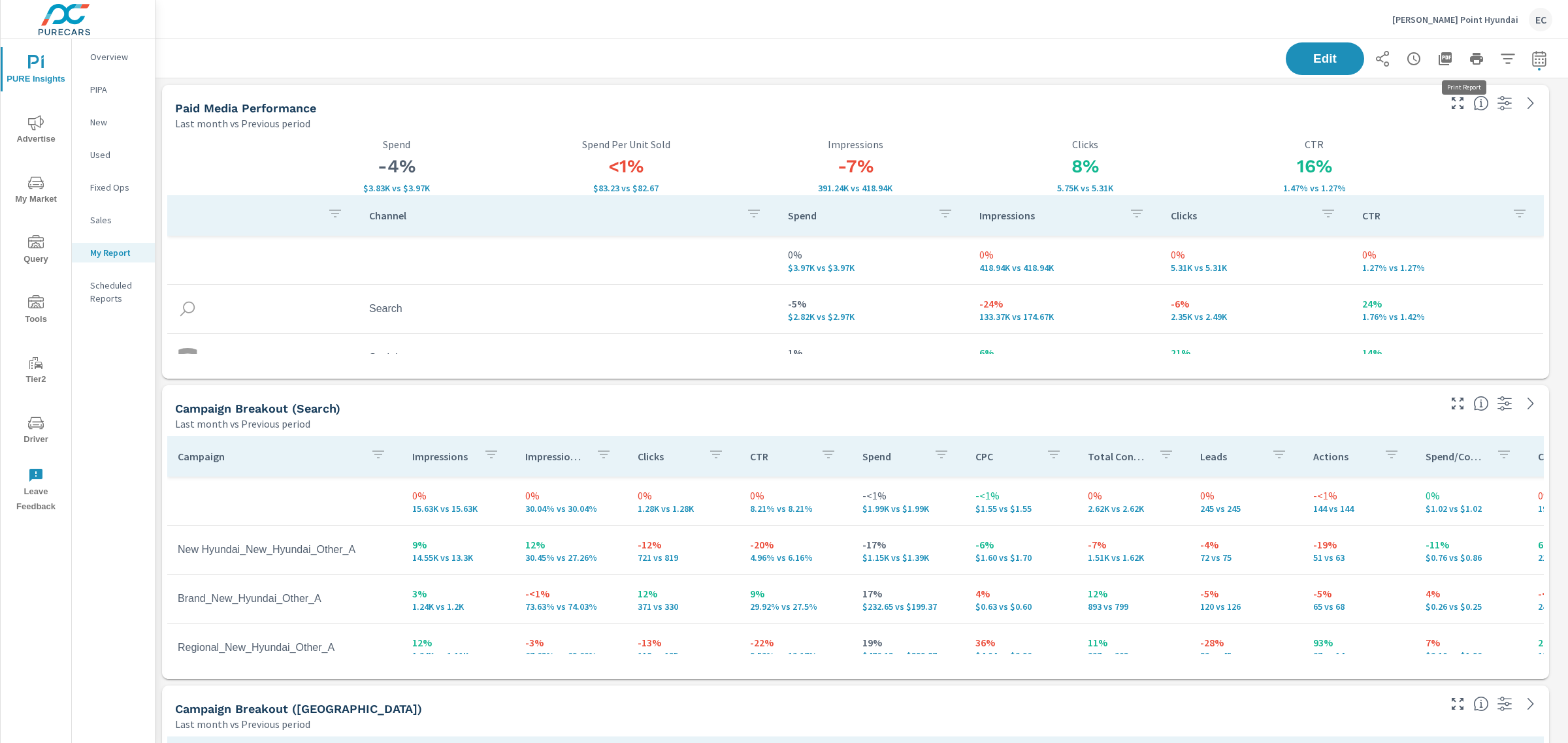
scroll to position [2134, 1425]
click at [1439, 60] on icon "button" at bounding box center [1445, 58] width 13 height 13
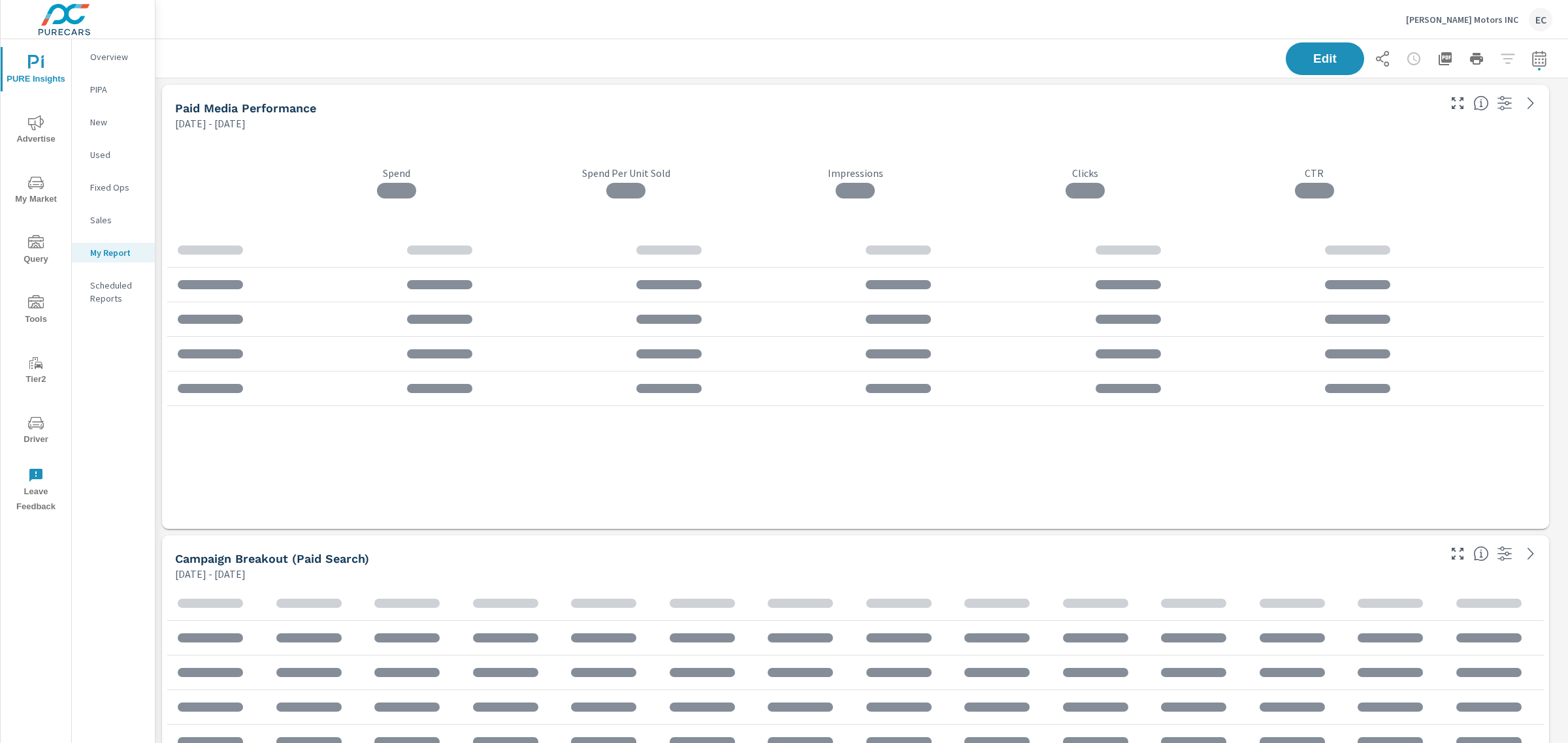
scroll to position [3186, 1425]
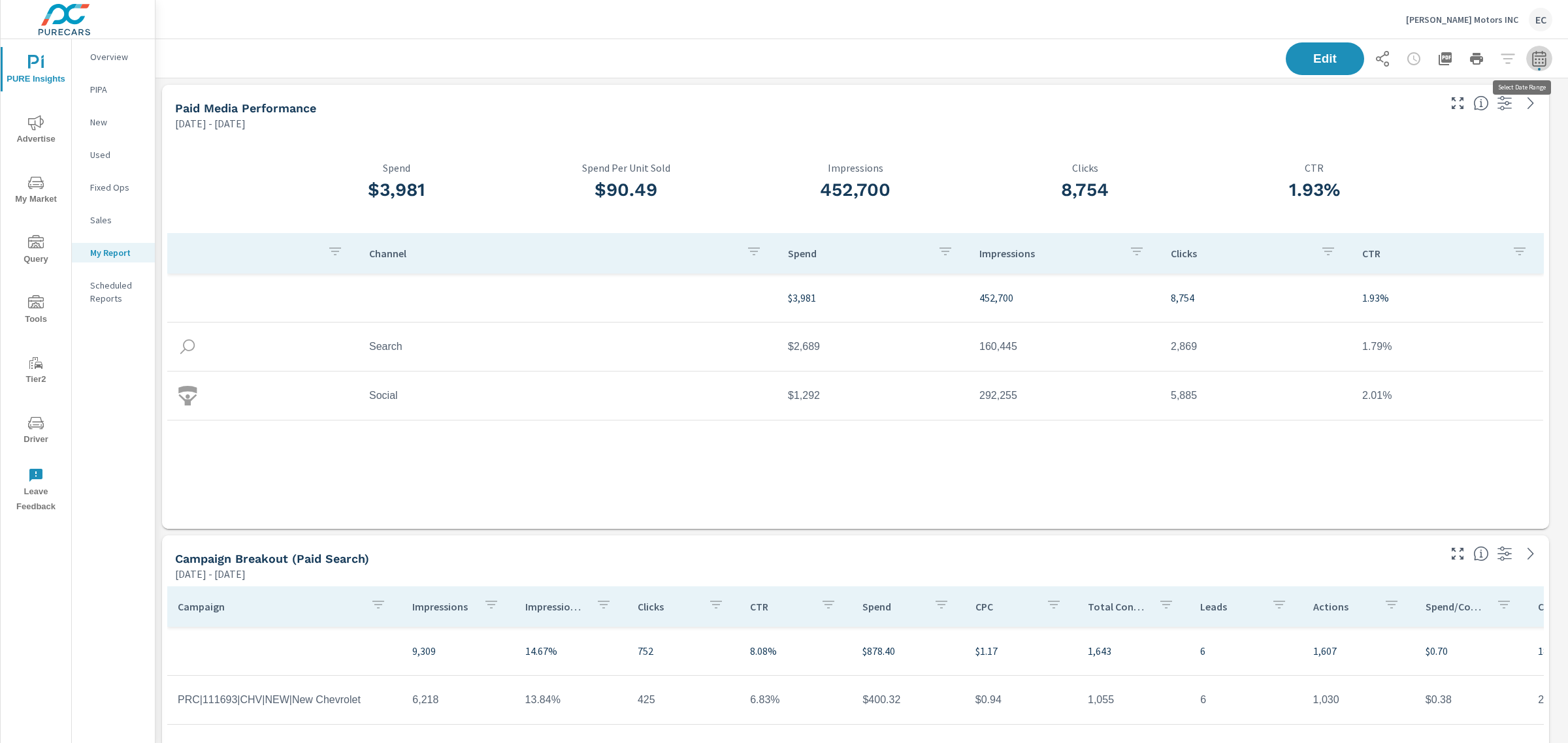
click at [1531, 63] on icon "button" at bounding box center [1538, 58] width 15 height 15
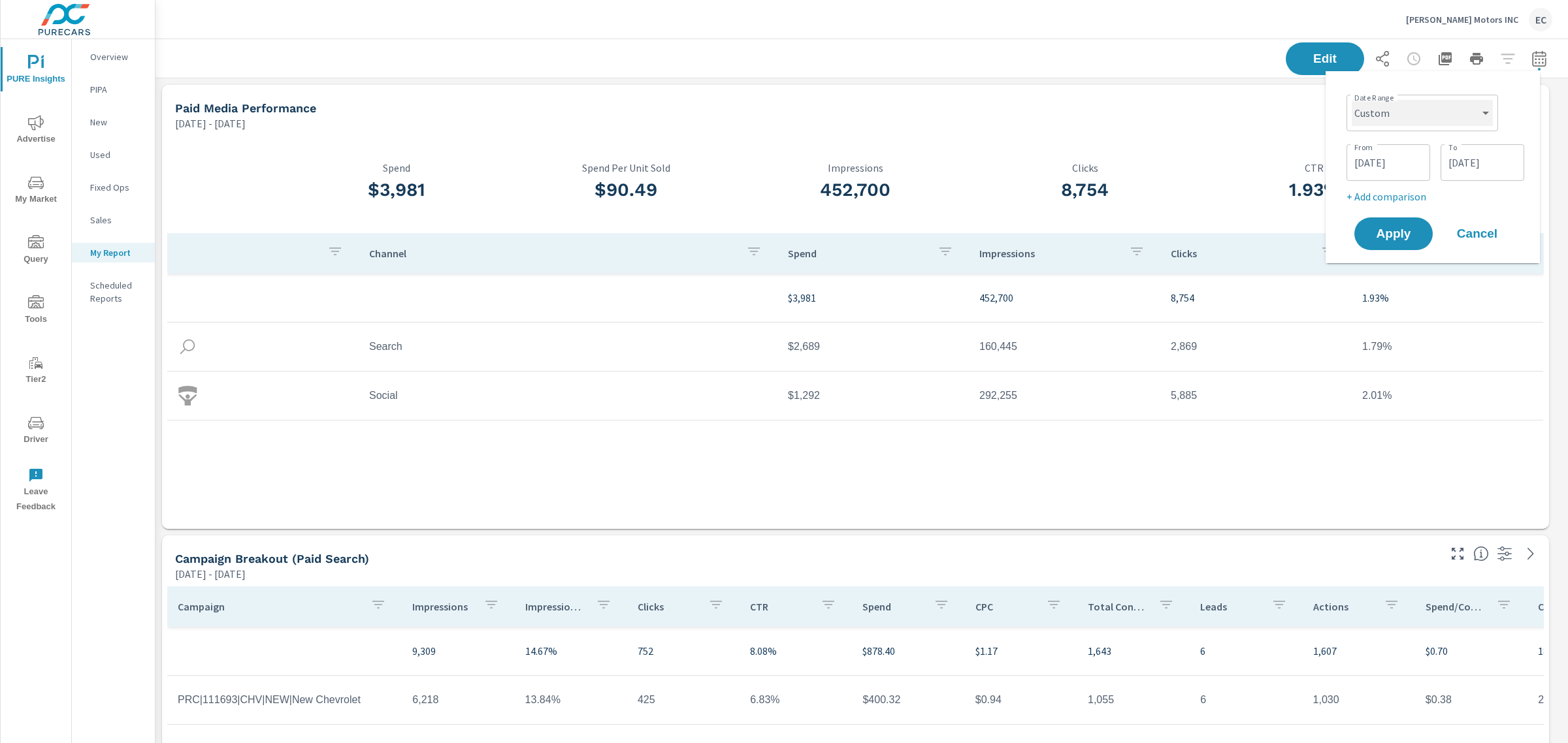
click at [1413, 112] on select "Custom [DATE] Last week Last 7 days Last 14 days Last 30 days Last 45 days Last…" at bounding box center [1421, 113] width 141 height 26
click at [1351, 100] on select "Custom [DATE] Last week Last 7 days Last 14 days Last 30 days Last 45 days Last…" at bounding box center [1421, 113] width 141 height 26
select select "Last month"
click at [1395, 148] on p "+ Add comparison" at bounding box center [1435, 147] width 168 height 15
click at [1393, 185] on div "Custom Previous period Previous month Previous year ​" at bounding box center [1421, 170] width 141 height 36
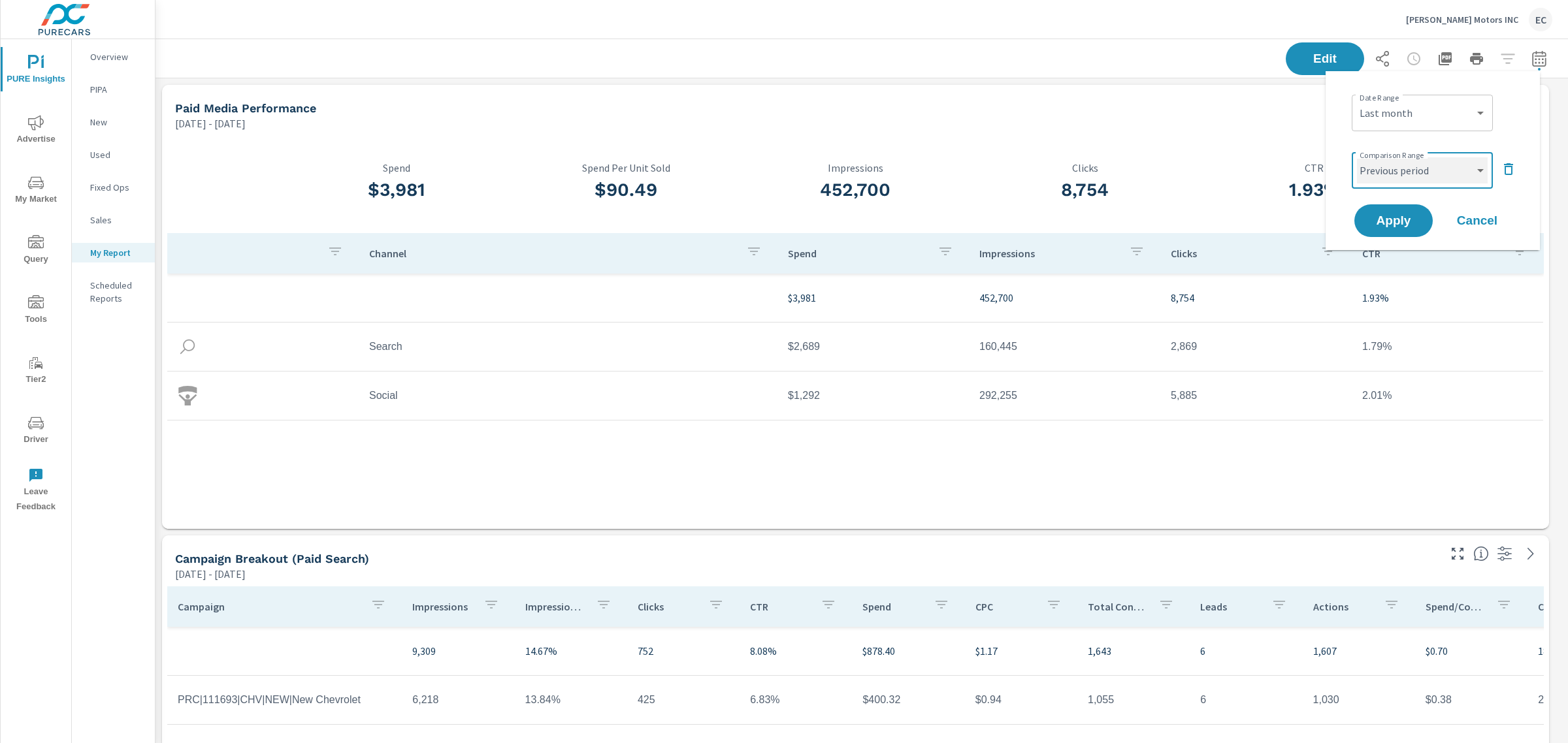
click at [1401, 158] on select "Custom Previous period Previous month Previous year" at bounding box center [1421, 170] width 130 height 26
click at [1357, 158] on select "Custom Previous period Previous month Previous year" at bounding box center [1421, 170] width 130 height 26
select select "Previous month"
click at [1389, 222] on span "Apply" at bounding box center [1393, 221] width 54 height 13
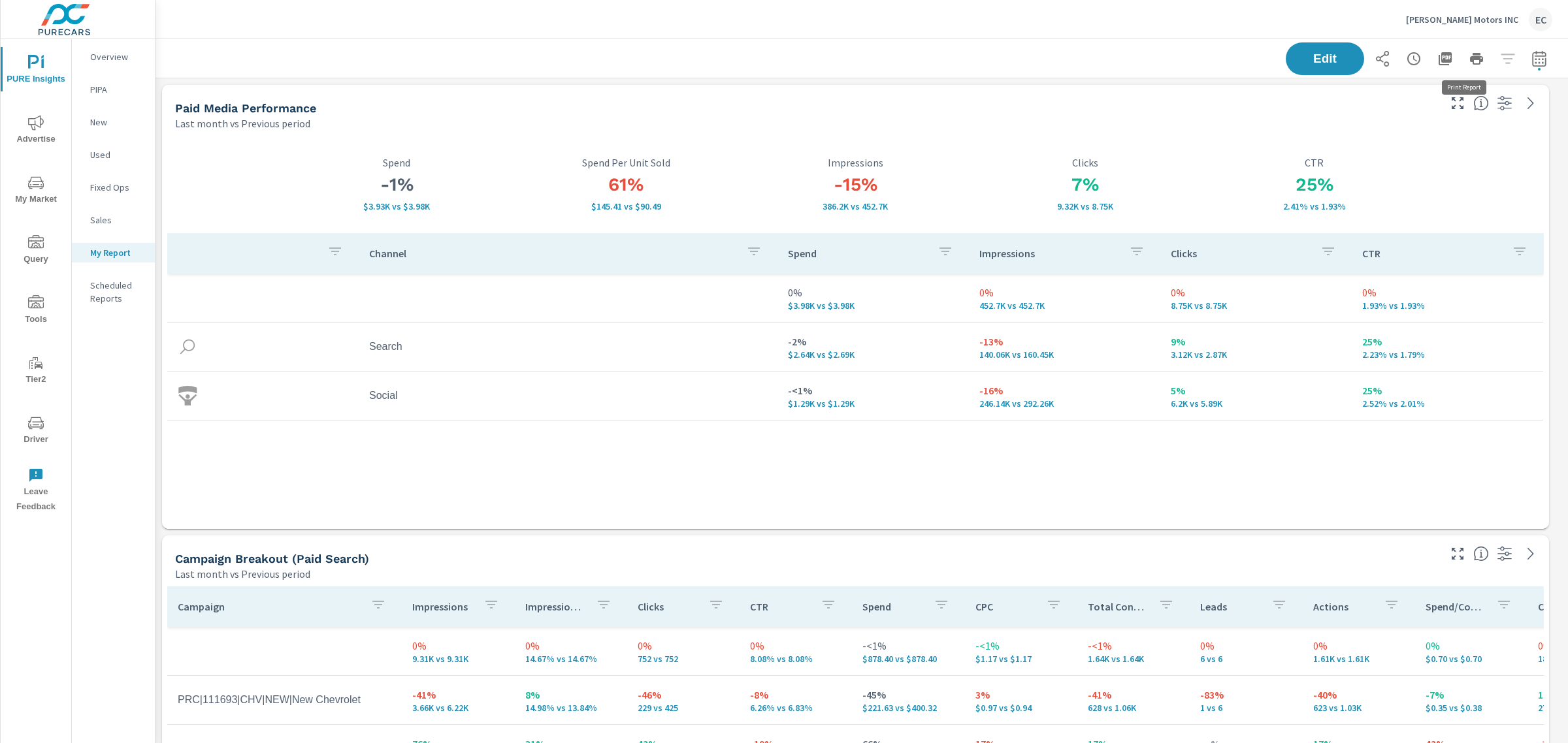
scroll to position [3186, 1425]
click at [1437, 56] on icon "button" at bounding box center [1444, 58] width 15 height 15
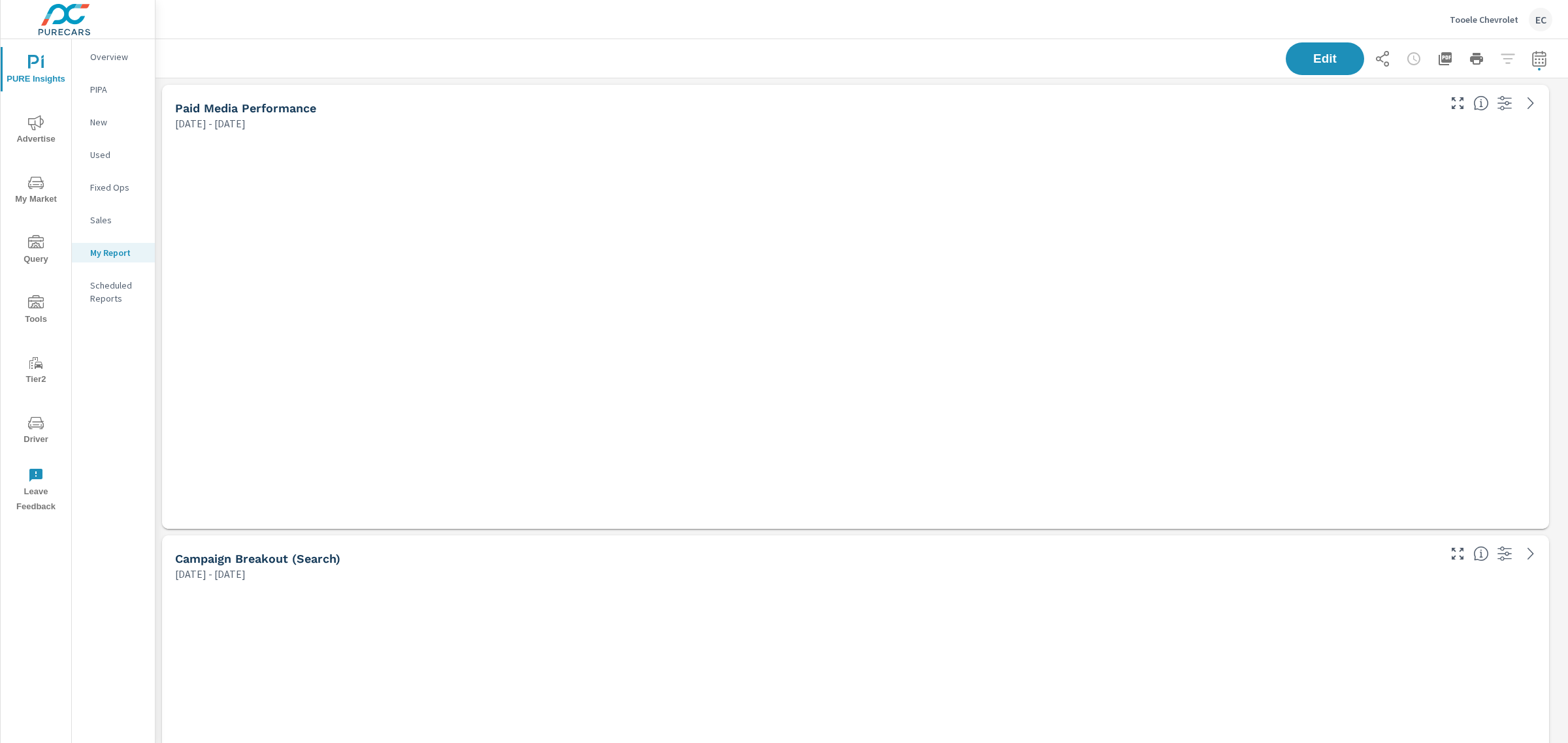
scroll to position [3036, 1425]
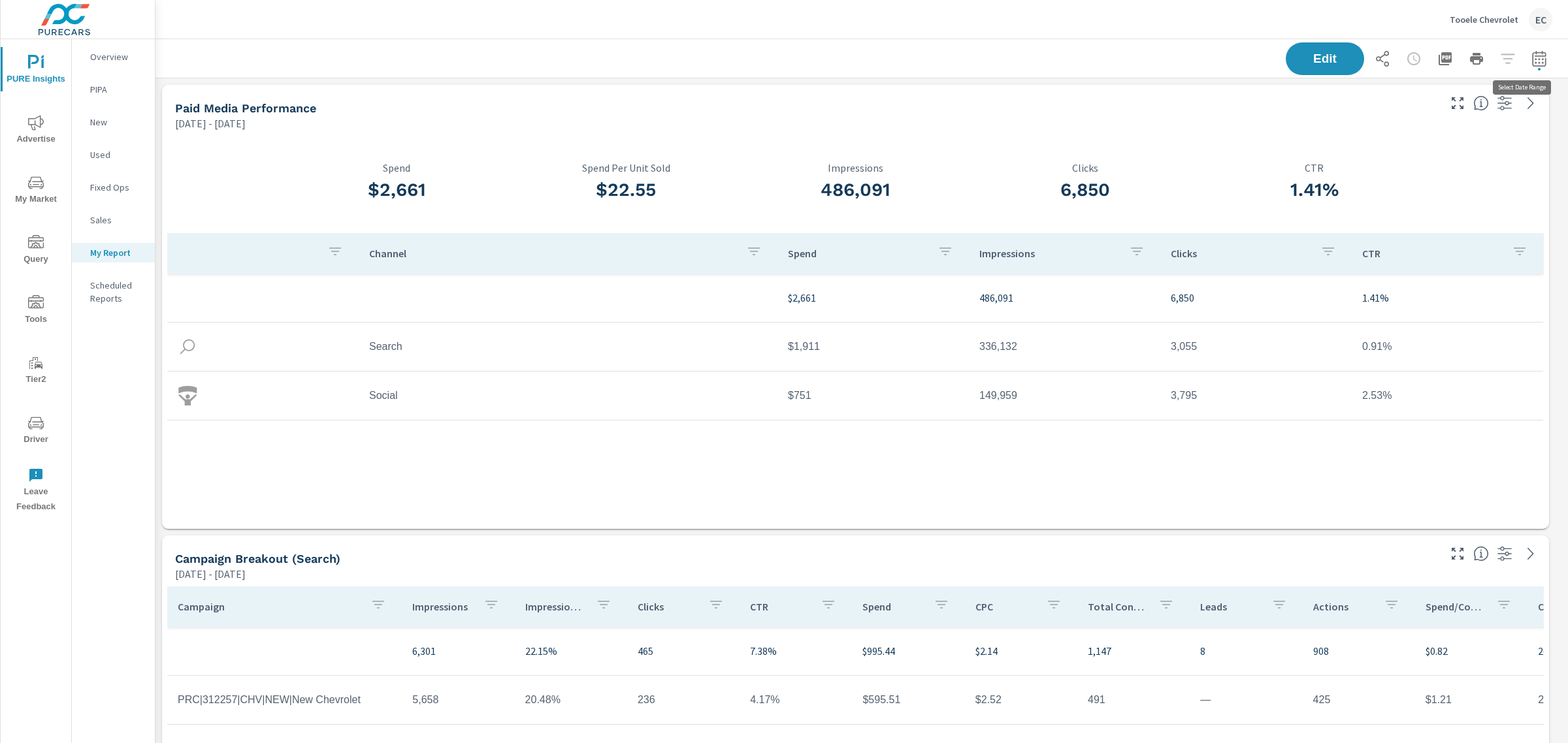
click at [1531, 51] on icon "button" at bounding box center [1538, 58] width 15 height 15
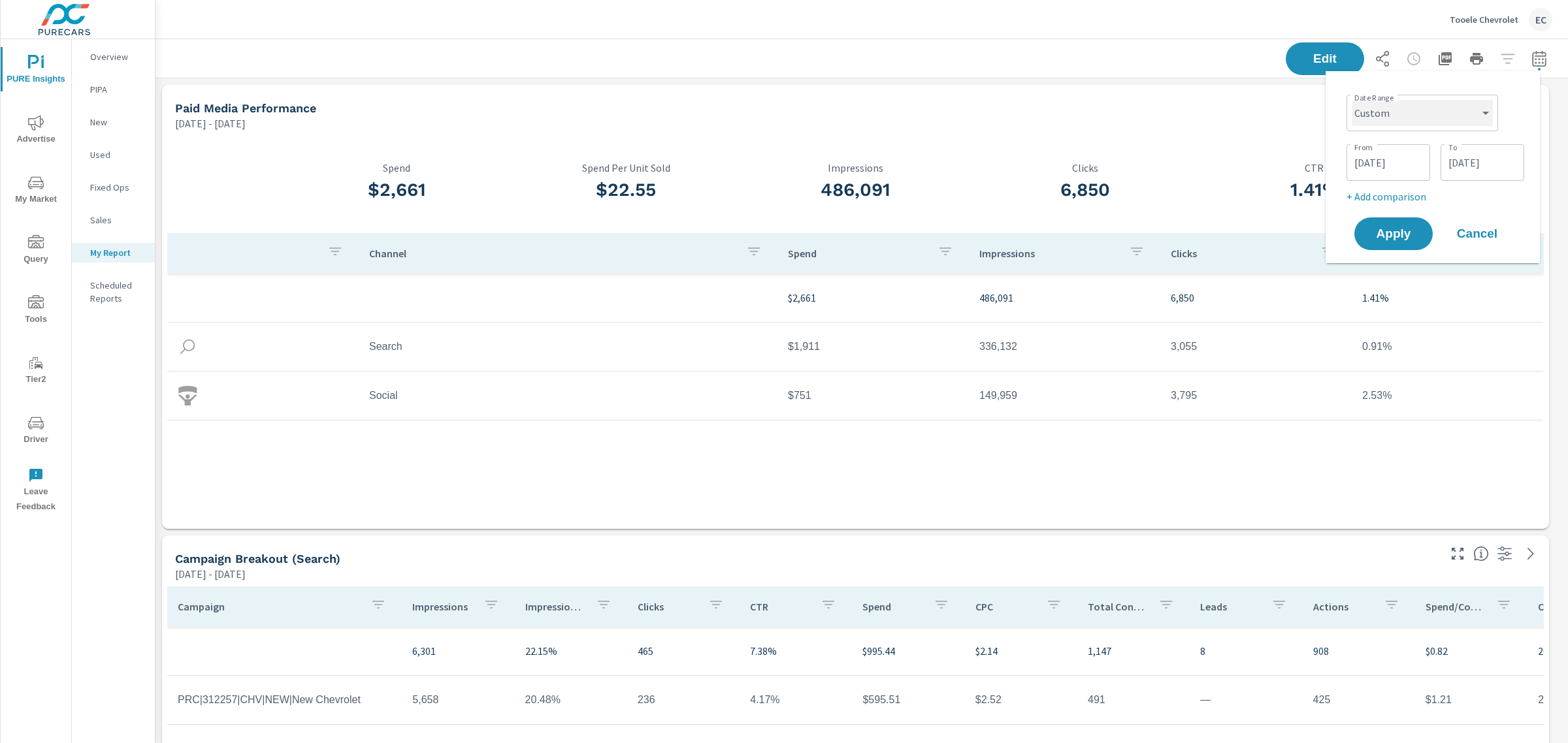
click at [1431, 123] on select "Custom [DATE] Last week Last 7 days Last 14 days Last 30 days Last 45 days Last…" at bounding box center [1421, 113] width 141 height 26
click at [1351, 100] on select "Custom [DATE] Last week Last 7 days Last 14 days Last 30 days Last 45 days Last…" at bounding box center [1421, 113] width 141 height 26
select select "Last month"
click at [1399, 142] on p "+ Add comparison" at bounding box center [1435, 147] width 168 height 15
click at [1392, 170] on select "Custom Previous period Previous month Previous year" at bounding box center [1421, 170] width 130 height 26
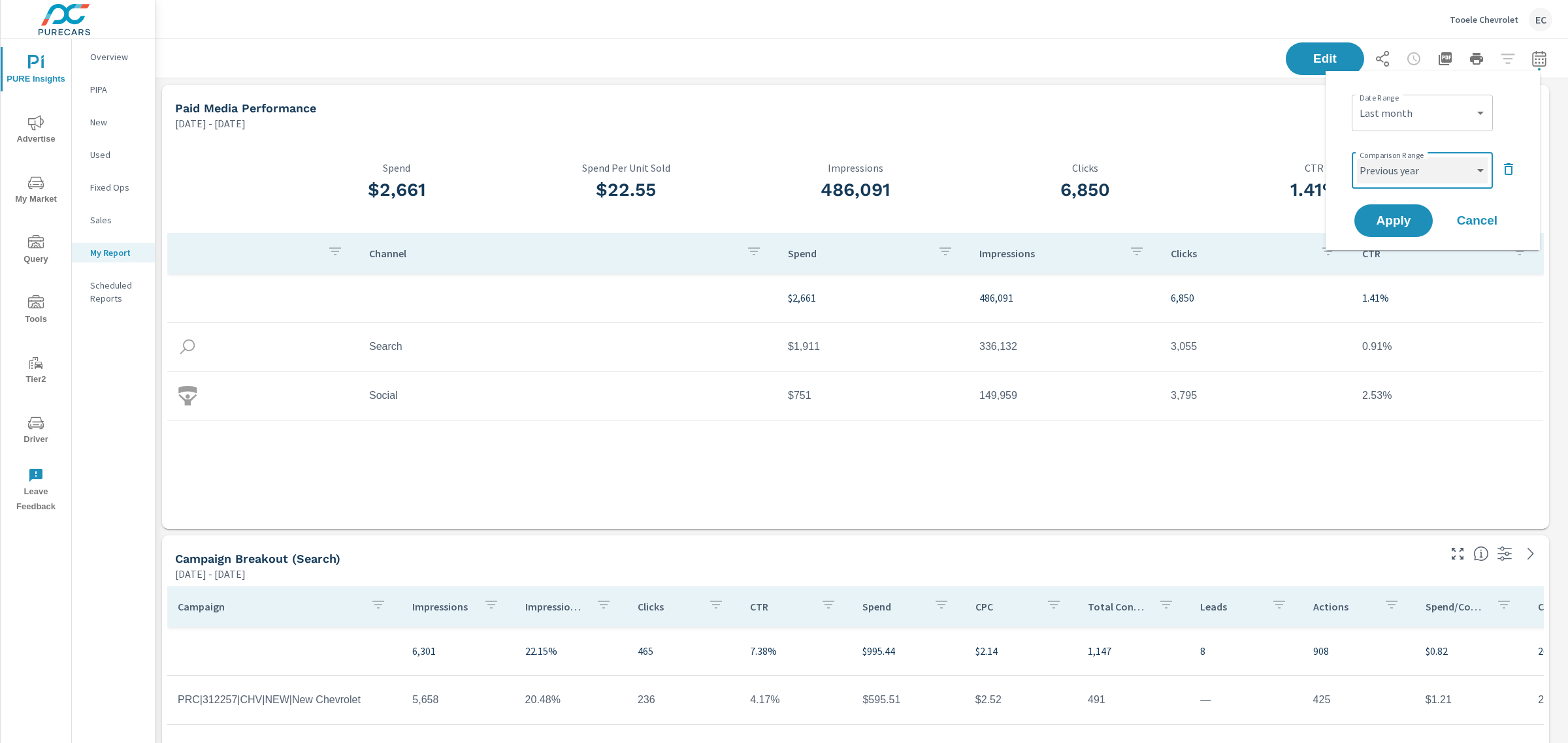
click at [1357, 158] on select "Custom Previous period Previous month Previous year" at bounding box center [1421, 170] width 130 height 26
drag, startPoint x: 1379, startPoint y: 244, endPoint x: 1360, endPoint y: 158, distance: 88.1
click at [1359, 158] on div "Date Range Custom [DATE] Last week Last 7 days Last 14 days Last 30 days Last 4…" at bounding box center [1431, 160] width 214 height 179
click at [1375, 178] on select "Custom Previous period Previous month Previous year" at bounding box center [1421, 170] width 130 height 26
click at [1357, 158] on select "Custom Previous period Previous month Previous year" at bounding box center [1421, 170] width 130 height 26
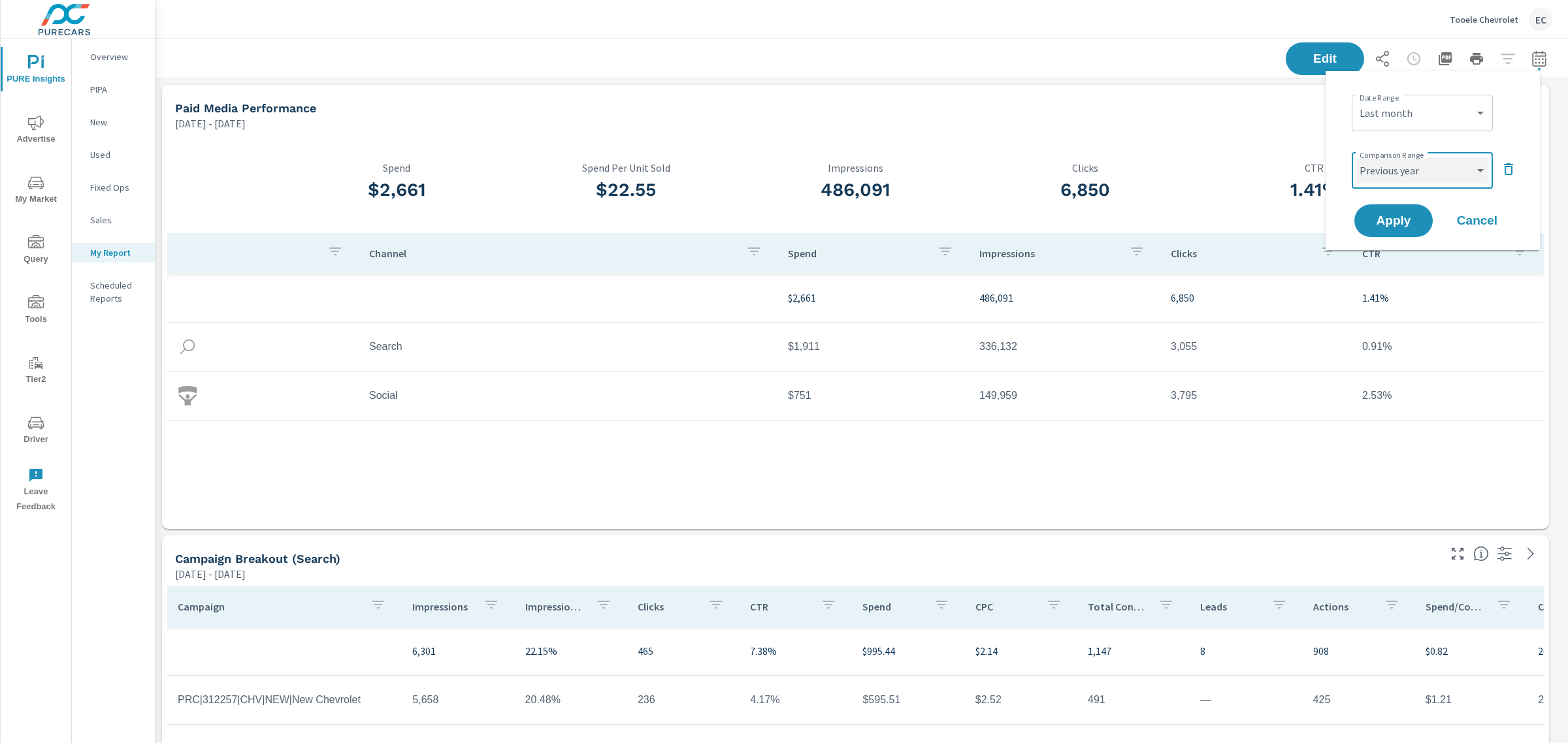
select select "Previous month"
click at [1375, 211] on button "Apply" at bounding box center [1393, 220] width 81 height 34
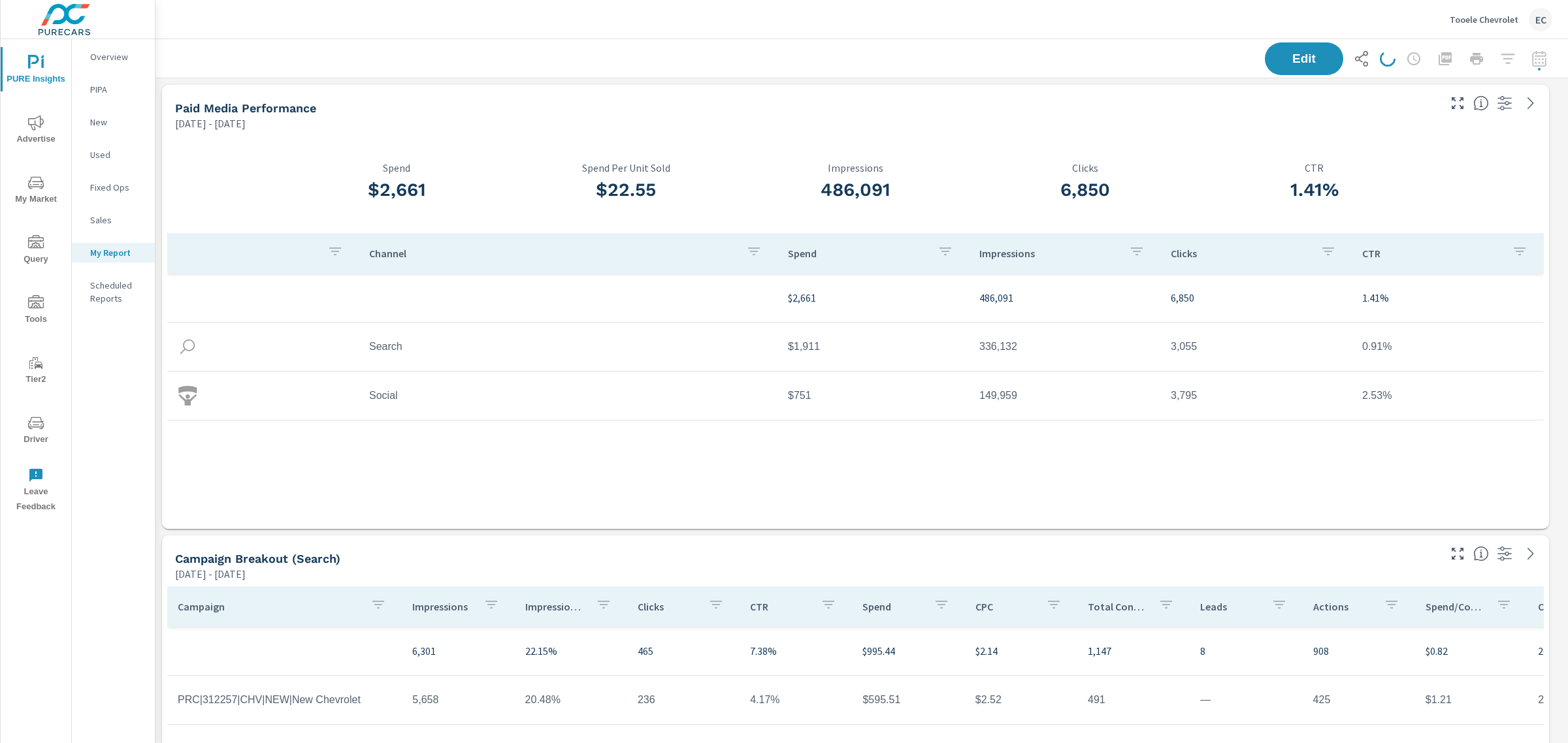
scroll to position [3036, 1425]
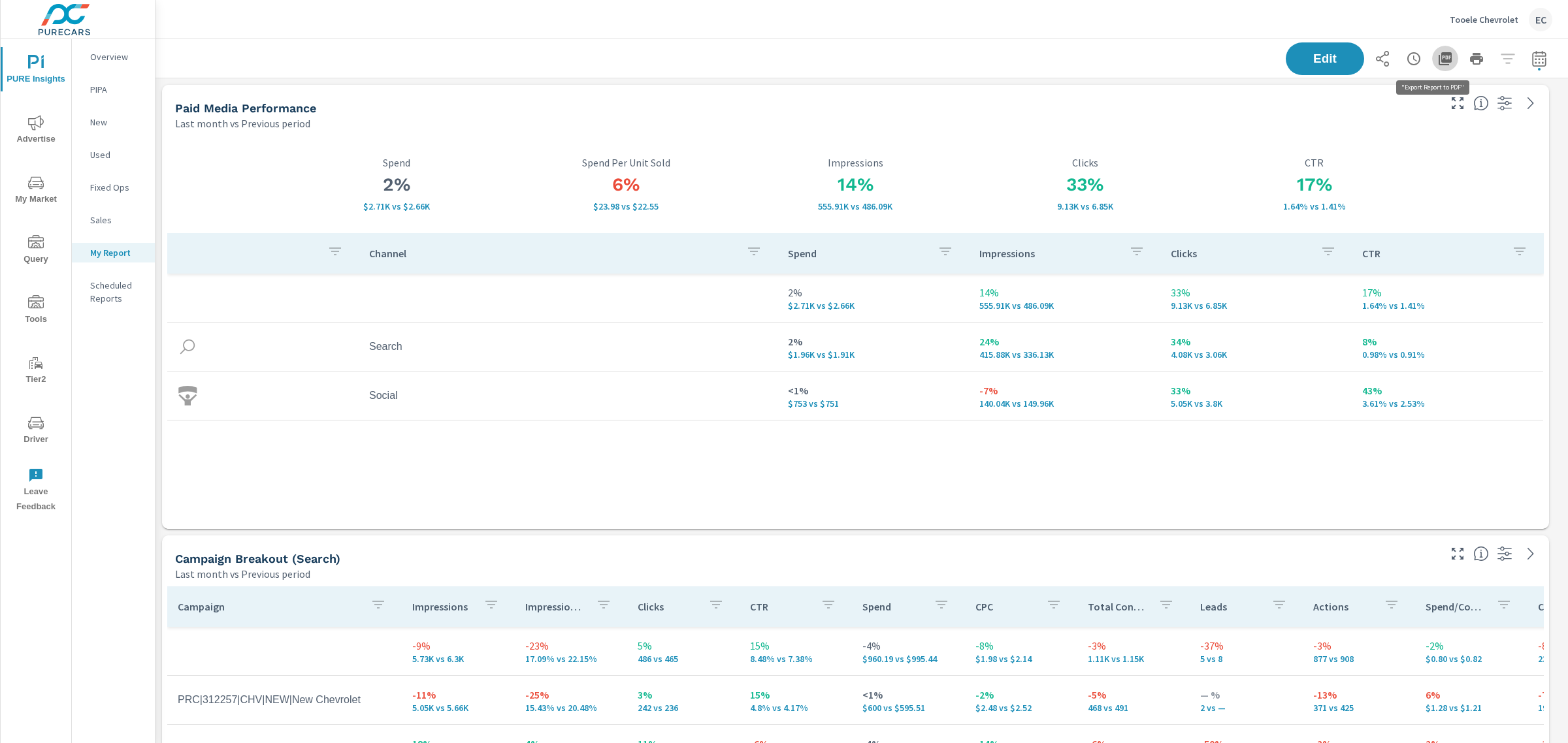
scroll to position [3036, 1425]
click at [1439, 52] on icon "button" at bounding box center [1445, 58] width 13 height 13
